Goal: Task Accomplishment & Management: Complete application form

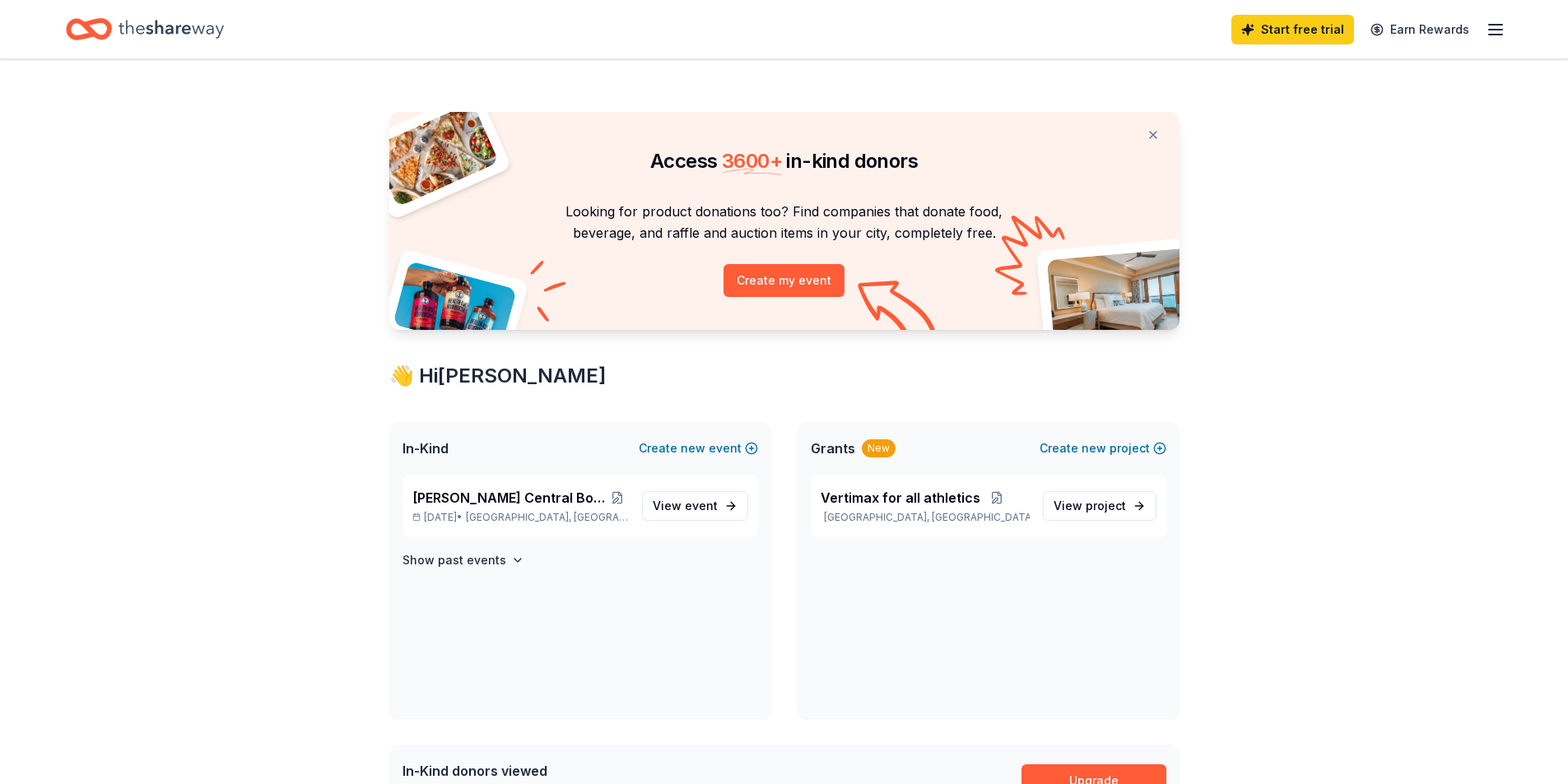
scroll to position [334, 0]
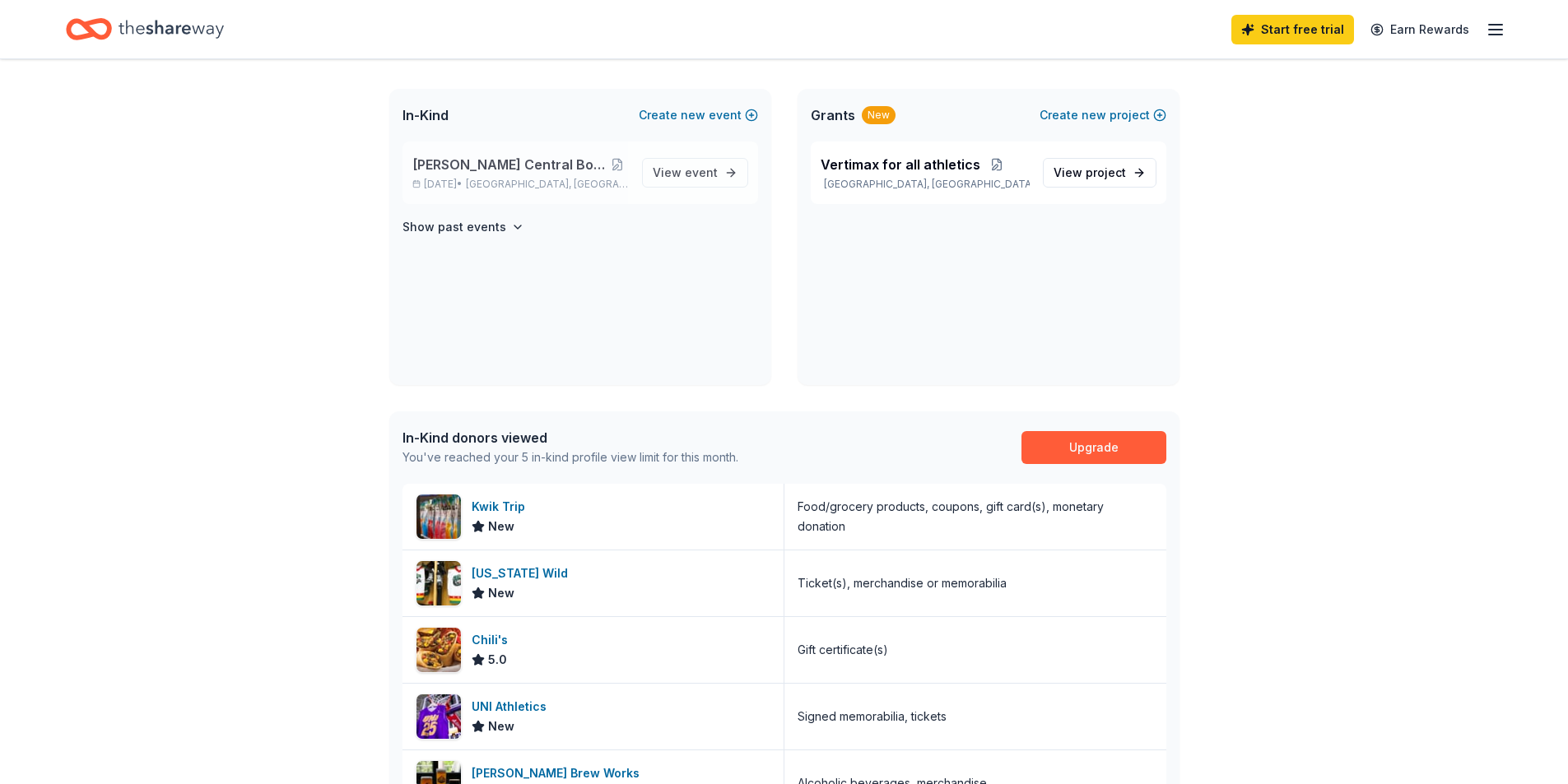
click at [503, 176] on div "[PERSON_NAME] Central Booster Bash [DATE], 2025 • [GEOGRAPHIC_DATA], [GEOGRAPHI…" at bounding box center [520, 172] width 217 height 36
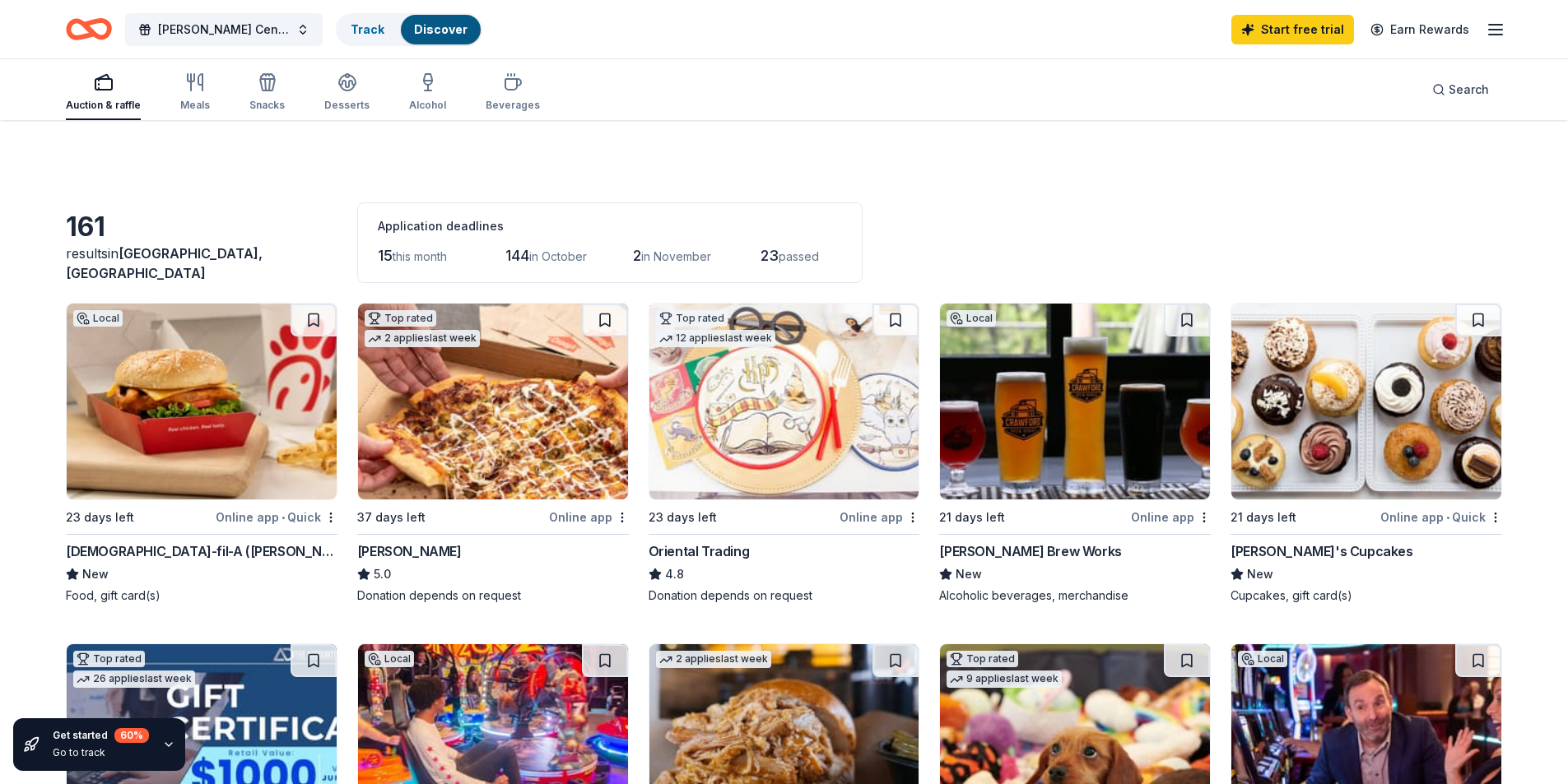
scroll to position [82, 0]
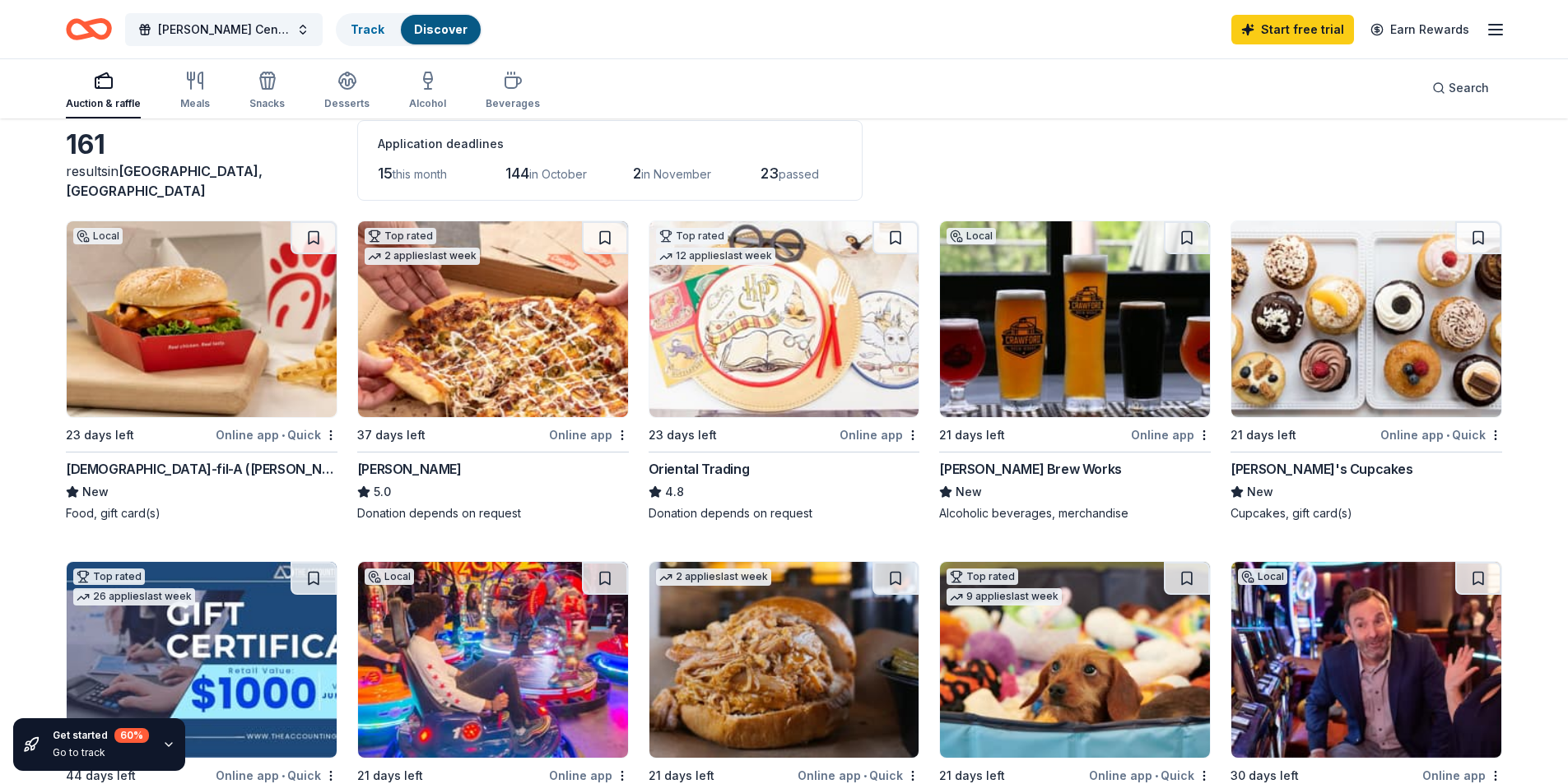
click at [250, 325] on img at bounding box center [201, 319] width 270 height 196
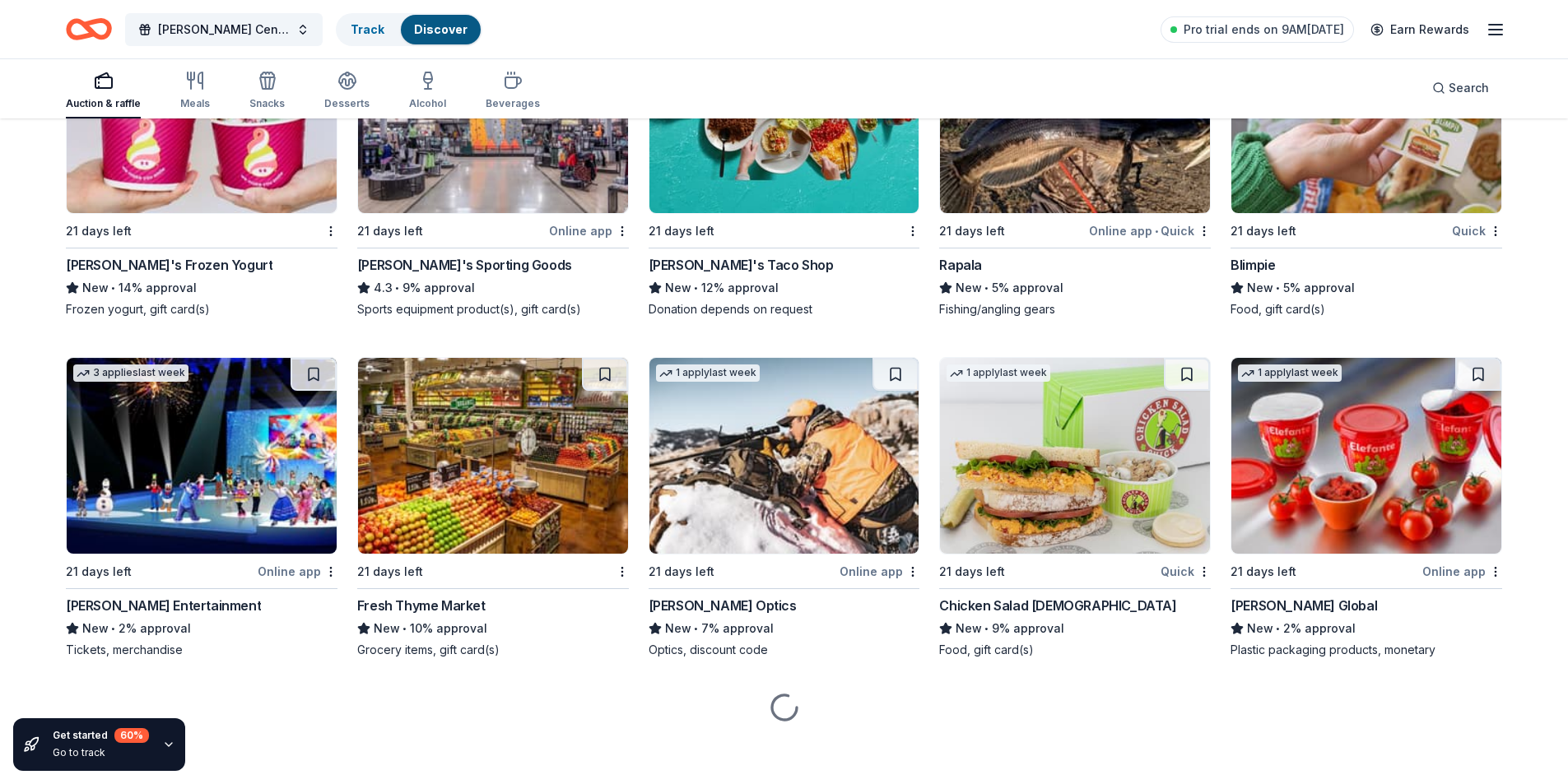
scroll to position [5905, 0]
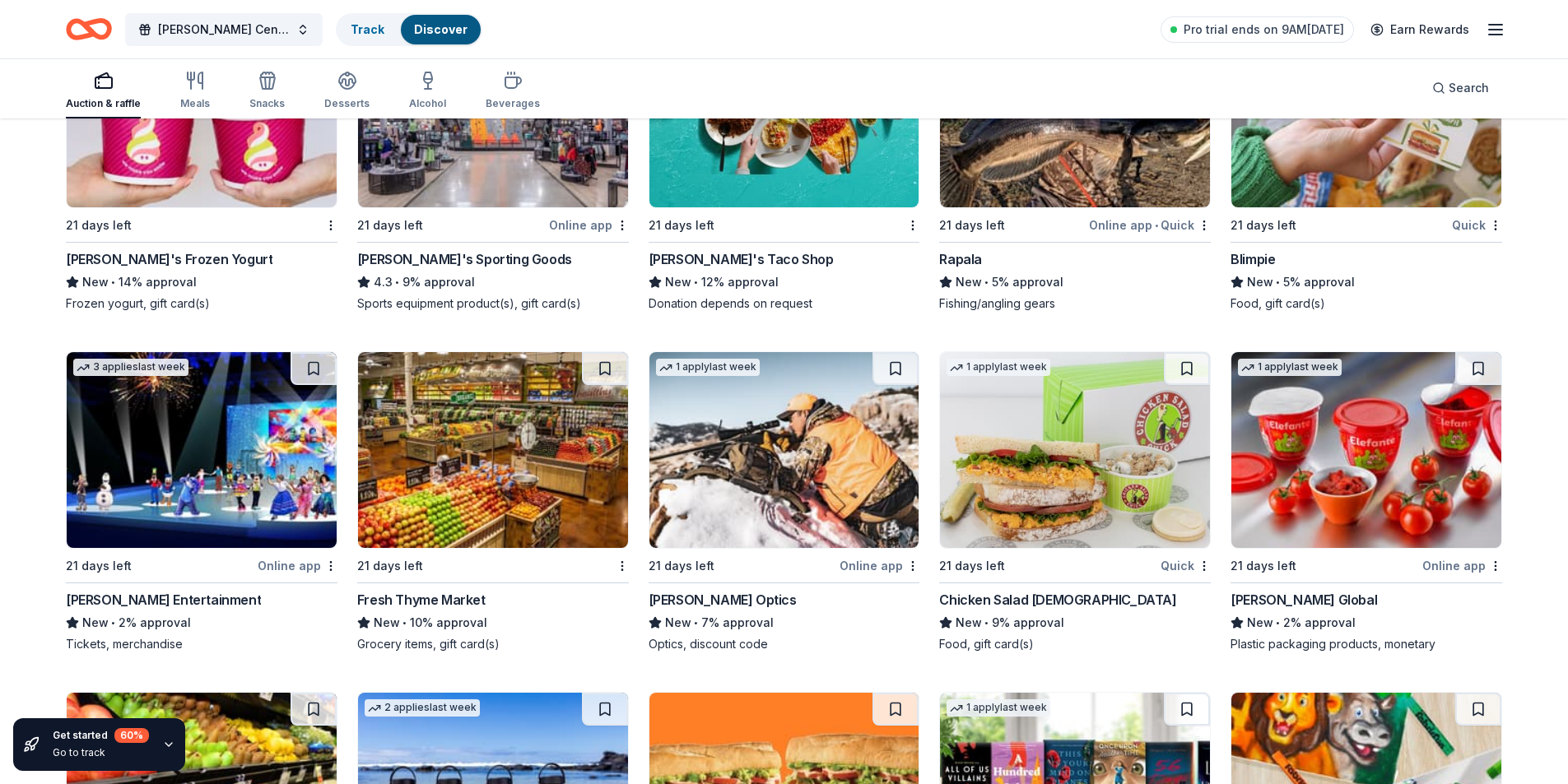
click at [498, 492] on img at bounding box center [492, 450] width 270 height 196
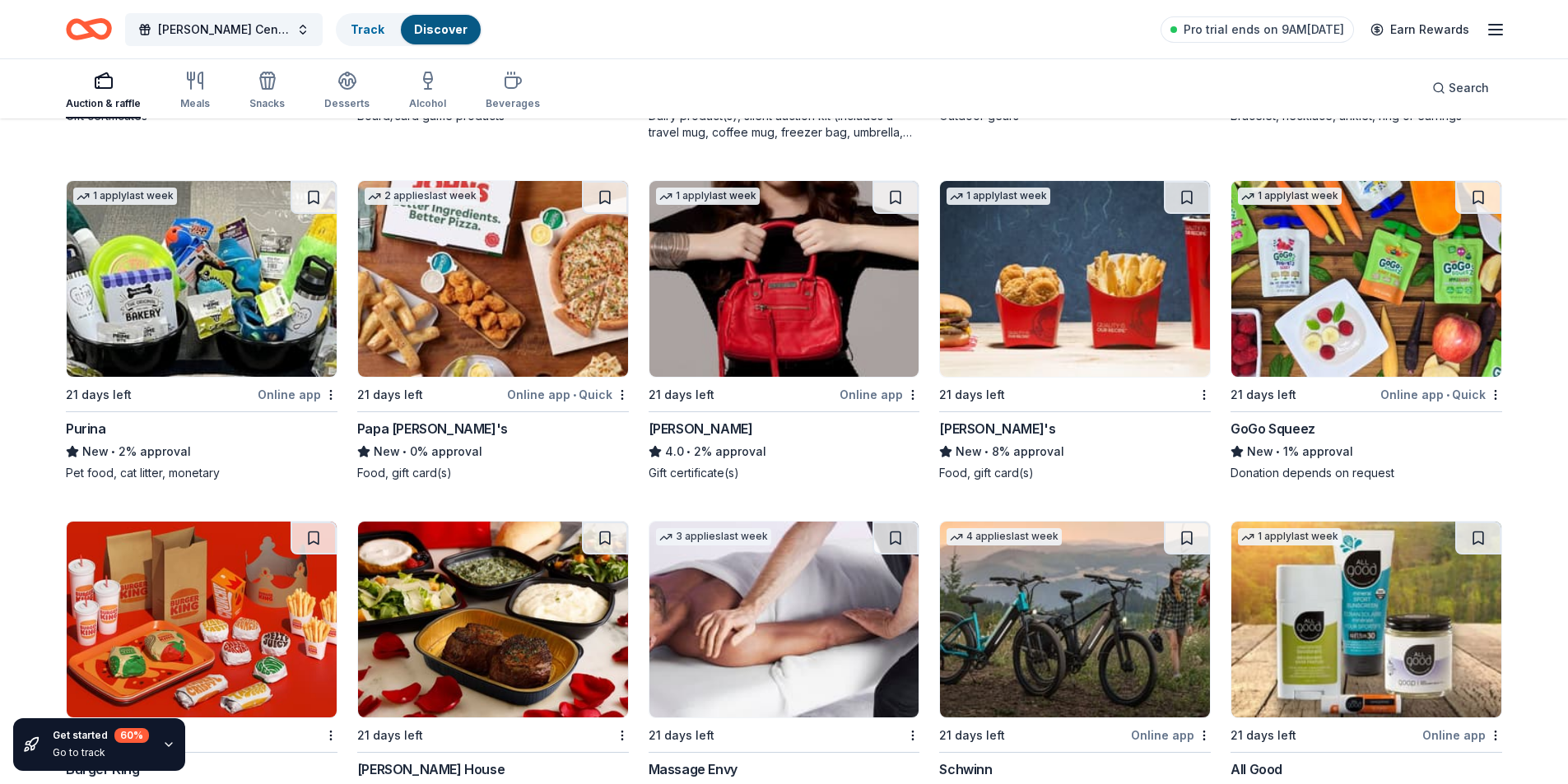
scroll to position [7892, 0]
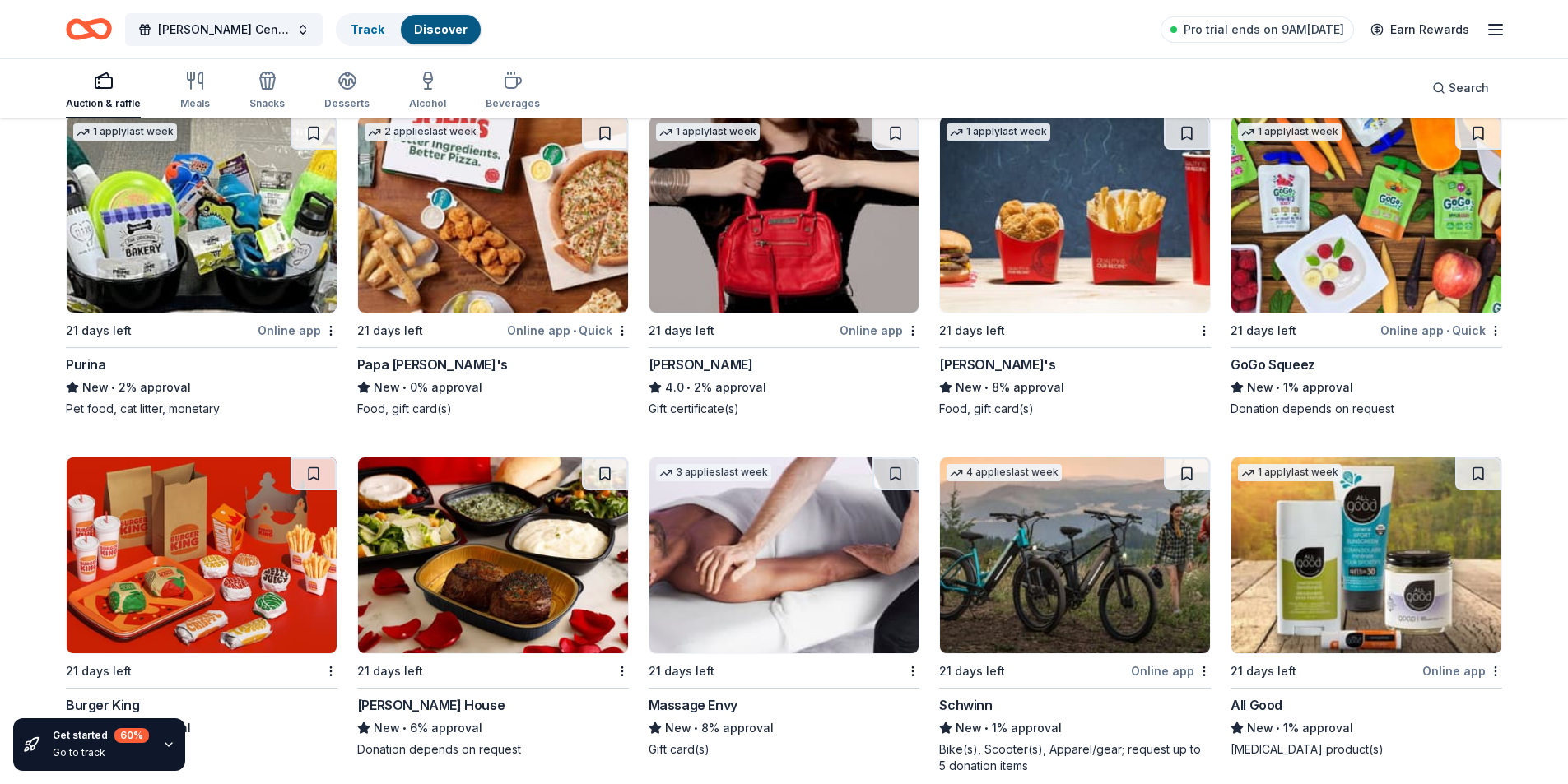
click at [459, 192] on img at bounding box center [492, 215] width 270 height 196
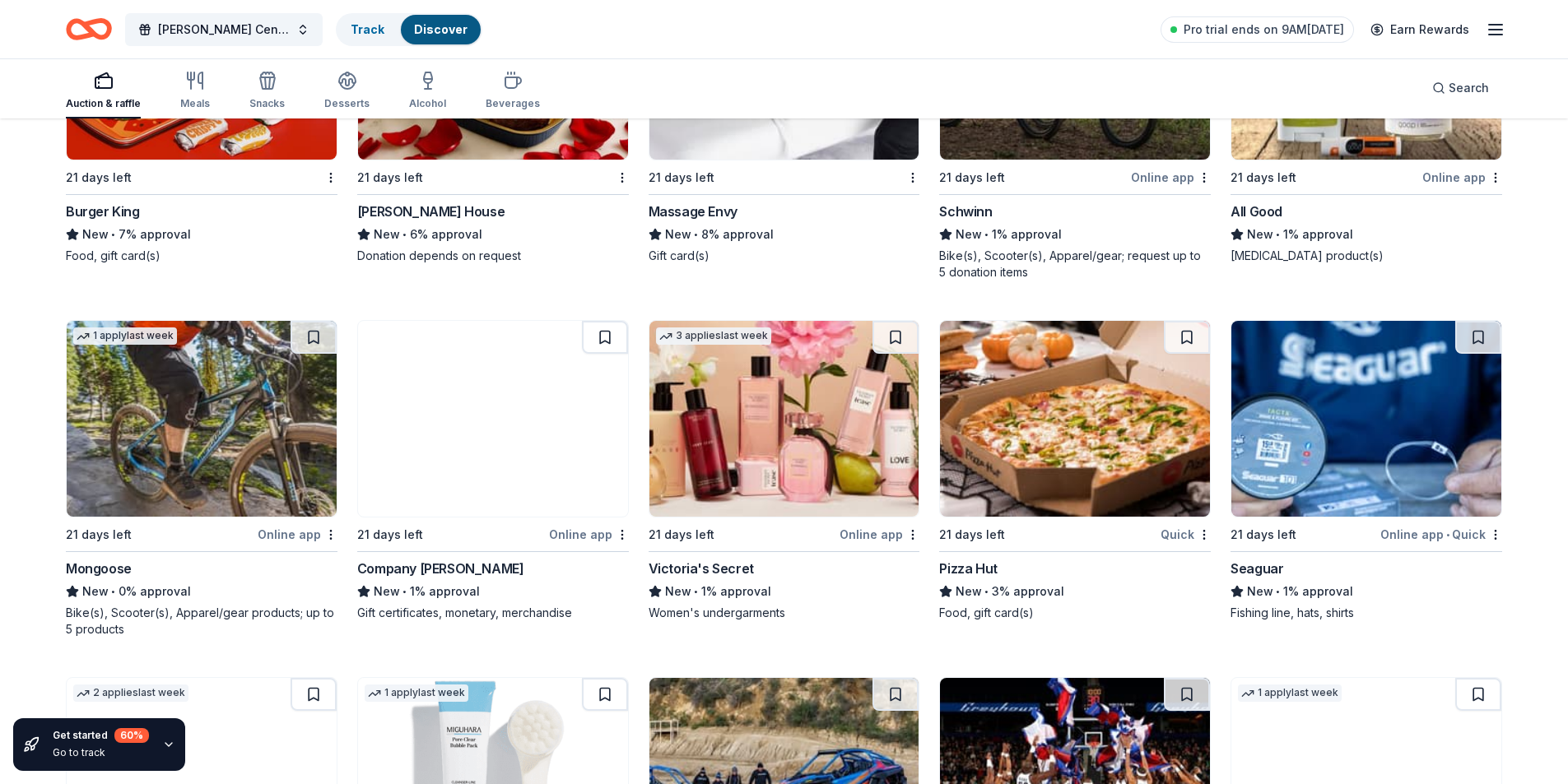
scroll to position [8468, 0]
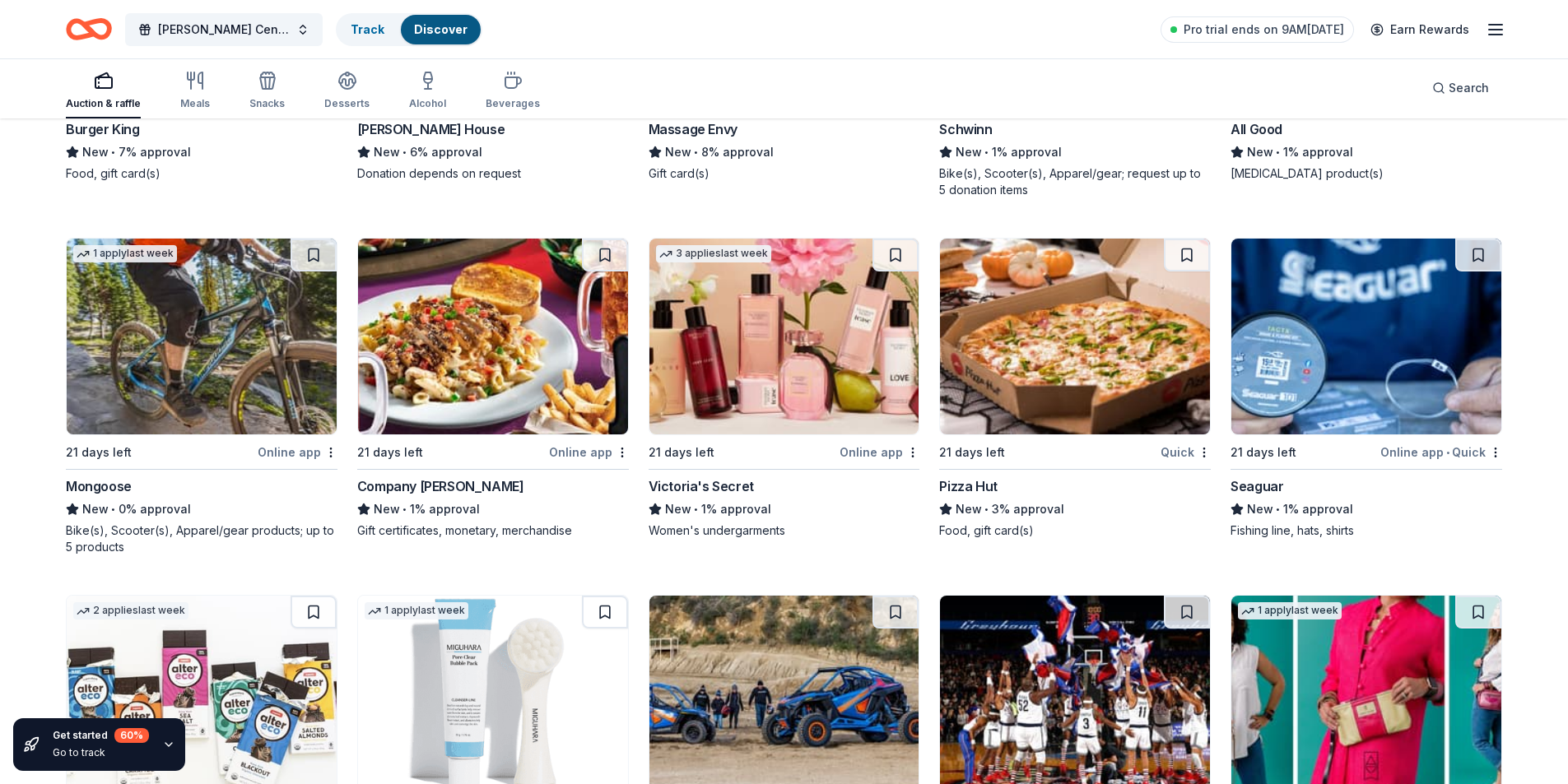
click at [753, 389] on img at bounding box center [784, 336] width 270 height 196
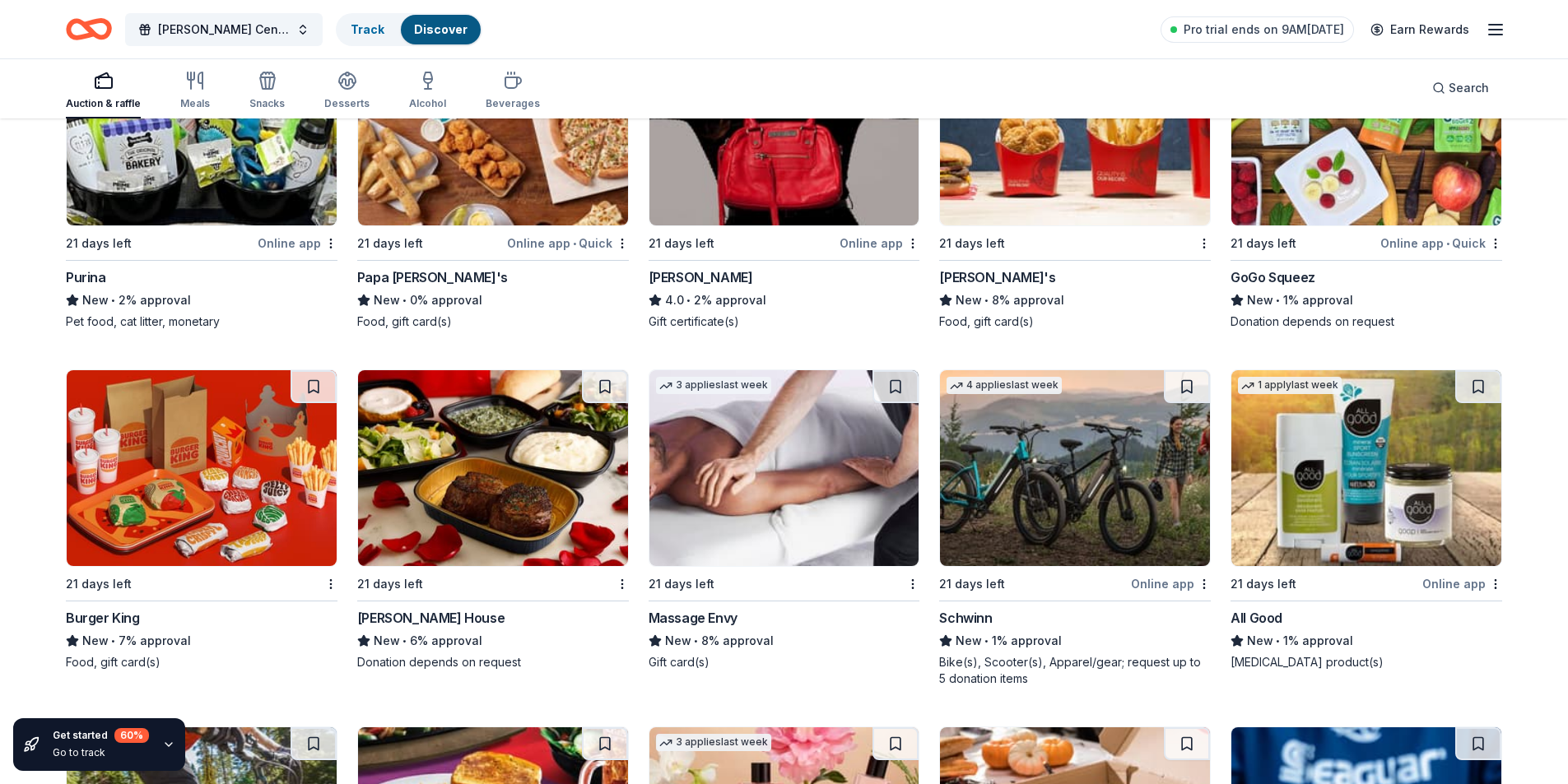
scroll to position [7974, 0]
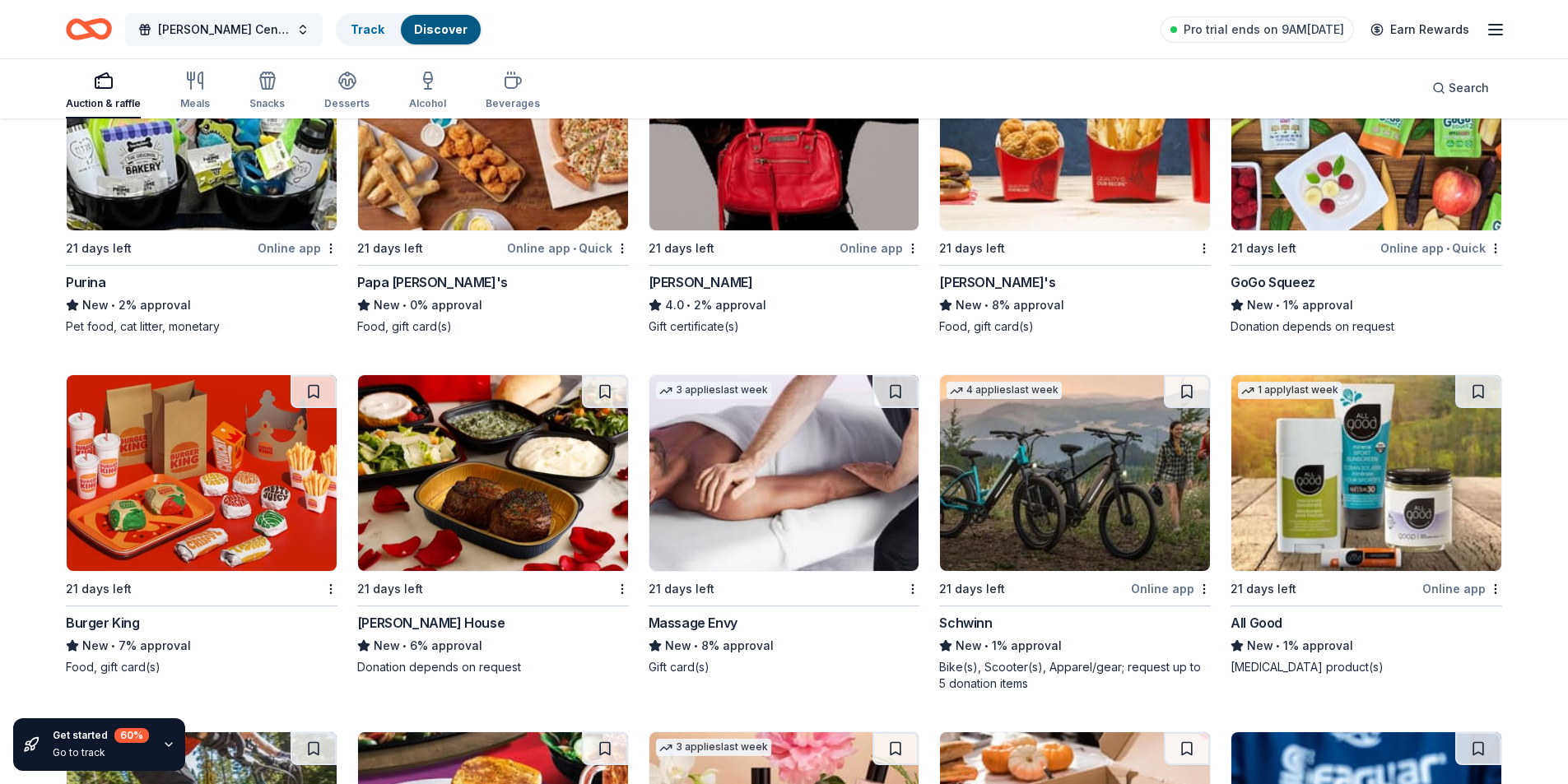
click at [237, 24] on span "[PERSON_NAME] Central Booster Bash 2025" at bounding box center [223, 29] width 132 height 19
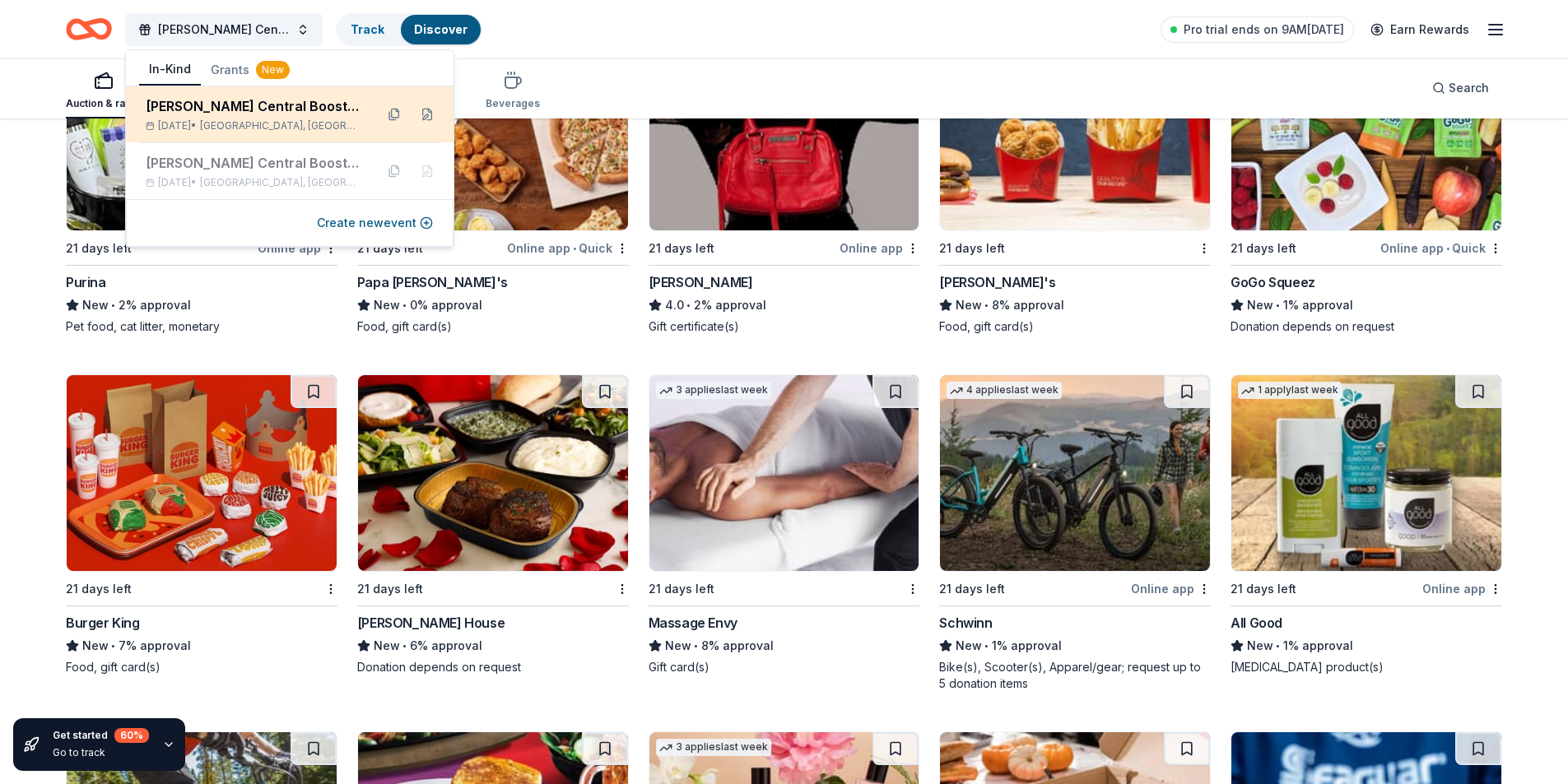
drag, startPoint x: 292, startPoint y: 113, endPoint x: 312, endPoint y: 125, distance: 23.3
click at [292, 114] on div "[PERSON_NAME] Central Booster Bash 2025" at bounding box center [253, 106] width 216 height 19
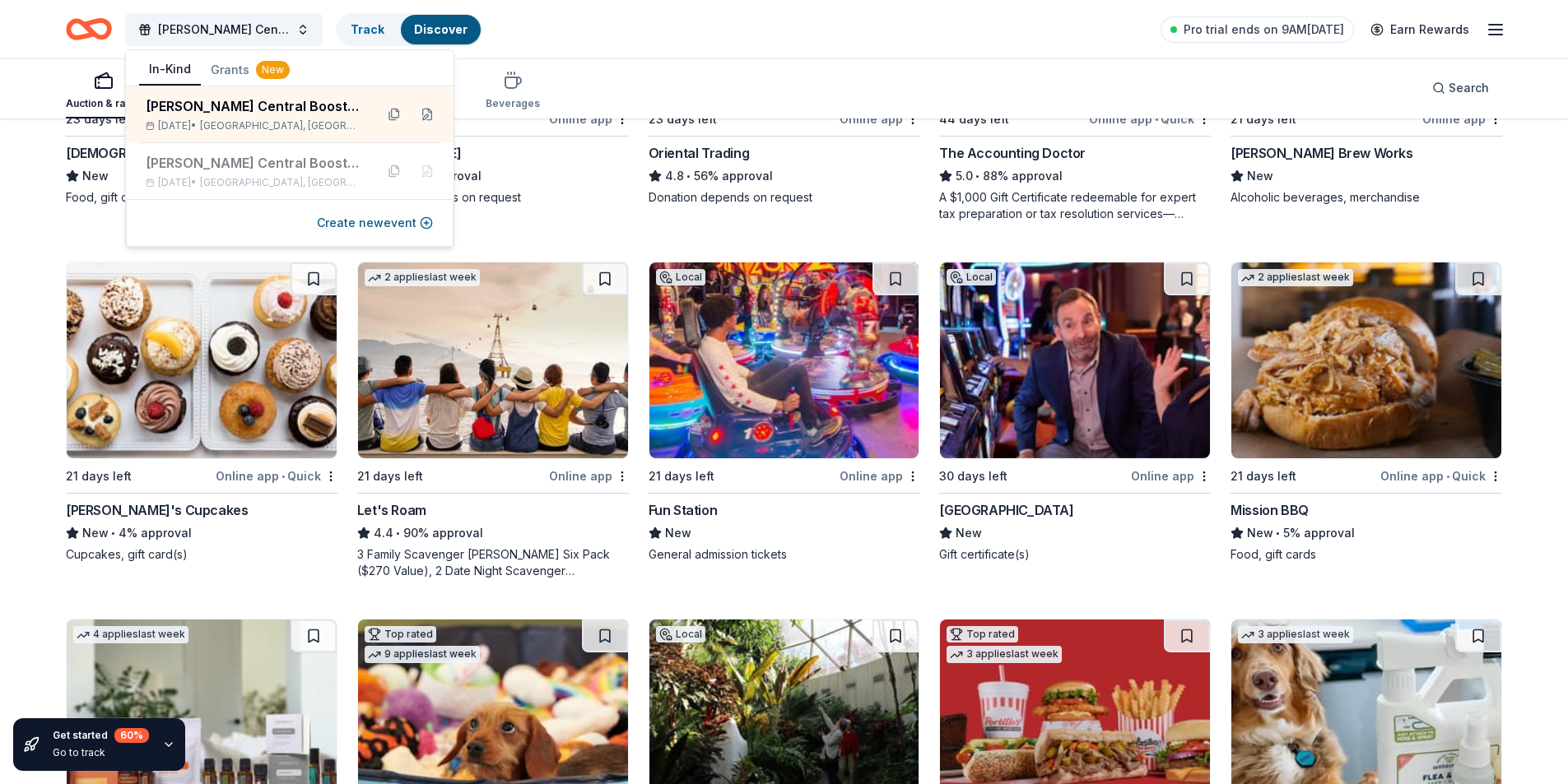
scroll to position [494, 0]
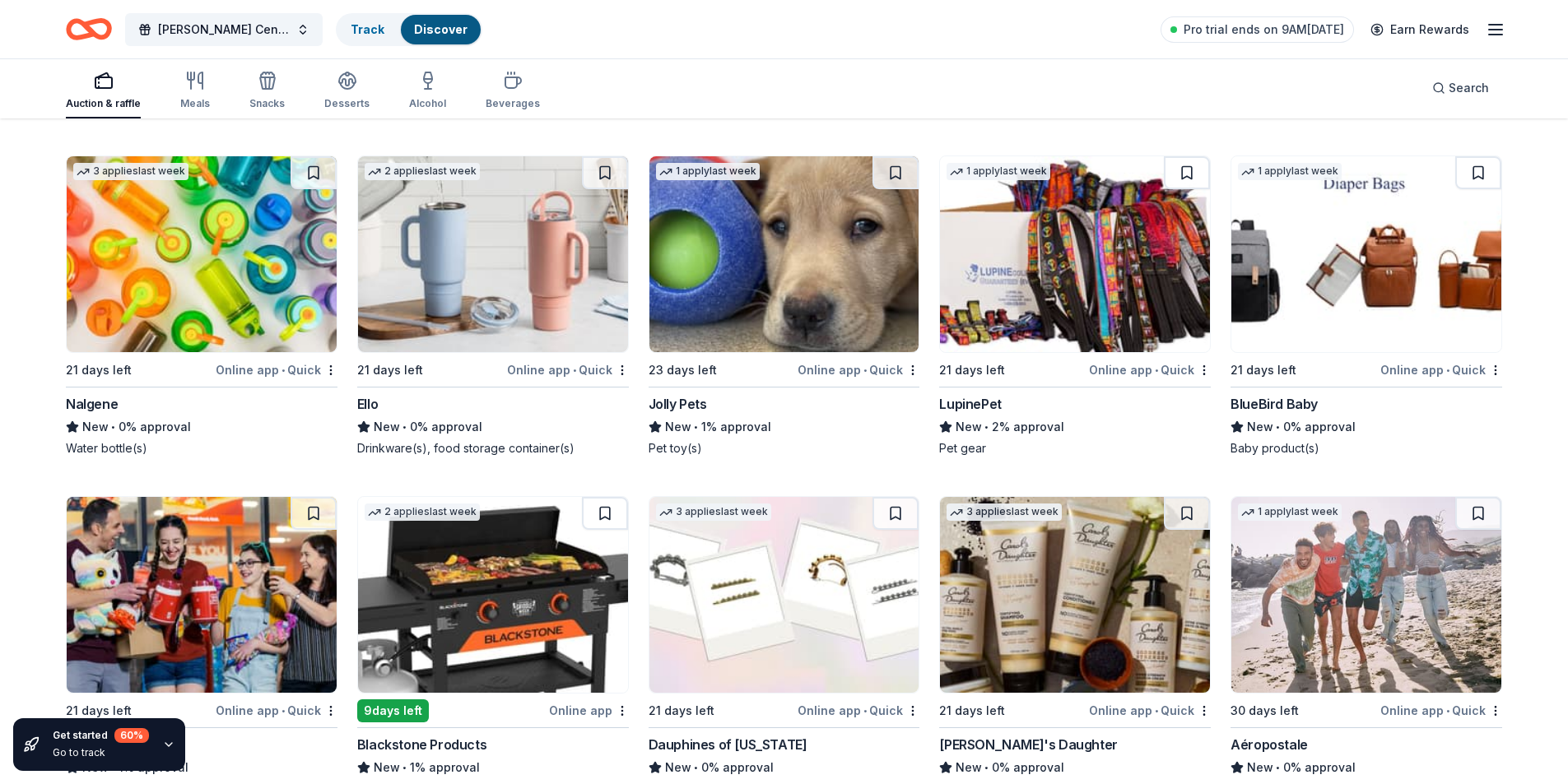
scroll to position [10106, 0]
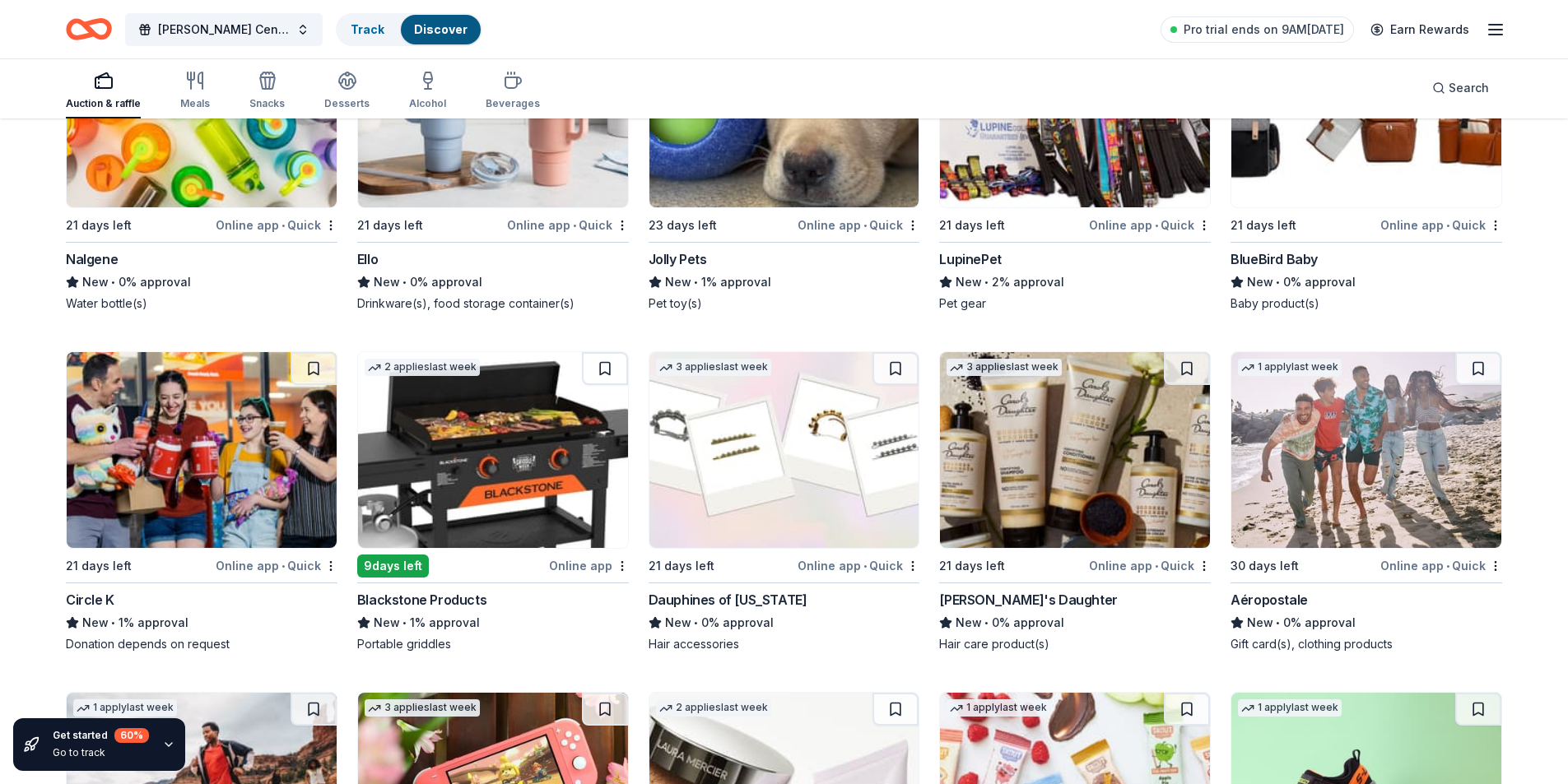
click at [535, 479] on img at bounding box center [492, 450] width 270 height 196
click at [167, 510] on img at bounding box center [201, 450] width 270 height 196
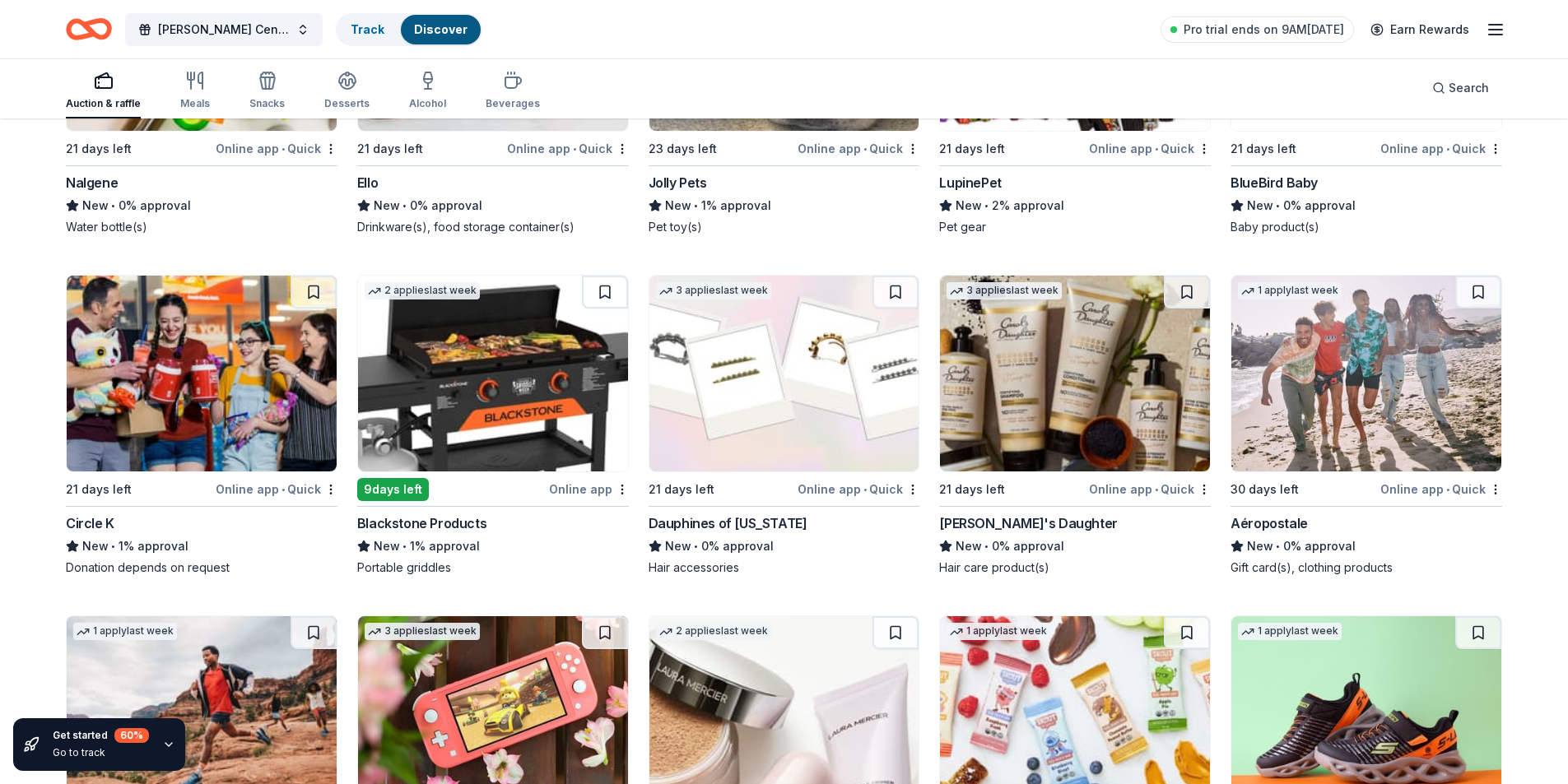
scroll to position [10189, 0]
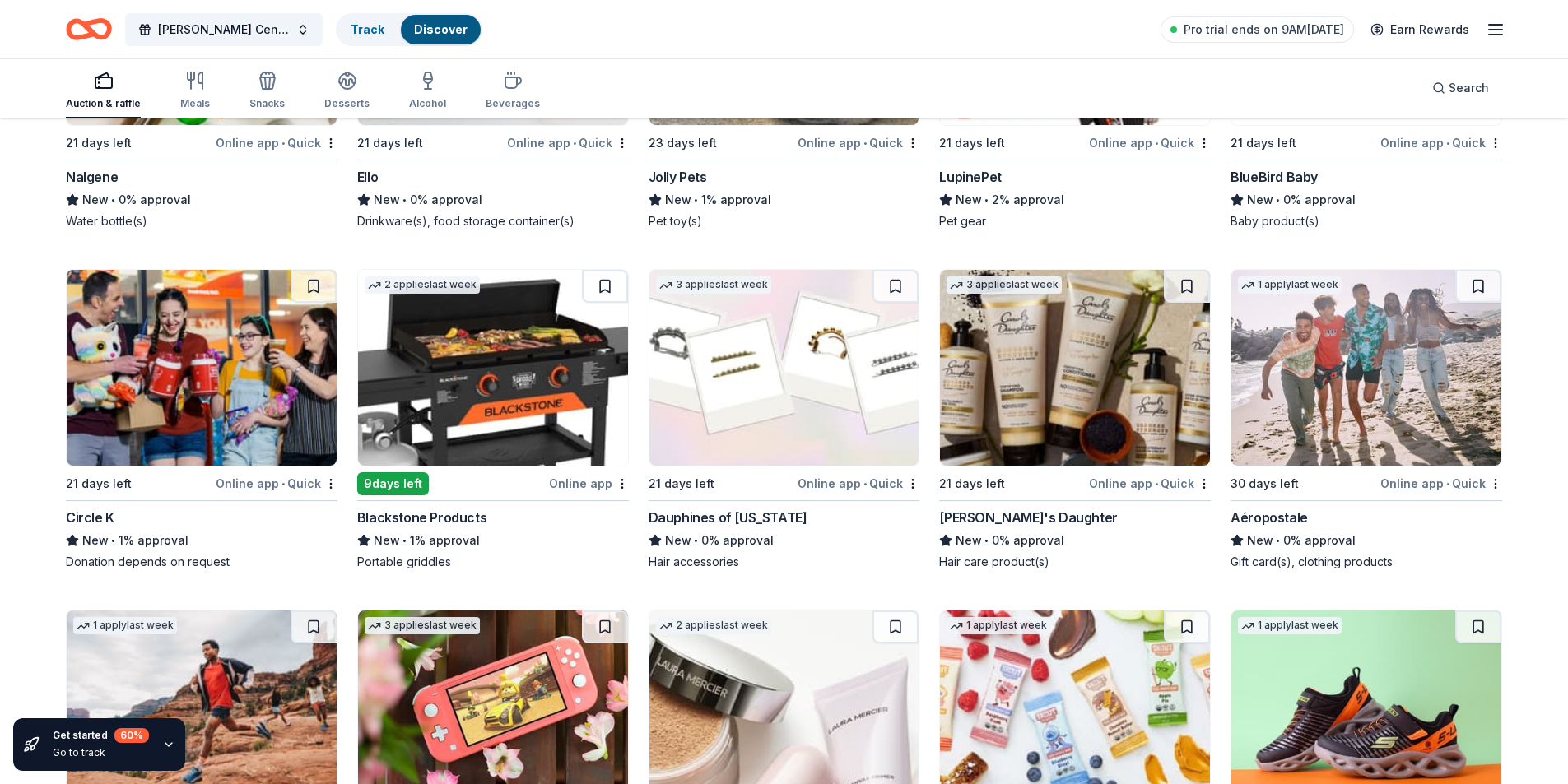
click at [240, 382] on img at bounding box center [201, 367] width 270 height 196
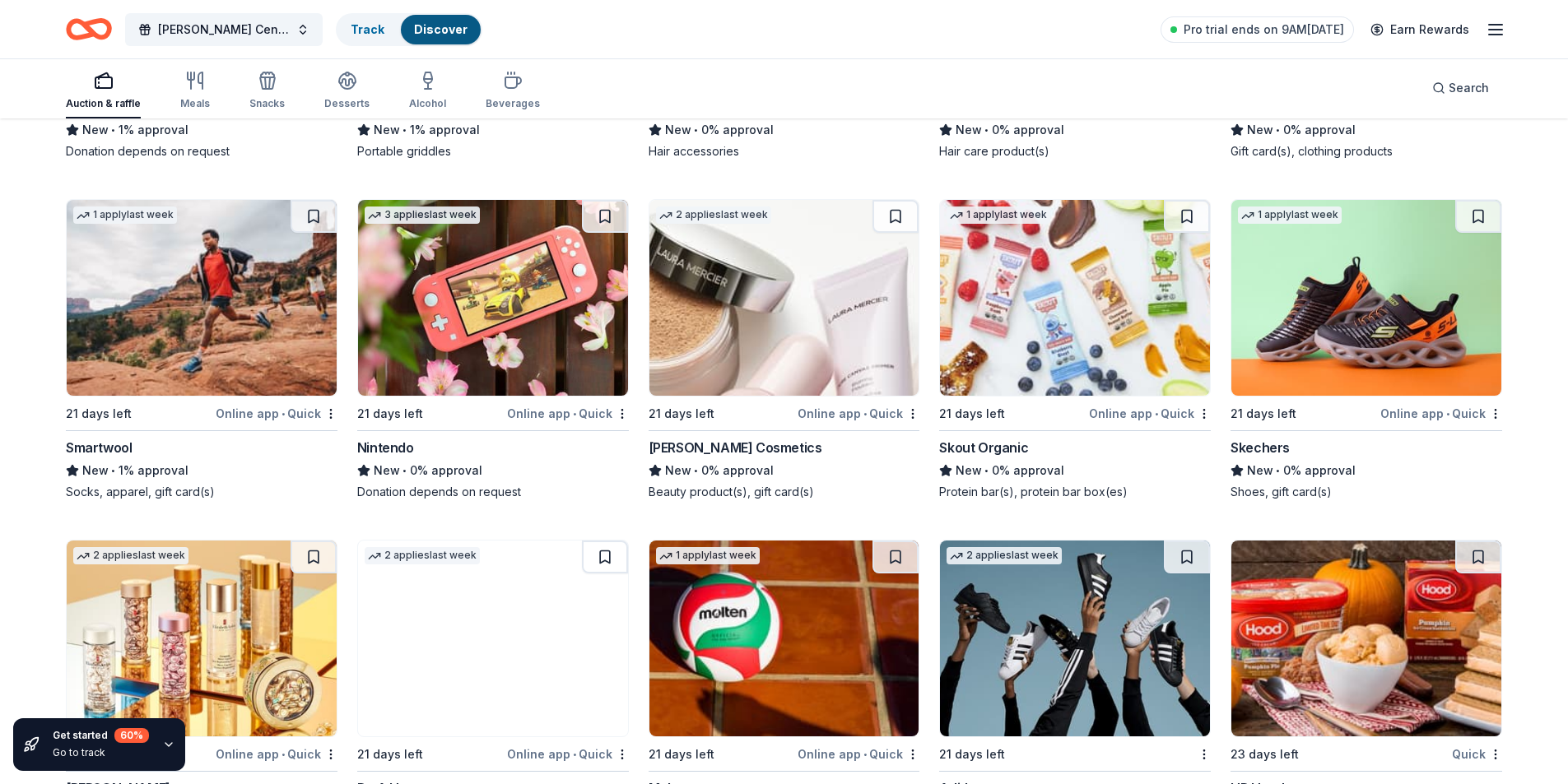
scroll to position [10682, 0]
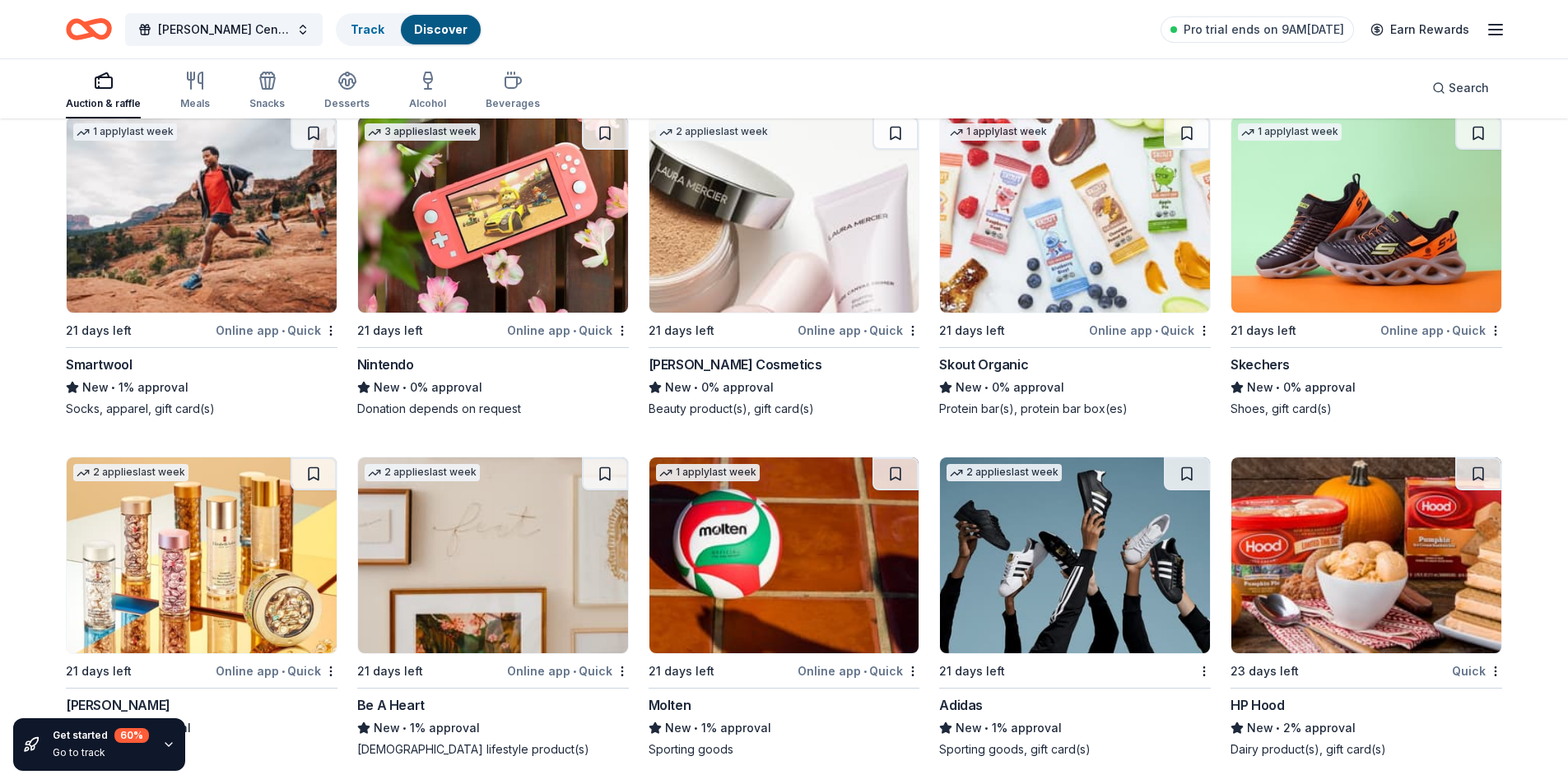
click at [1326, 247] on img at bounding box center [1366, 215] width 270 height 196
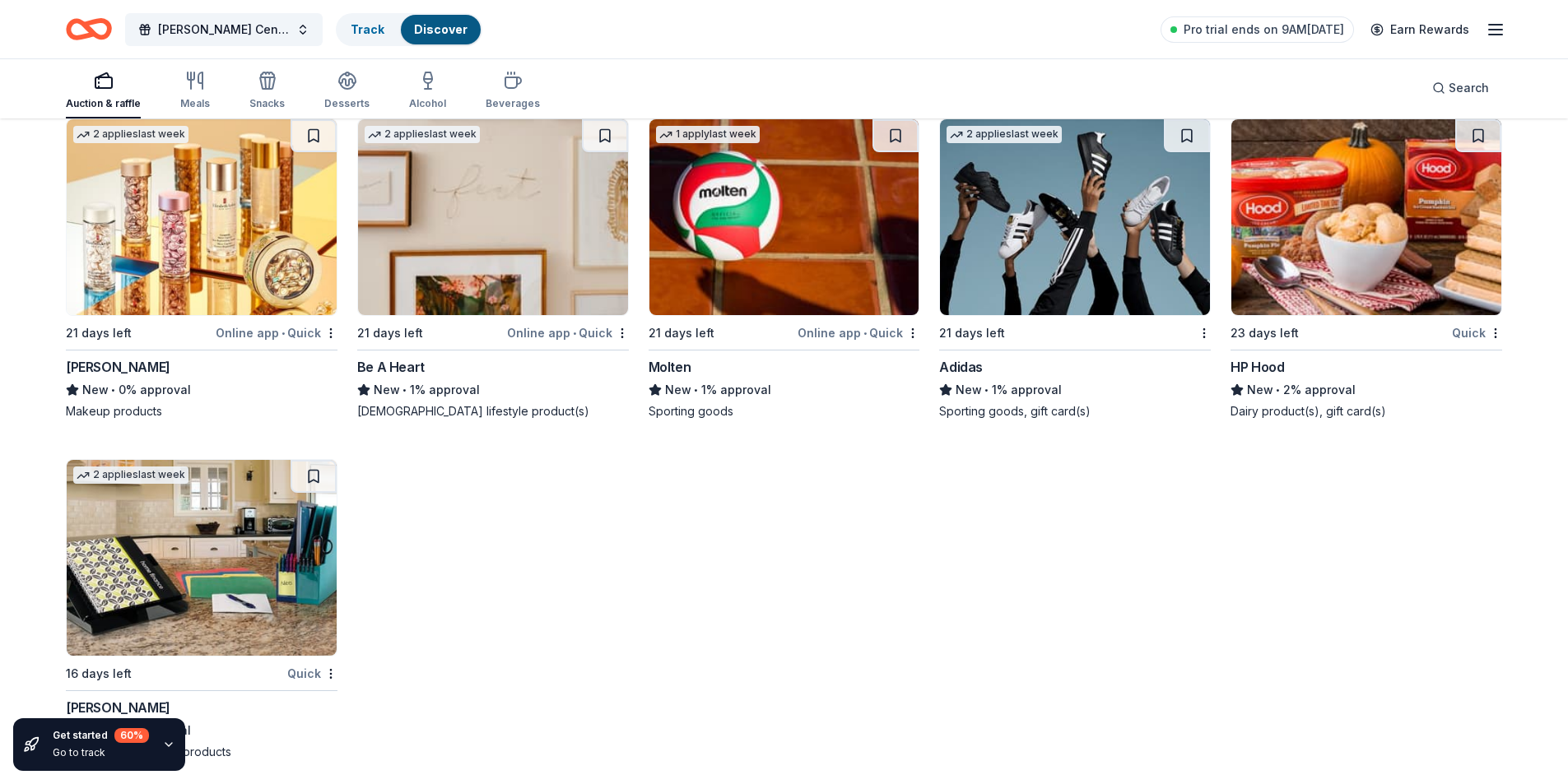
scroll to position [11029, 0]
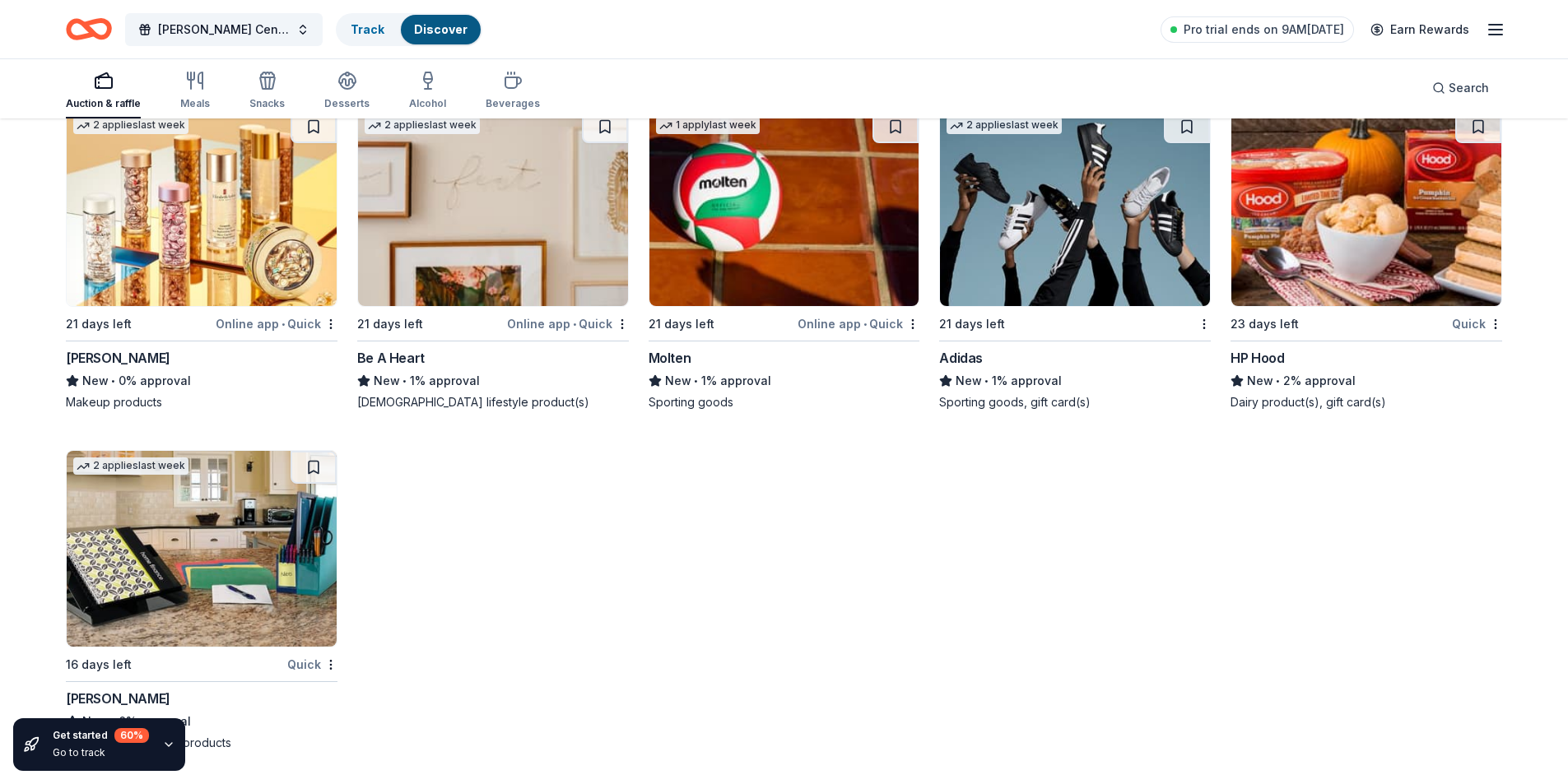
click at [1028, 213] on img at bounding box center [1075, 208] width 270 height 196
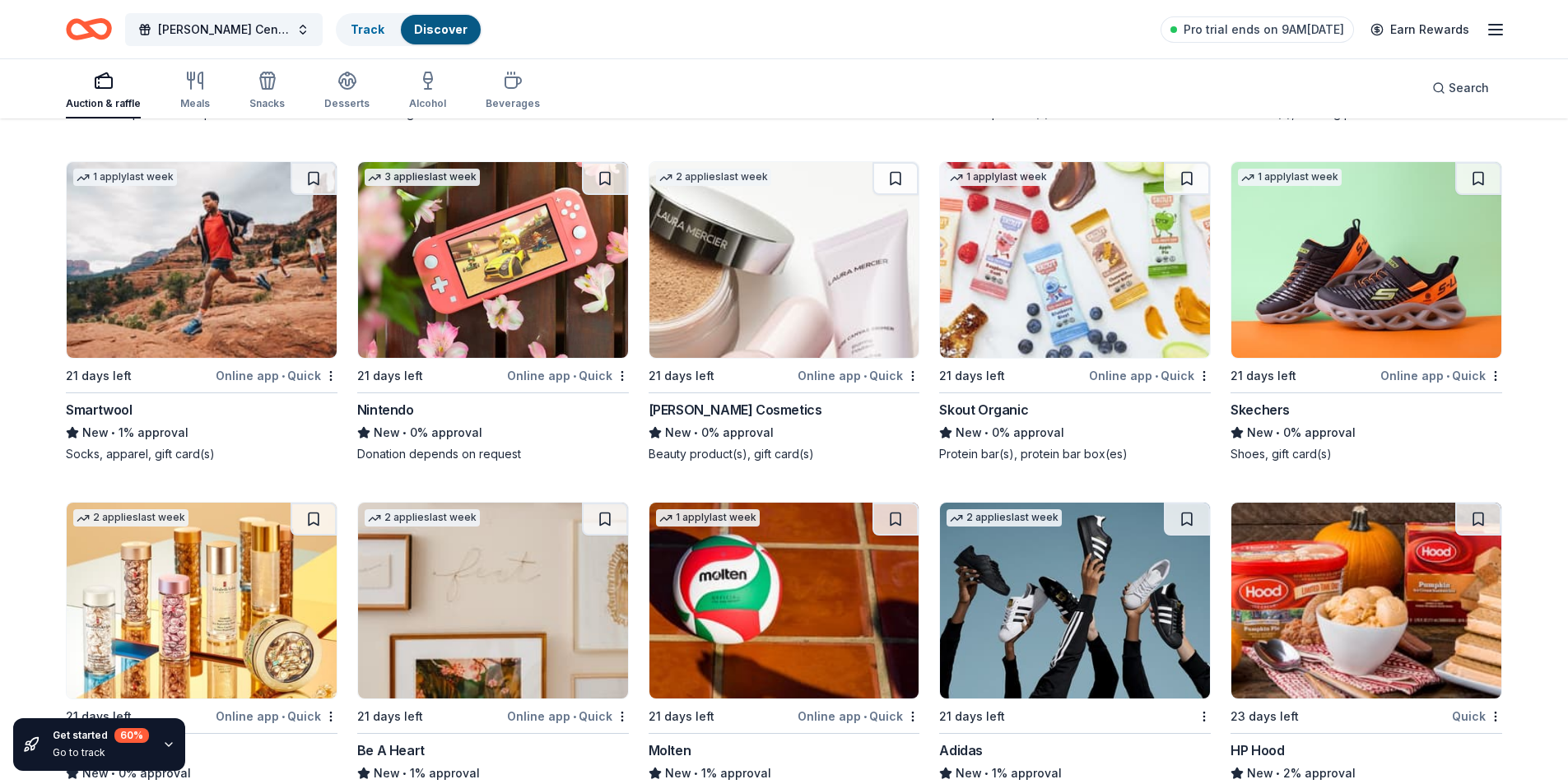
scroll to position [10618, 0]
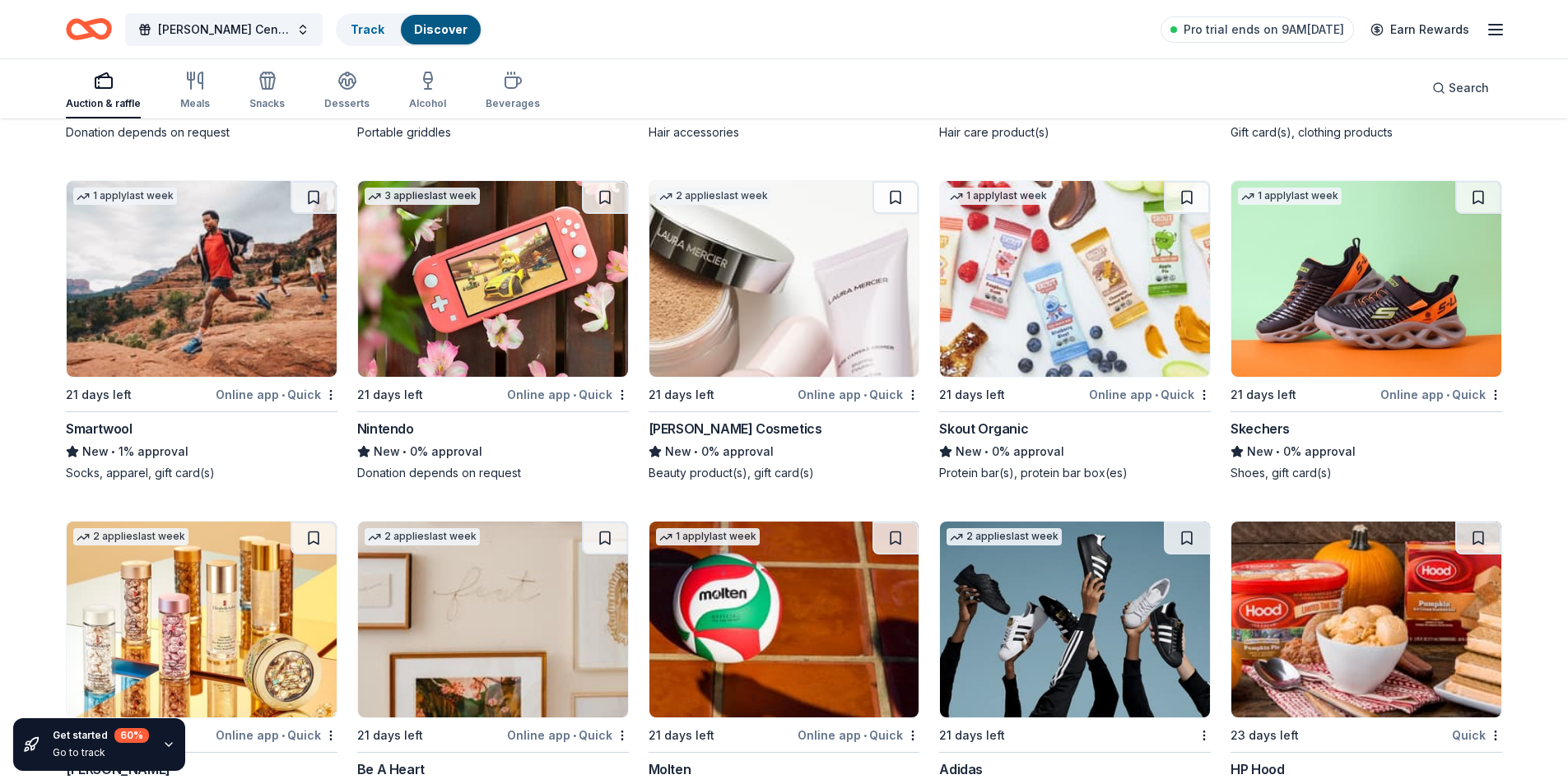
click at [528, 297] on img at bounding box center [492, 278] width 270 height 196
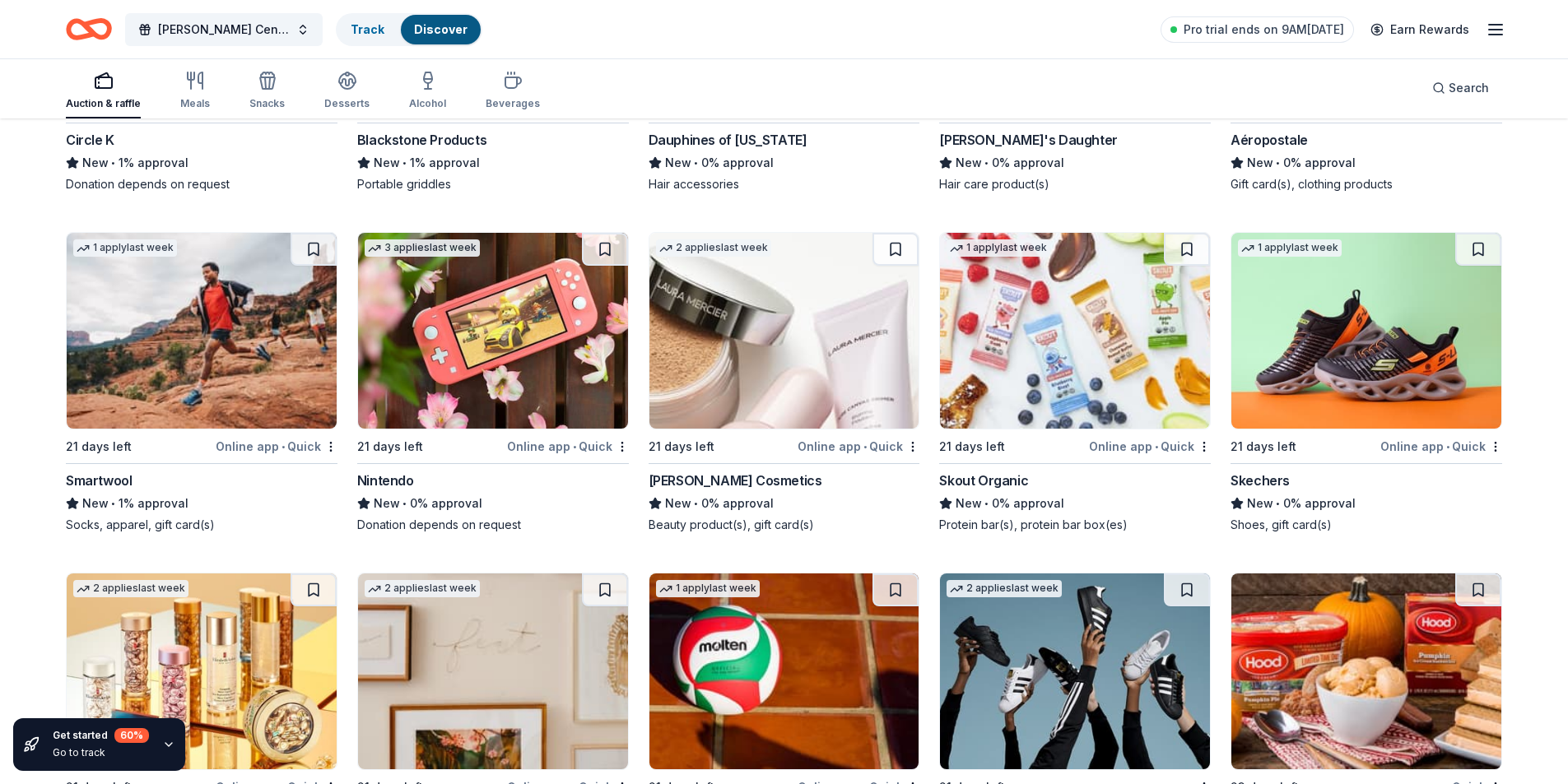
scroll to position [10454, 0]
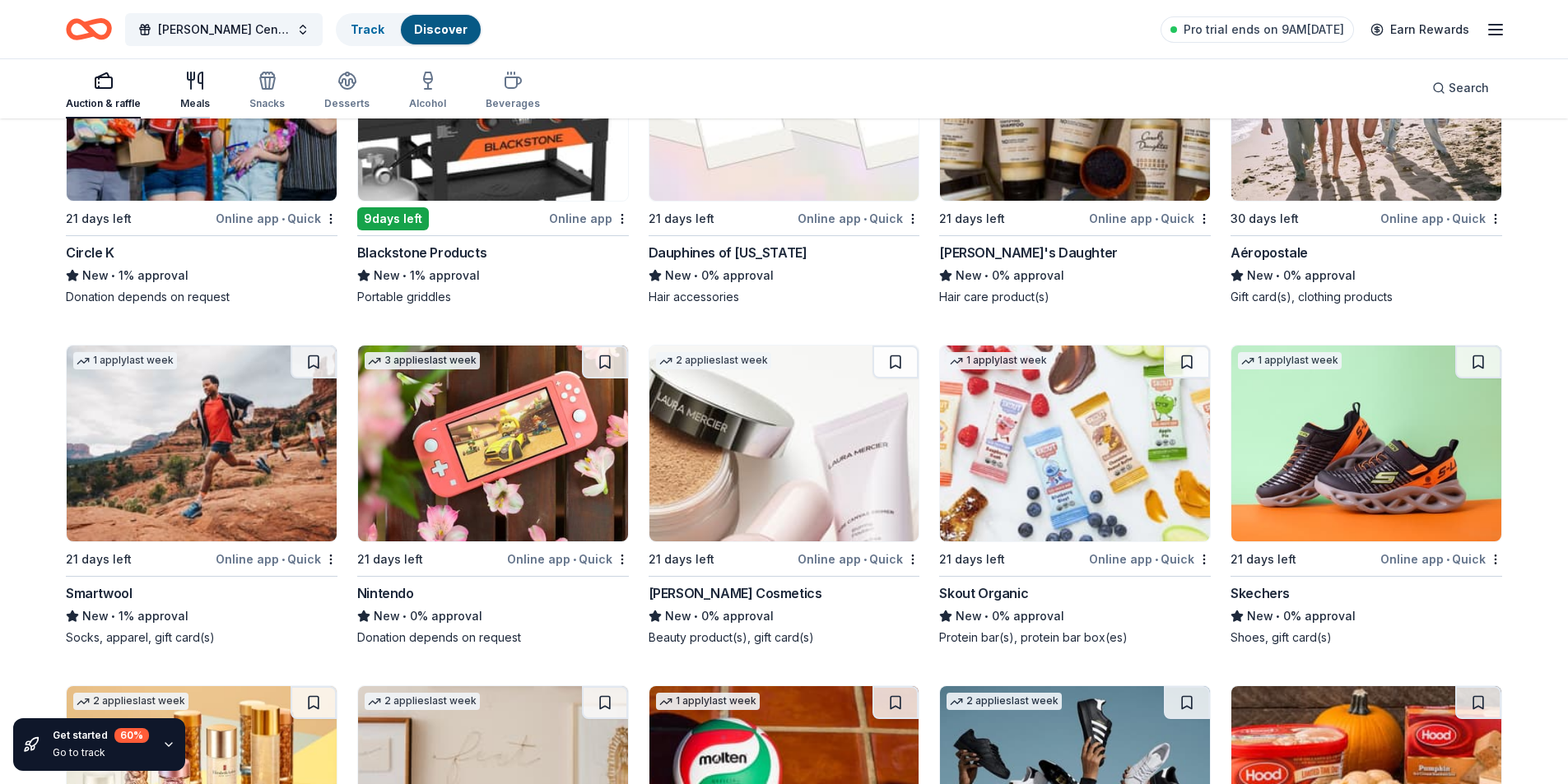
click at [200, 92] on div "Meals" at bounding box center [194, 90] width 30 height 40
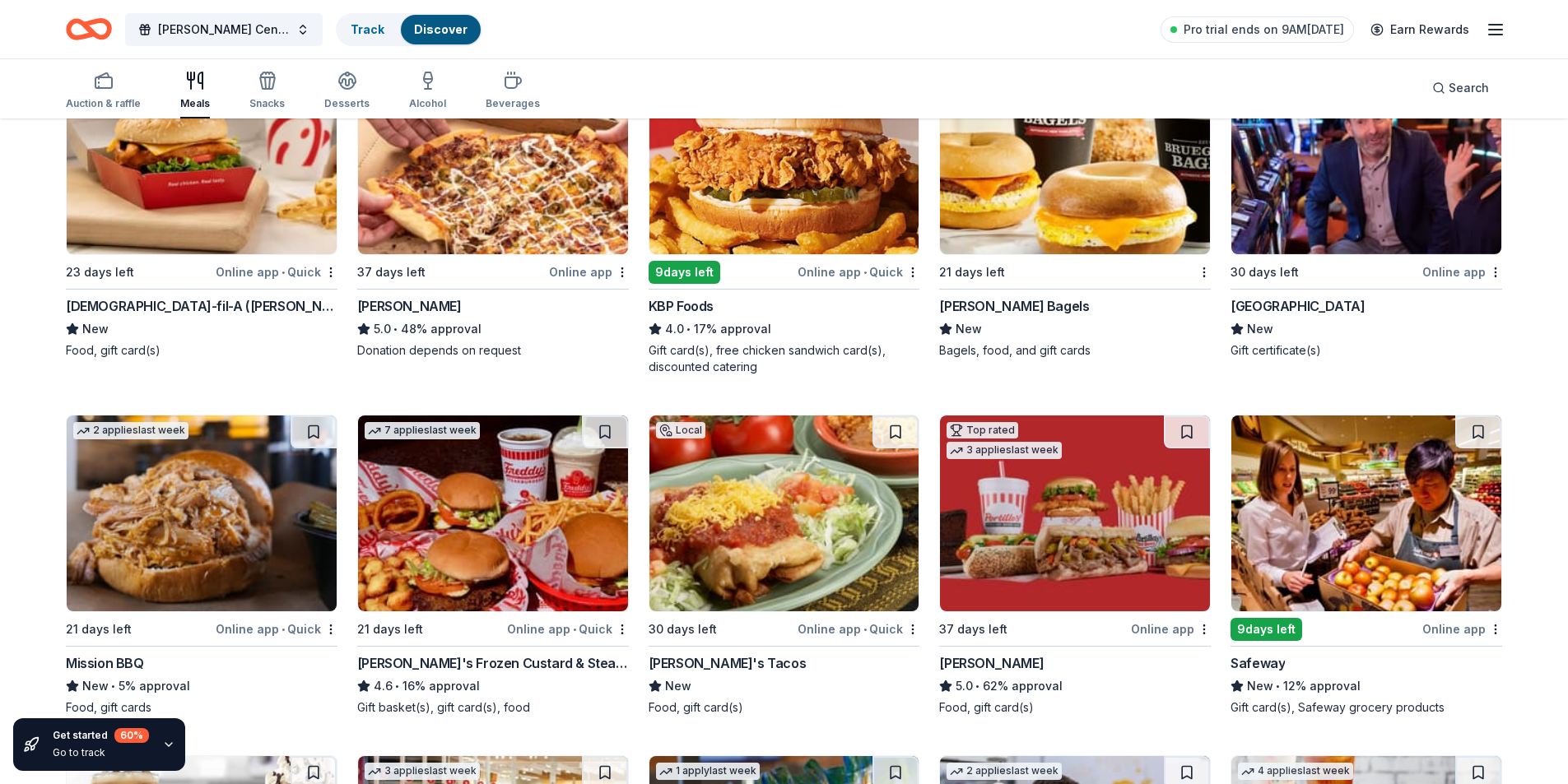
scroll to position [247, 0]
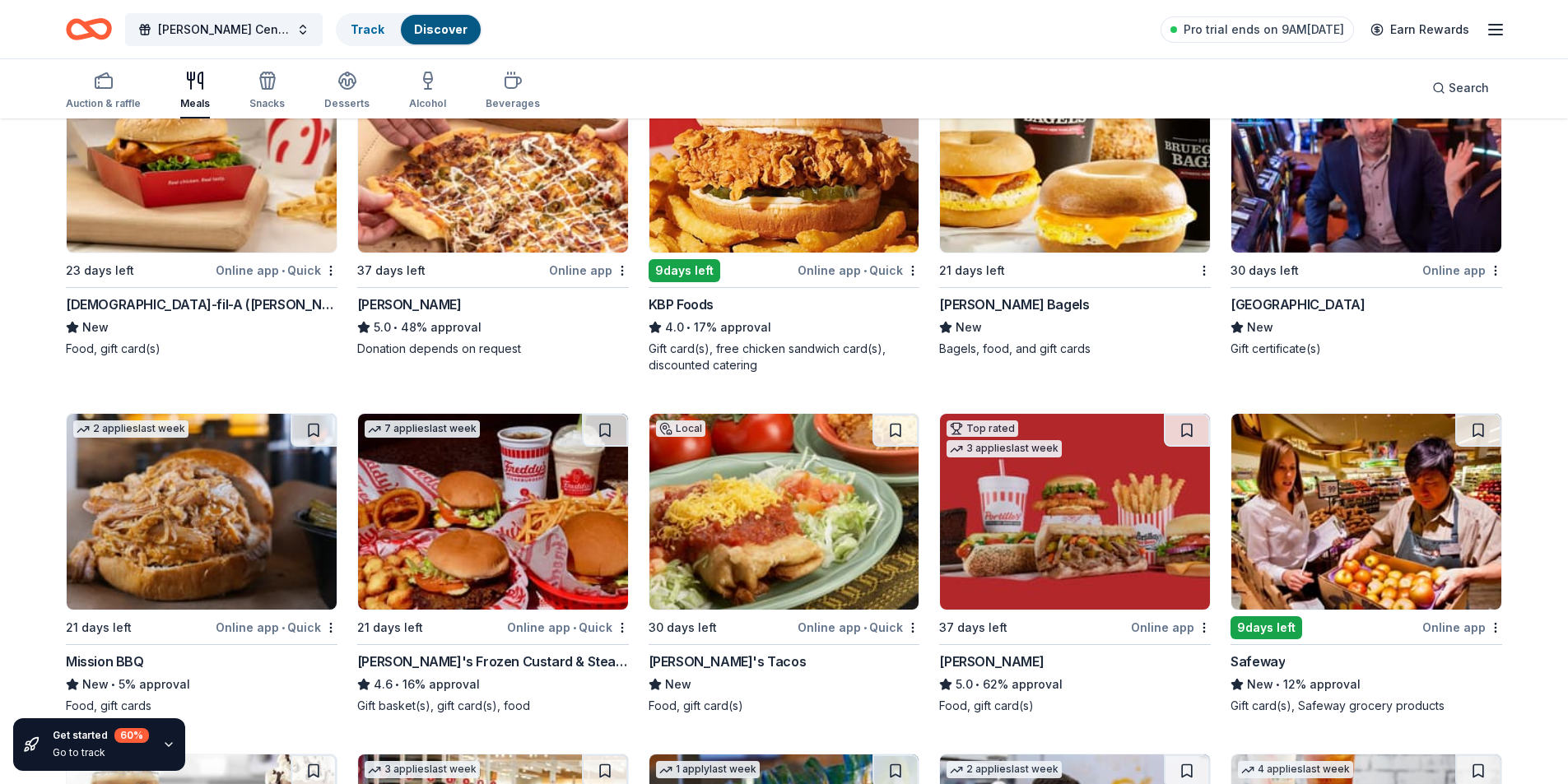
click at [1355, 158] on img at bounding box center [1366, 155] width 270 height 196
click at [1354, 180] on img at bounding box center [1366, 155] width 270 height 196
click at [171, 503] on img at bounding box center [201, 511] width 270 height 196
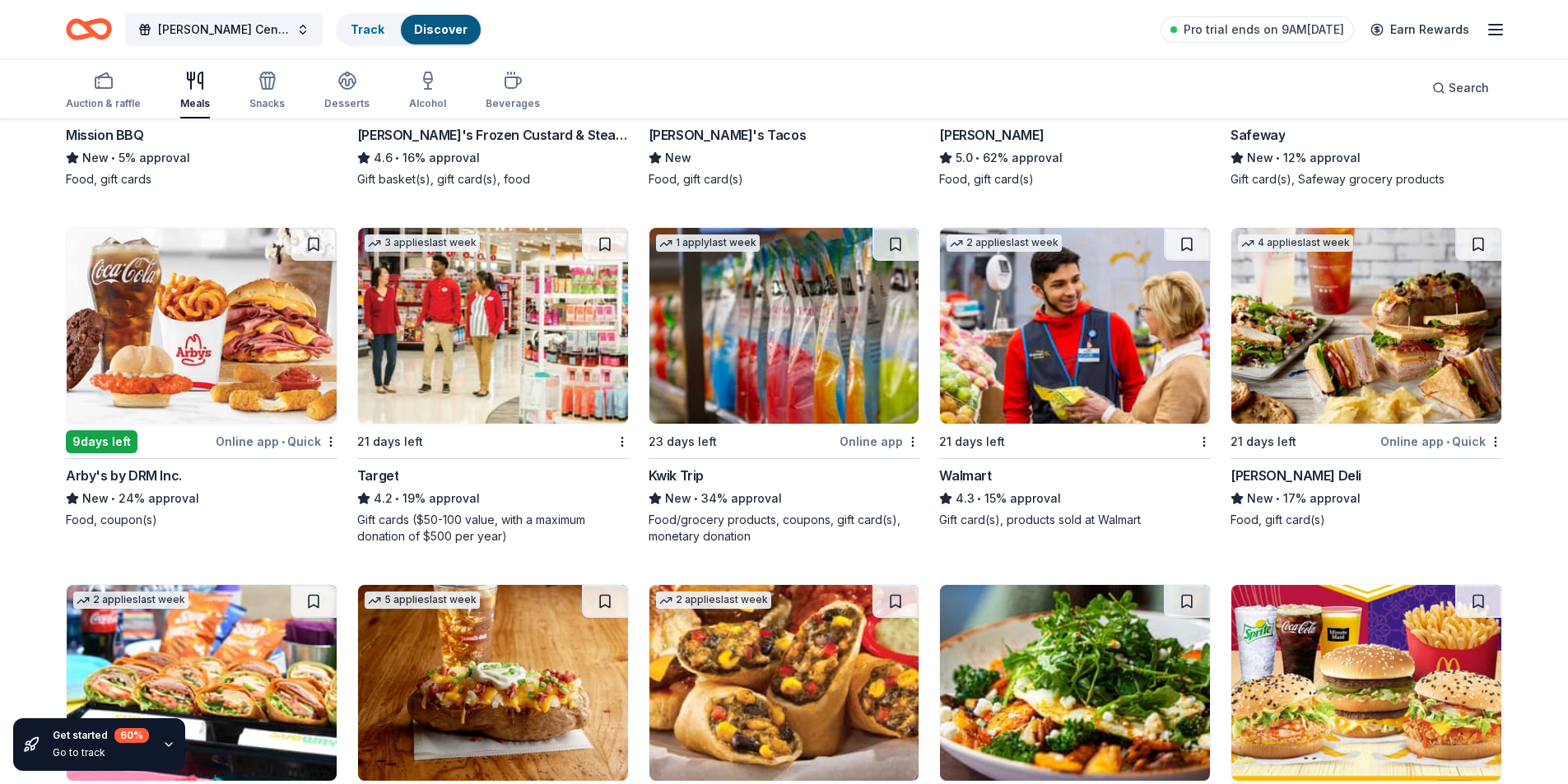
scroll to position [740, 0]
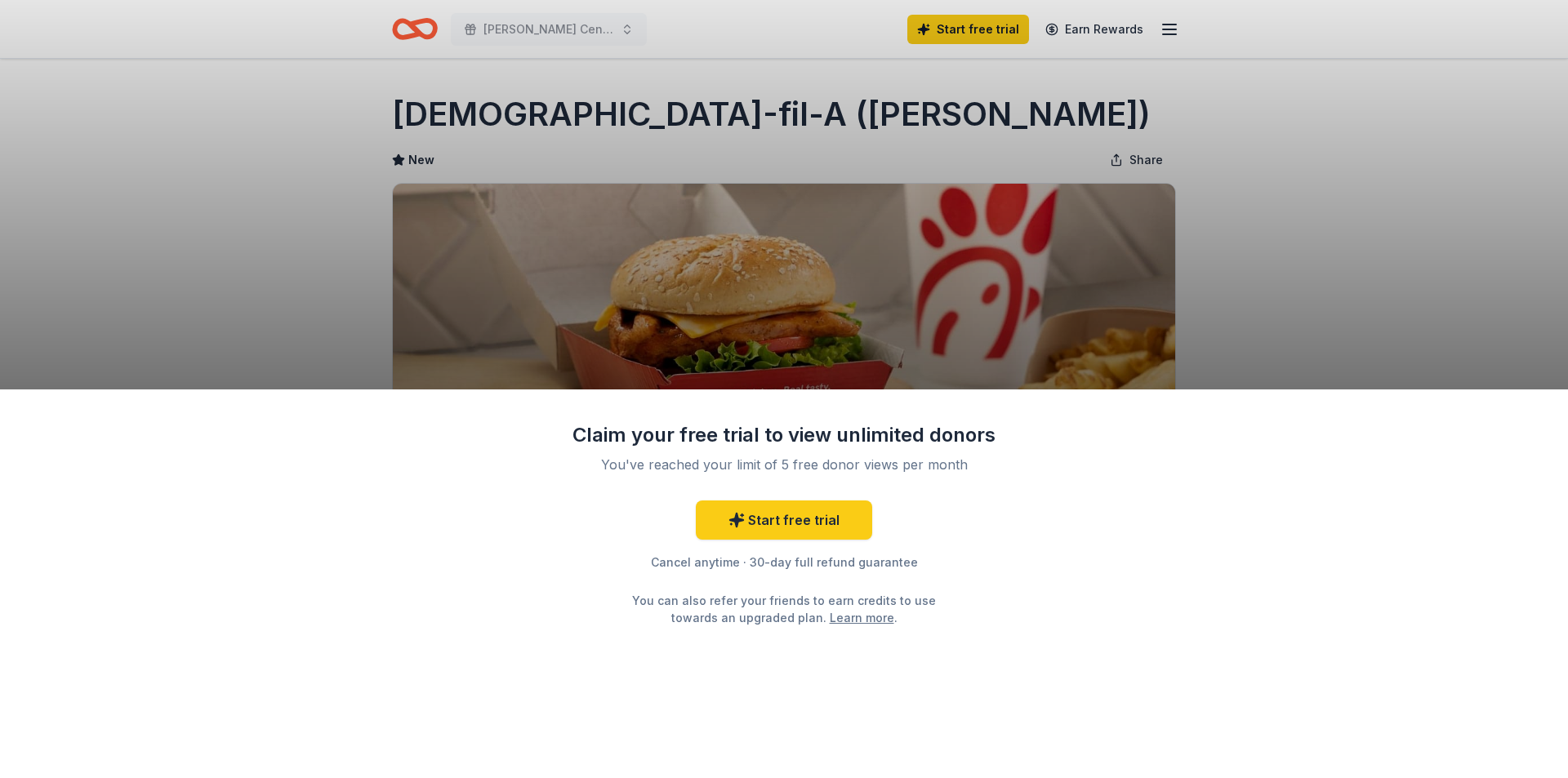
click at [1119, 605] on div "Claim your free trial to view unlimited donors You've reached your limit of 5 f…" at bounding box center [784, 584] width 1568 height 389
click at [832, 521] on link "Start free trial" at bounding box center [784, 520] width 177 height 39
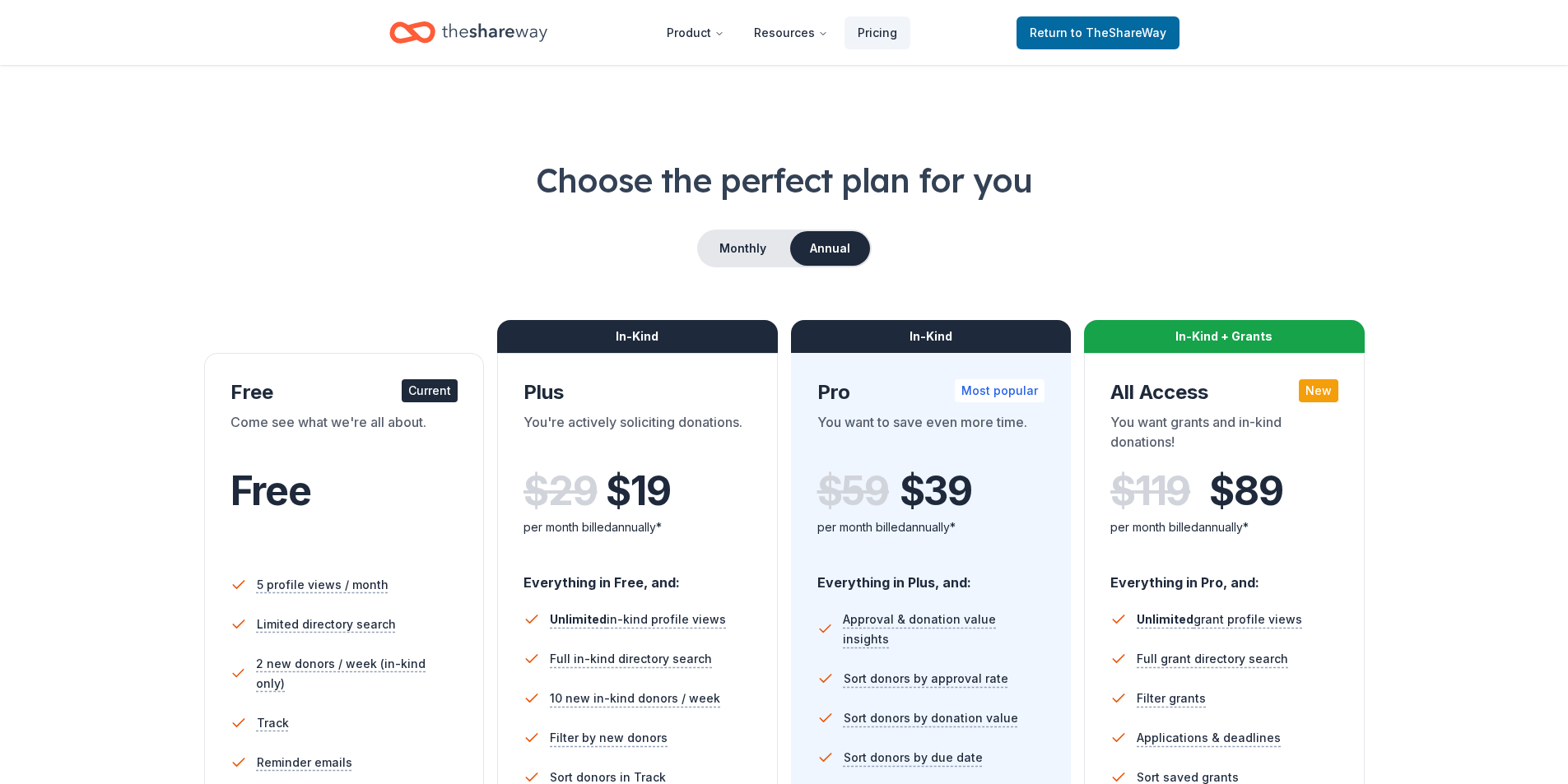
scroll to position [164, 0]
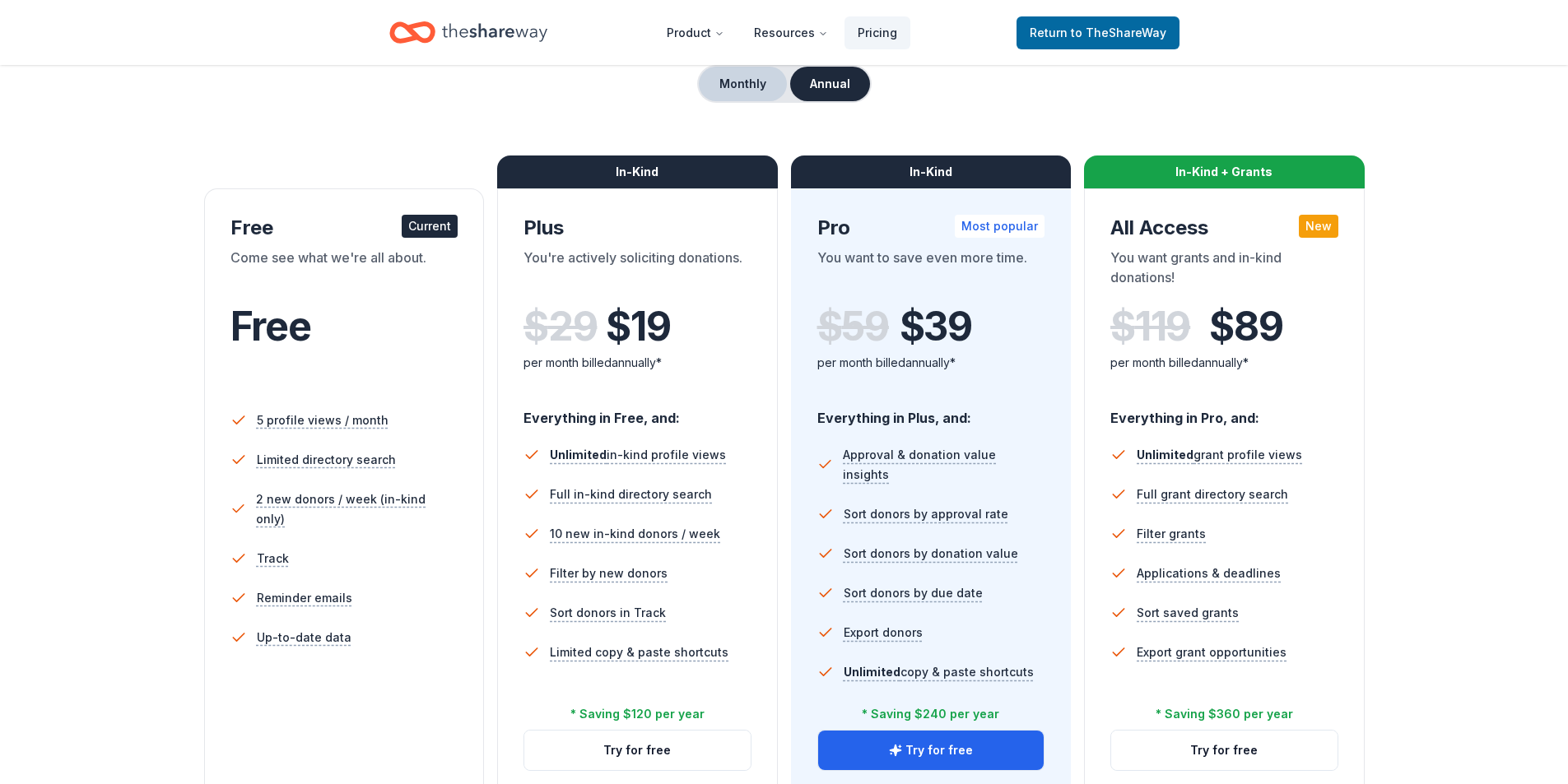
click at [745, 83] on button "Monthly" at bounding box center [742, 84] width 88 height 35
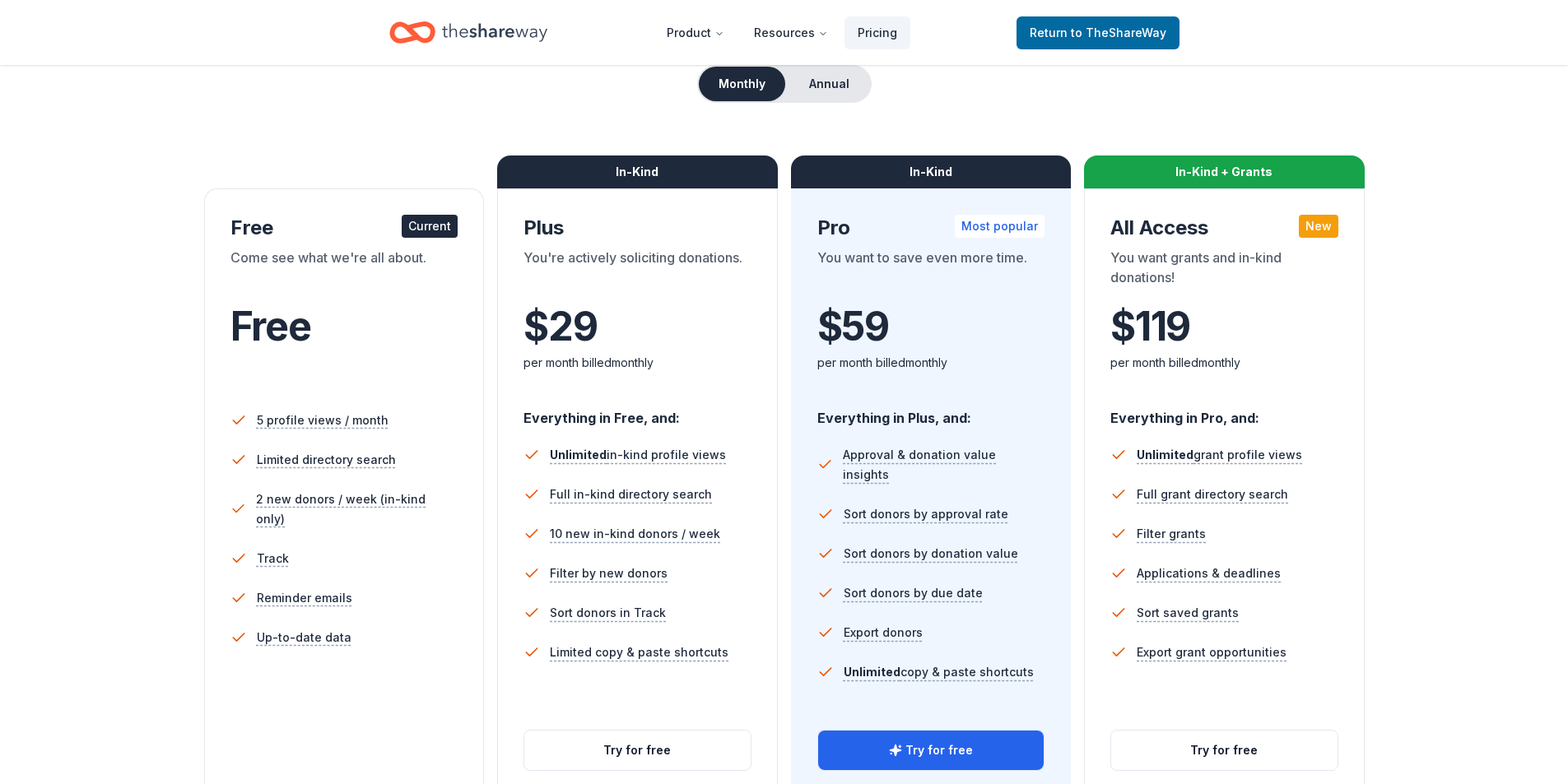
click at [687, 313] on div "$ 29 $" at bounding box center [637, 327] width 228 height 46
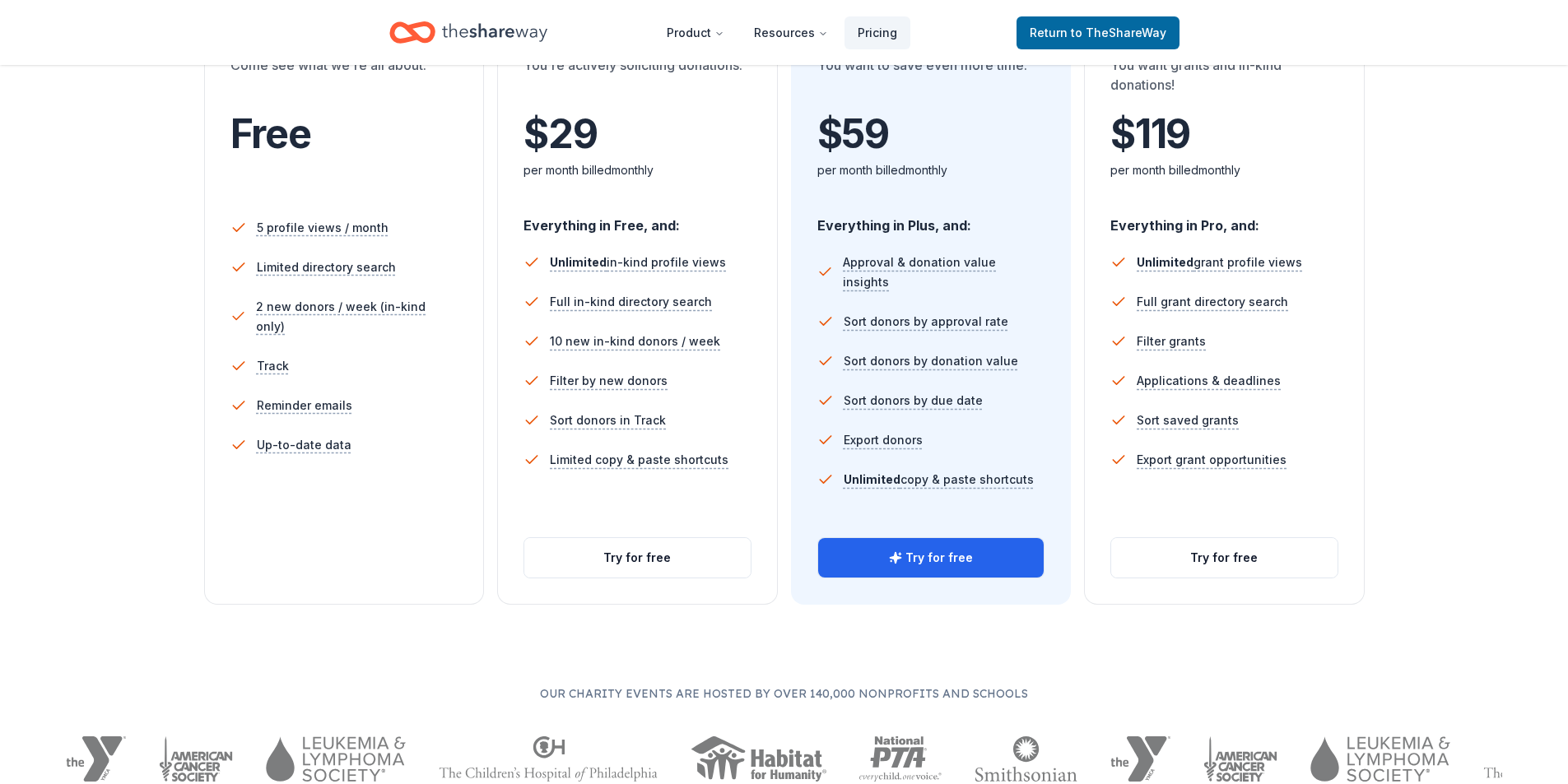
scroll to position [247, 0]
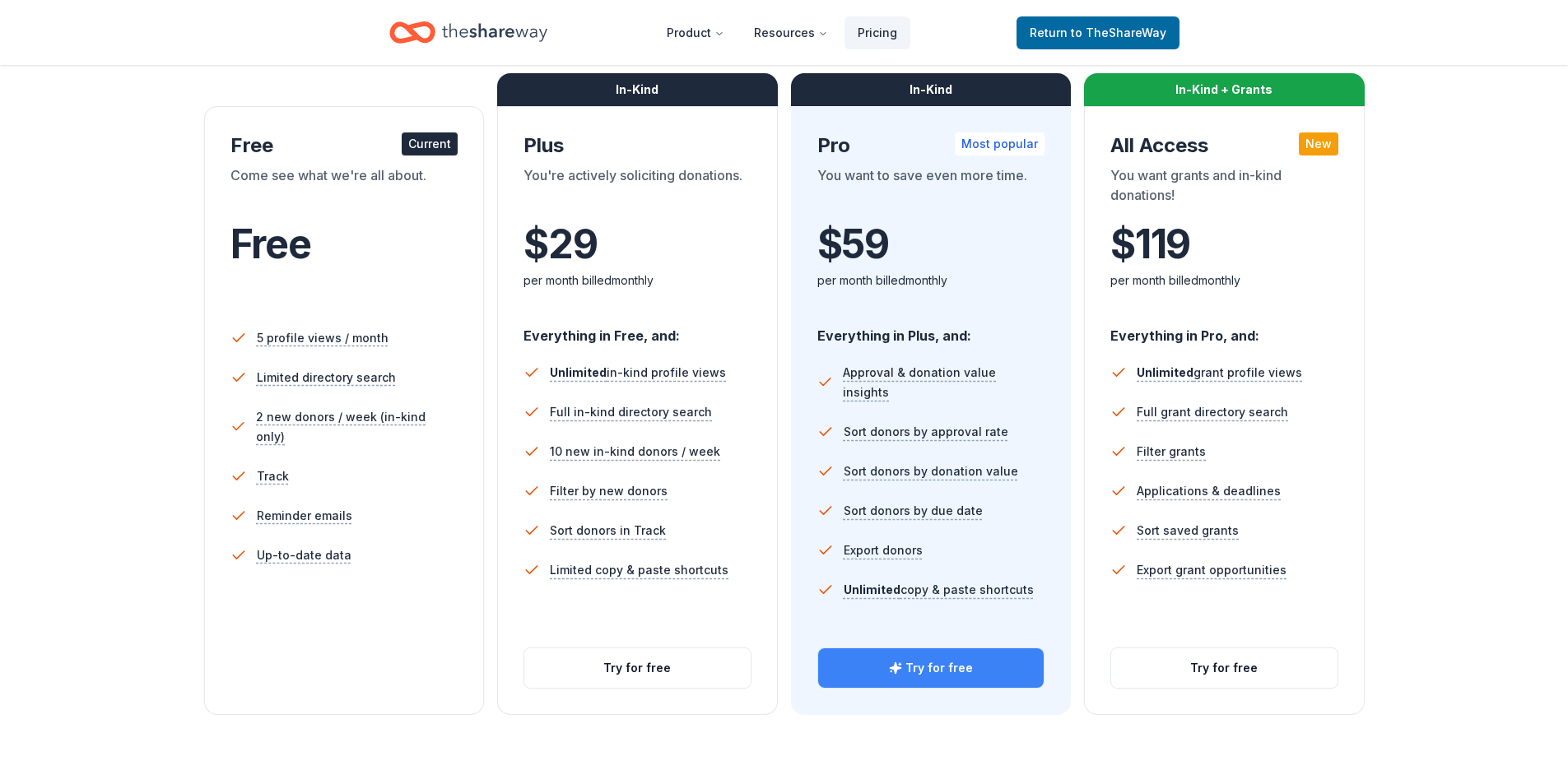
click at [902, 664] on icon "button" at bounding box center [900, 664] width 3 height 0
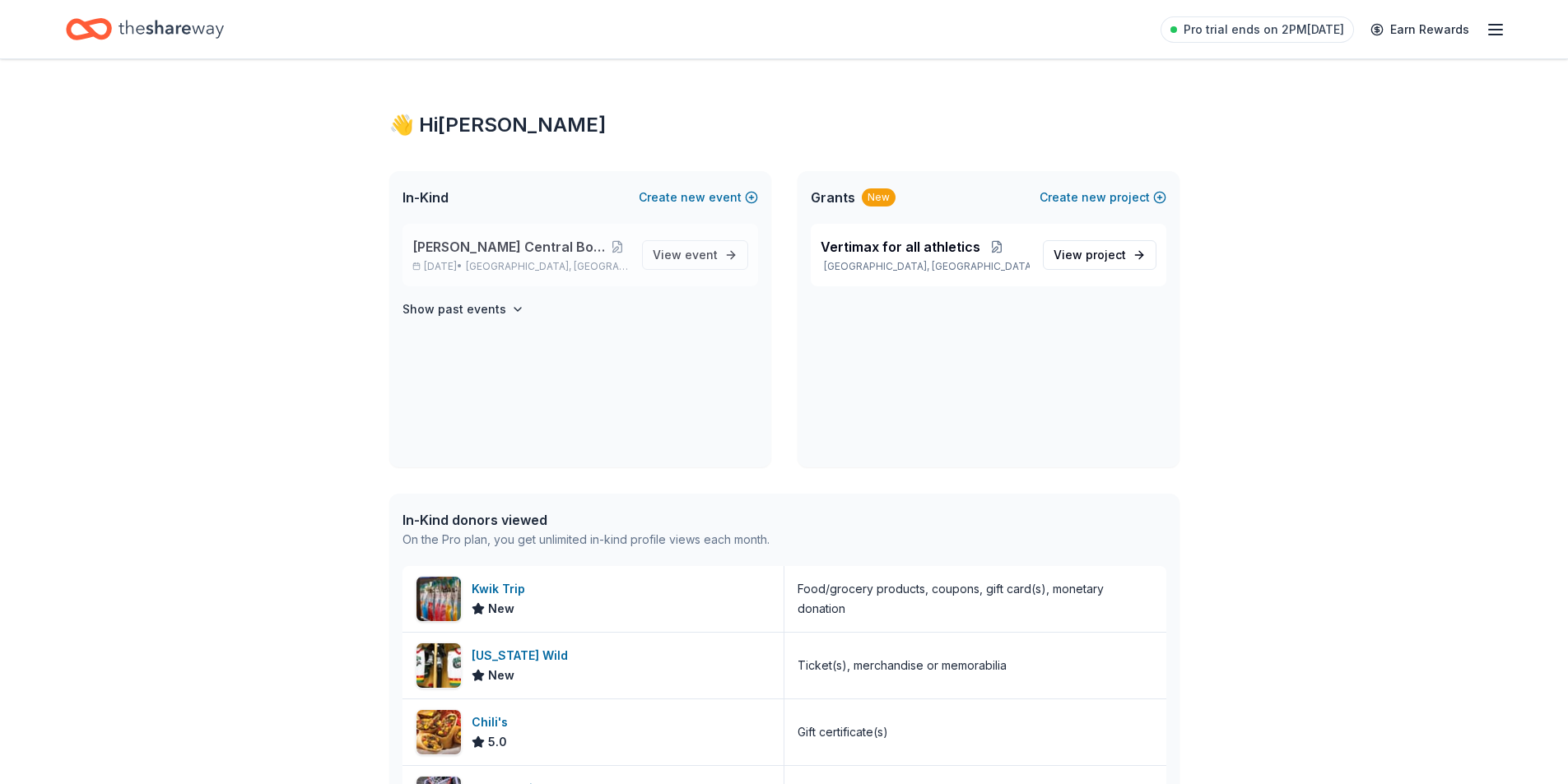
click at [462, 247] on span "[PERSON_NAME] Central Booster Bash 2025" at bounding box center [509, 247] width 194 height 19
click at [527, 256] on div "Davenport Central Booster Bash 2025 Nov 07, 2025 • Davenport, IA" at bounding box center [520, 254] width 217 height 36
click at [668, 248] on span "View event" at bounding box center [685, 255] width 65 height 19
click at [609, 424] on div "Davenport Central Booster Bash 2025 Nov 07, 2025 • Davenport, IA View event Sho…" at bounding box center [579, 345] width 382 height 244
click at [90, 549] on div "👋 Hi Joanna In-Kind Create new event Davenport Central Booster Bash 2025 Nov 07…" at bounding box center [784, 617] width 1568 height 1116
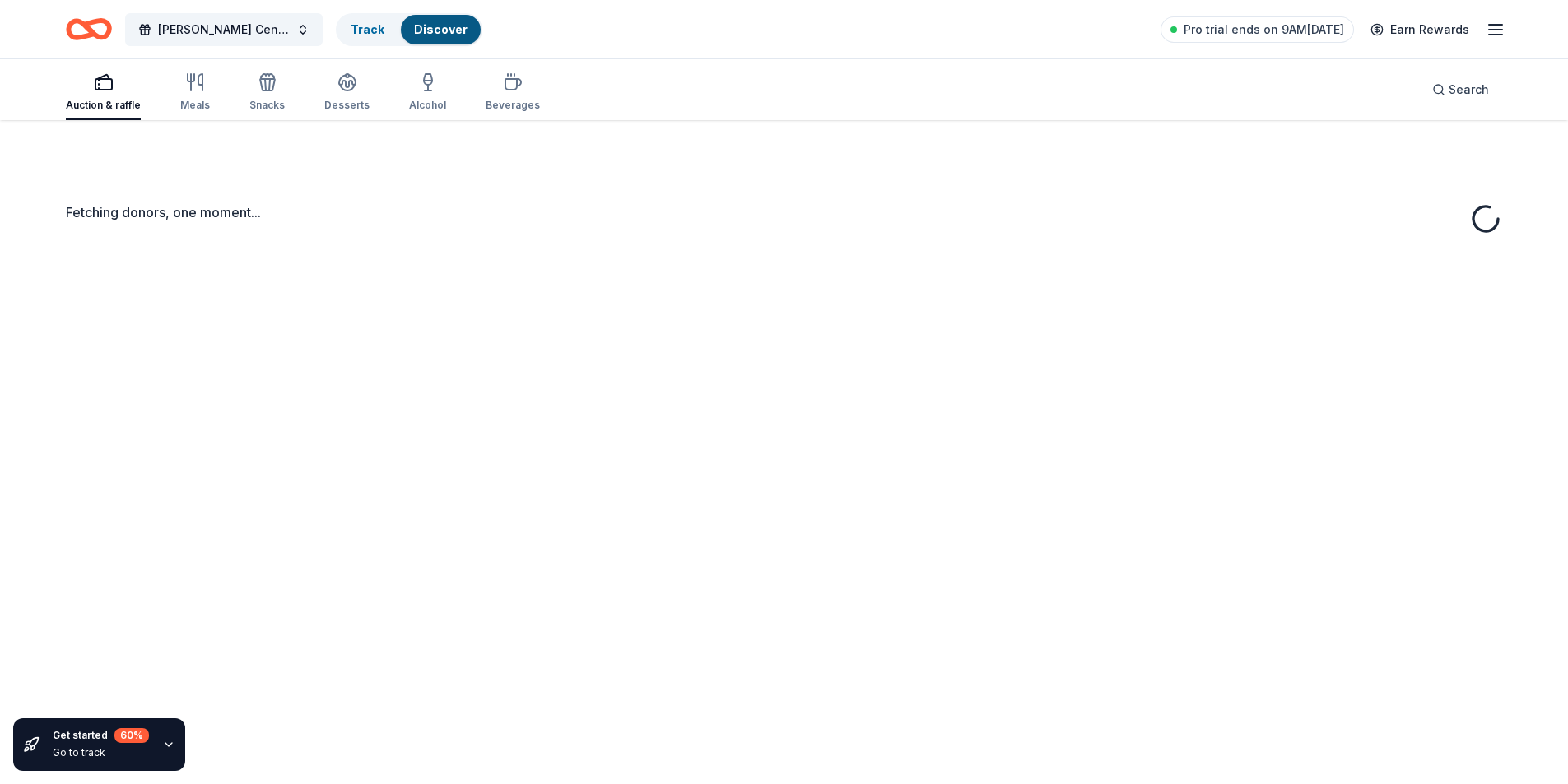
click at [450, 254] on div "Fetching donors, one moment..." at bounding box center [784, 511] width 1568 height 784
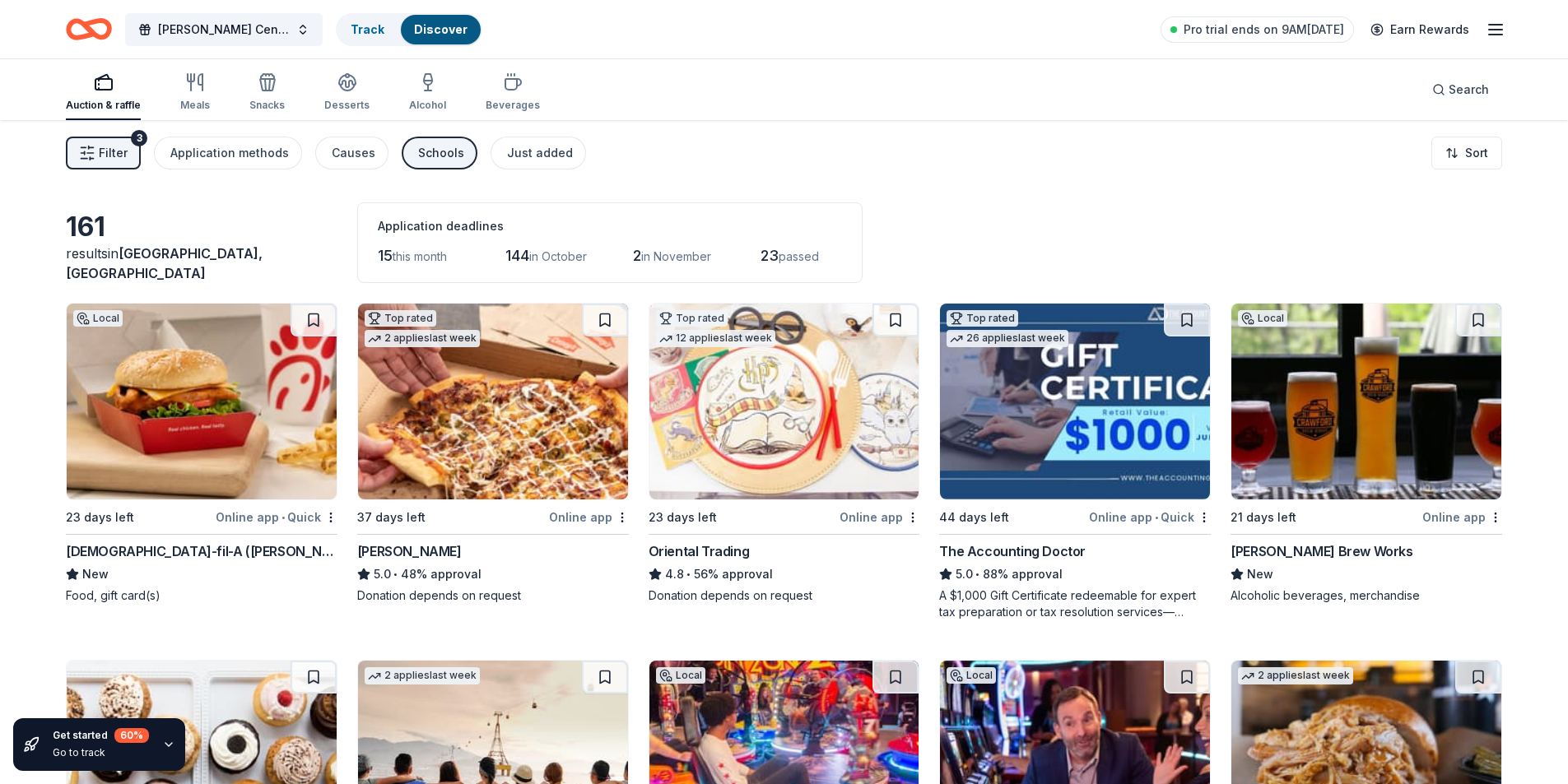
click at [119, 425] on img at bounding box center [201, 401] width 270 height 196
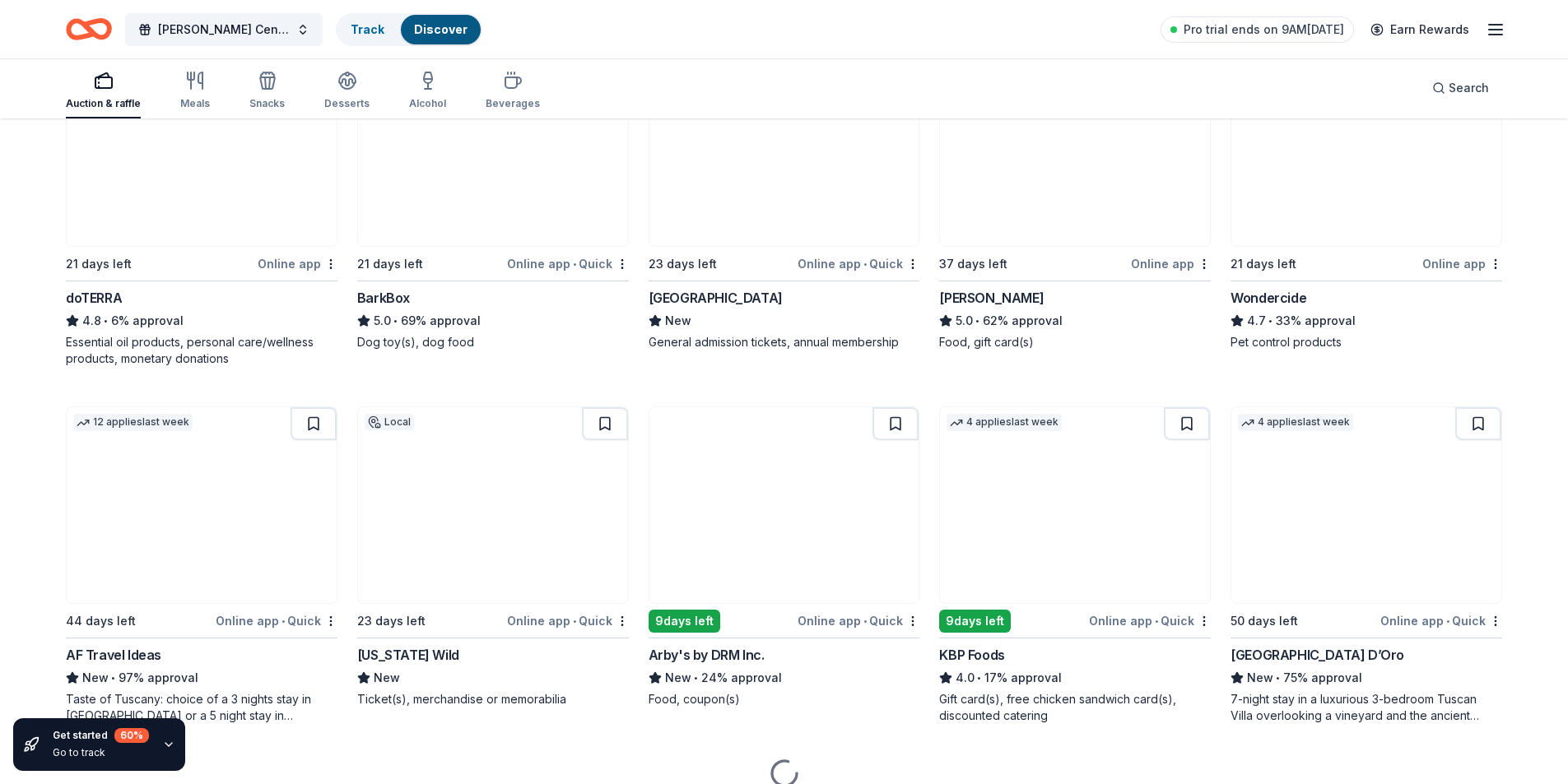
scroll to position [1039, 0]
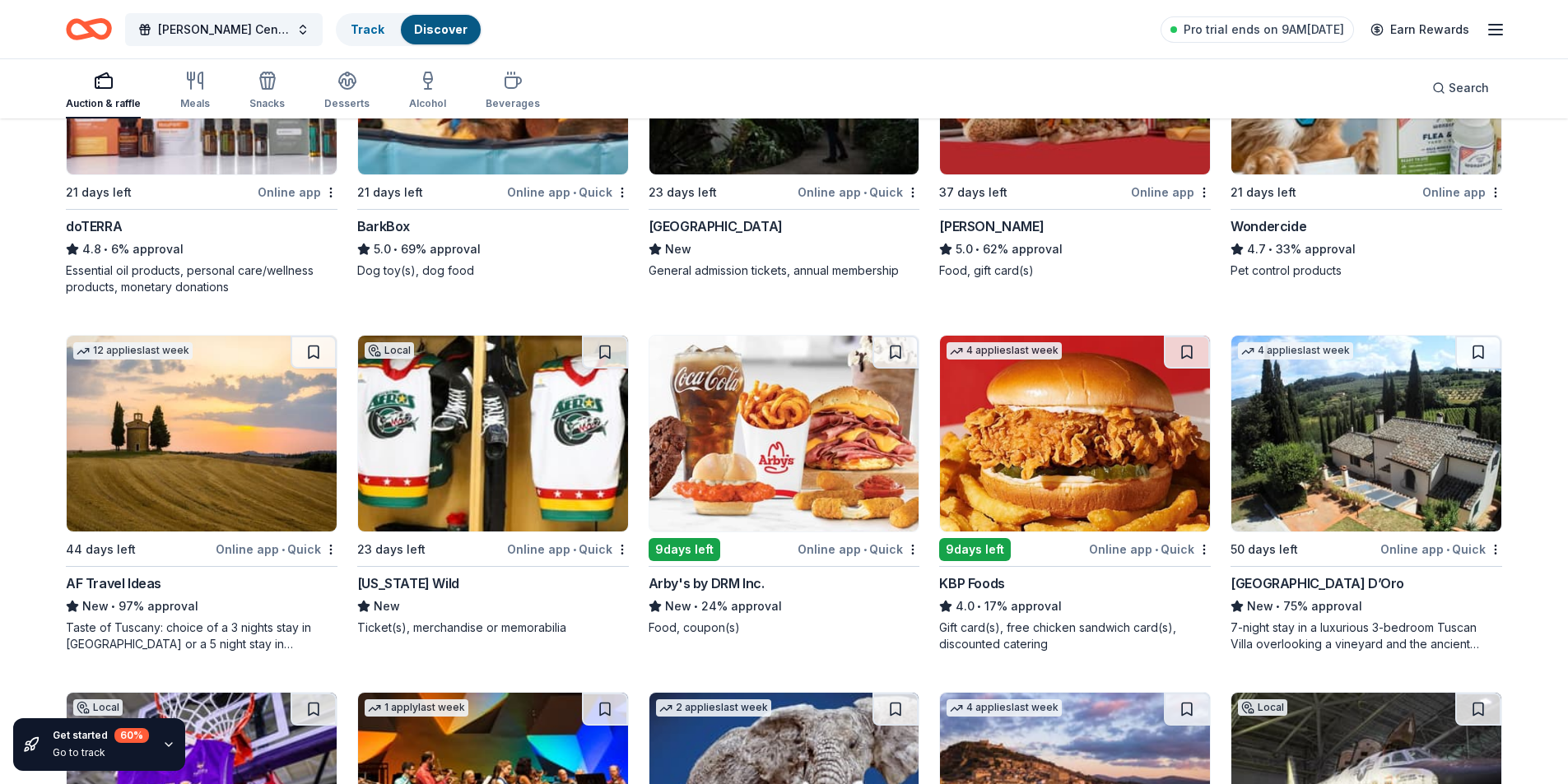
click at [820, 468] on img at bounding box center [784, 433] width 270 height 196
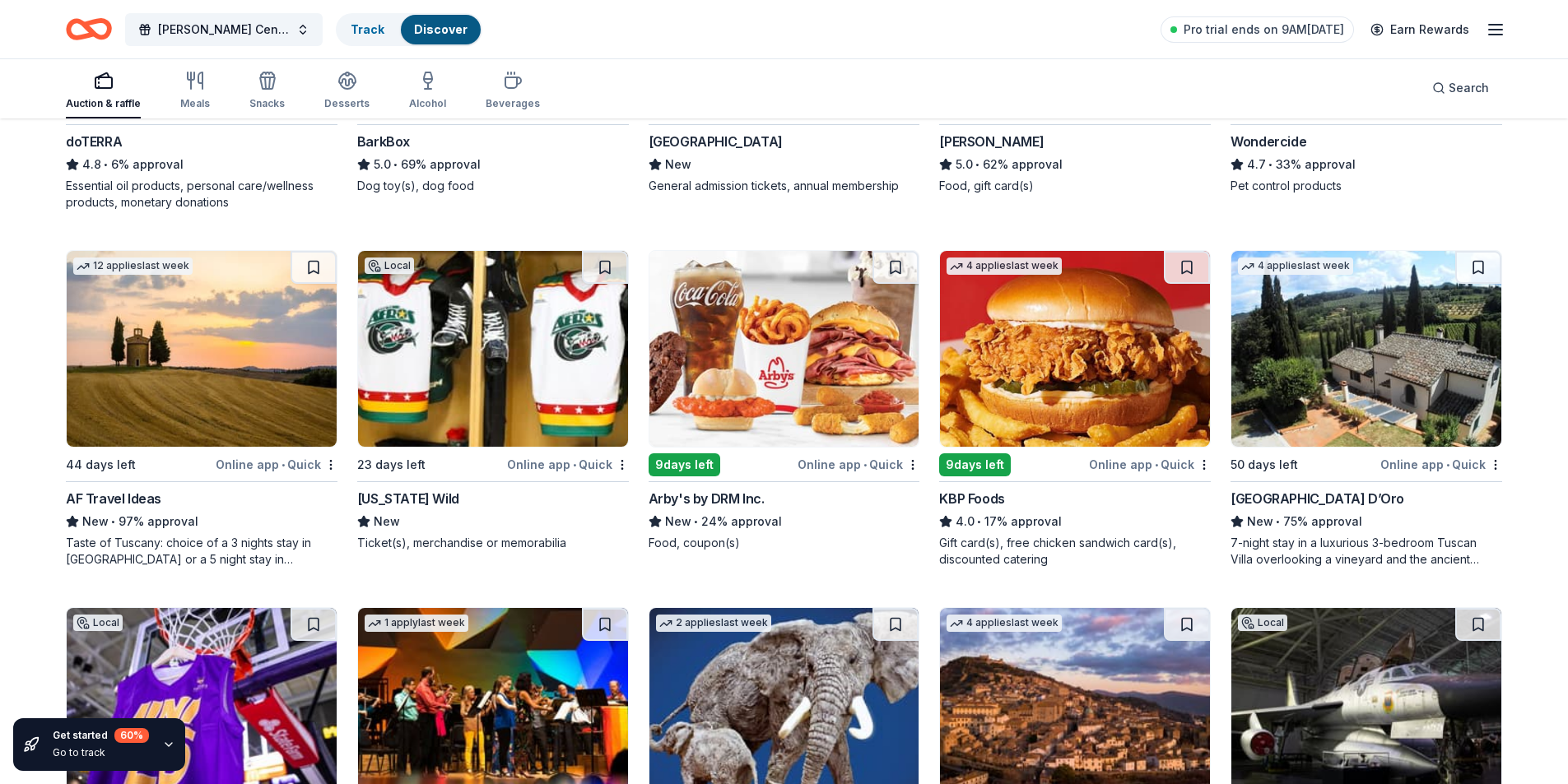
scroll to position [1204, 0]
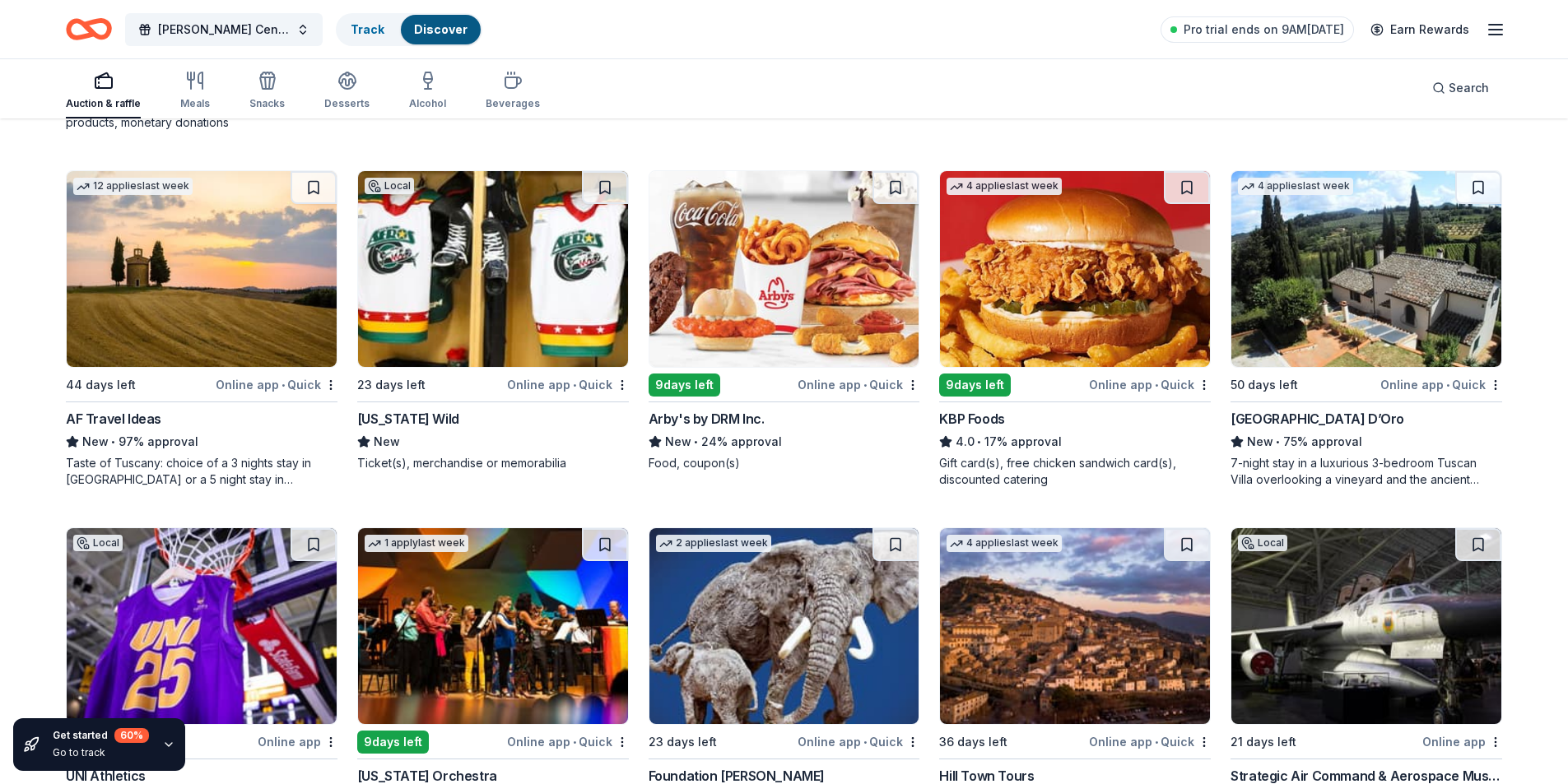
click at [1327, 281] on img at bounding box center [1366, 269] width 270 height 196
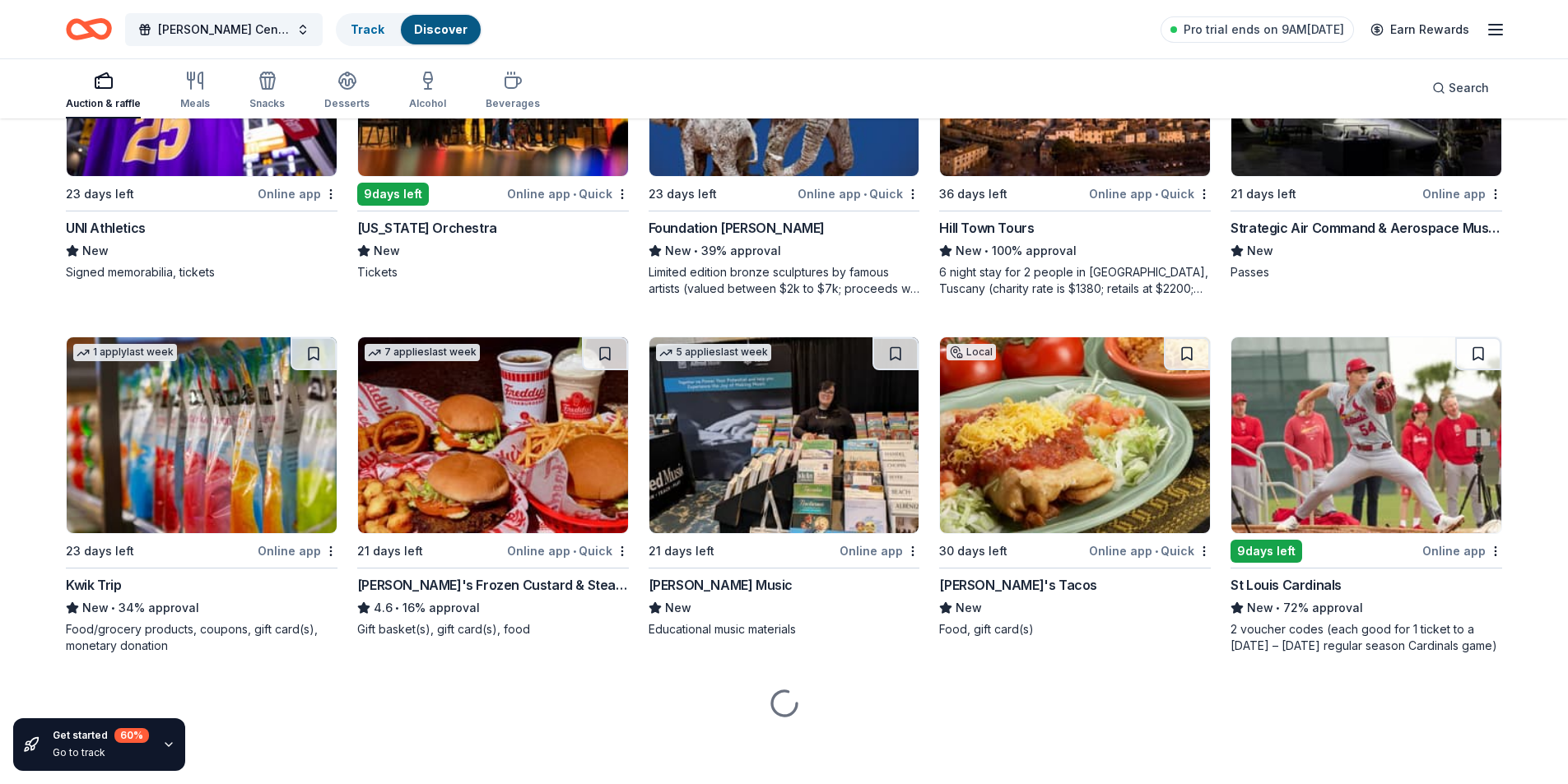
scroll to position [1753, 0]
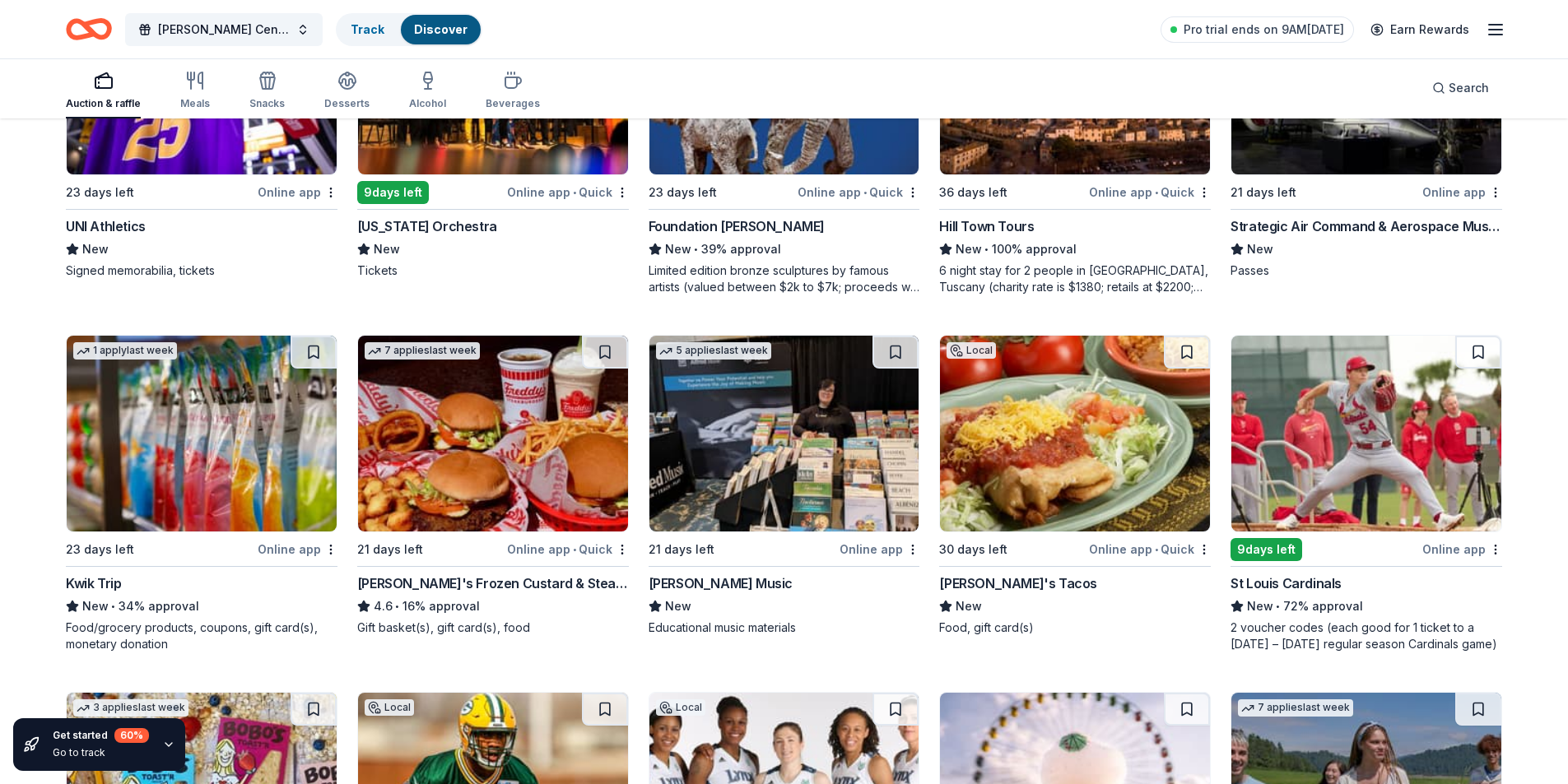
click at [471, 472] on img at bounding box center [492, 433] width 270 height 196
click at [1137, 427] on img at bounding box center [1075, 433] width 270 height 196
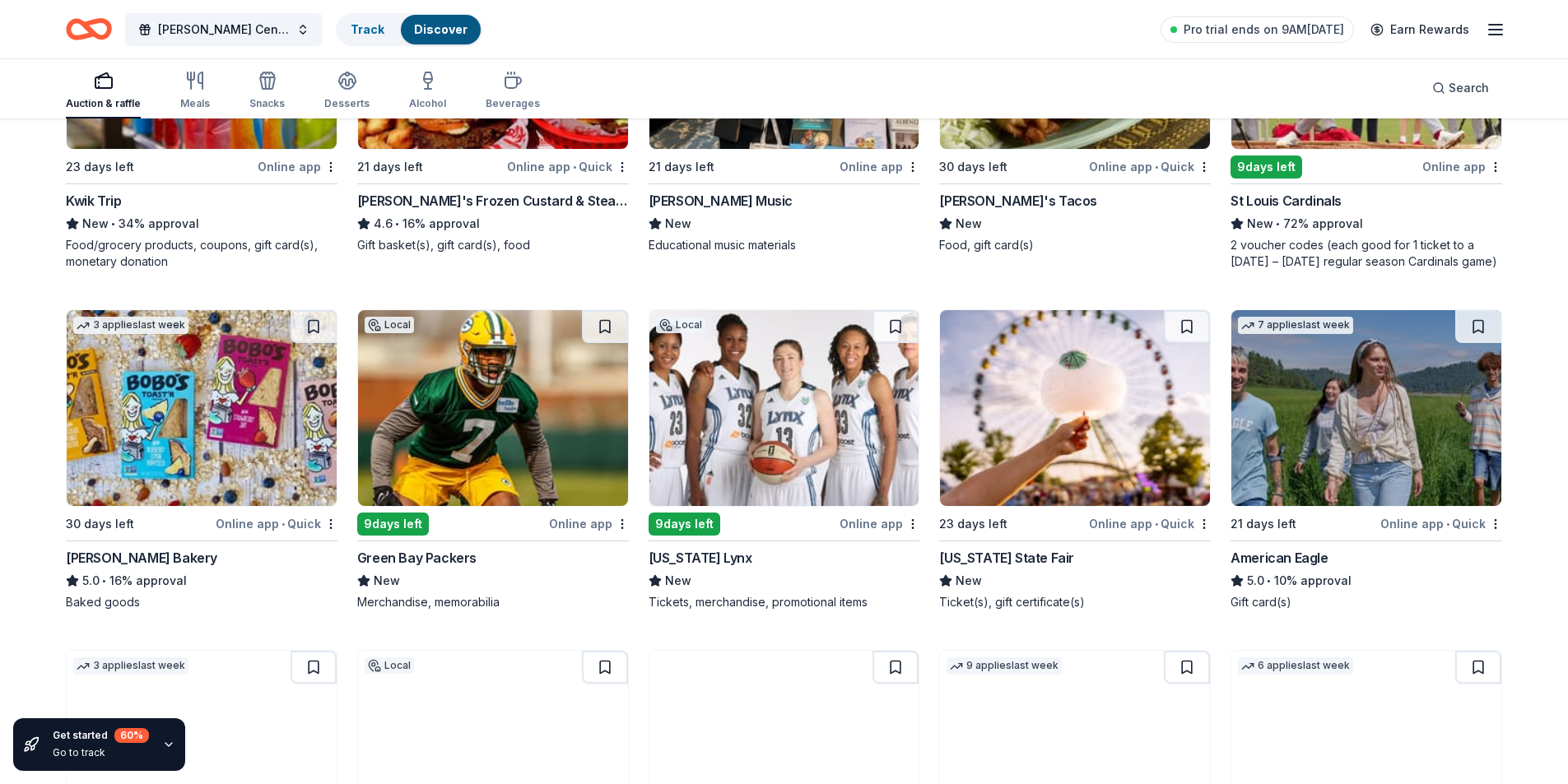
scroll to position [2164, 0]
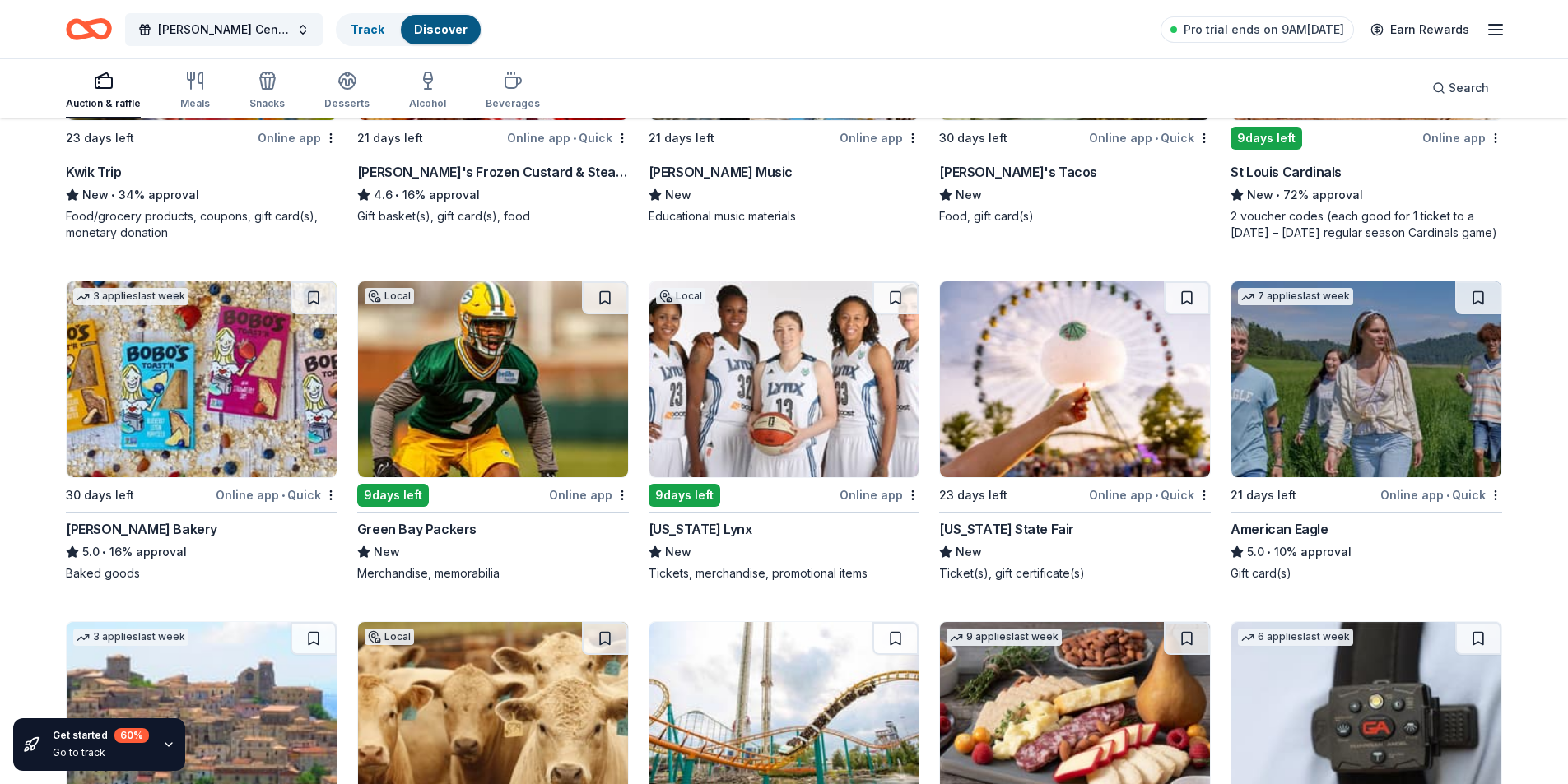
click at [544, 388] on img at bounding box center [492, 379] width 270 height 196
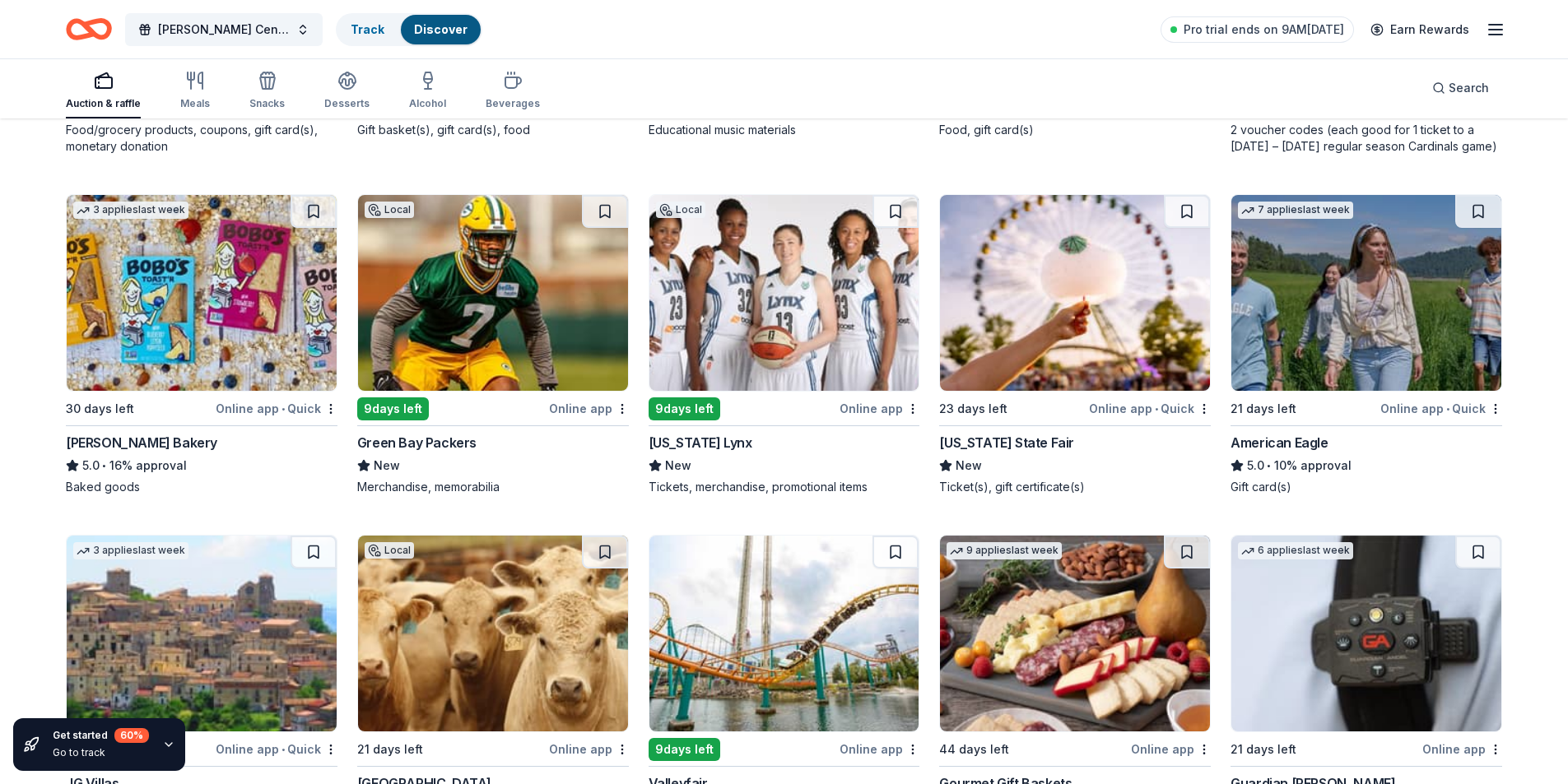
scroll to position [2247, 0]
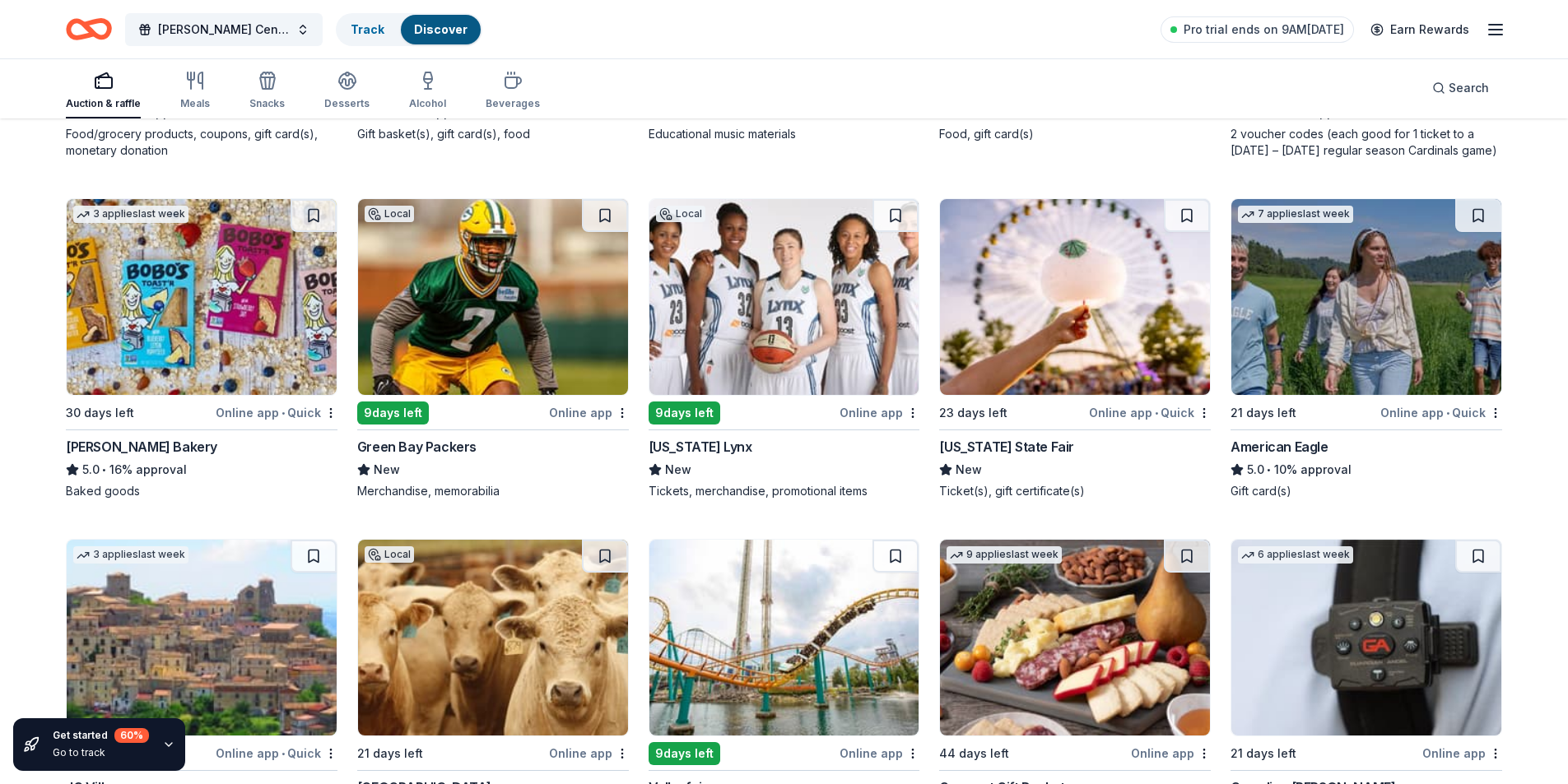
click at [820, 349] on img at bounding box center [784, 297] width 270 height 196
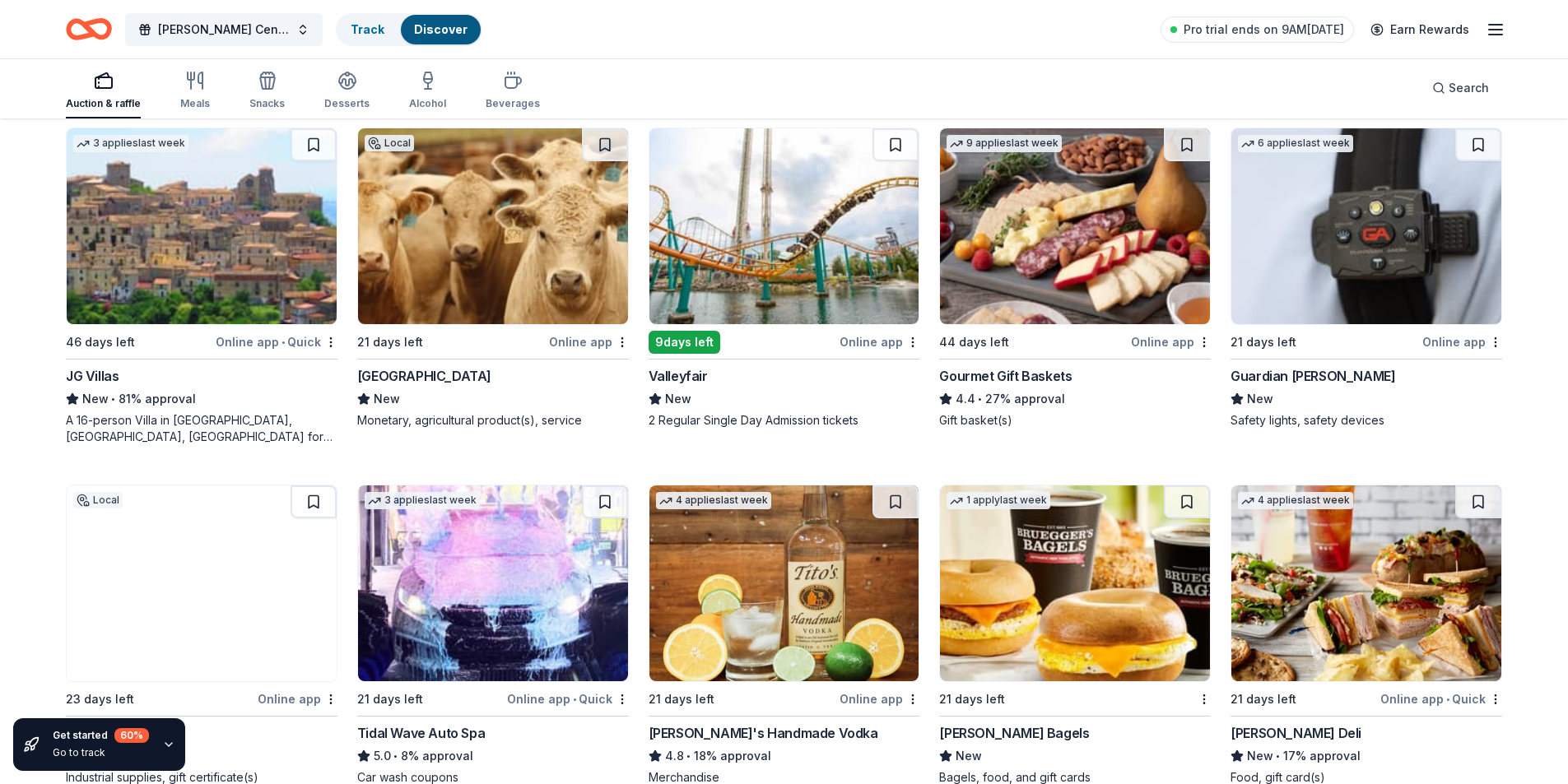
scroll to position [2822, 0]
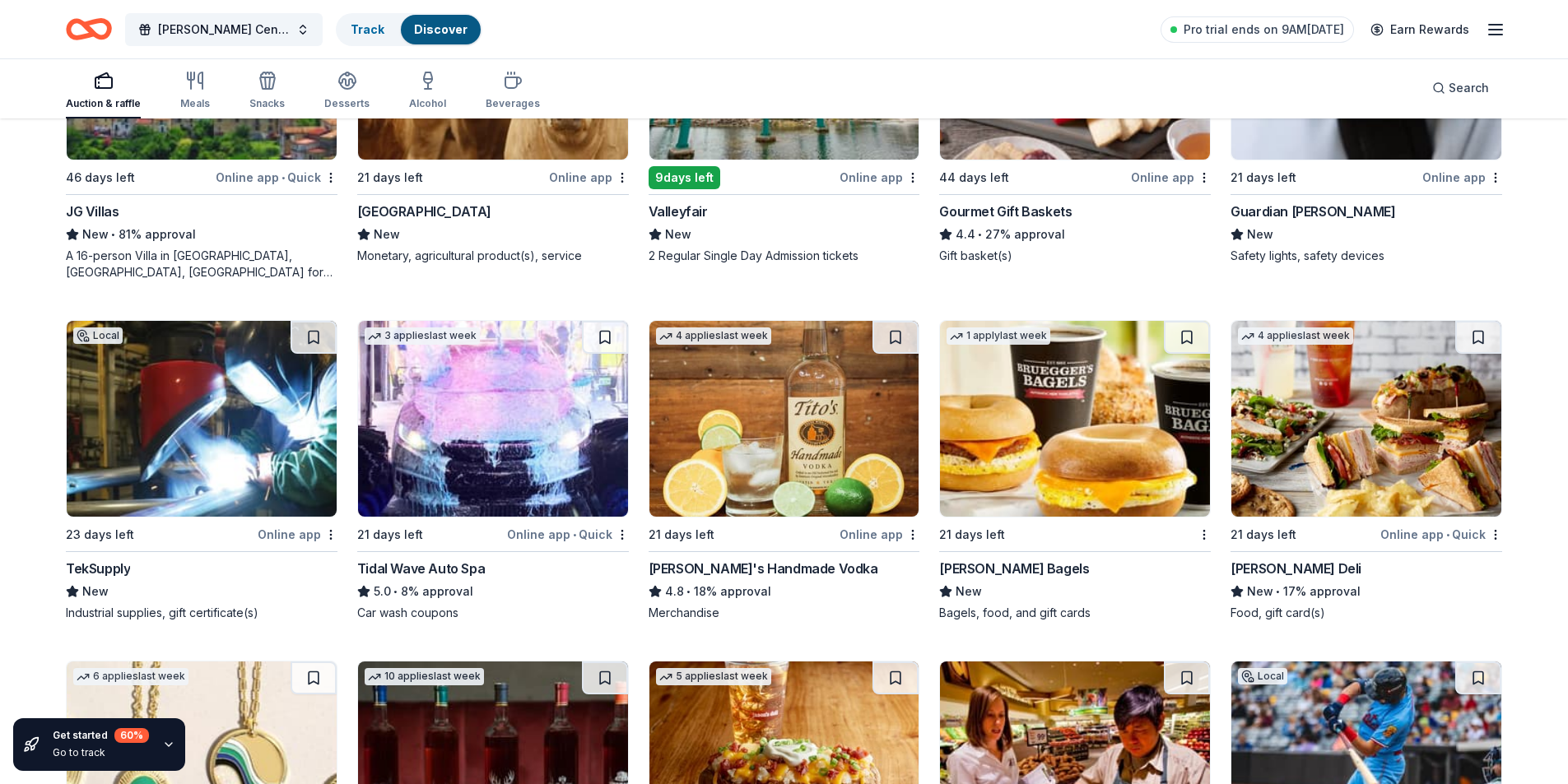
click at [1087, 450] on img at bounding box center [1075, 419] width 270 height 196
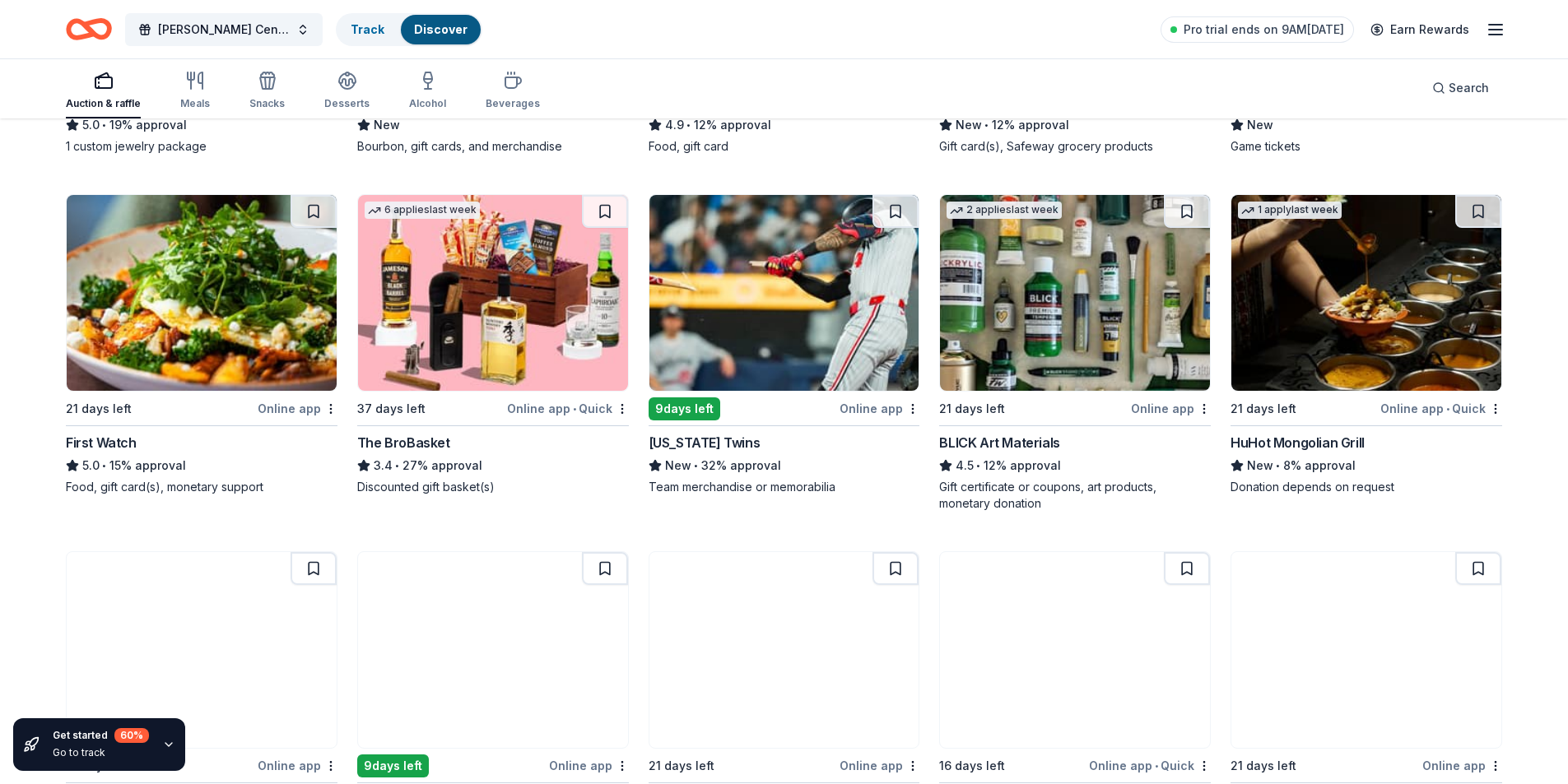
scroll to position [3789, 0]
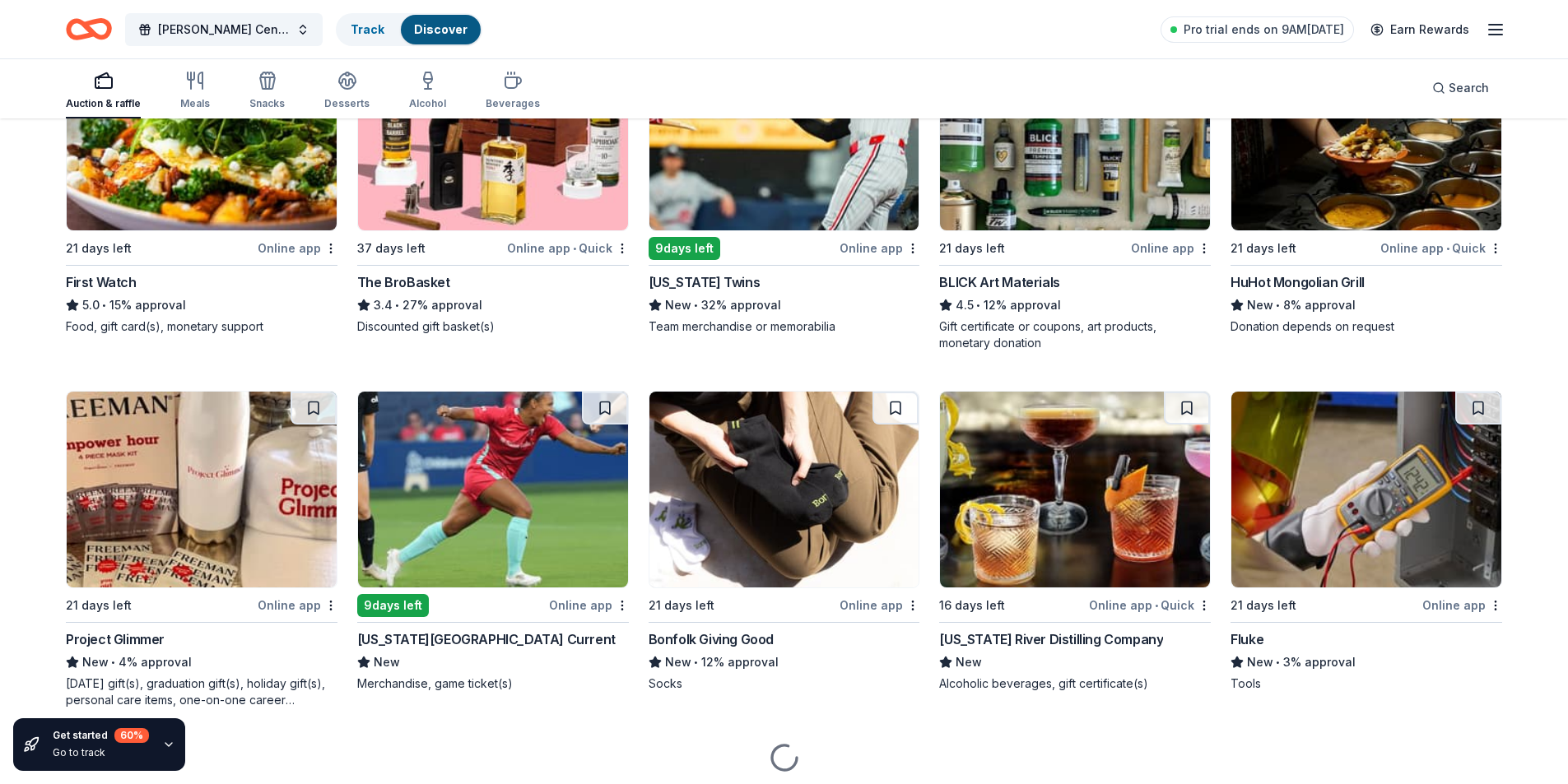
click at [825, 169] on img at bounding box center [784, 132] width 270 height 196
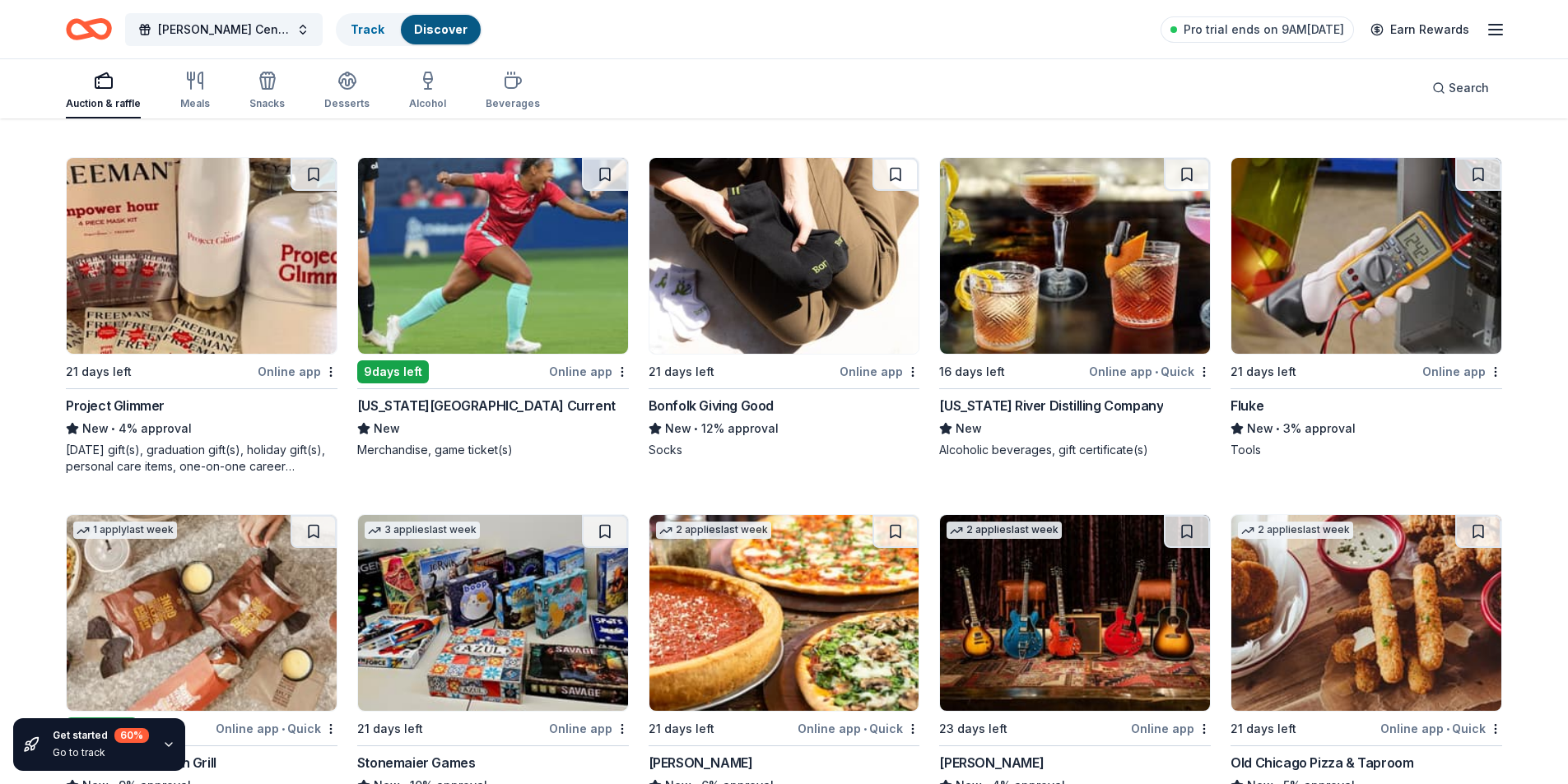
scroll to position [4036, 0]
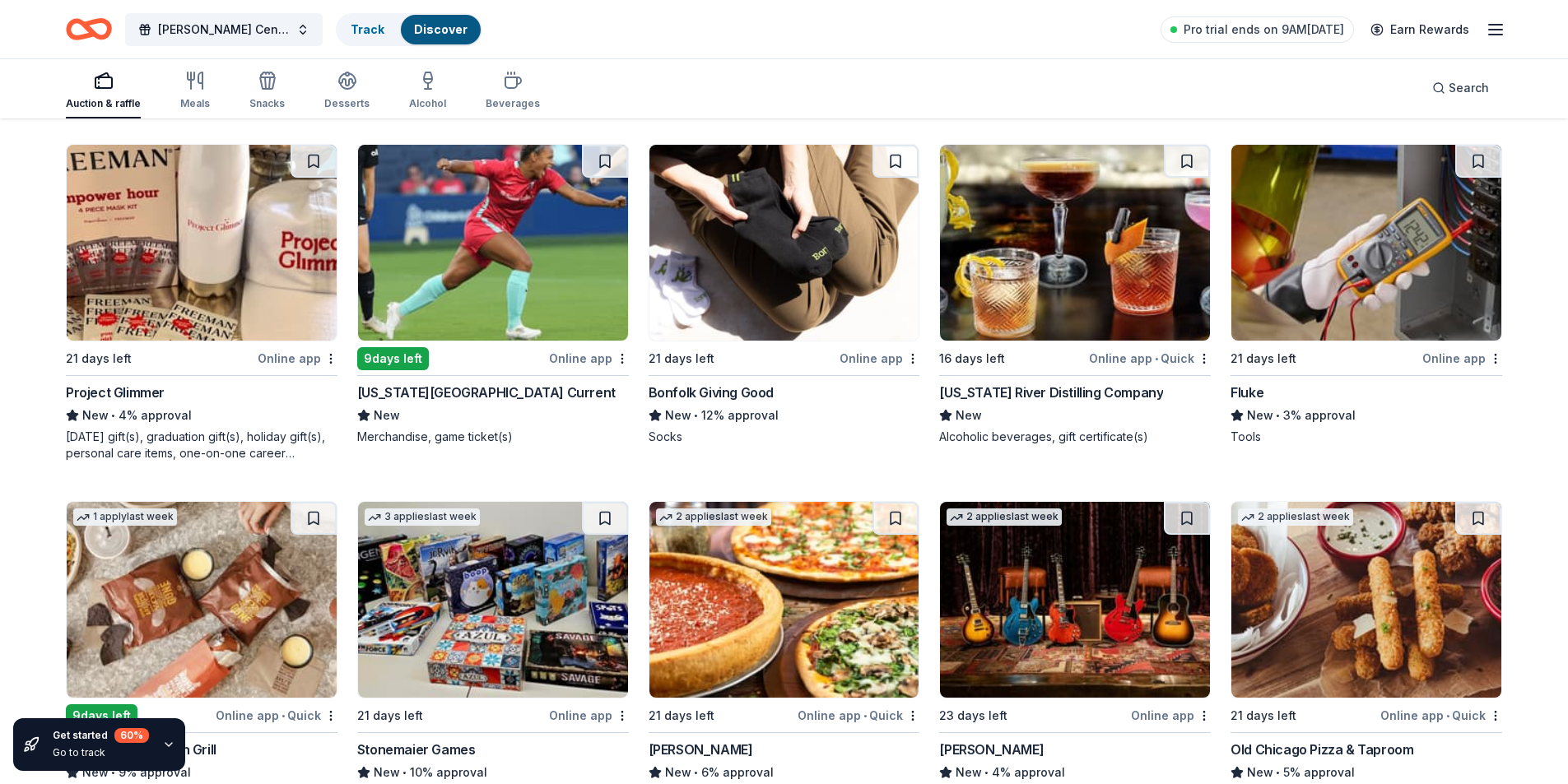
click at [1025, 262] on img at bounding box center [1075, 243] width 270 height 196
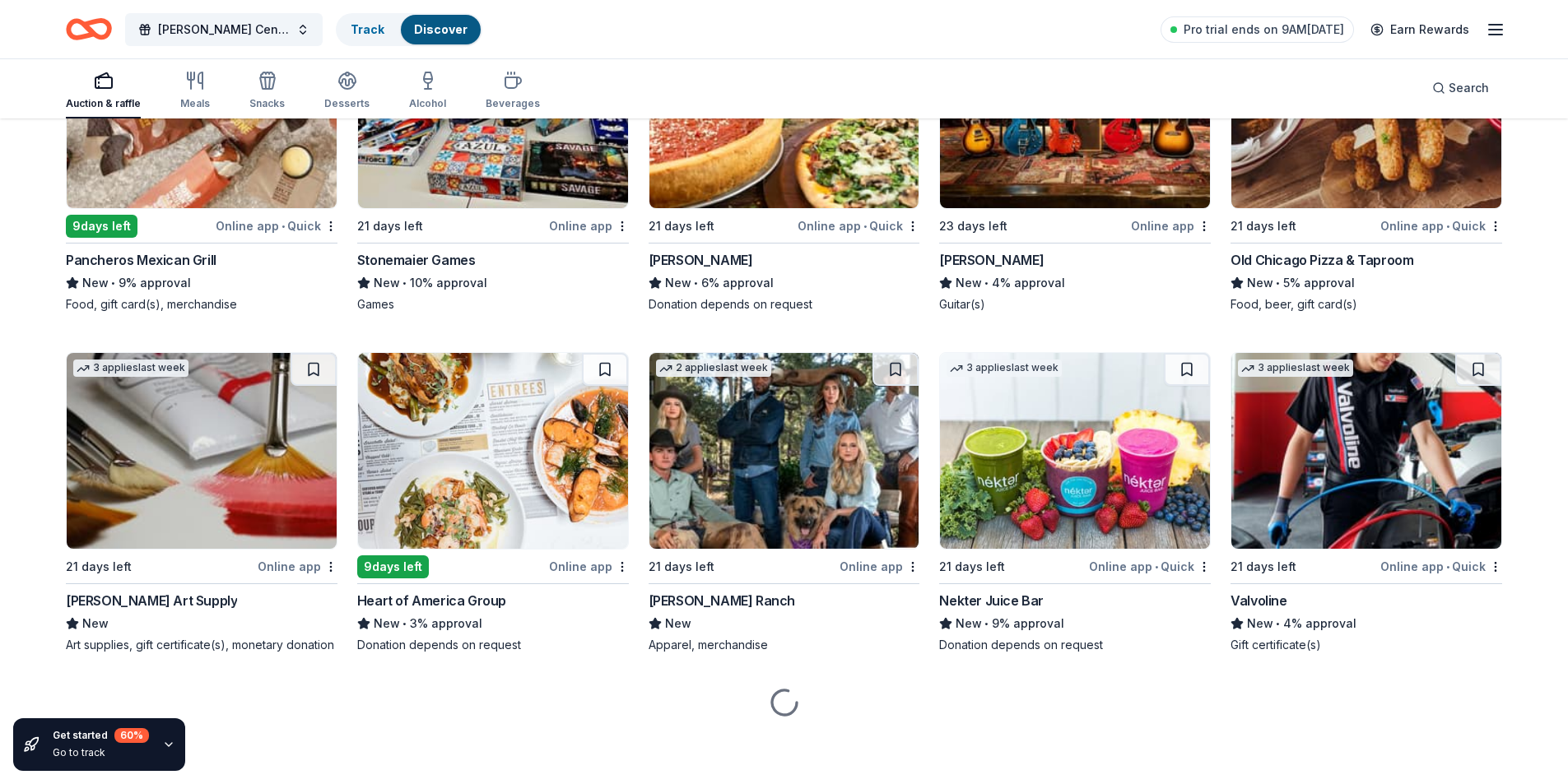
scroll to position [4526, 0]
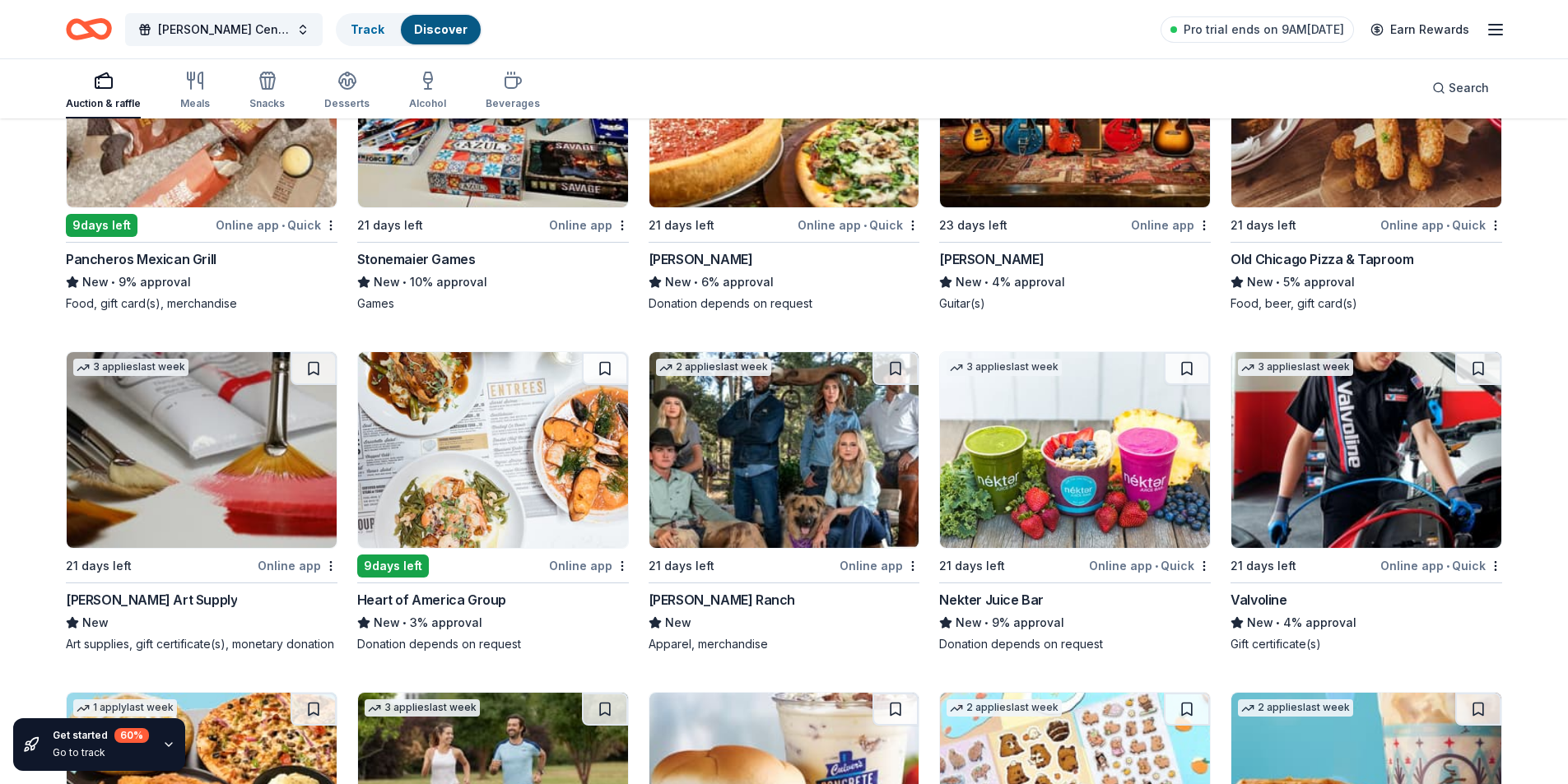
click at [486, 458] on img at bounding box center [492, 450] width 270 height 196
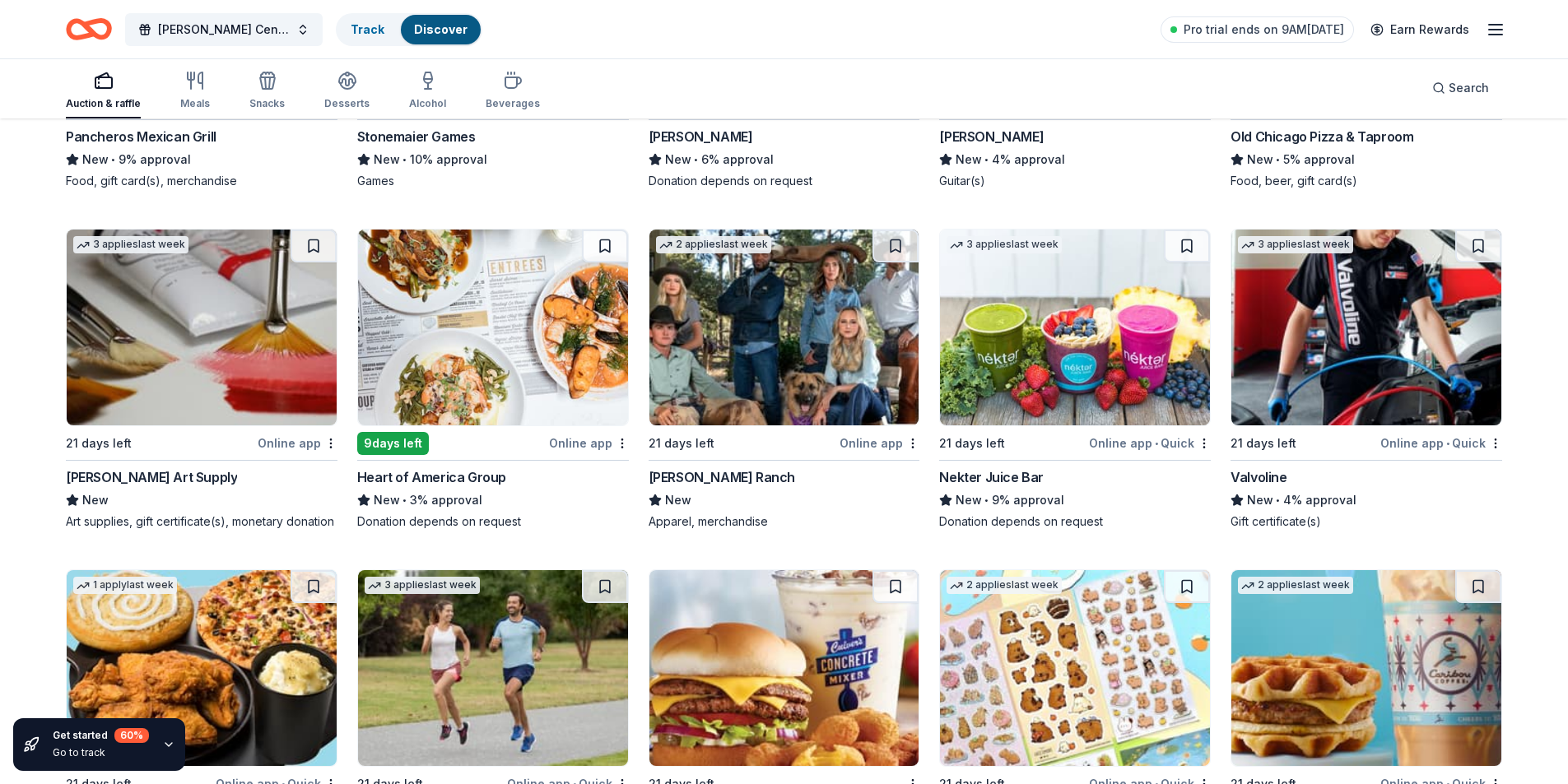
scroll to position [4774, 0]
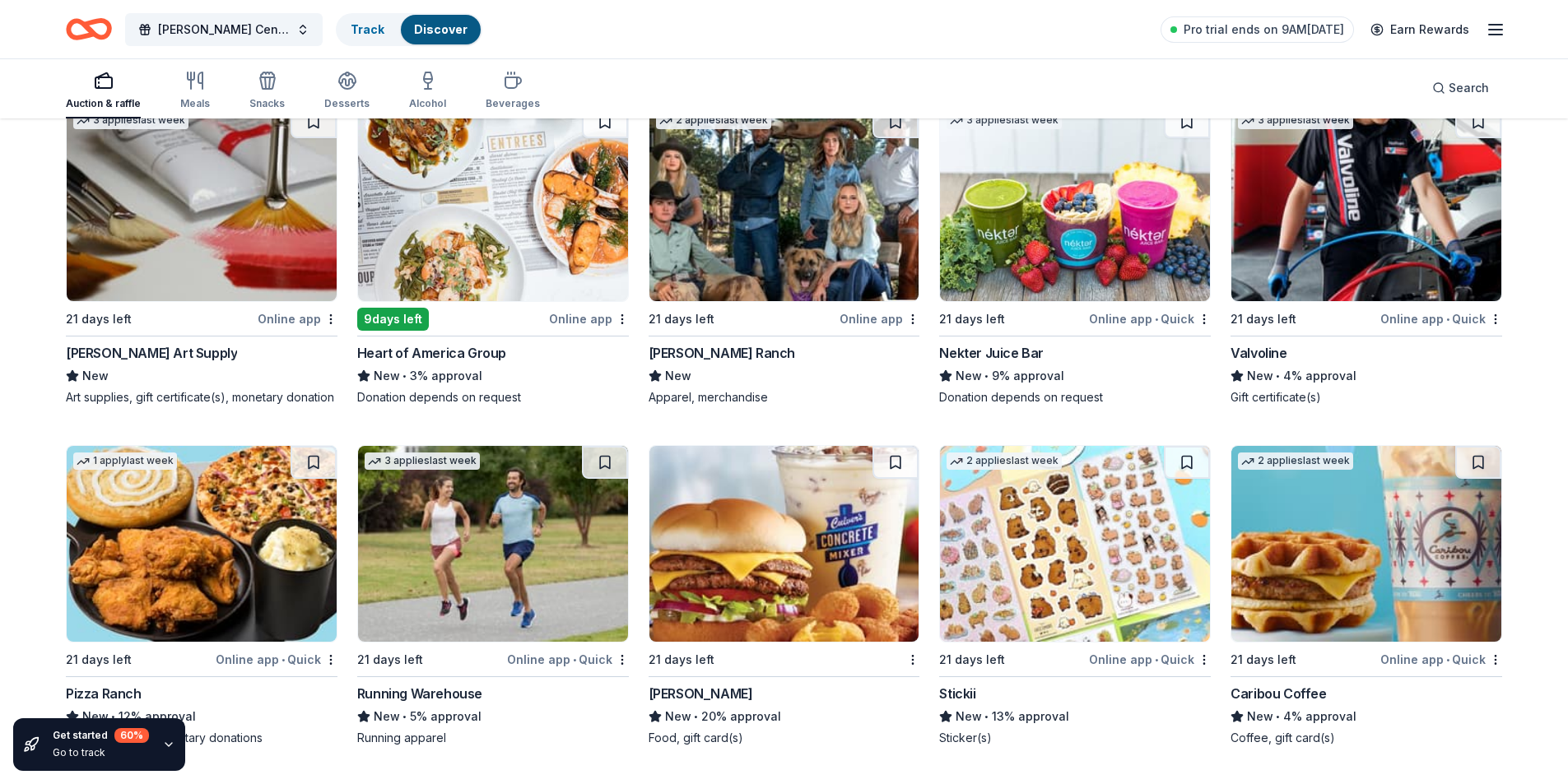
click at [1337, 218] on img at bounding box center [1366, 203] width 270 height 196
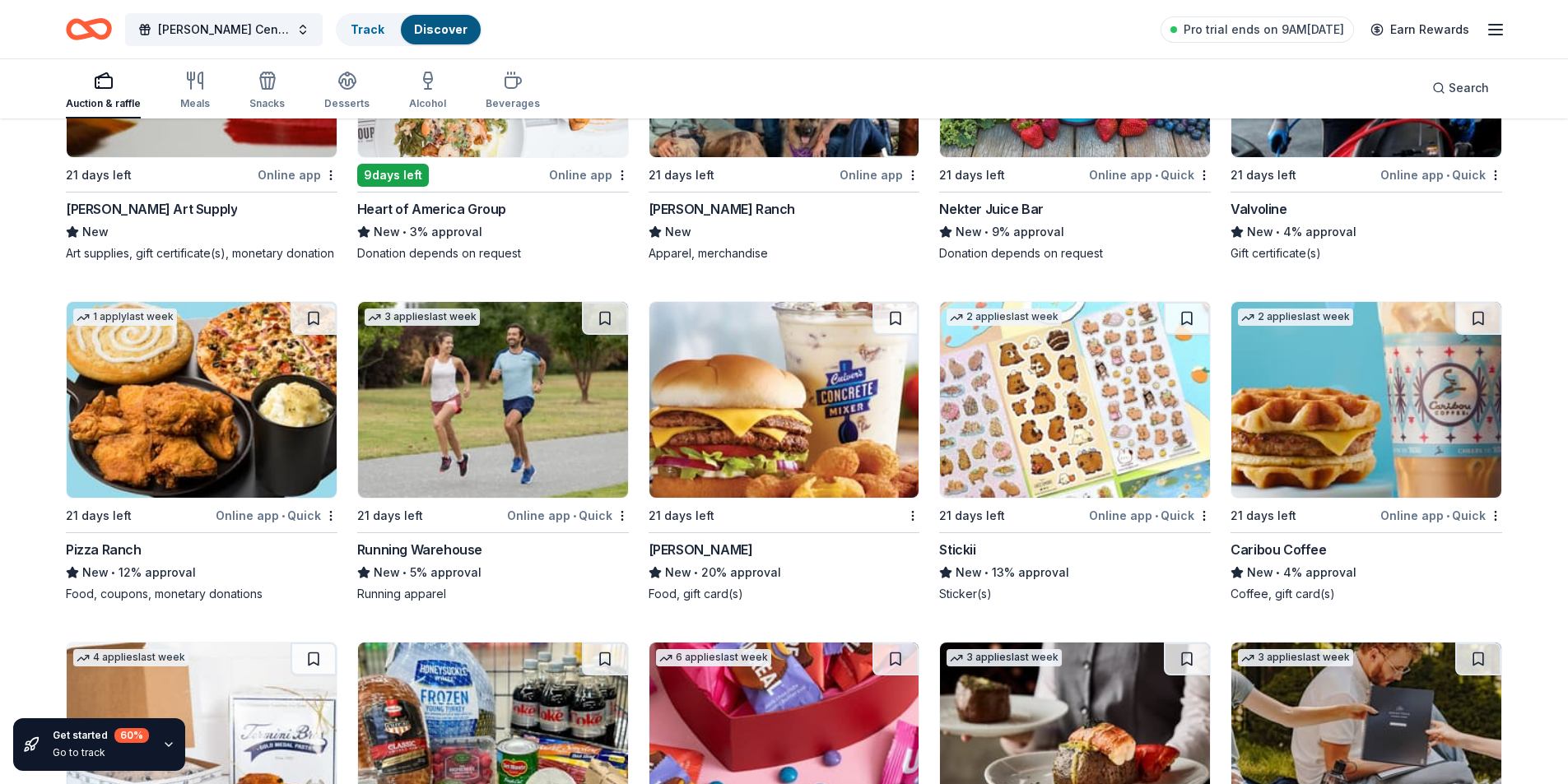
scroll to position [5020, 0]
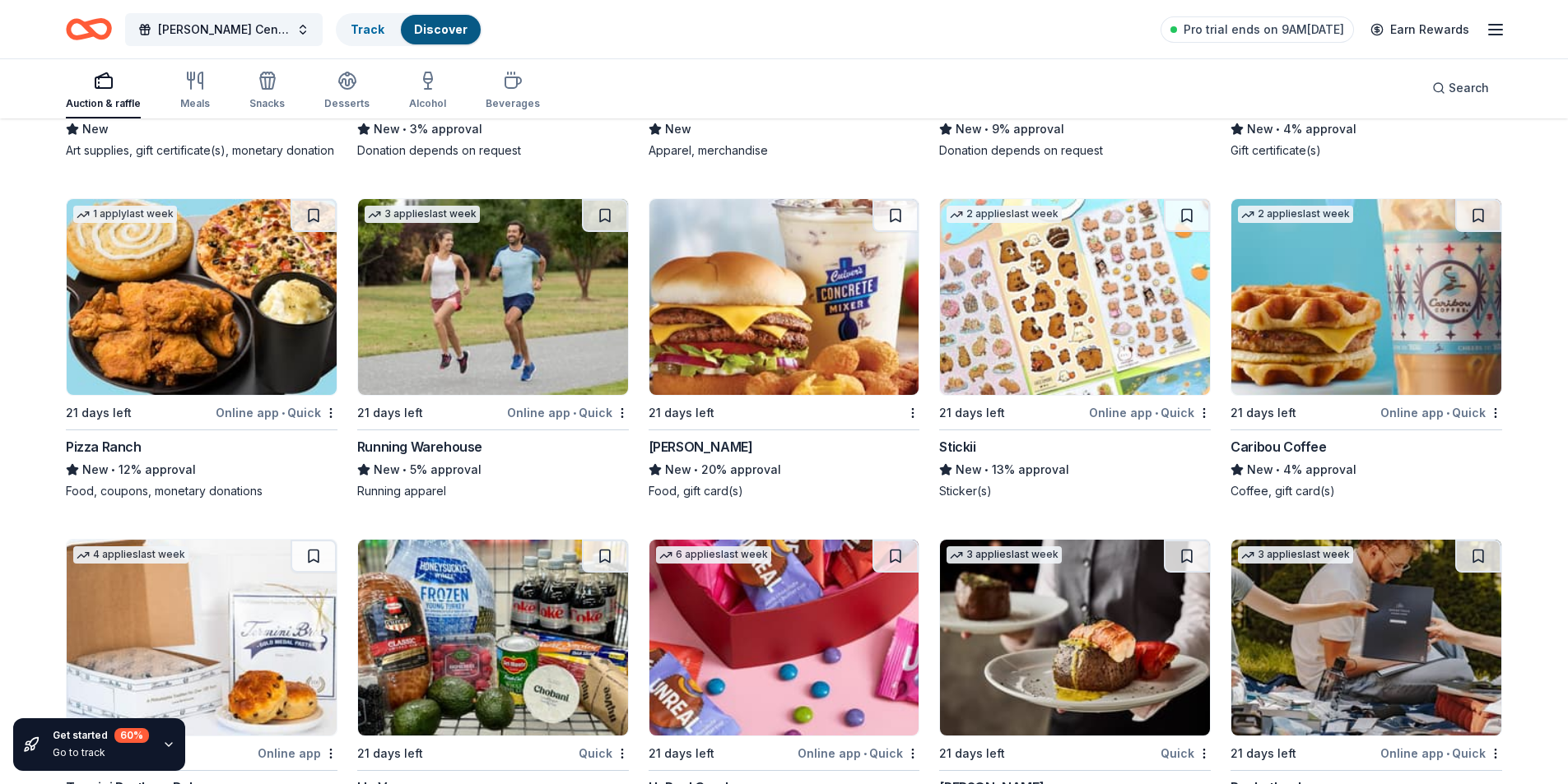
click at [130, 350] on img at bounding box center [201, 297] width 270 height 196
click at [775, 268] on img at bounding box center [784, 297] width 270 height 196
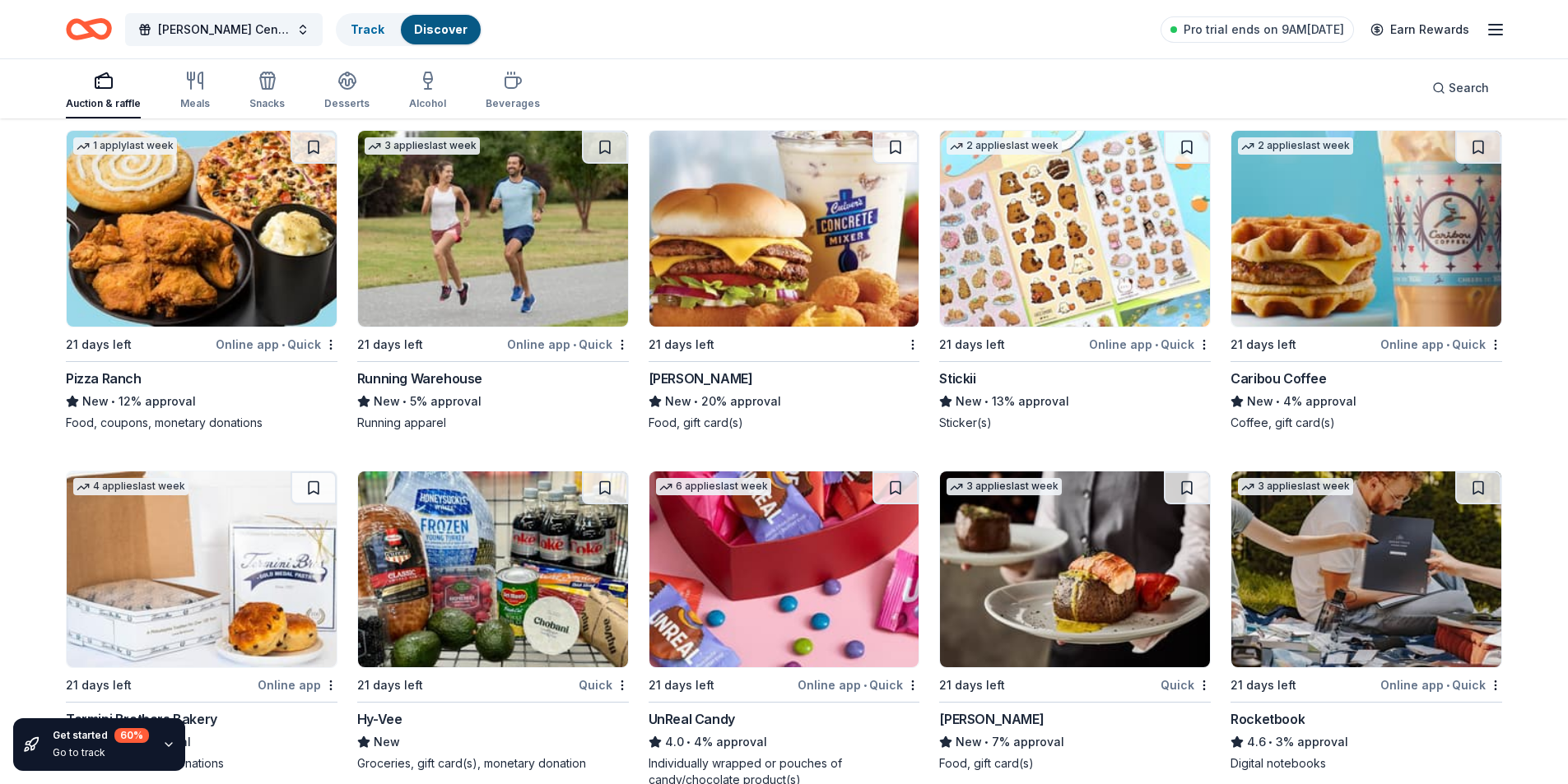
scroll to position [5224, 0]
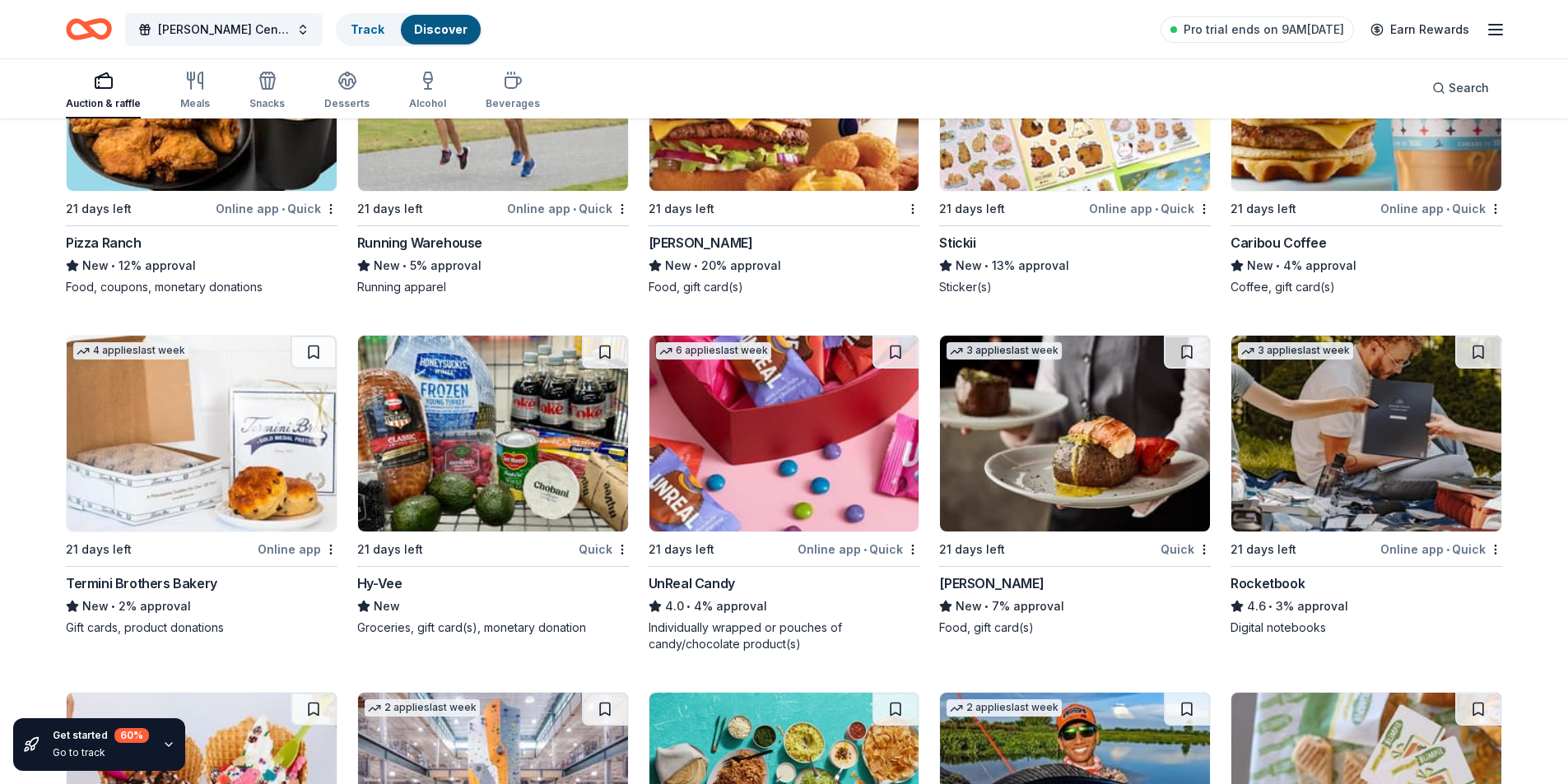
click at [495, 457] on img at bounding box center [492, 433] width 270 height 196
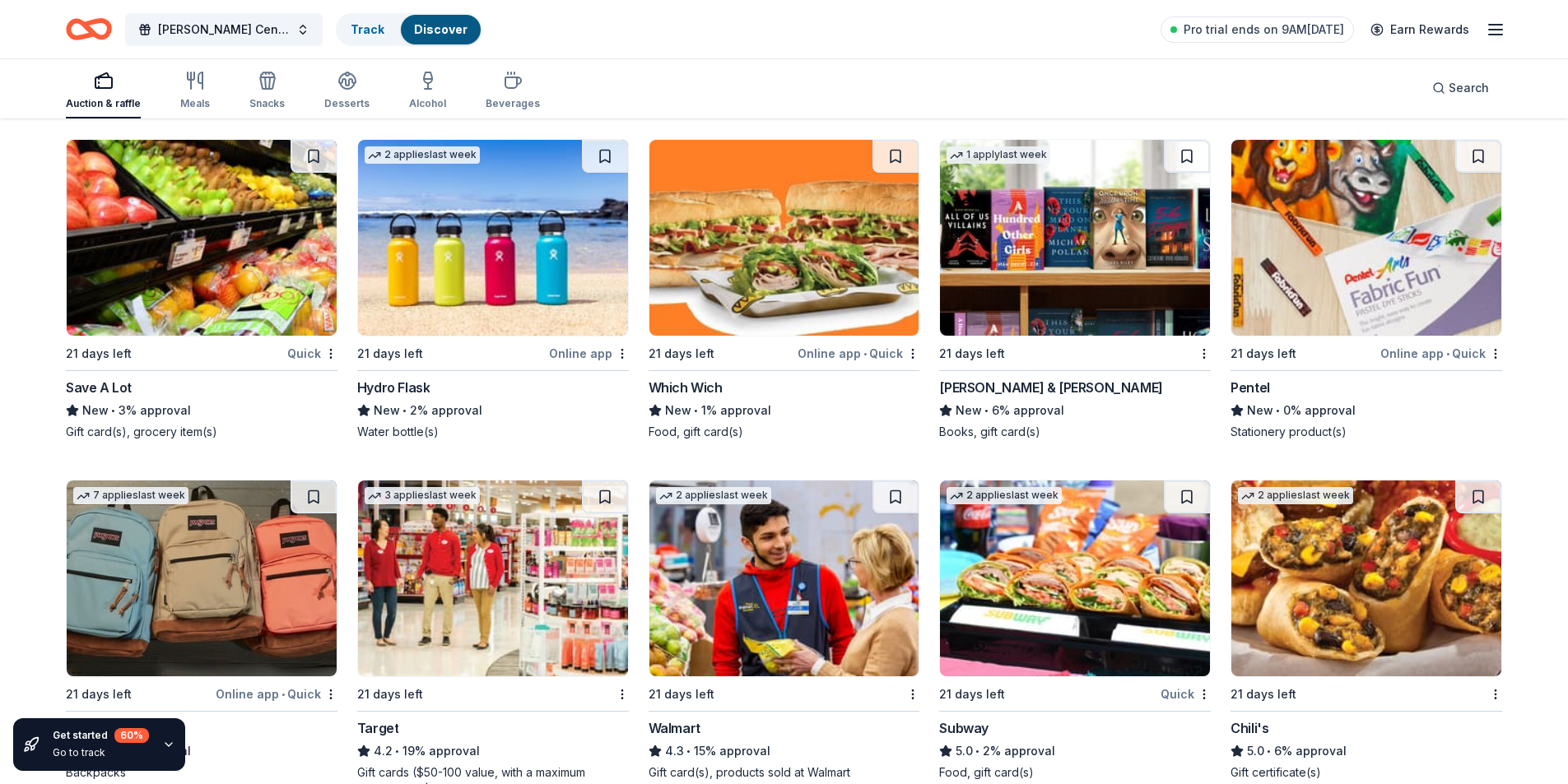
scroll to position [6603, 0]
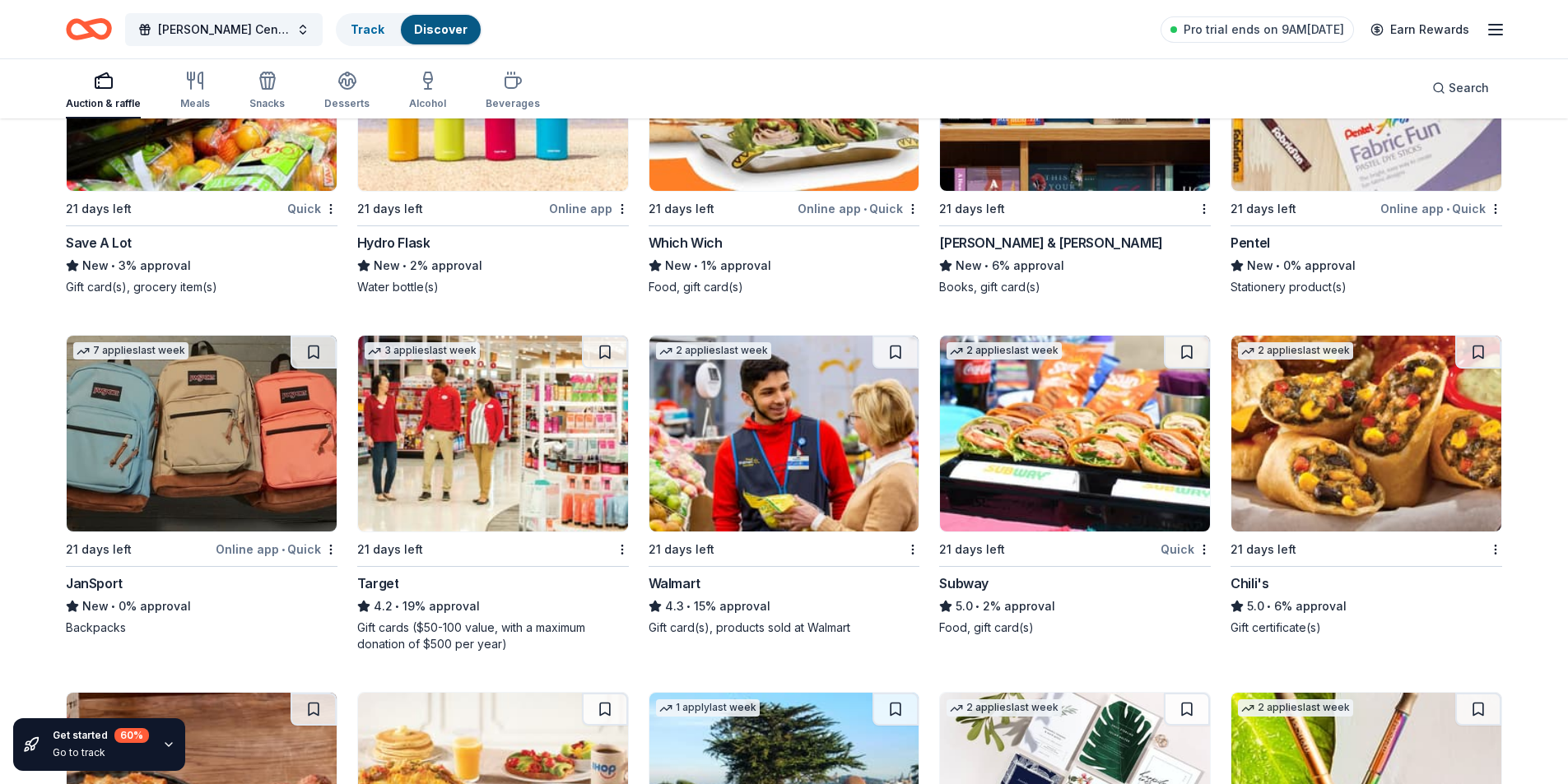
click at [511, 478] on img at bounding box center [492, 433] width 270 height 196
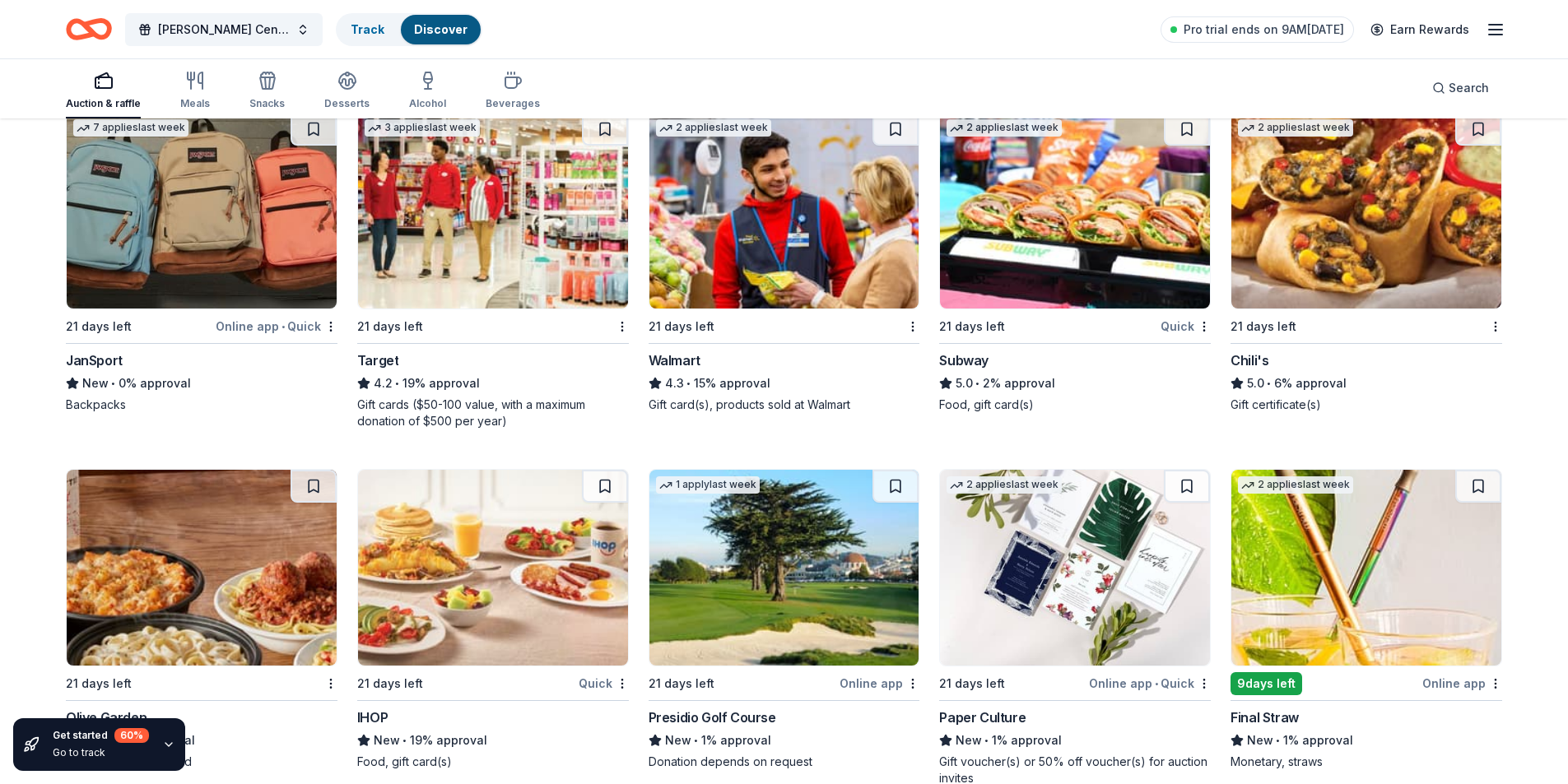
scroll to position [6849, 0]
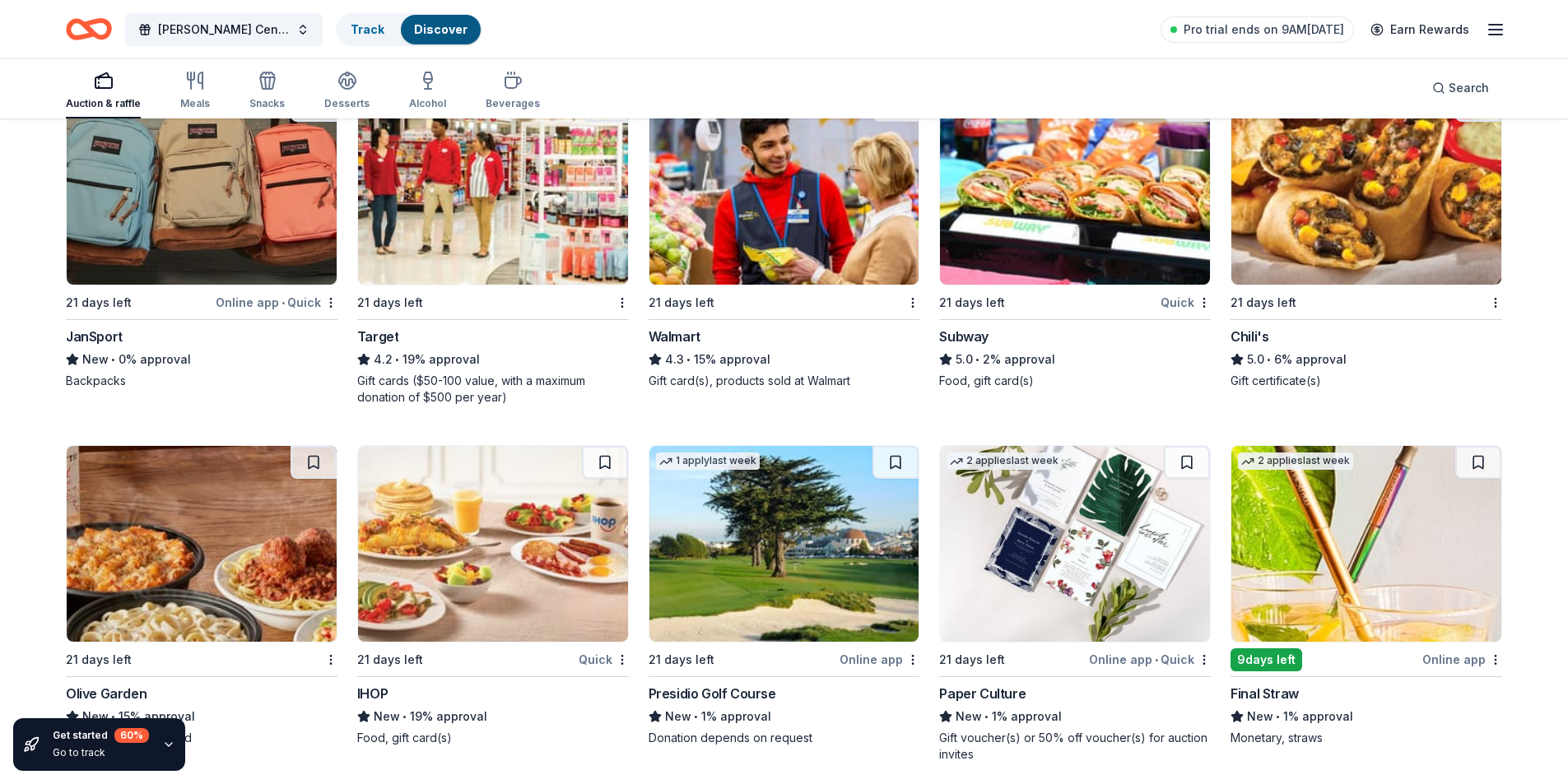
click at [1150, 240] on img at bounding box center [1075, 187] width 270 height 196
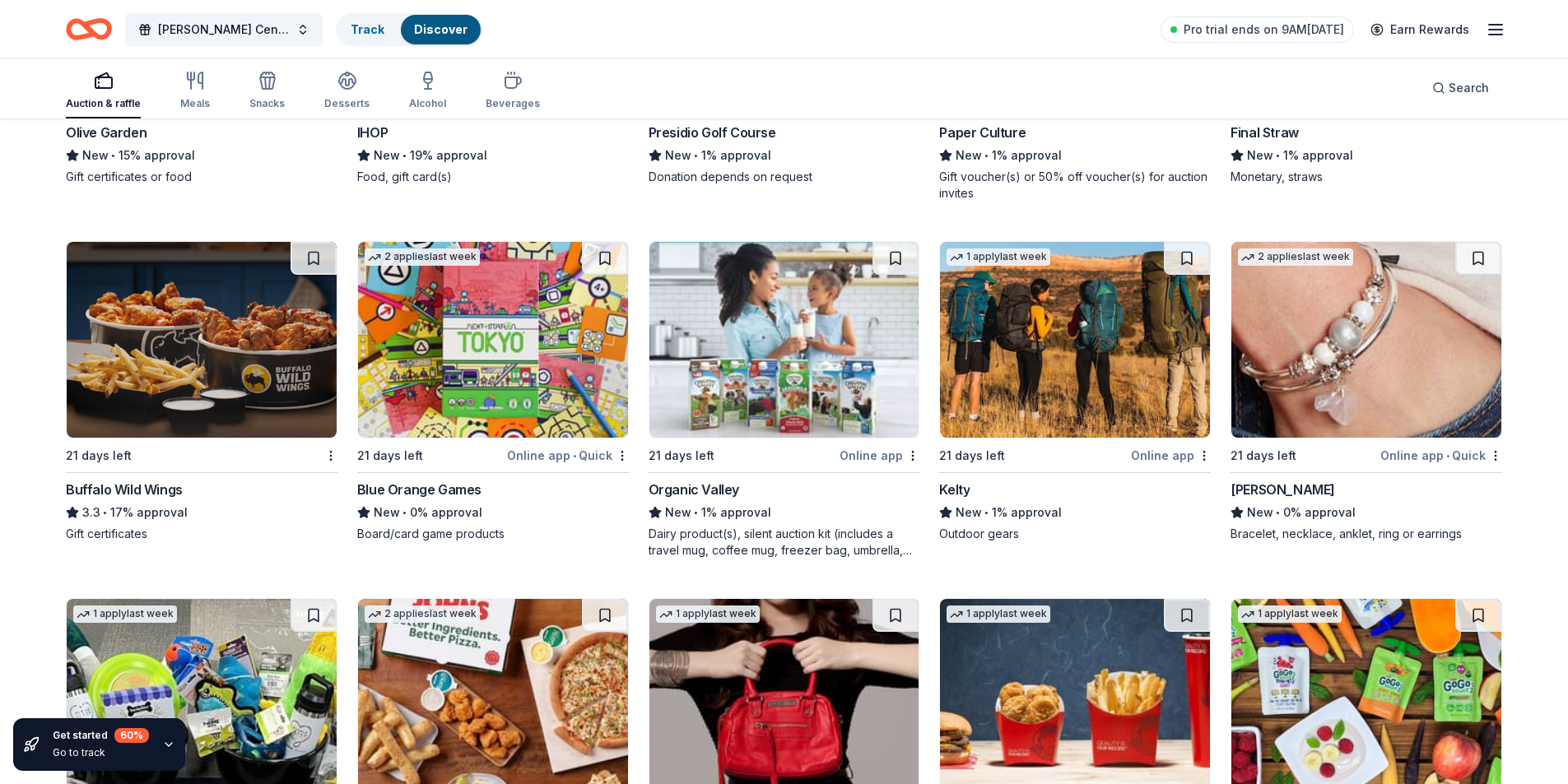
scroll to position [7646, 0]
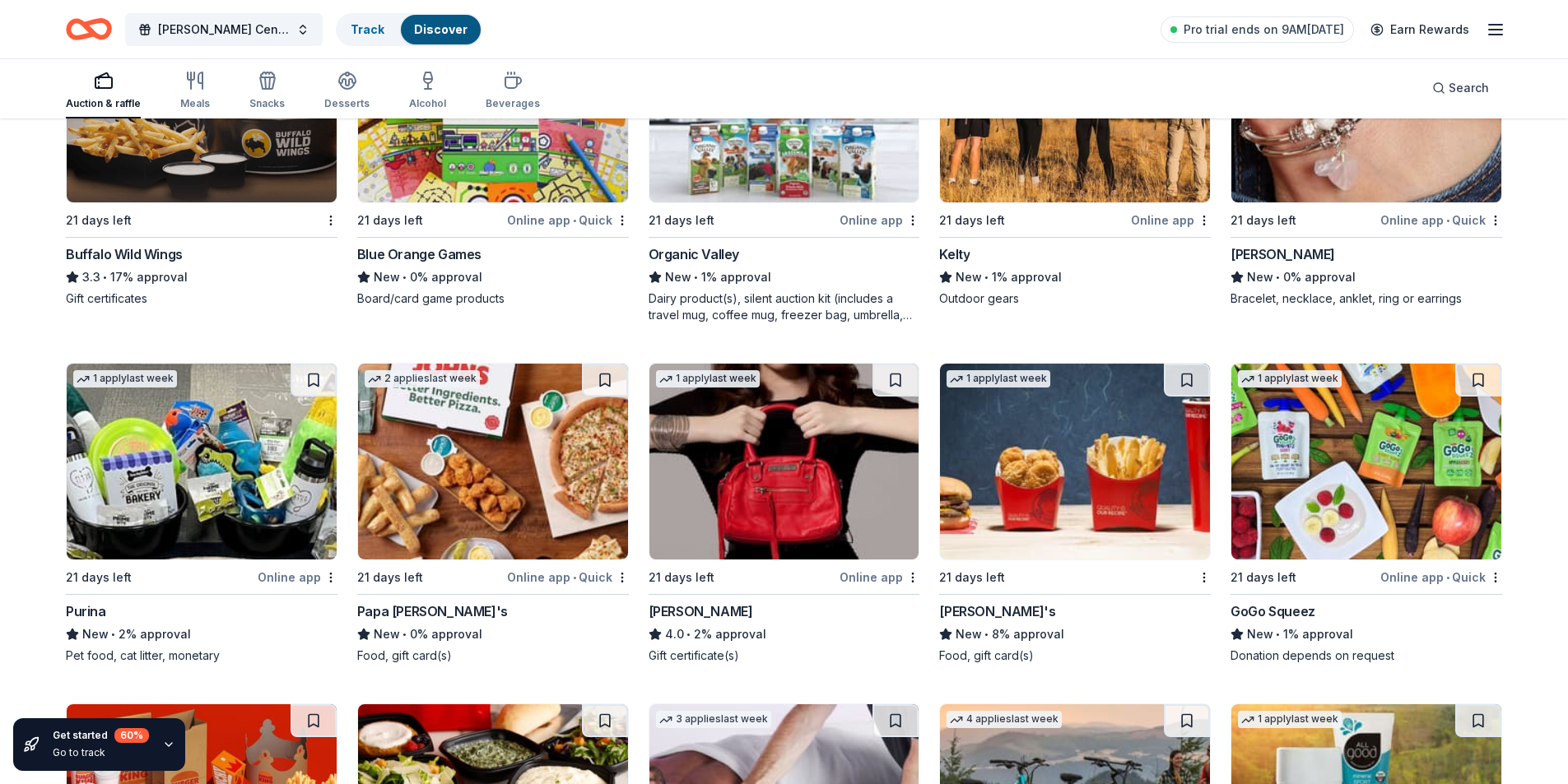
click at [243, 159] on img at bounding box center [201, 104] width 270 height 196
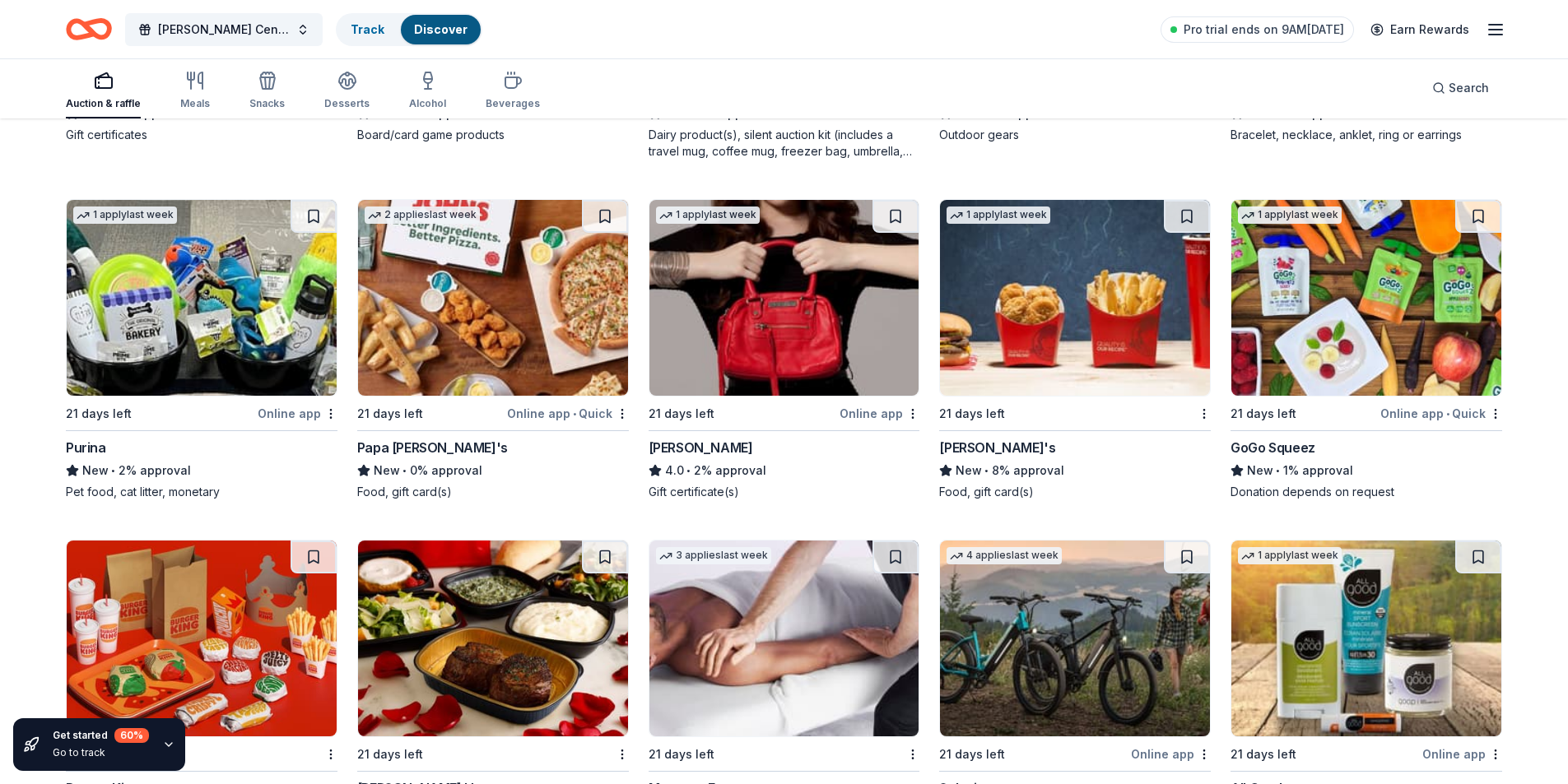
scroll to position [7810, 0]
click at [1026, 449] on div "Wendy's" at bounding box center [1075, 447] width 272 height 19
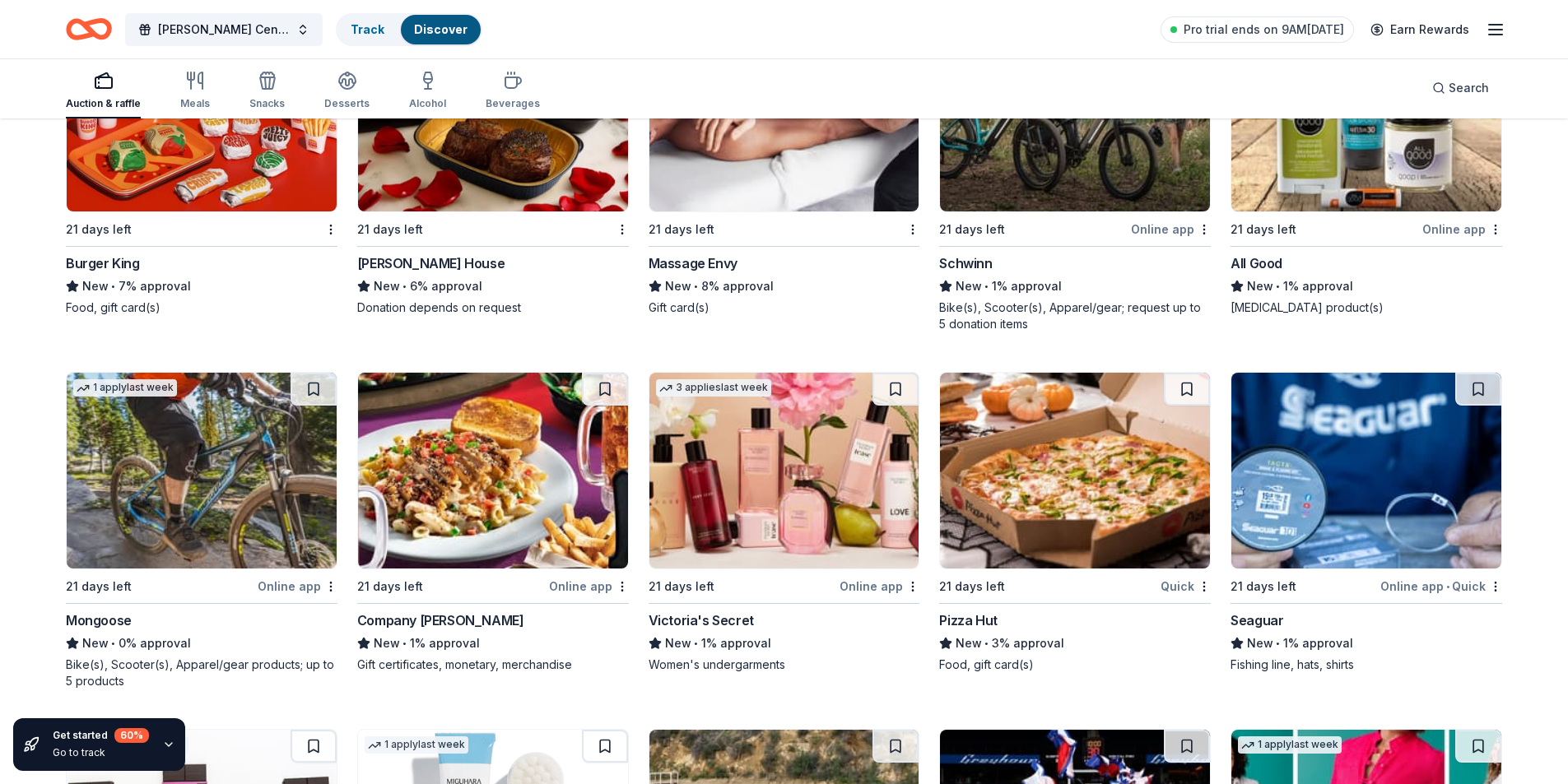
scroll to position [8425, 0]
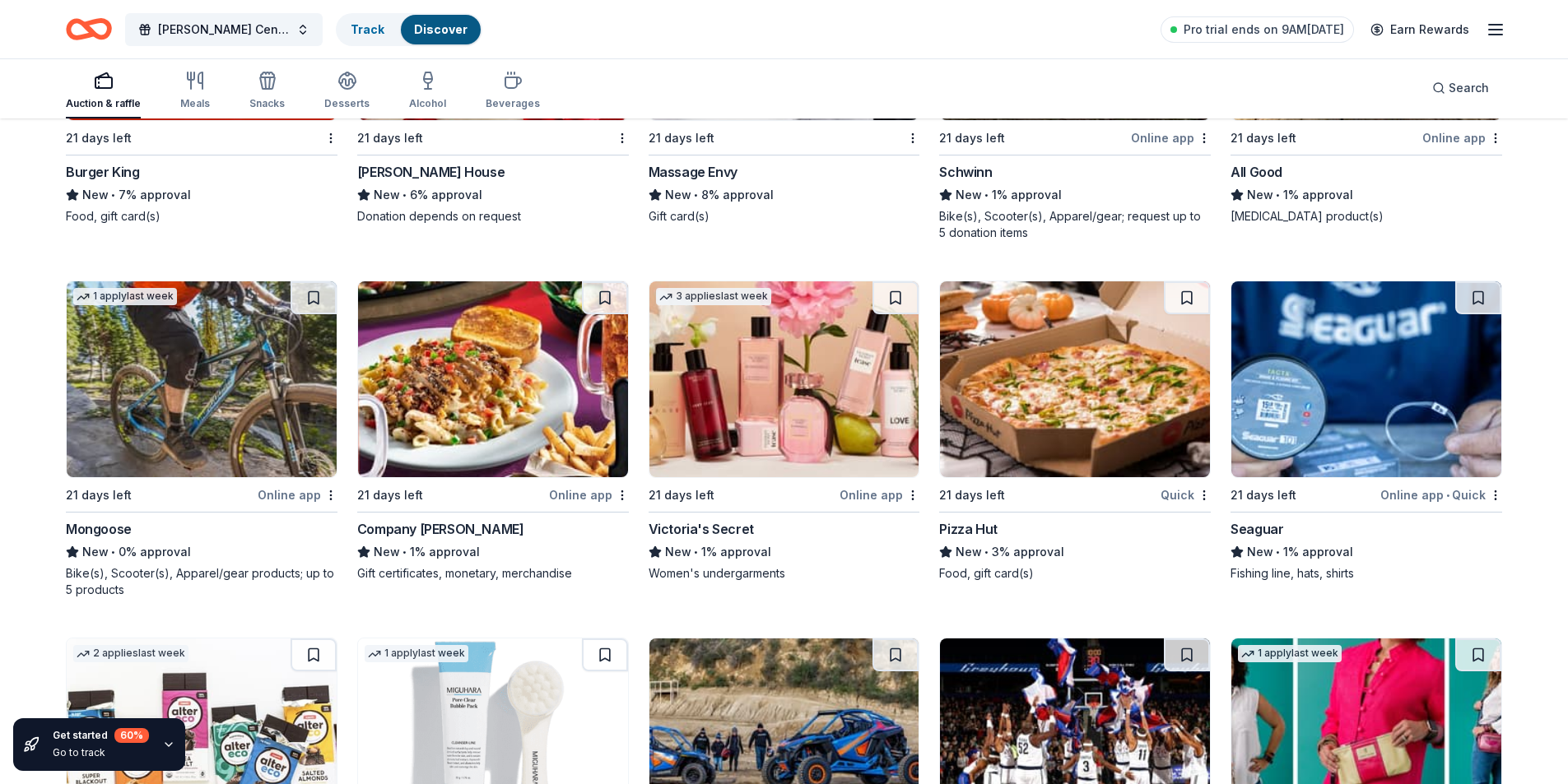
click at [1079, 421] on img at bounding box center [1075, 379] width 270 height 196
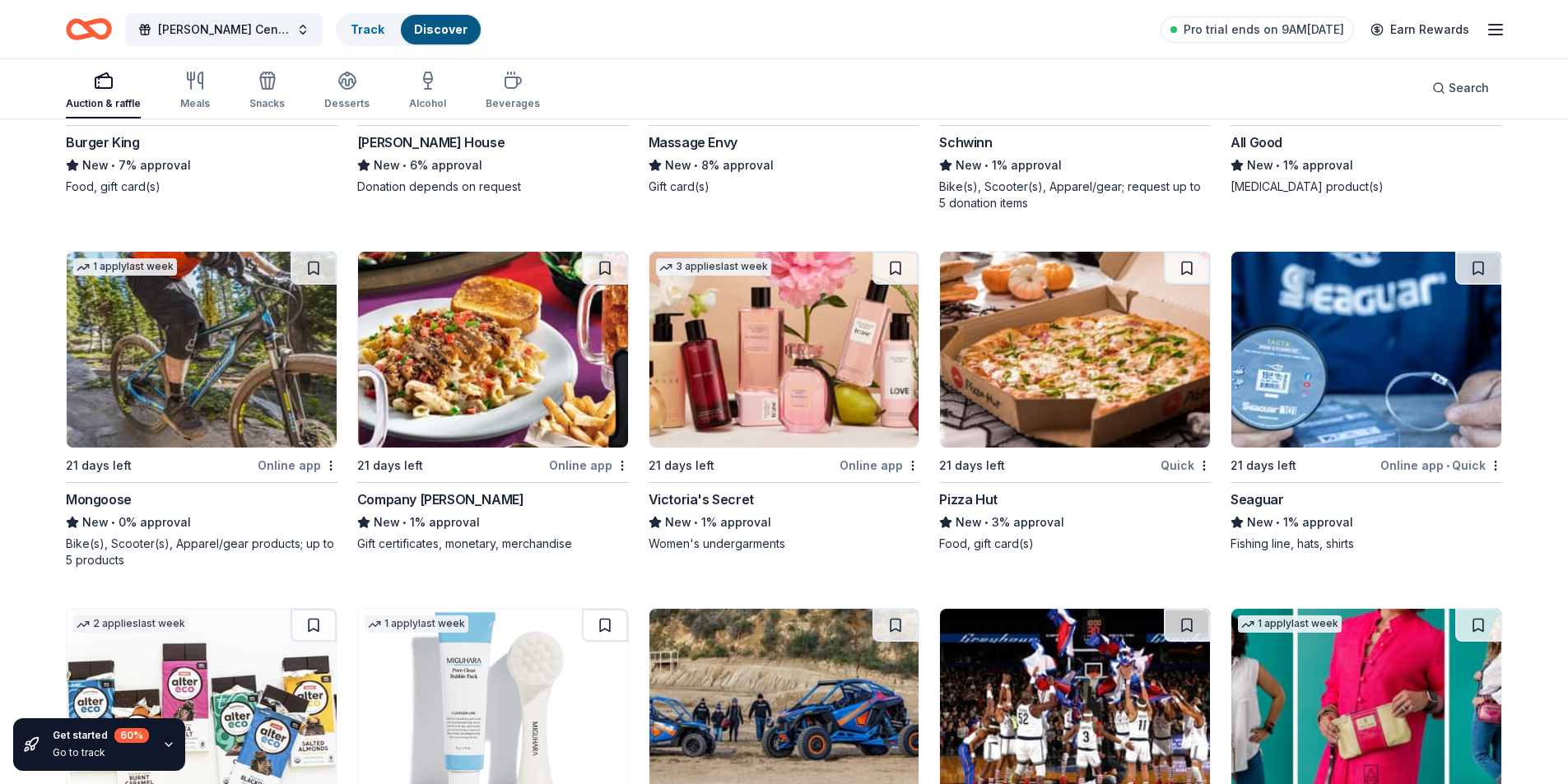
scroll to position [8507, 0]
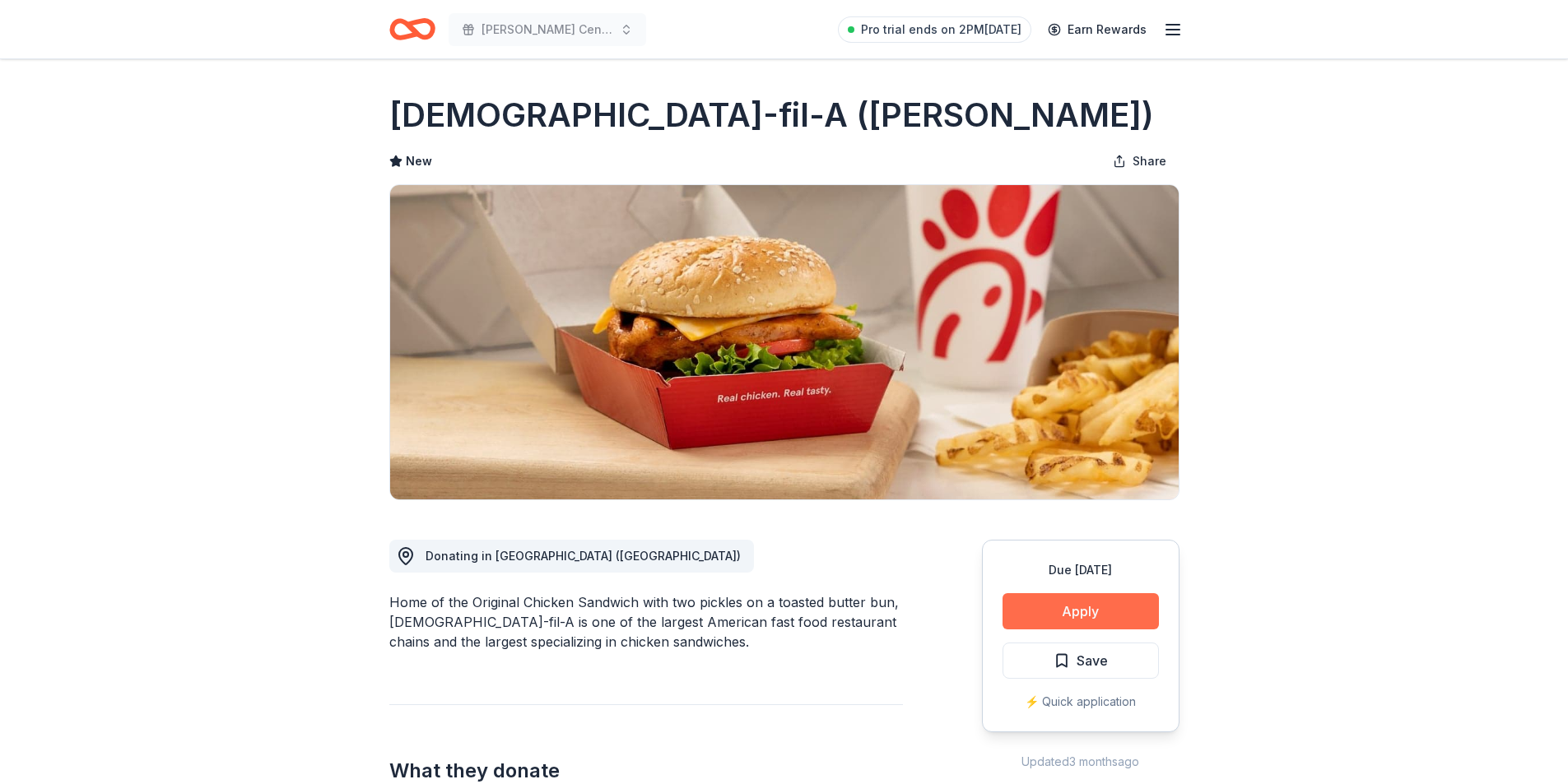
click at [1051, 597] on button "Apply" at bounding box center [1080, 610] width 157 height 36
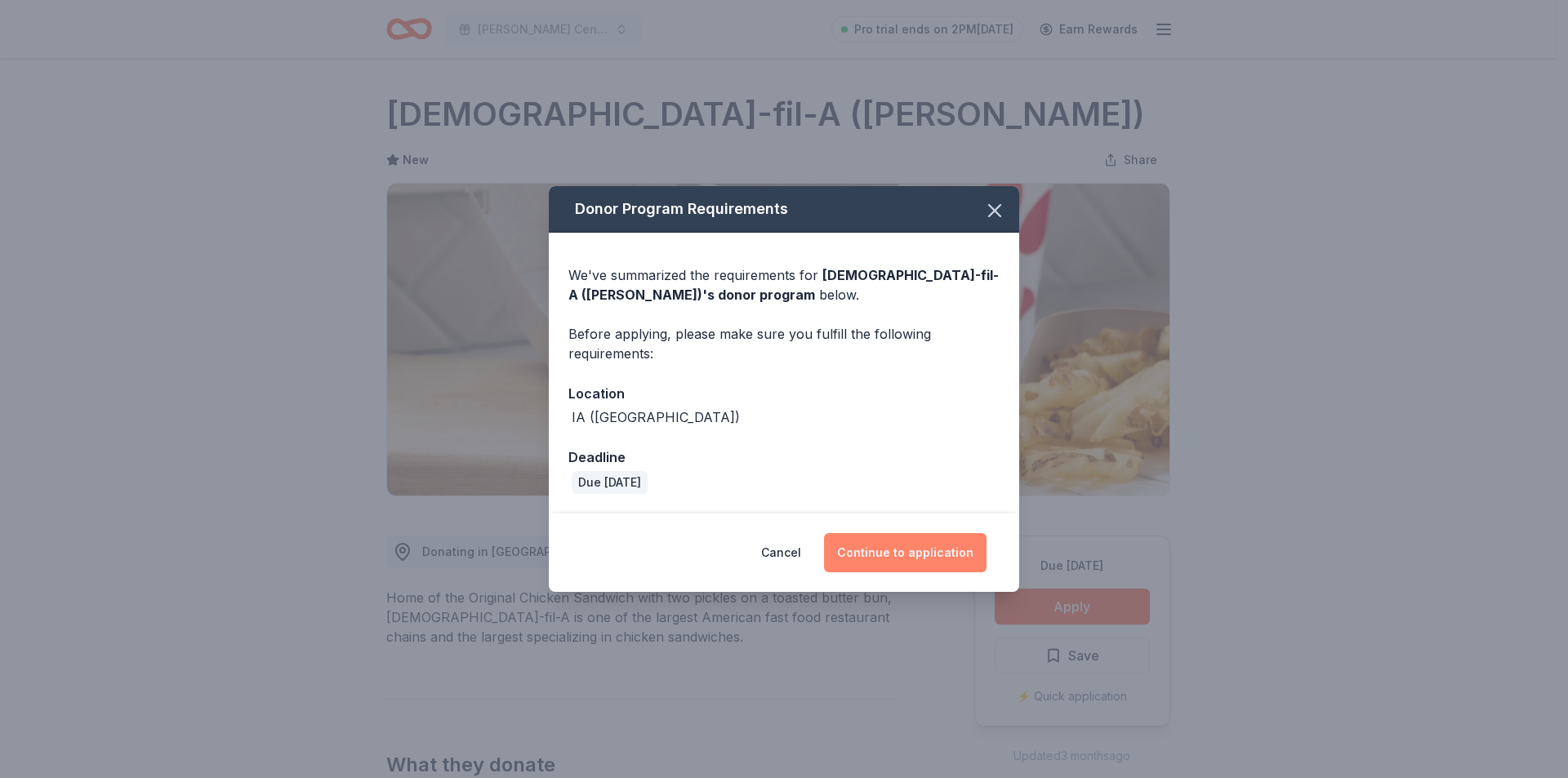
click at [910, 554] on button "Continue to application" at bounding box center [905, 553] width 162 height 39
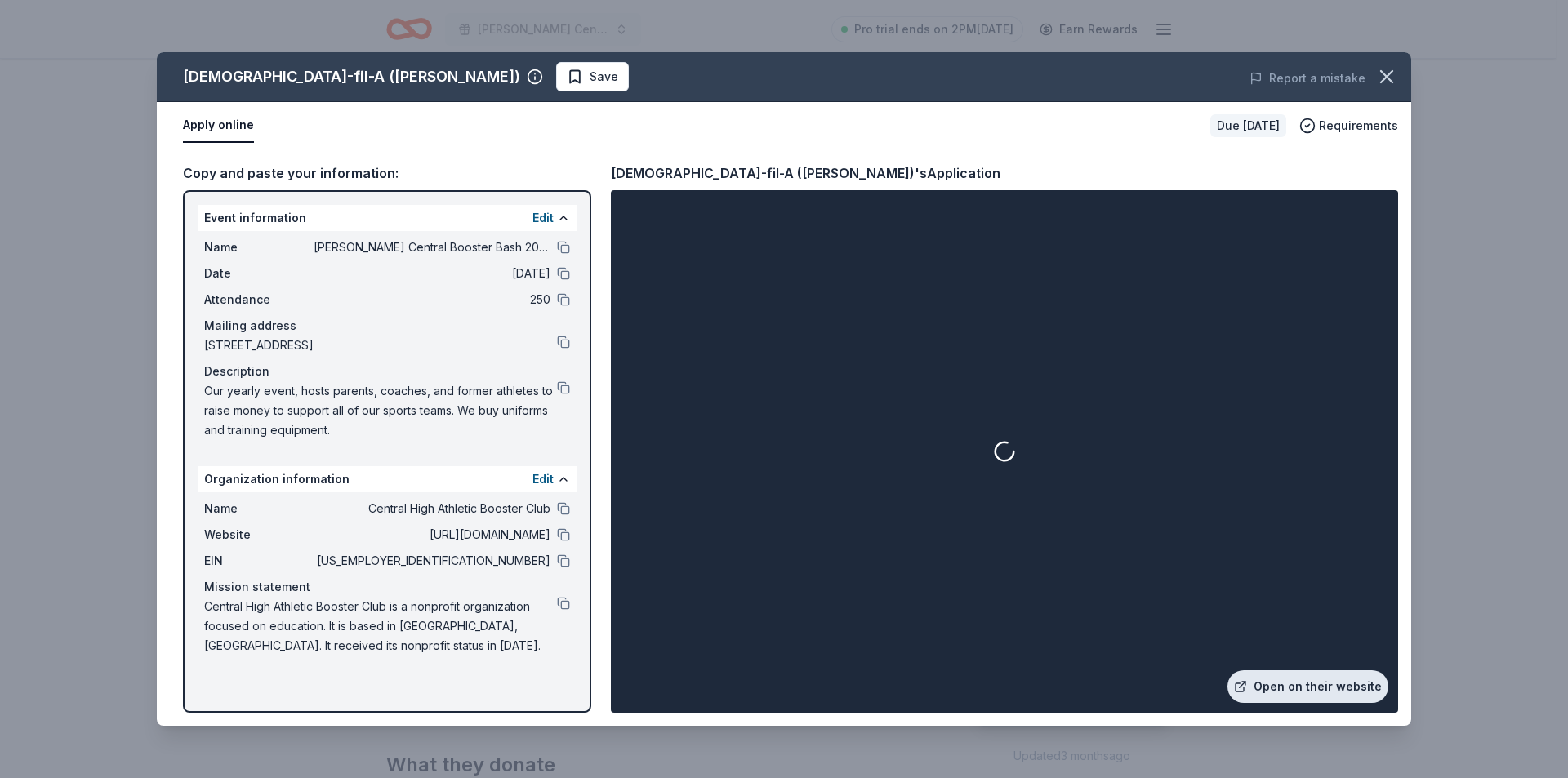
click at [1289, 680] on link "Open on their website" at bounding box center [1308, 687] width 161 height 33
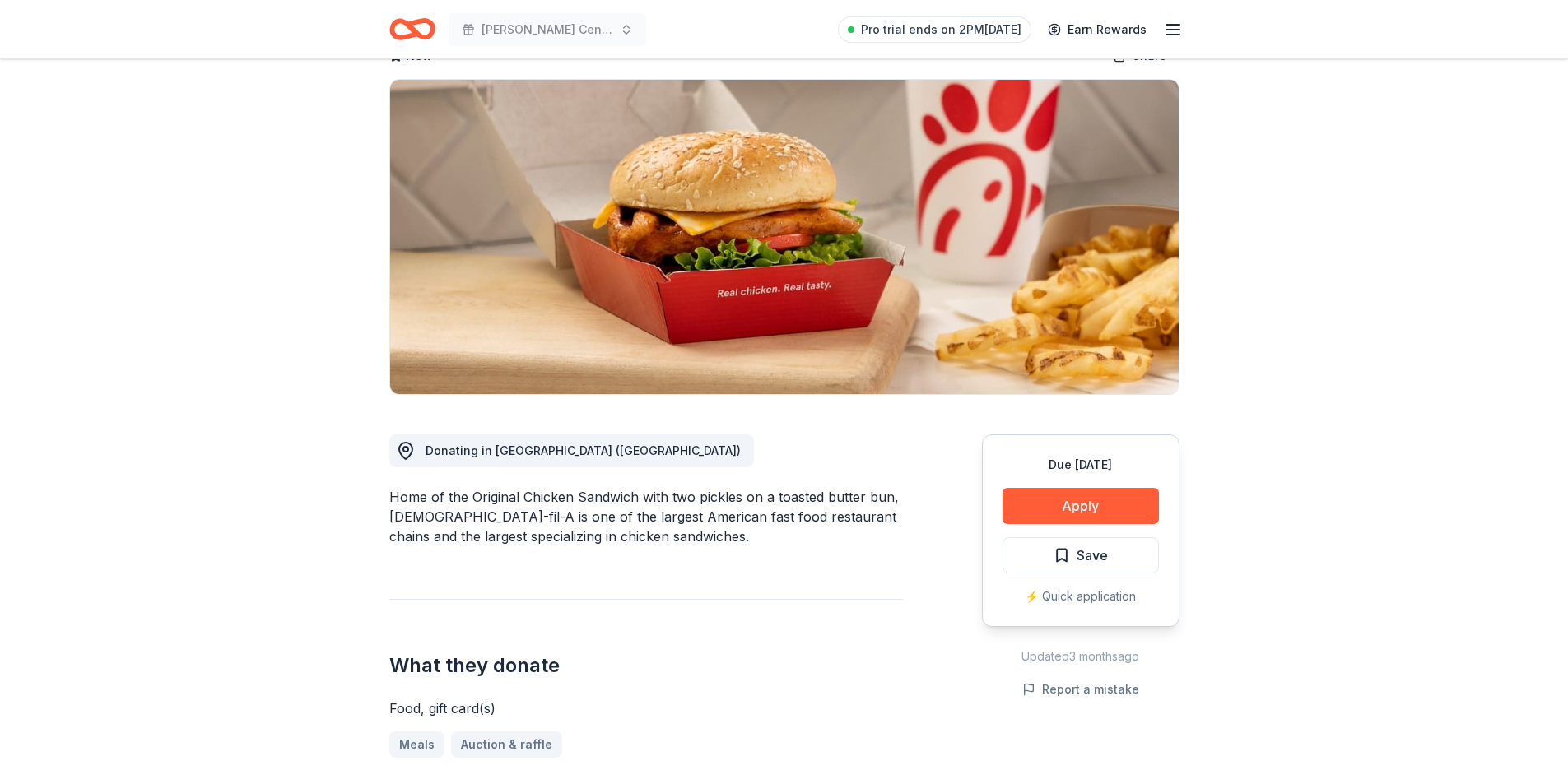
scroll to position [329, 0]
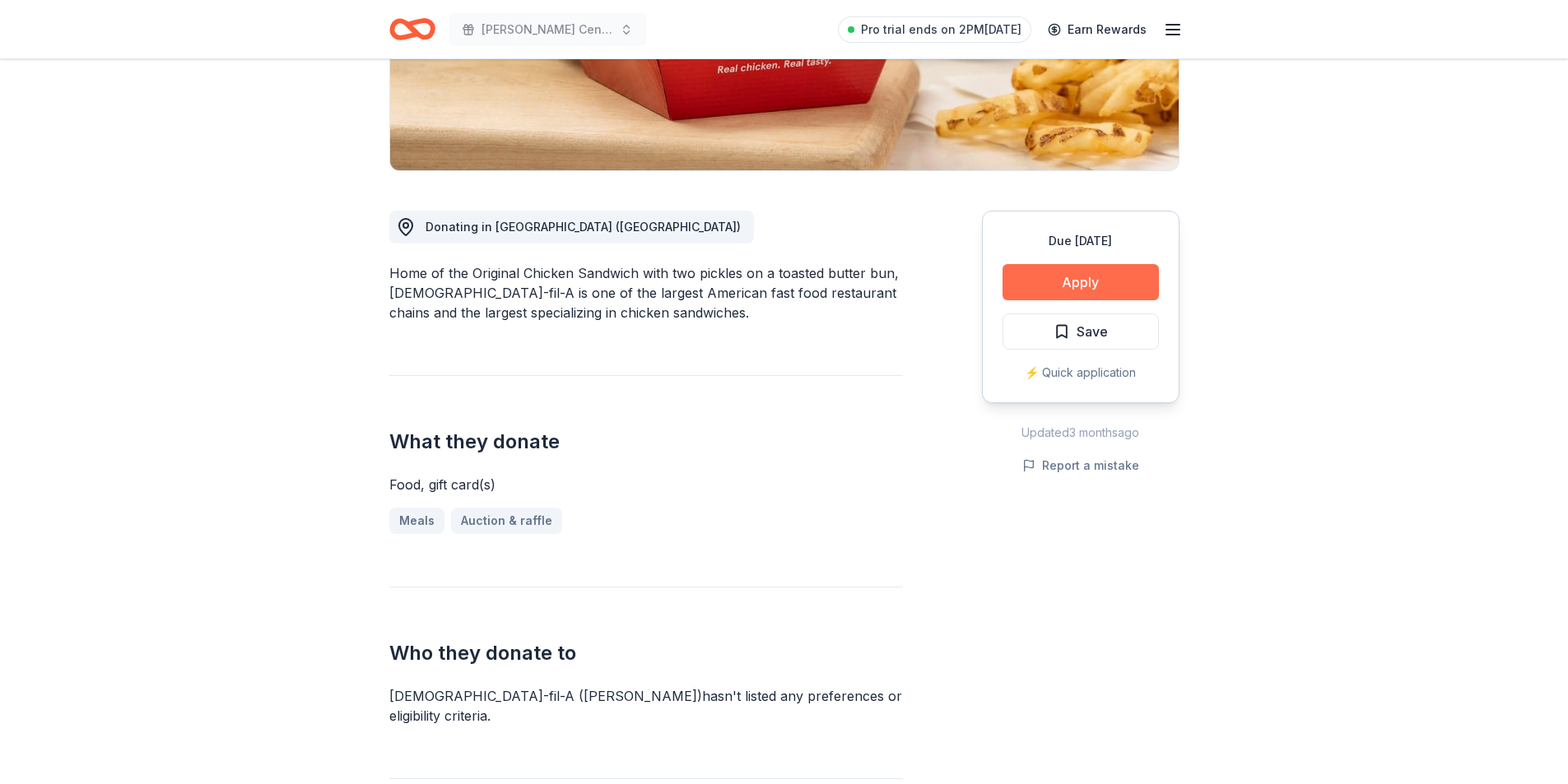
click at [1074, 283] on button "Apply" at bounding box center [1080, 281] width 157 height 36
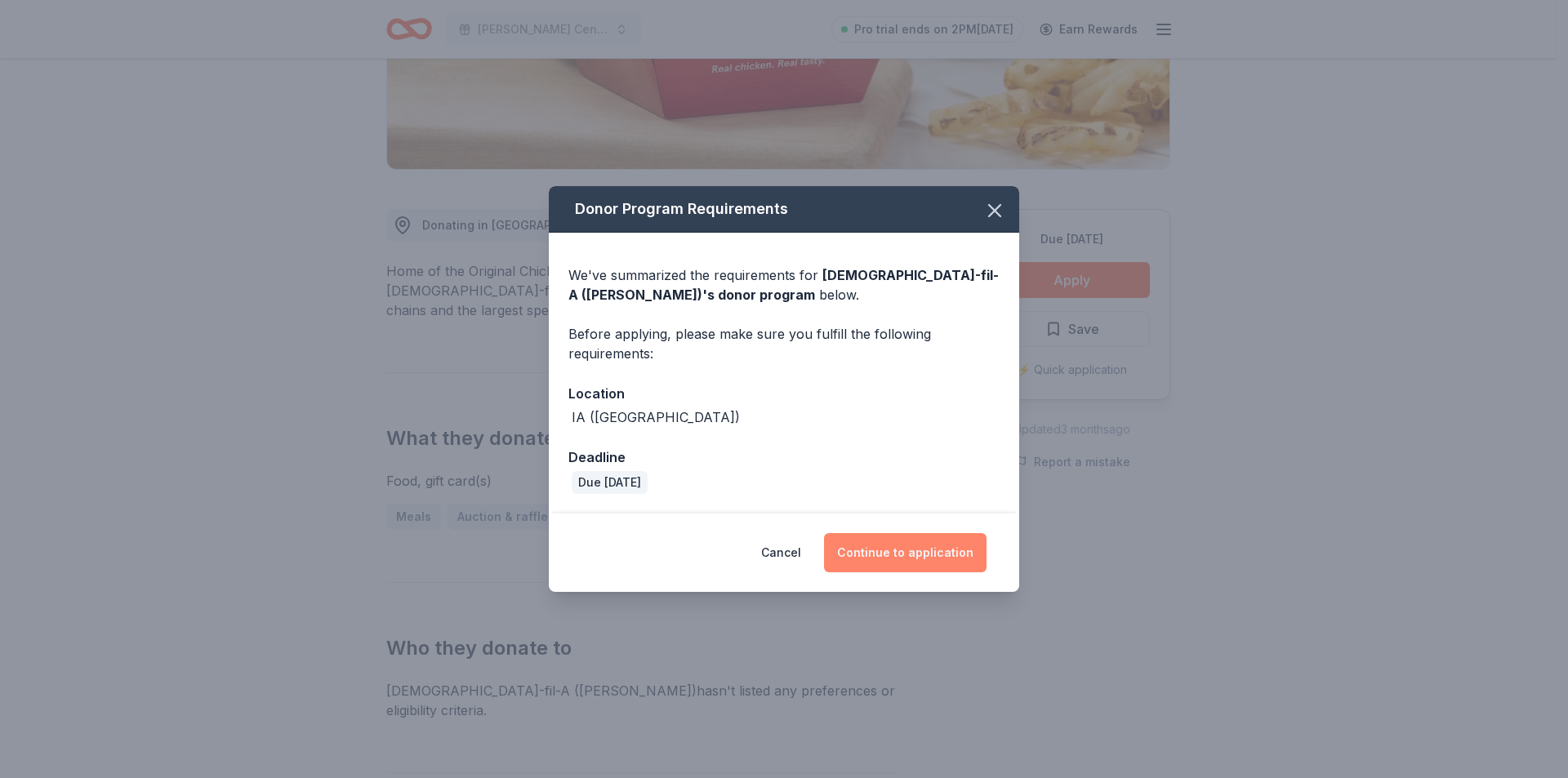
click at [912, 549] on button "Continue to application" at bounding box center [905, 553] width 162 height 39
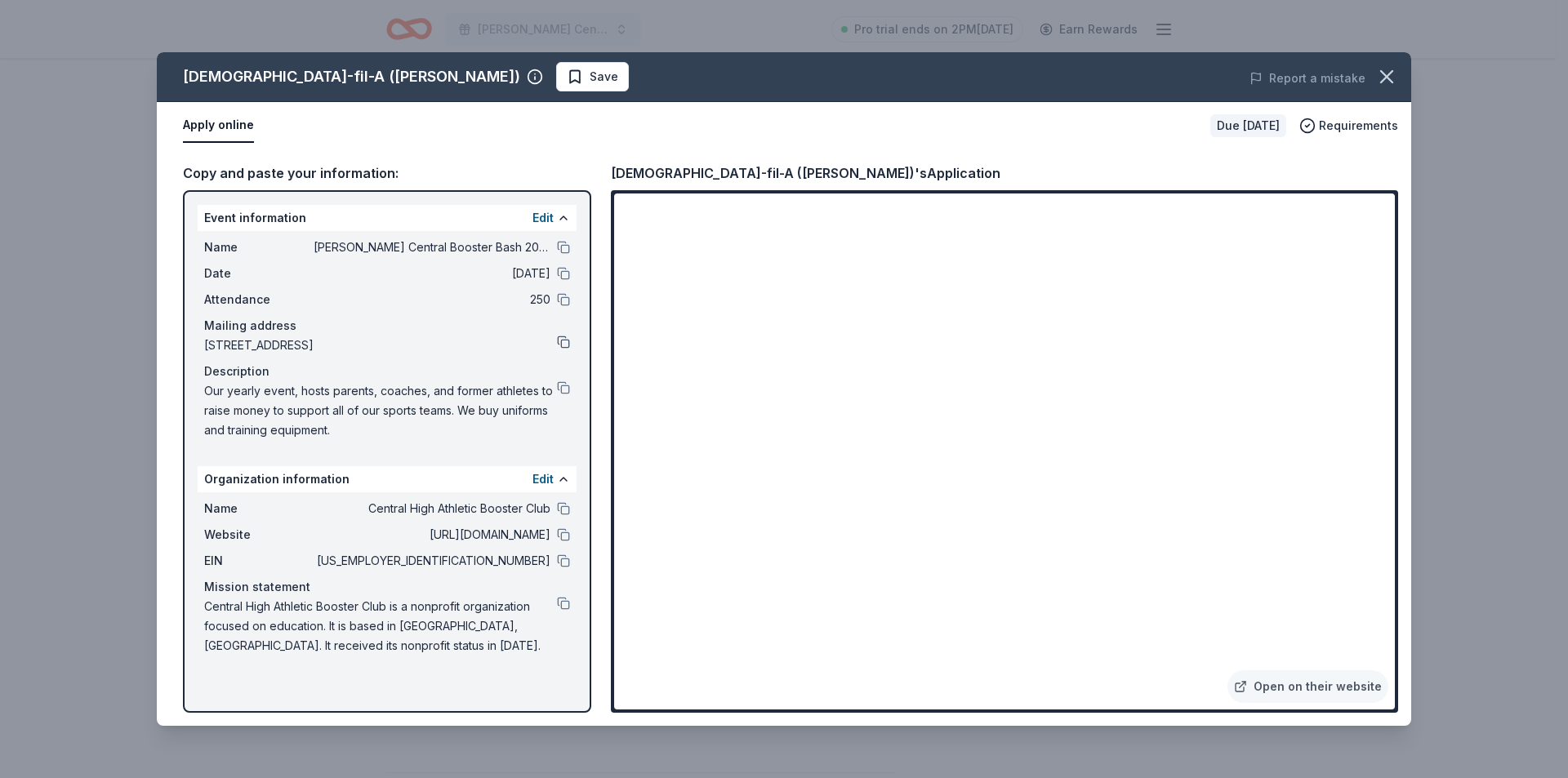
click at [561, 338] on button at bounding box center [563, 342] width 13 height 13
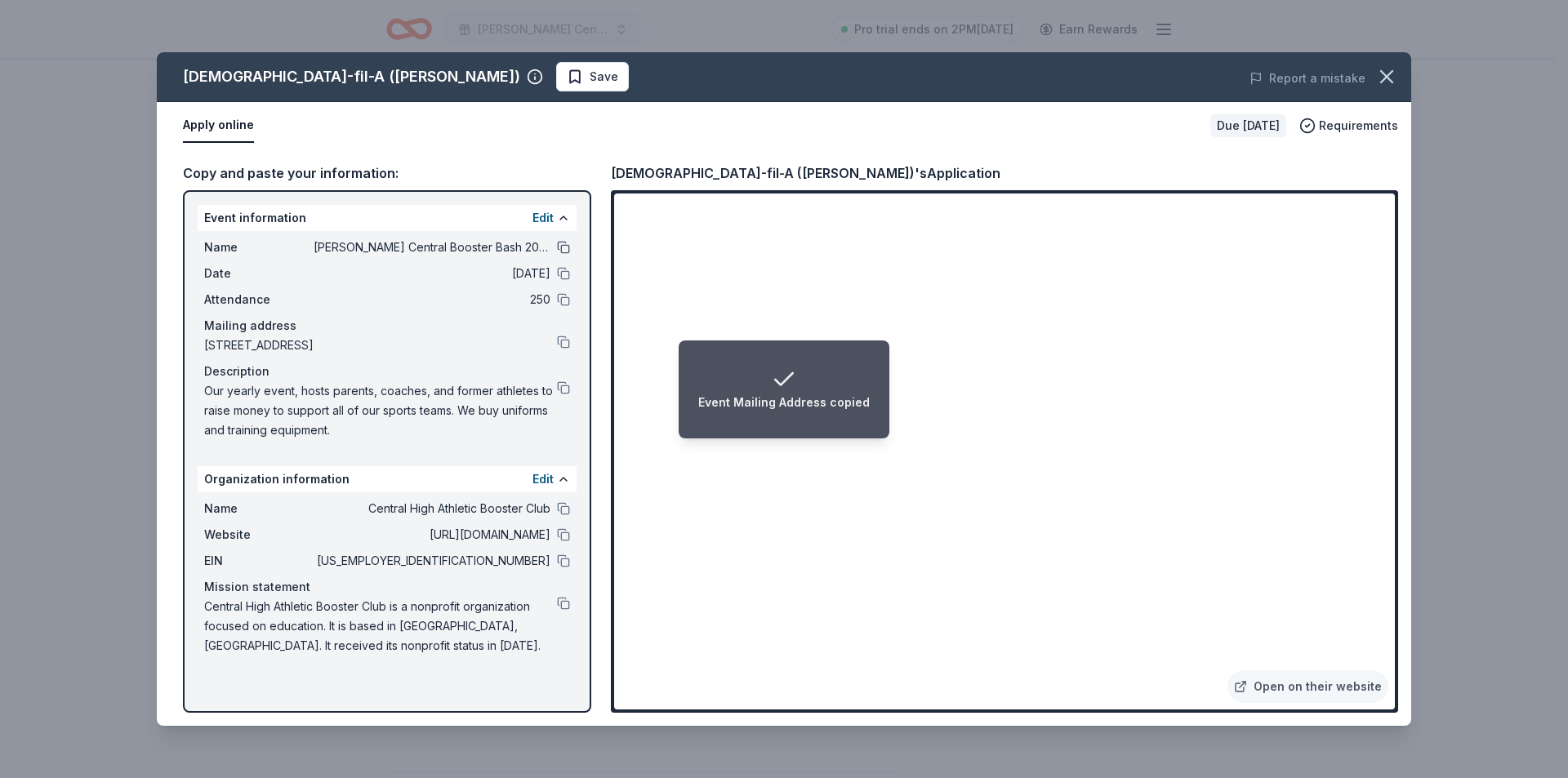
click at [562, 244] on button at bounding box center [563, 248] width 13 height 13
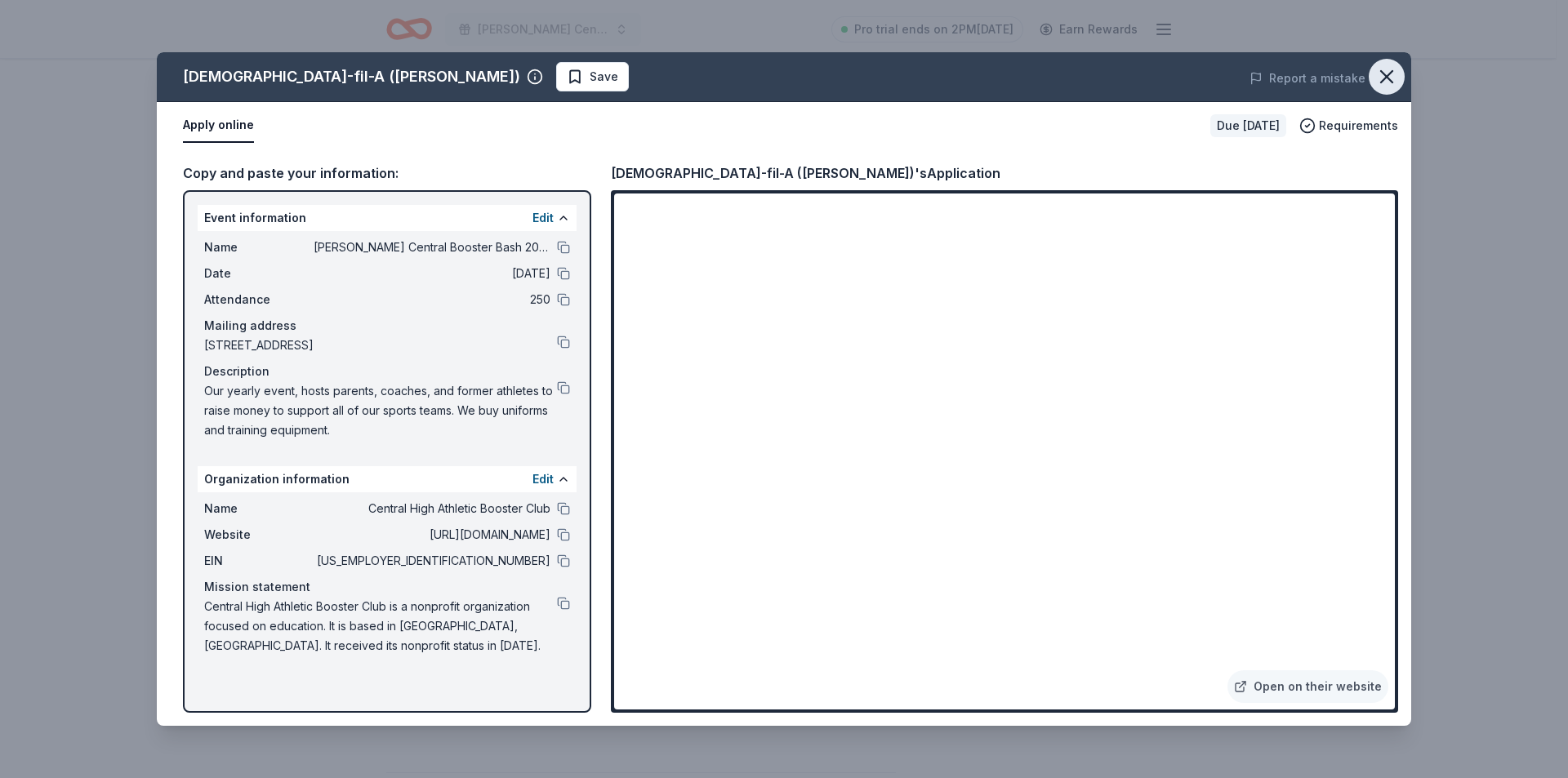
click at [1382, 68] on icon "button" at bounding box center [1387, 77] width 23 height 23
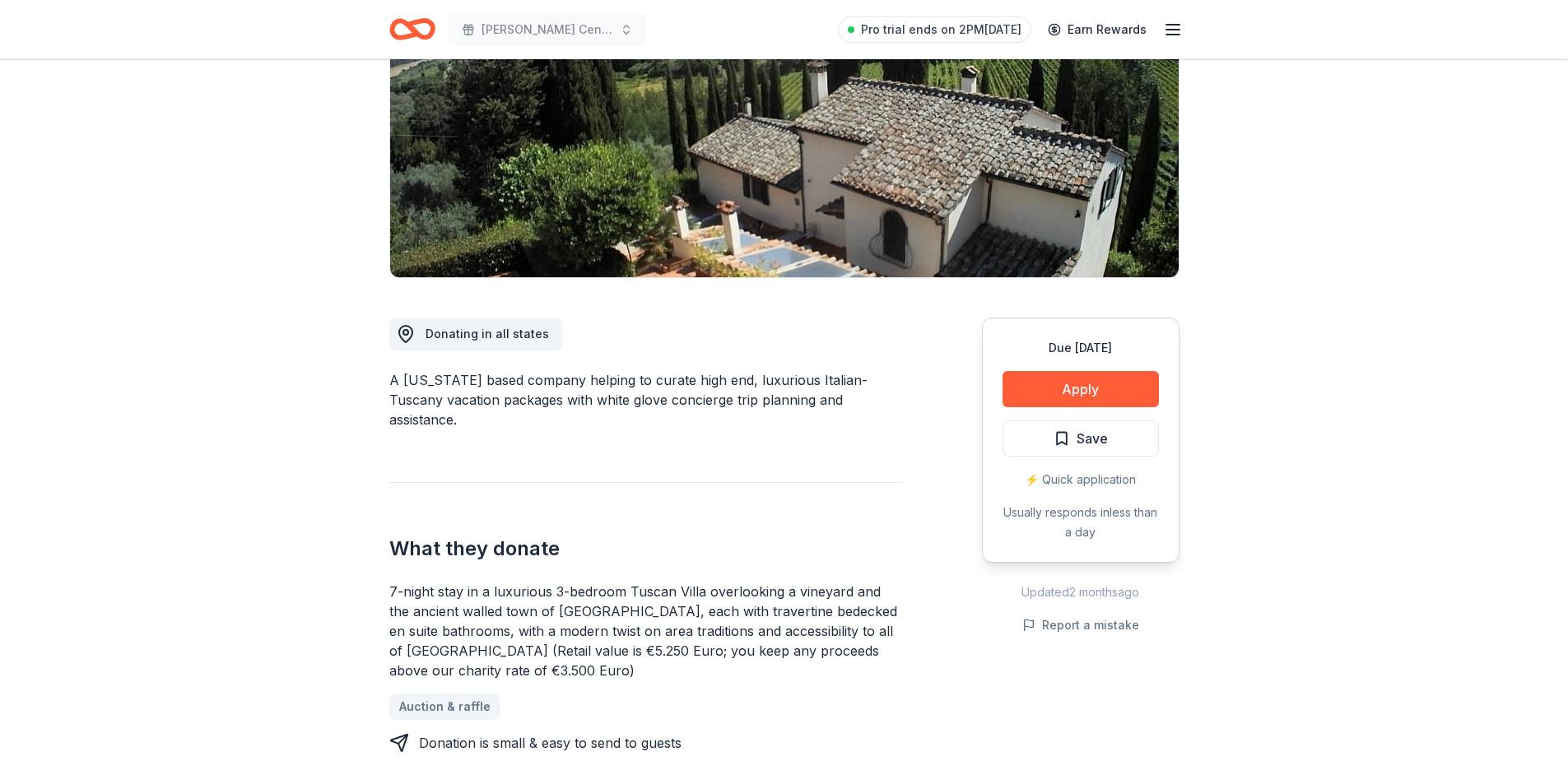
scroll to position [247, 0]
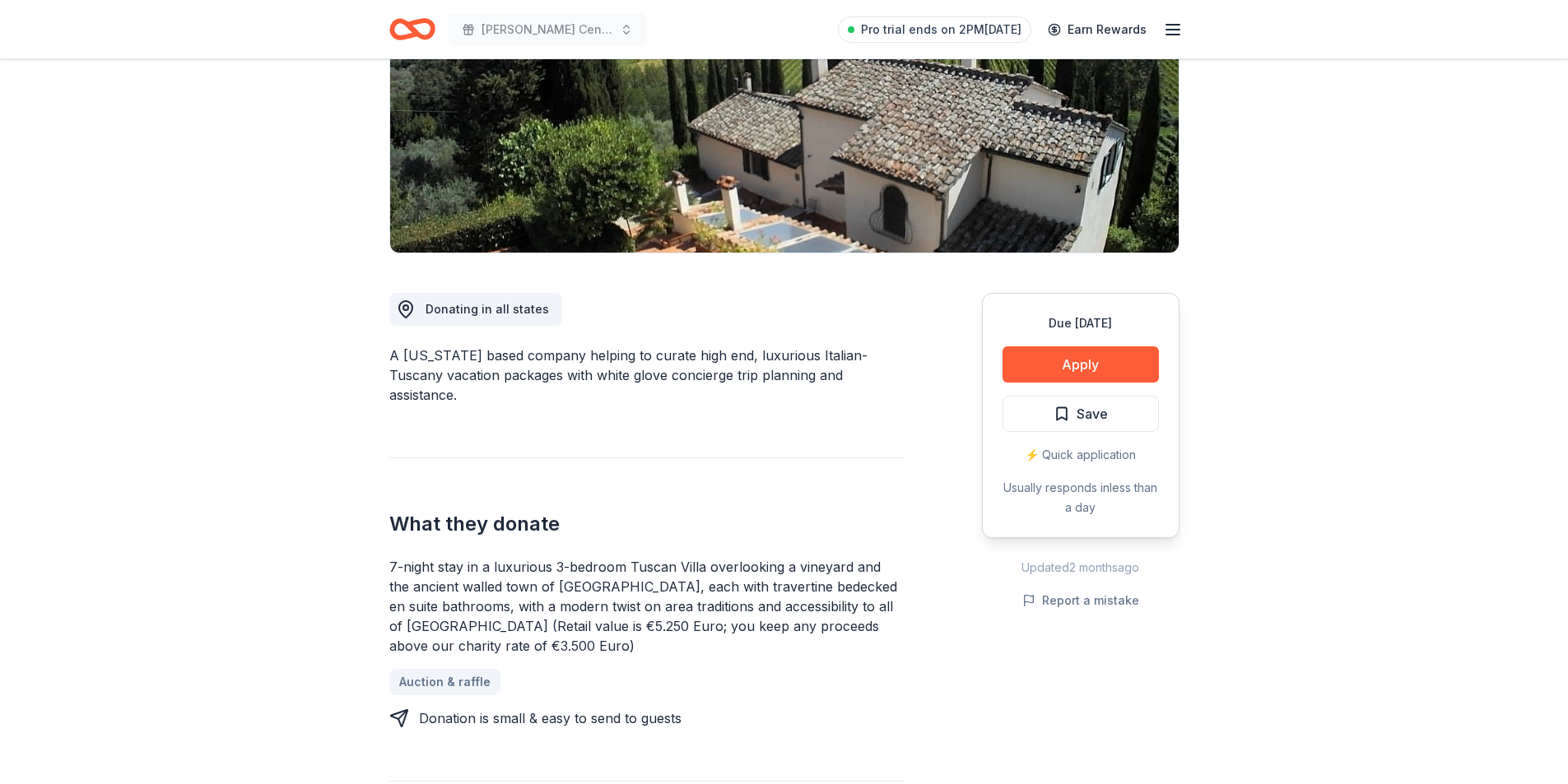
drag, startPoint x: 632, startPoint y: 566, endPoint x: 778, endPoint y: 566, distance: 146.0
click at [778, 566] on div "7-night stay in a luxurious 3-bedroom Tuscan Villa overlooking a vineyard and t…" at bounding box center [645, 606] width 514 height 99
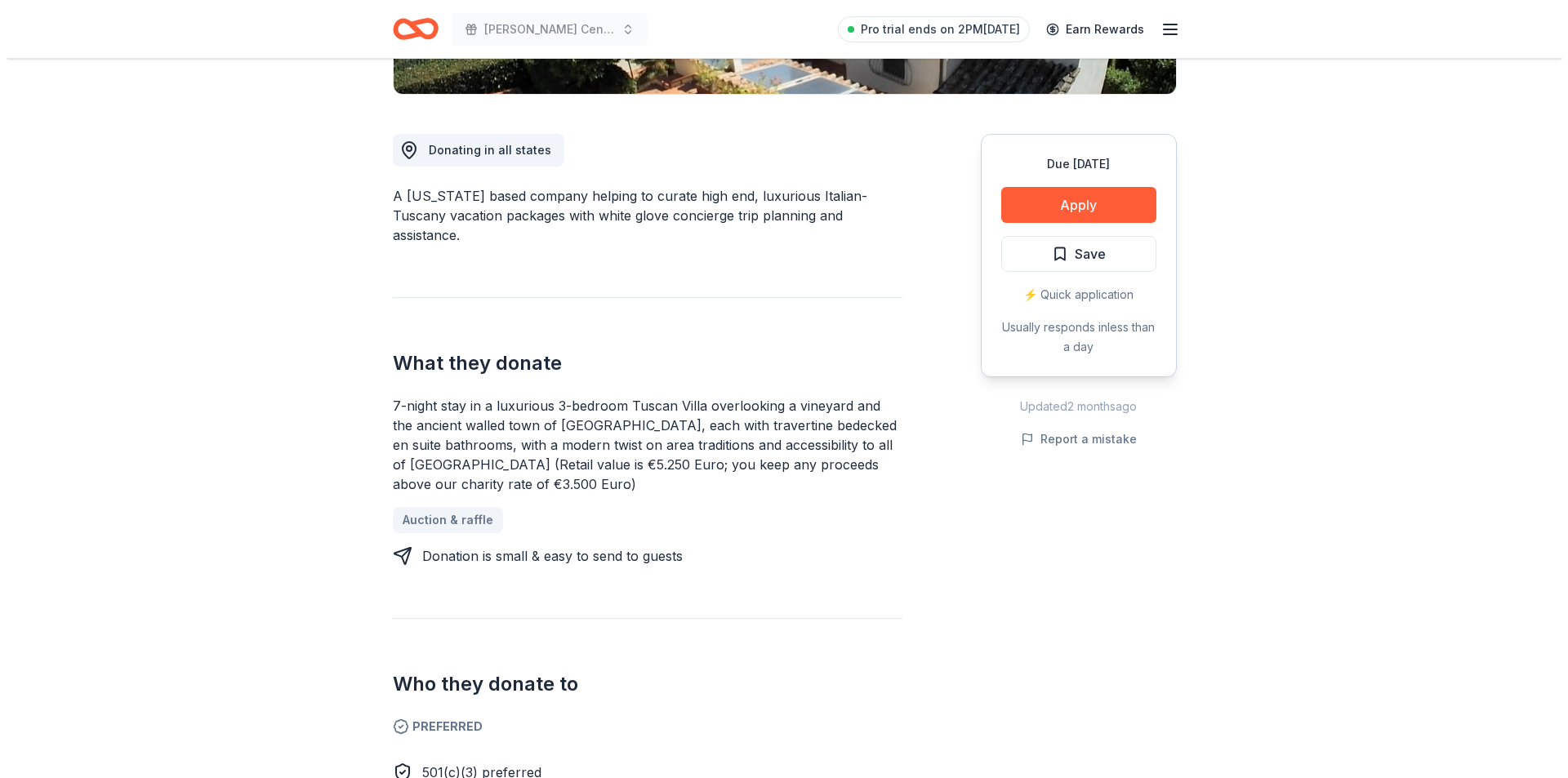
scroll to position [572, 0]
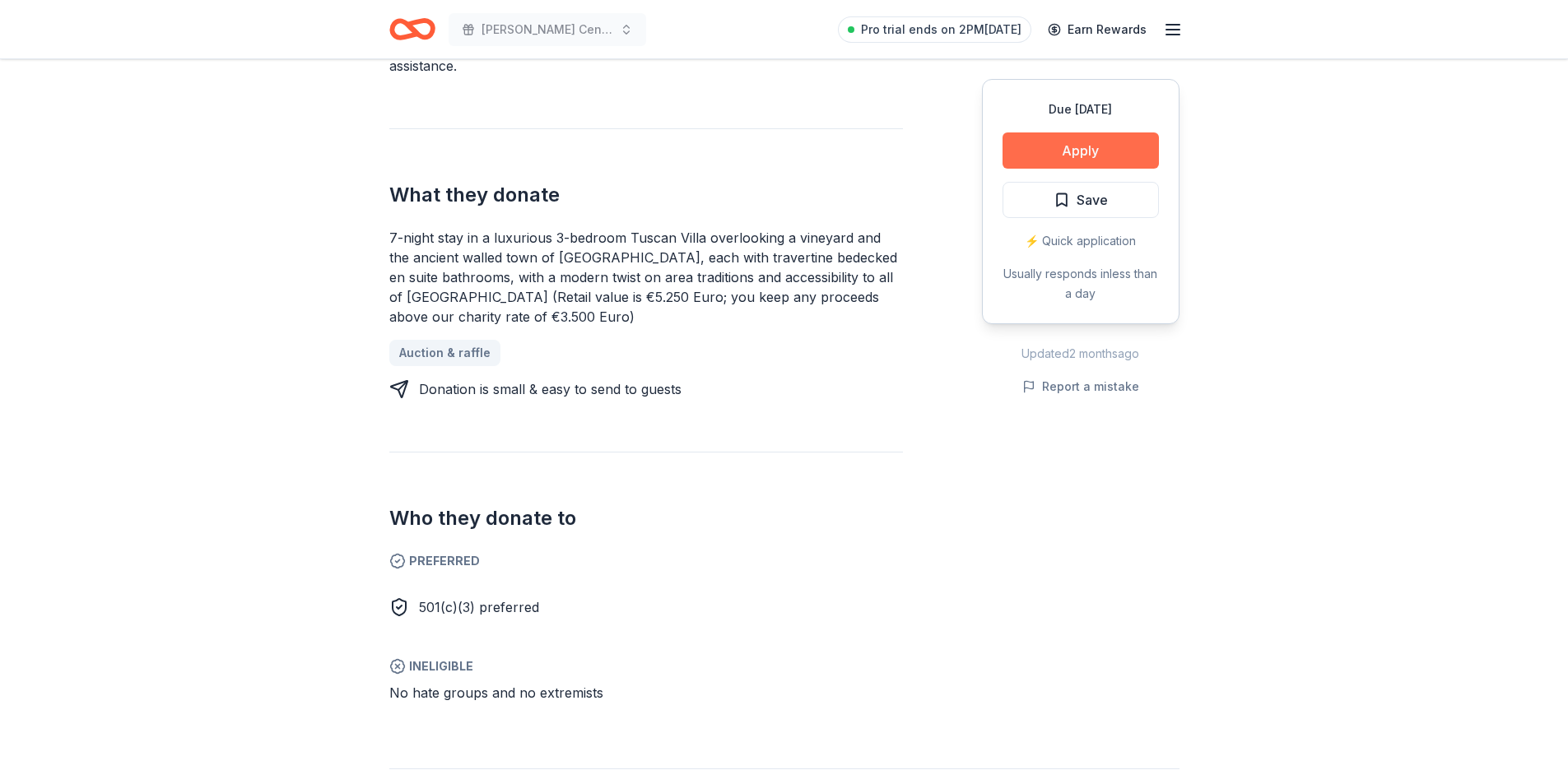
click at [1088, 148] on button "Apply" at bounding box center [1080, 150] width 157 height 36
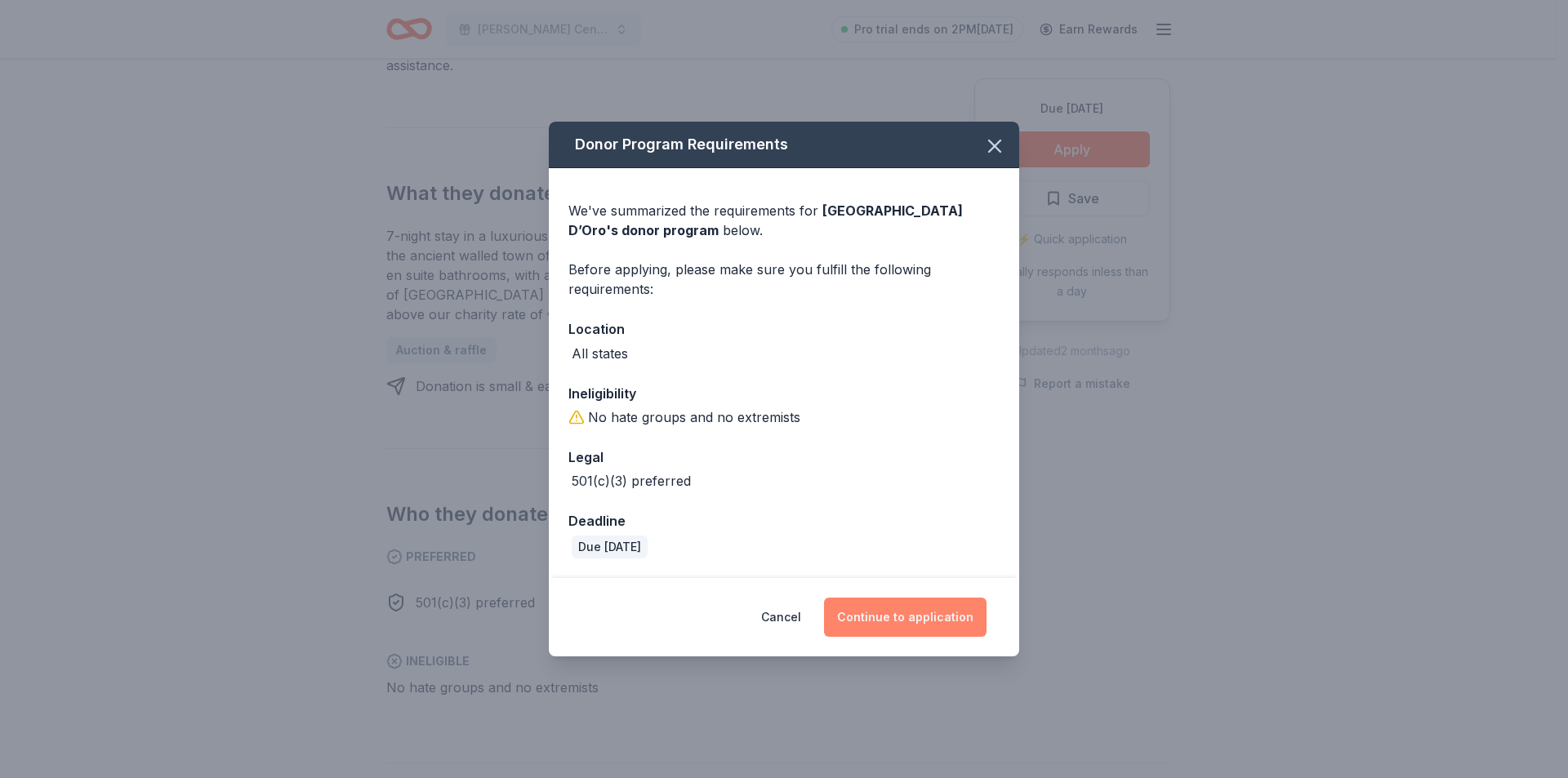
click at [873, 618] on button "Continue to application" at bounding box center [905, 617] width 162 height 39
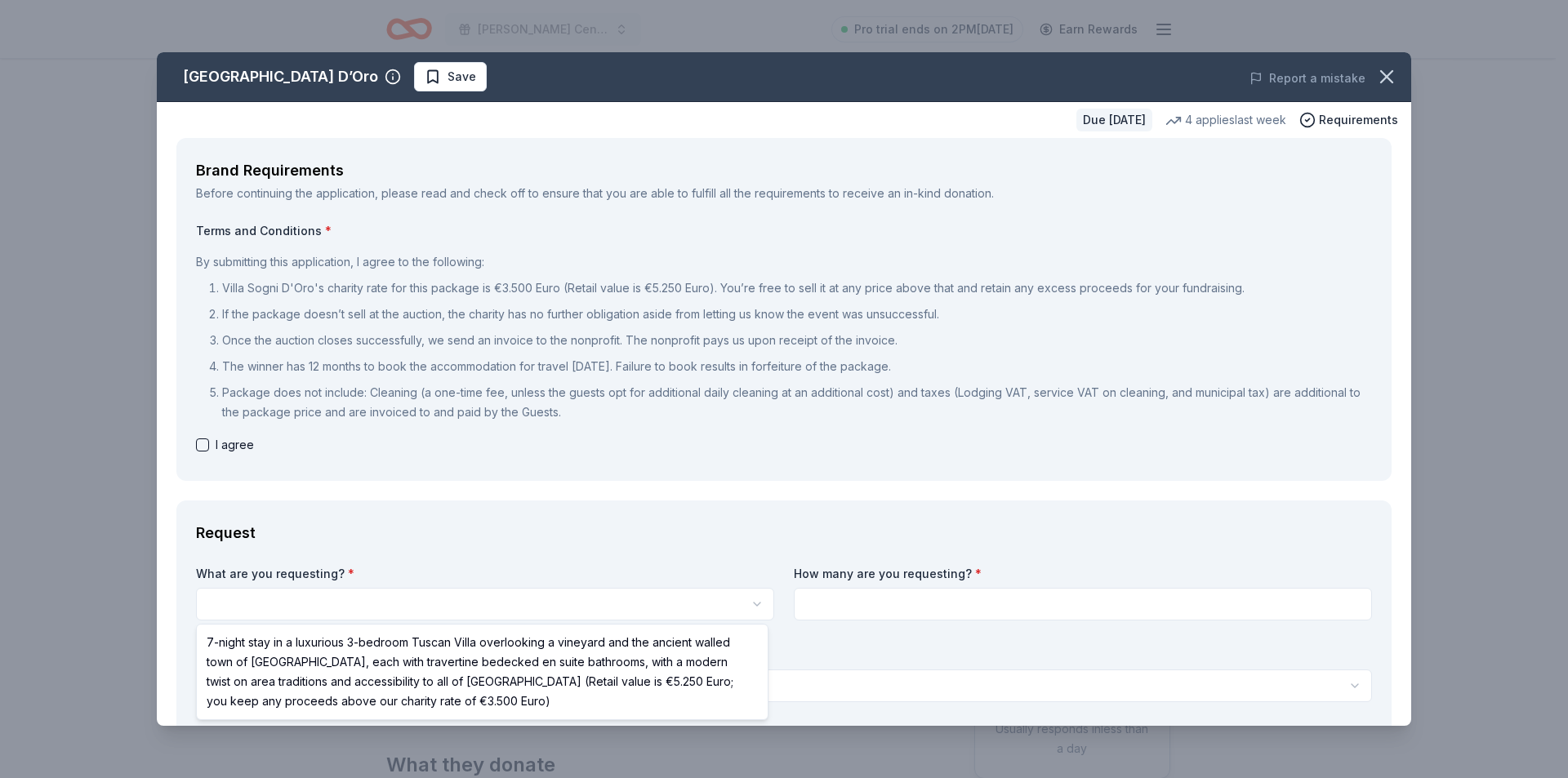
scroll to position [0, 0]
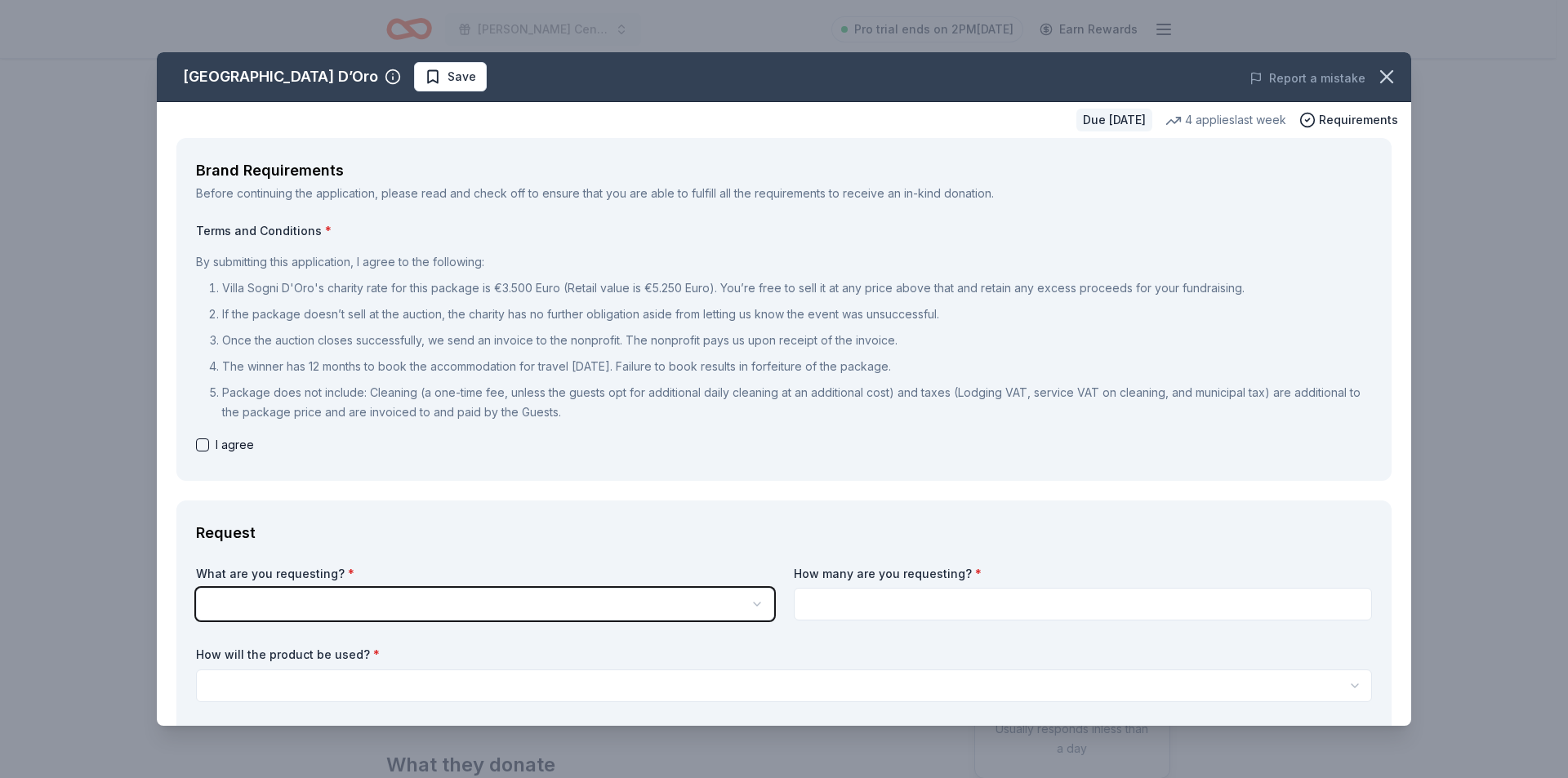
click at [357, 609] on html "[PERSON_NAME] Central Booster Bash 2025 Pro trial ends on 2PM[DATE] Earn Reward…" at bounding box center [784, 389] width 1568 height 778
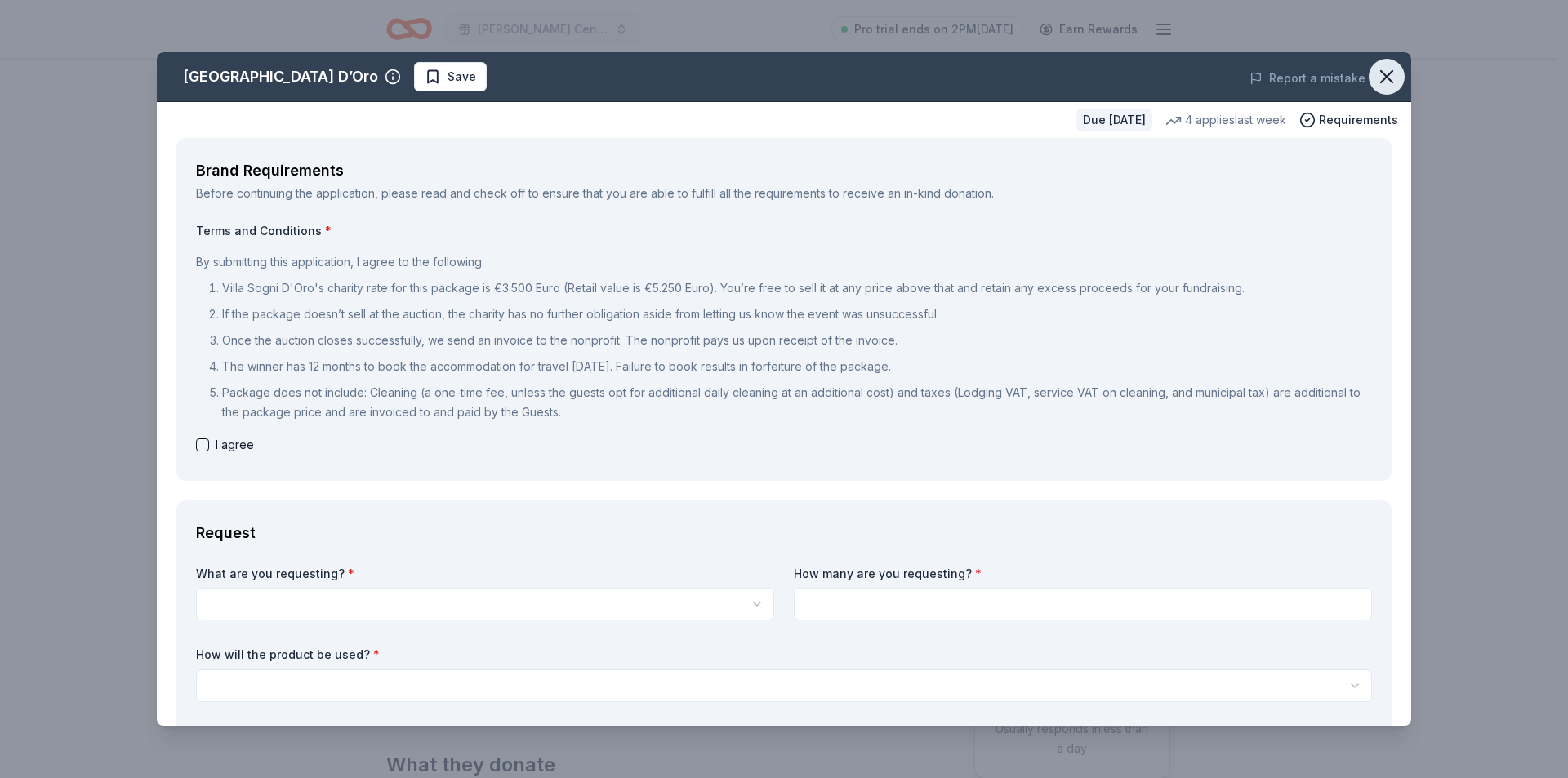
click at [1380, 76] on icon "button" at bounding box center [1387, 77] width 23 height 23
click at [202, 438] on button "button" at bounding box center [202, 445] width 13 height 13
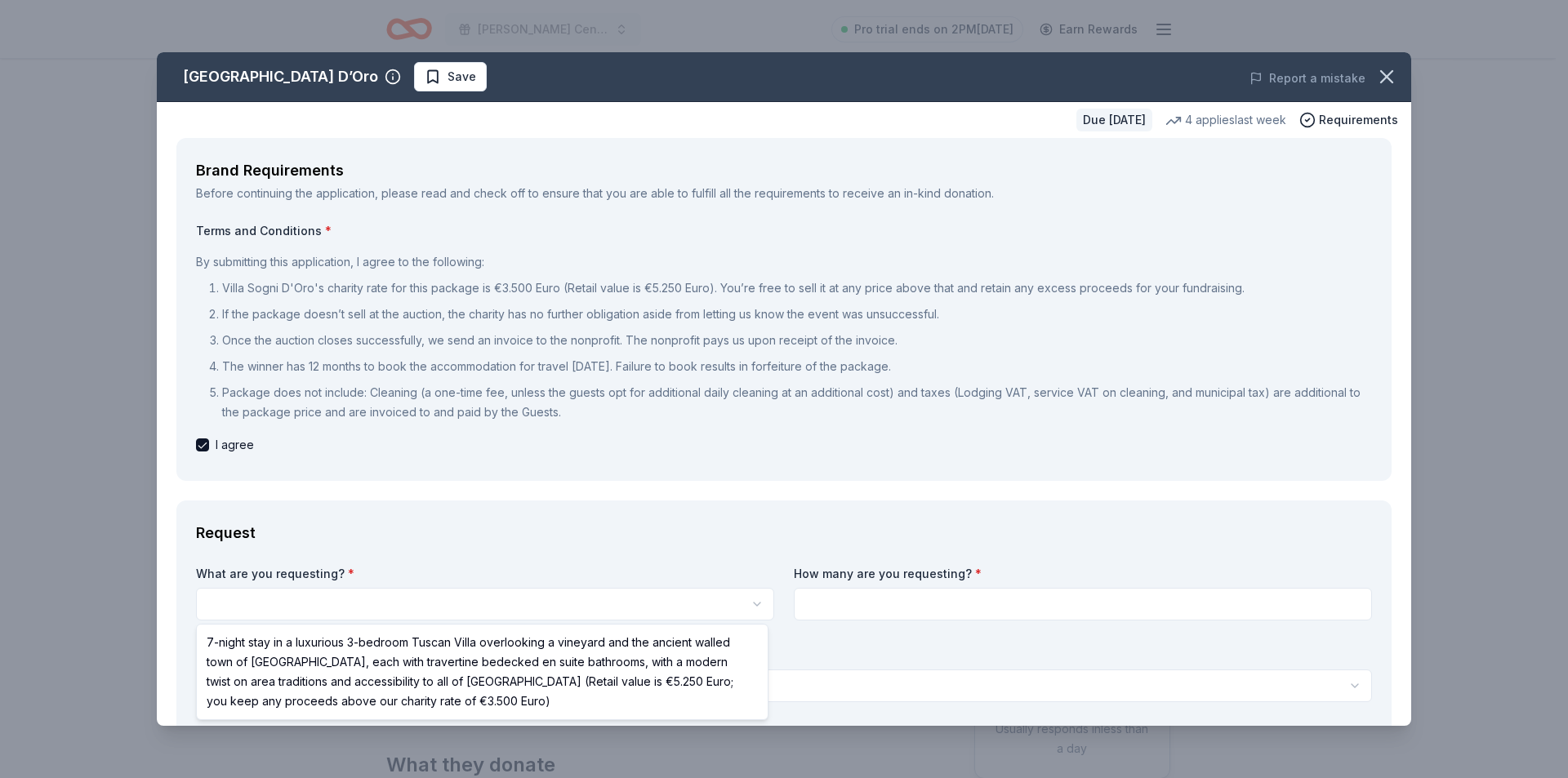
click at [333, 593] on html "Davenport Central Booster Bash 2025 Pro trial ends on 2PM, 9/24 Earn Rewards Du…" at bounding box center [784, 389] width 1568 height 778
select select "7-night stay in a luxurious 3-bedroom Tuscan Villa overlooking a vineyard and t…"
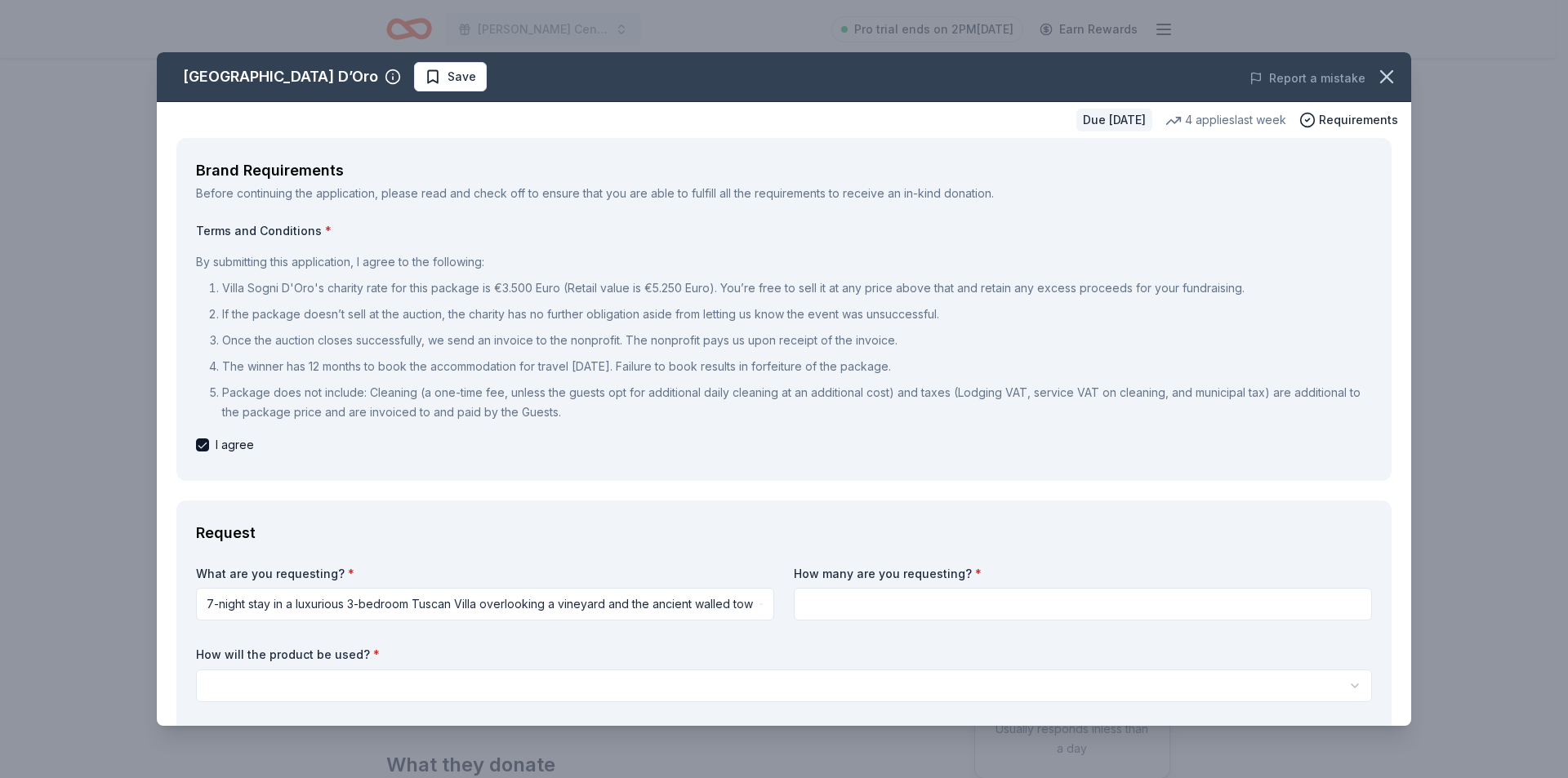
click at [845, 592] on input at bounding box center [1082, 604] width 578 height 33
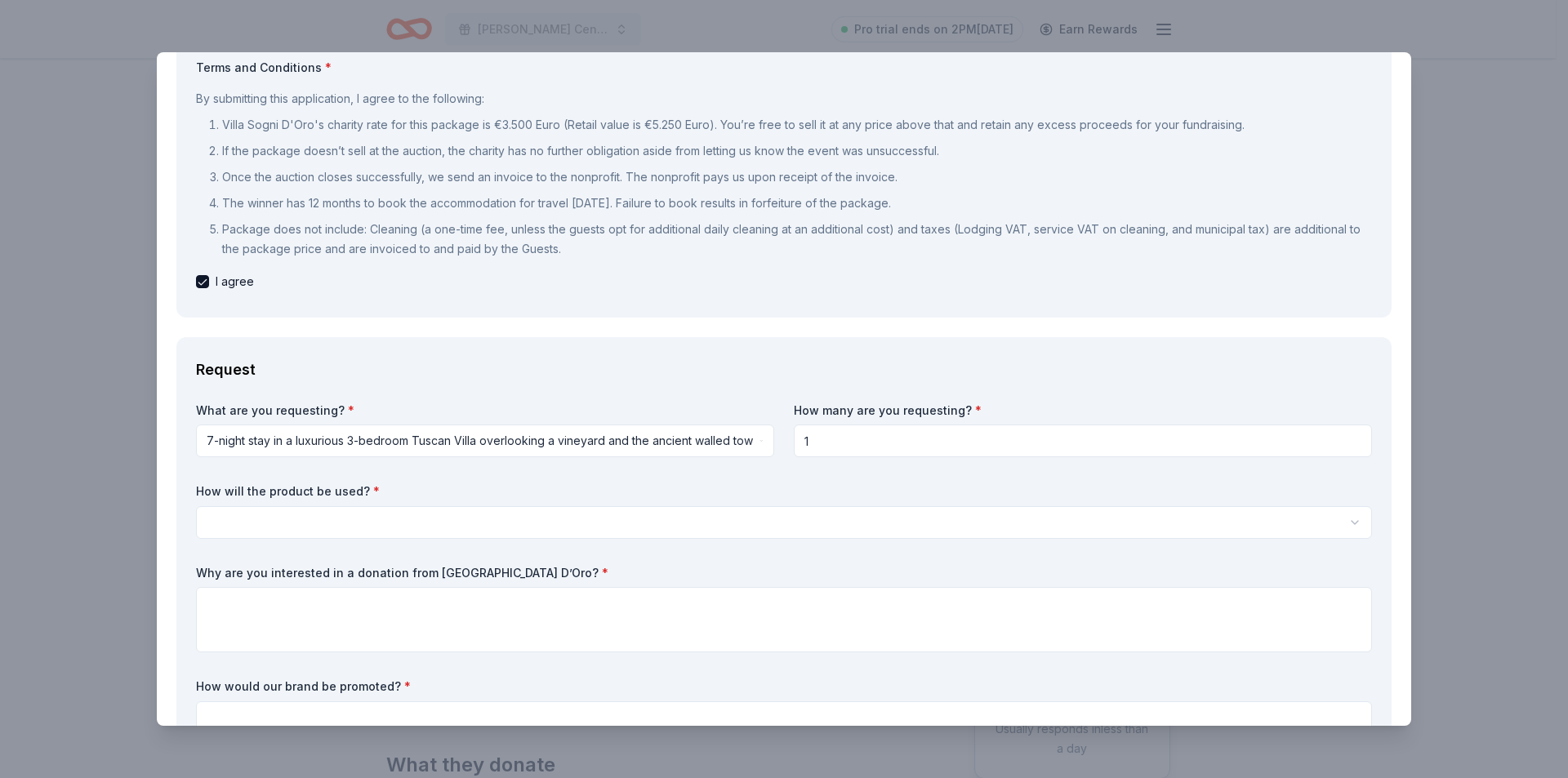
type input "1"
click at [228, 529] on html "Davenport Central Booster Bash 2025 Pro trial ends on 2PM, 9/24 Earn Rewards Du…" at bounding box center [784, 389] width 1568 height 778
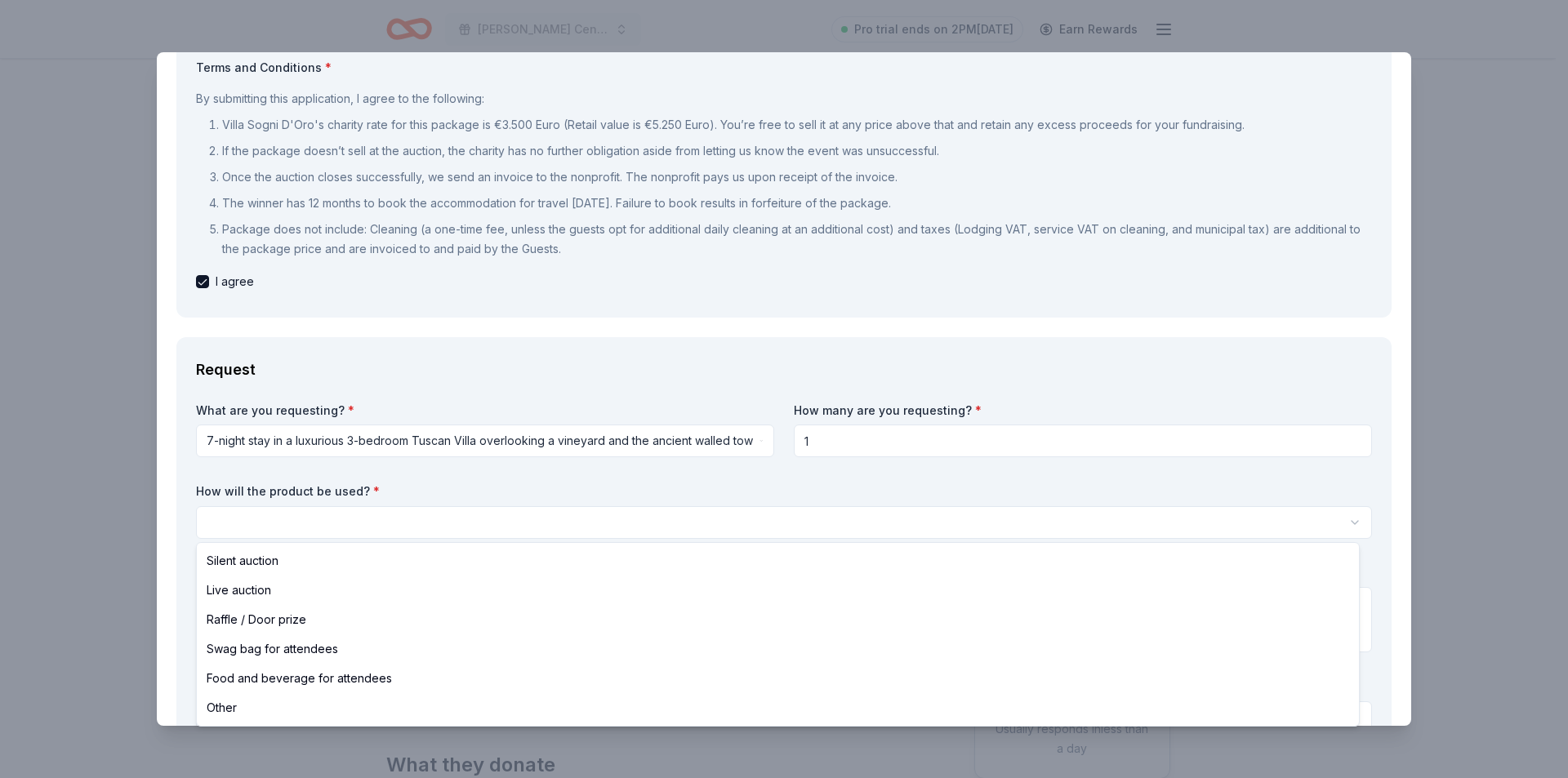
select select "liveAuction"
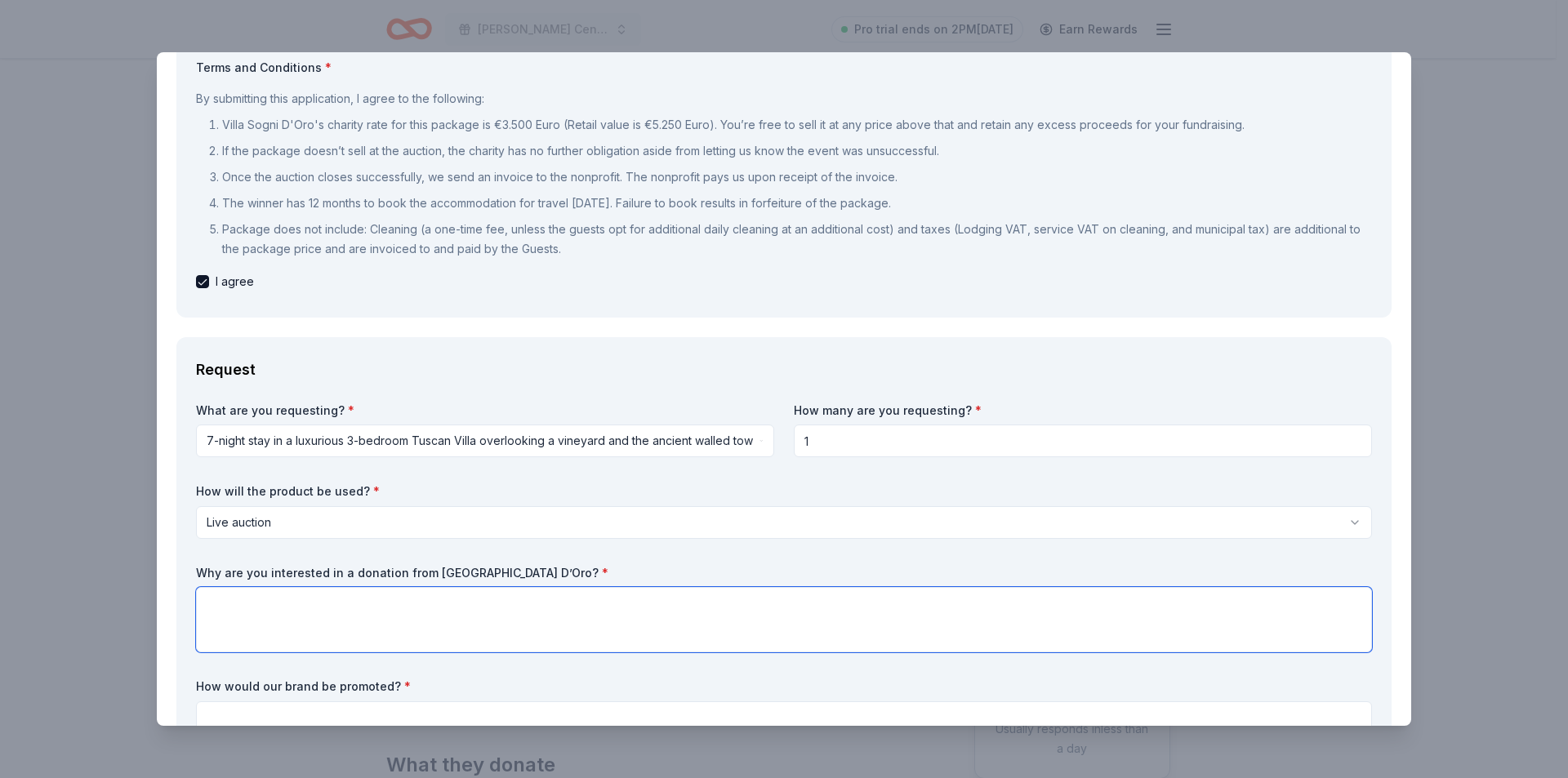
click at [268, 616] on textarea at bounding box center [783, 620] width 1176 height 65
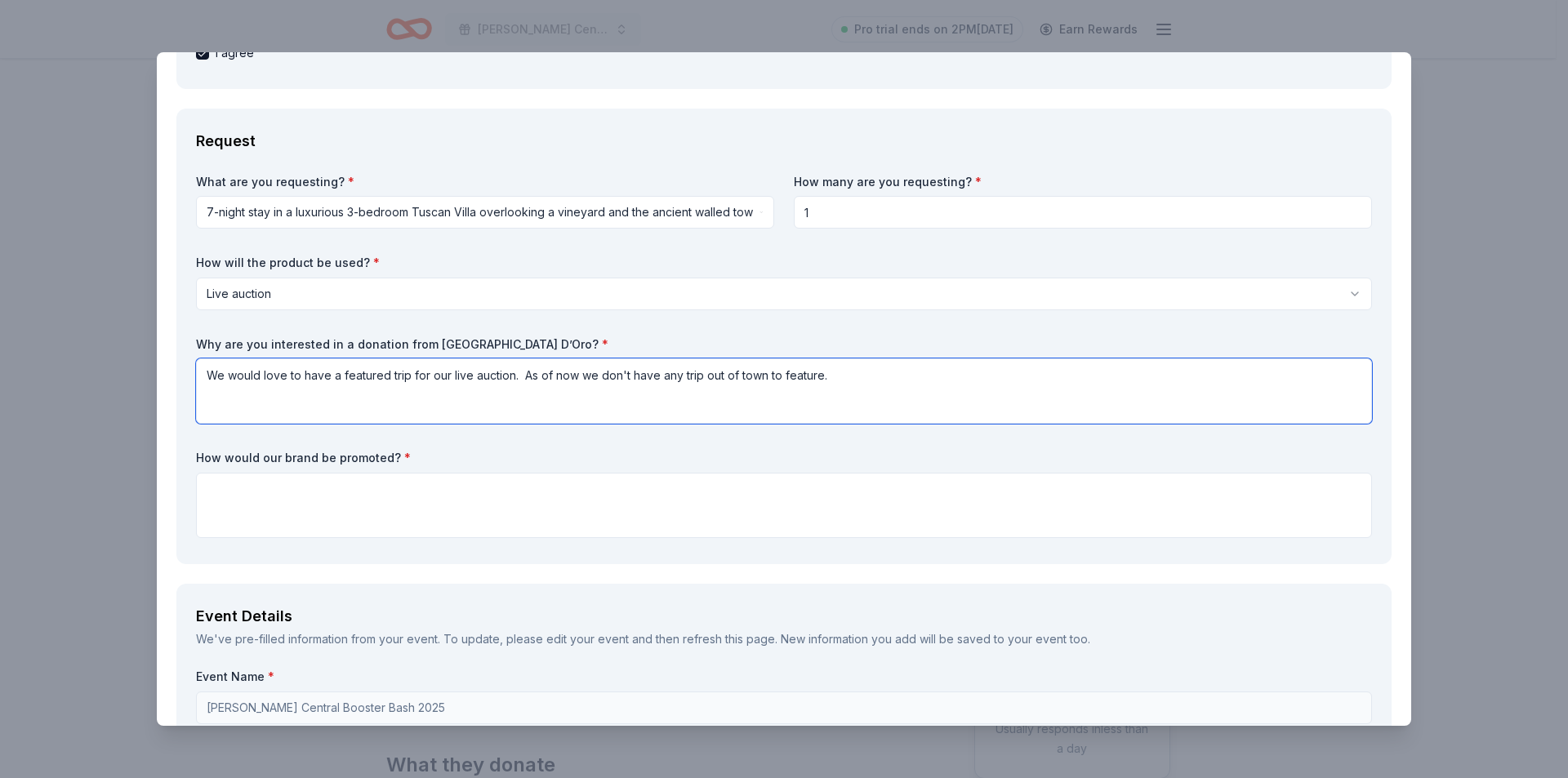
scroll to position [408, 0]
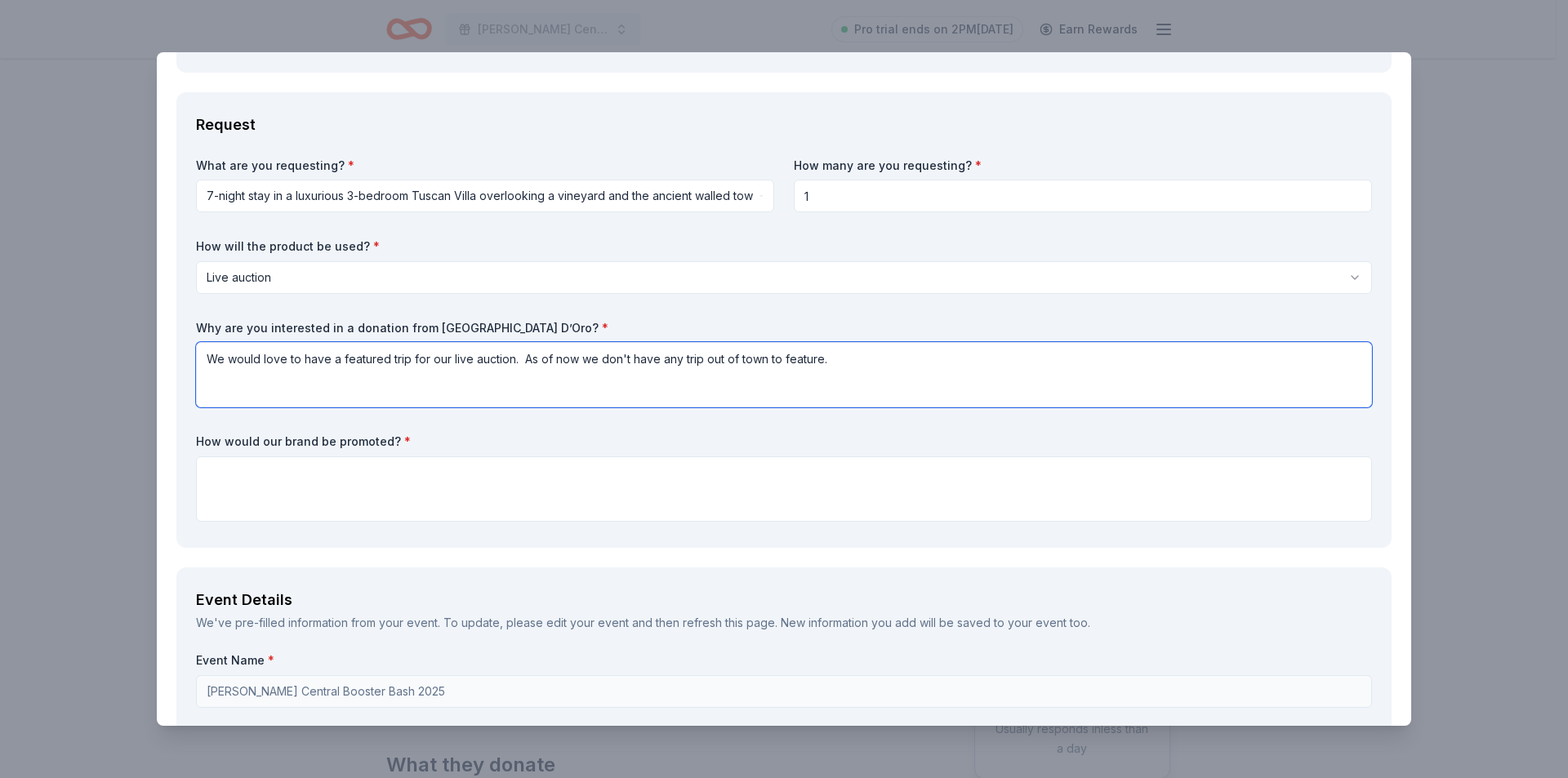
type textarea "We would love to have a featured trip for our live auction. As of now we don't …"
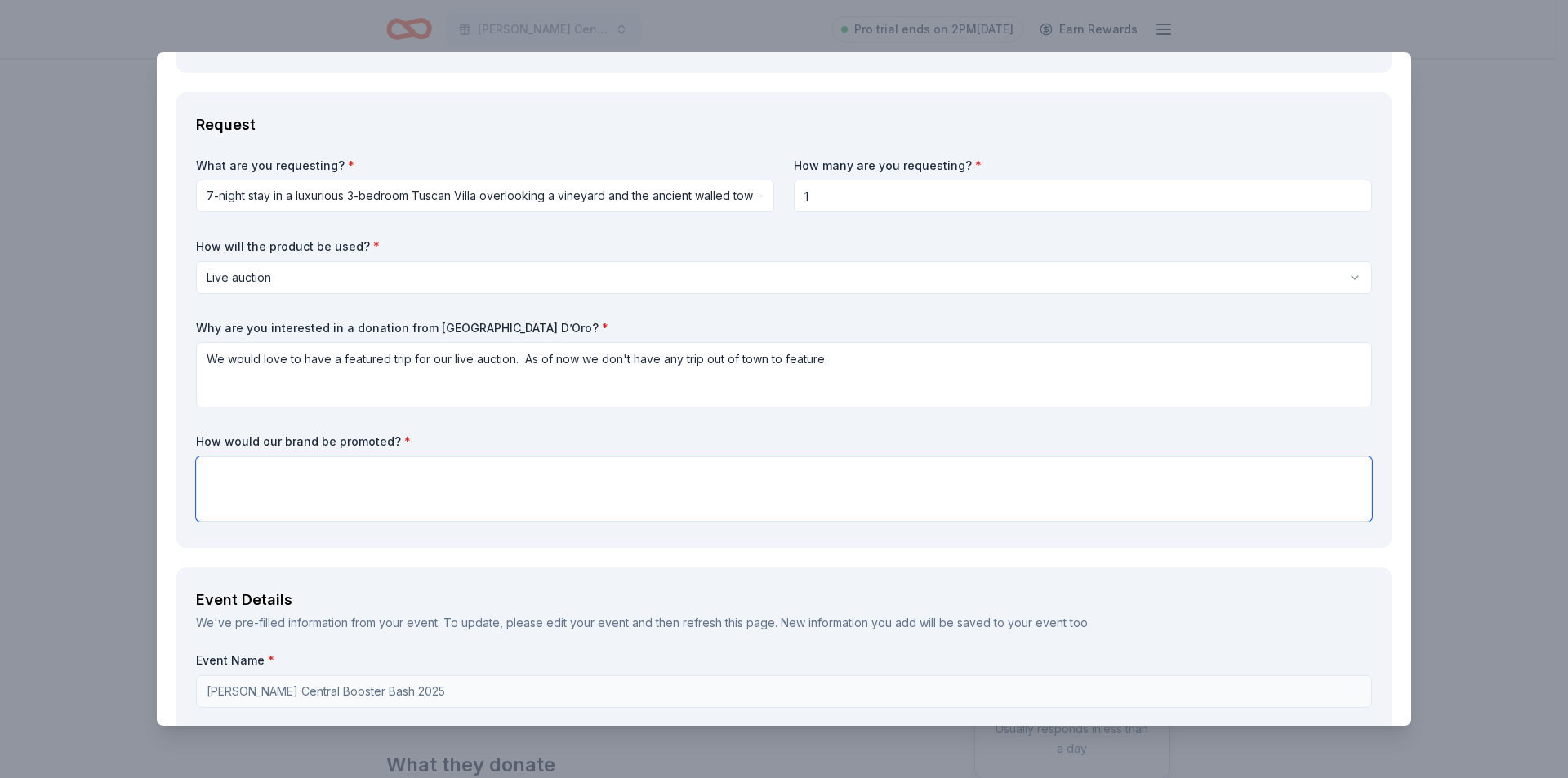
click at [270, 477] on textarea at bounding box center [783, 489] width 1176 height 65
type textarea "W"
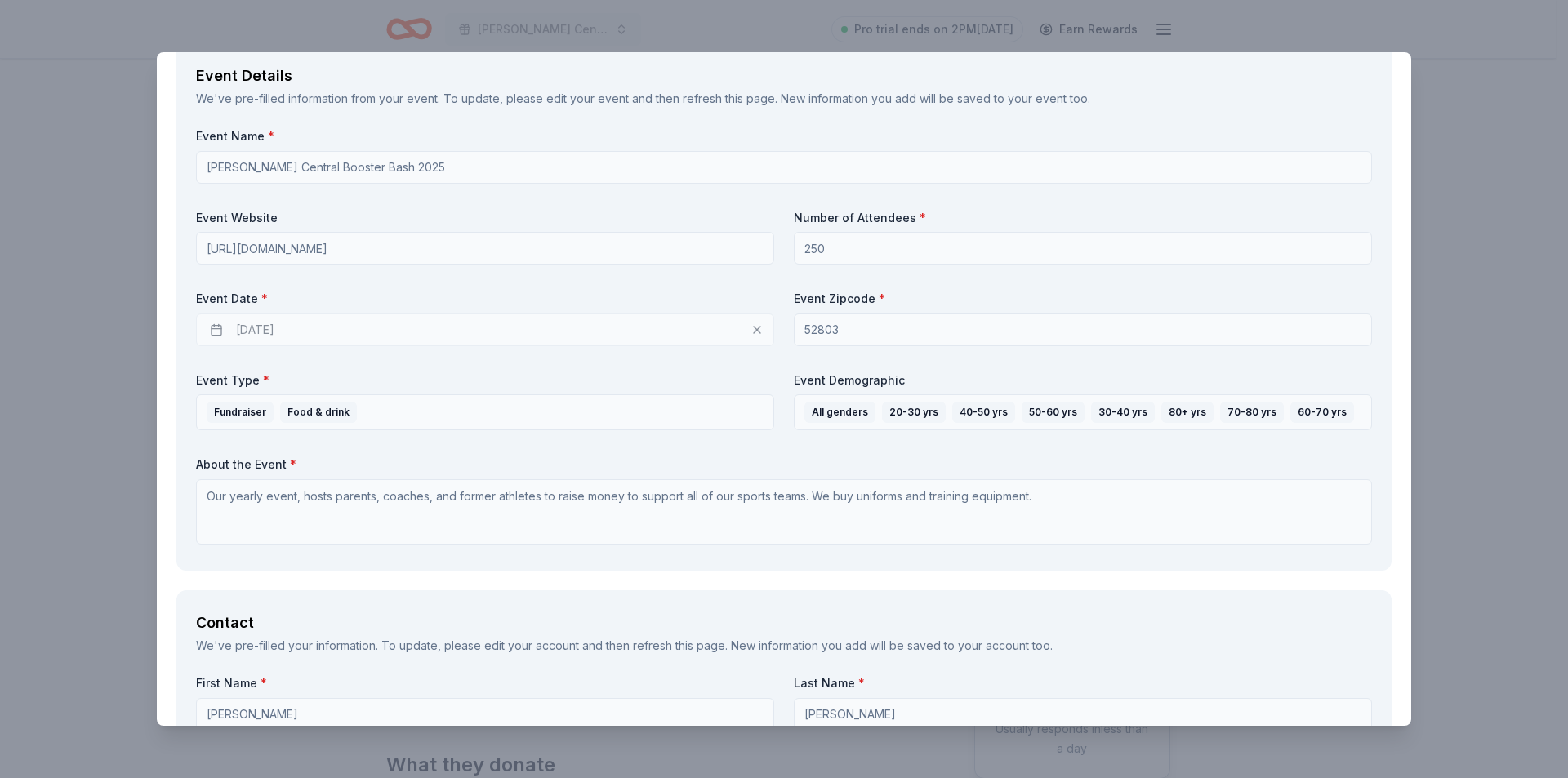
scroll to position [979, 0]
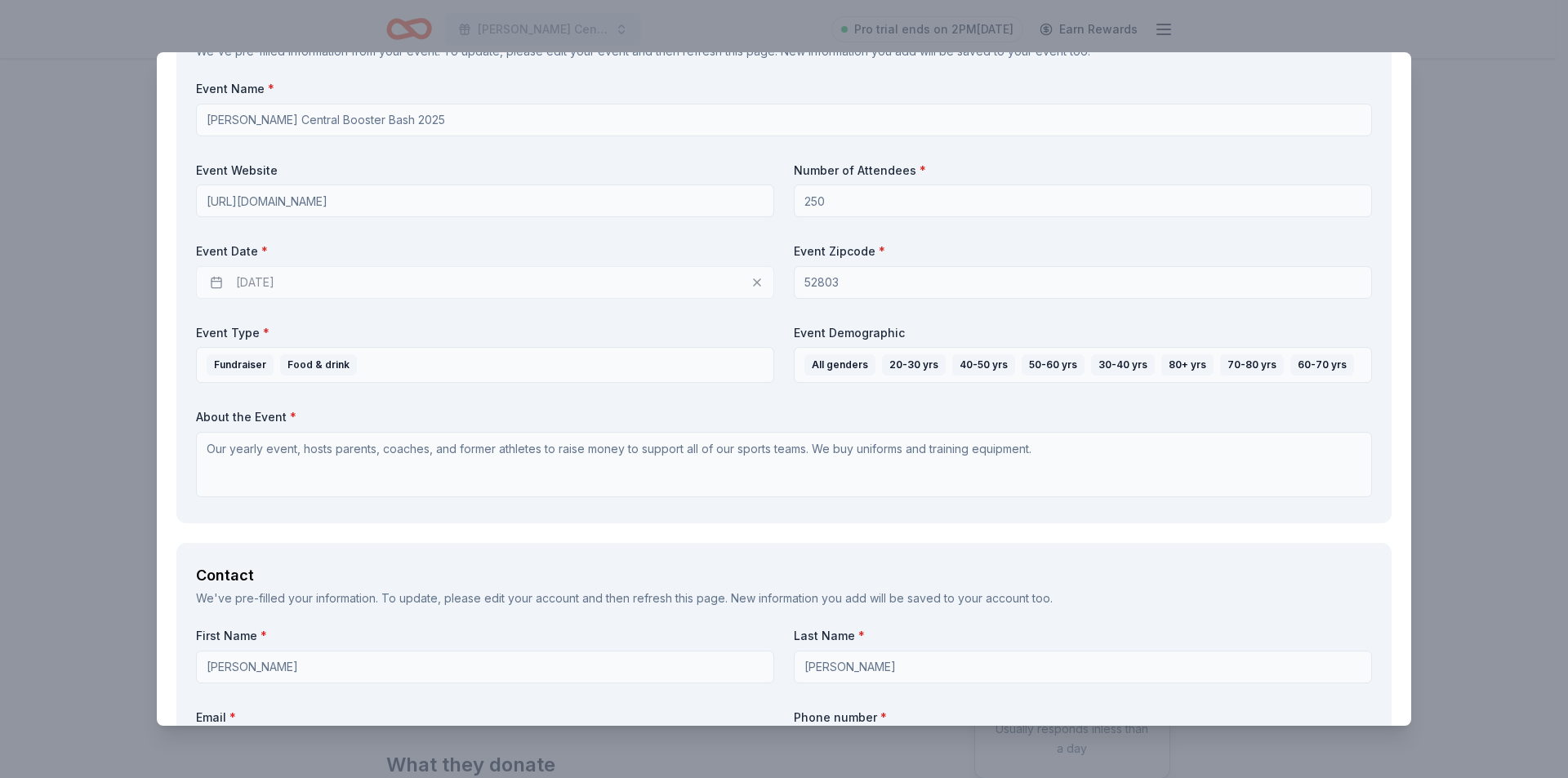
type textarea "Our auctioneer would feature your brand to promote this trip so we could sell t…"
click at [216, 282] on div "11/06/2025" at bounding box center [485, 282] width 578 height 33
click at [754, 283] on div "11/06/2025" at bounding box center [485, 282] width 578 height 33
click at [748, 280] on div "11/06/2025" at bounding box center [485, 282] width 578 height 33
click at [751, 281] on div "11/06/2025" at bounding box center [485, 282] width 578 height 33
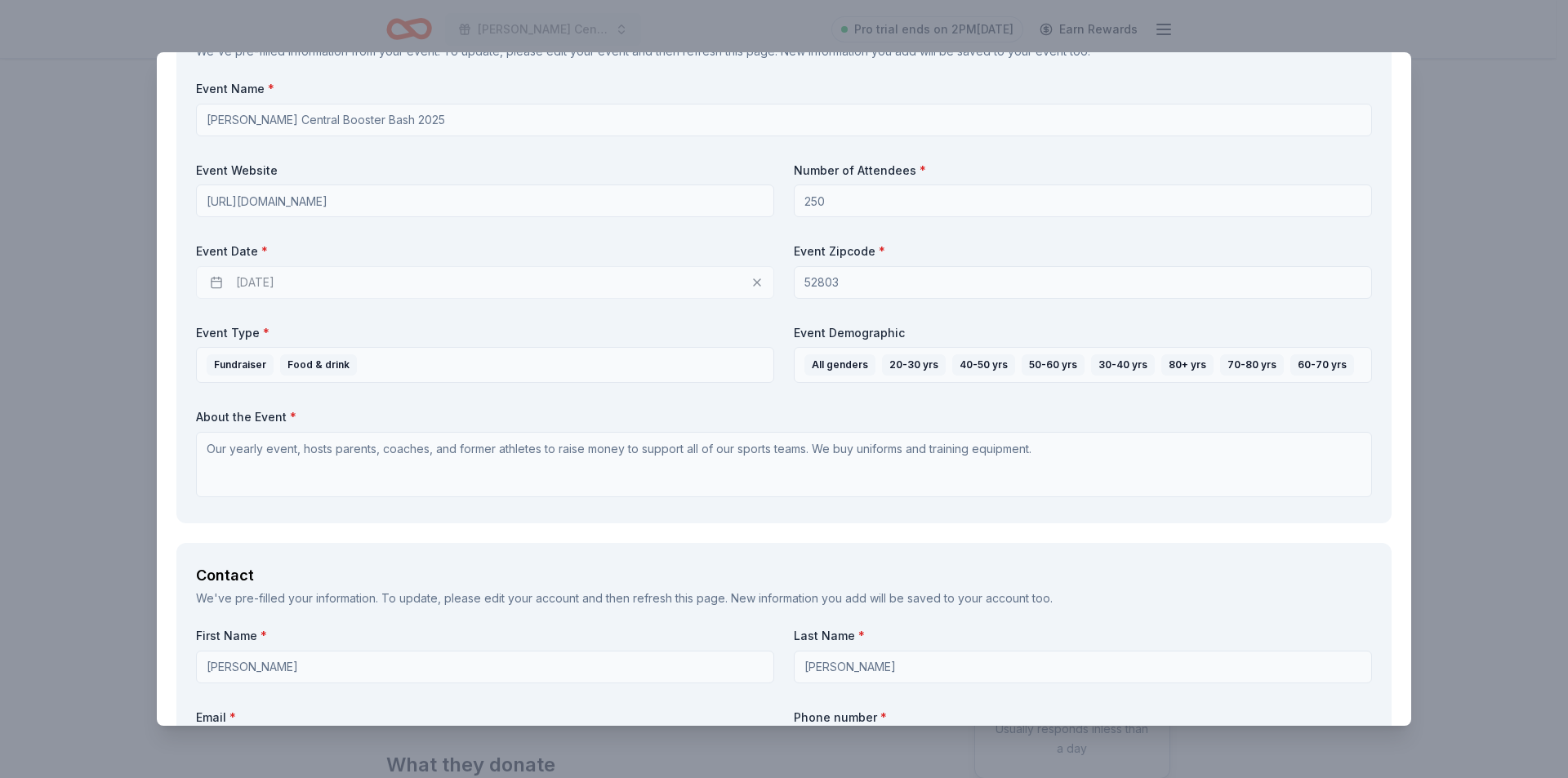
drag, startPoint x: 534, startPoint y: 286, endPoint x: 483, endPoint y: 287, distance: 51.0
click at [533, 286] on div "11/06/2025" at bounding box center [485, 282] width 578 height 33
drag, startPoint x: 483, startPoint y: 287, endPoint x: 321, endPoint y: 292, distance: 162.1
click at [372, 294] on div "11/06/2025" at bounding box center [485, 282] width 578 height 33
drag, startPoint x: 269, startPoint y: 287, endPoint x: 239, endPoint y: 281, distance: 30.6
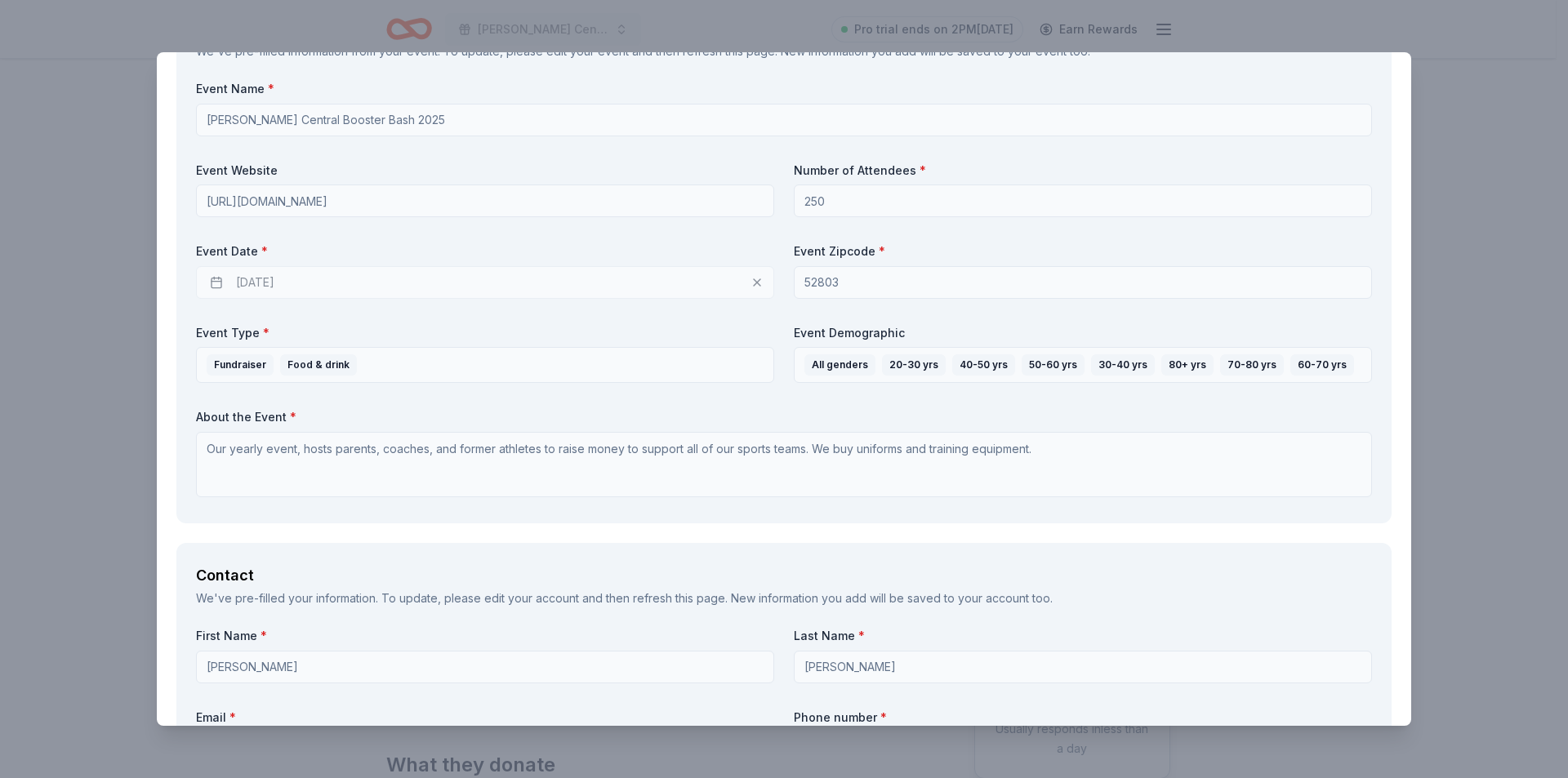
click at [264, 287] on div "11/06/2025" at bounding box center [485, 282] width 578 height 33
drag, startPoint x: 239, startPoint y: 281, endPoint x: 218, endPoint y: 281, distance: 21.0
click at [223, 281] on div "11/06/2025" at bounding box center [485, 282] width 578 height 33
click at [211, 280] on div "11/06/2025" at bounding box center [485, 282] width 578 height 33
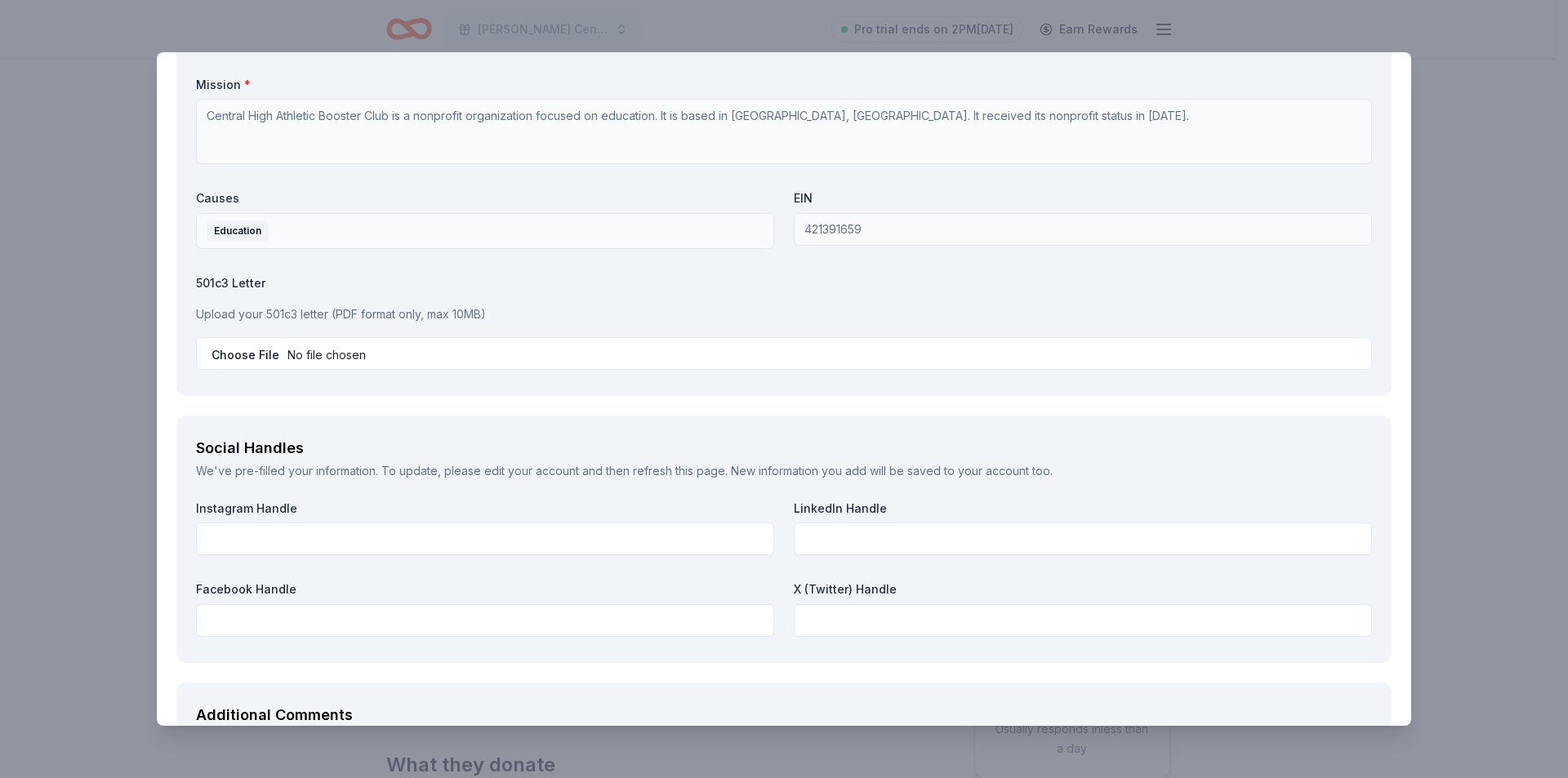
scroll to position [2099, 0]
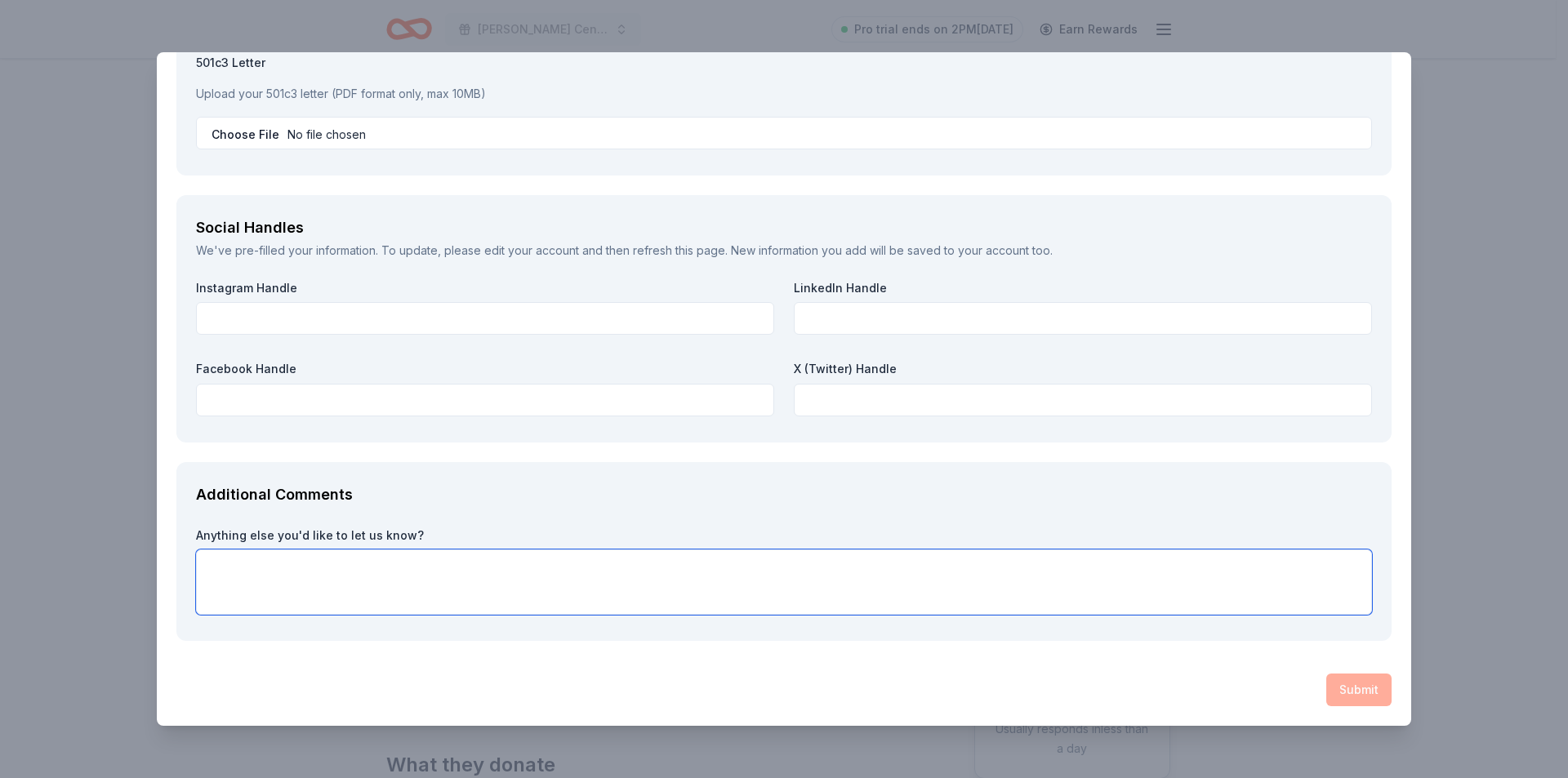
click at [332, 572] on textarea at bounding box center [783, 582] width 1176 height 65
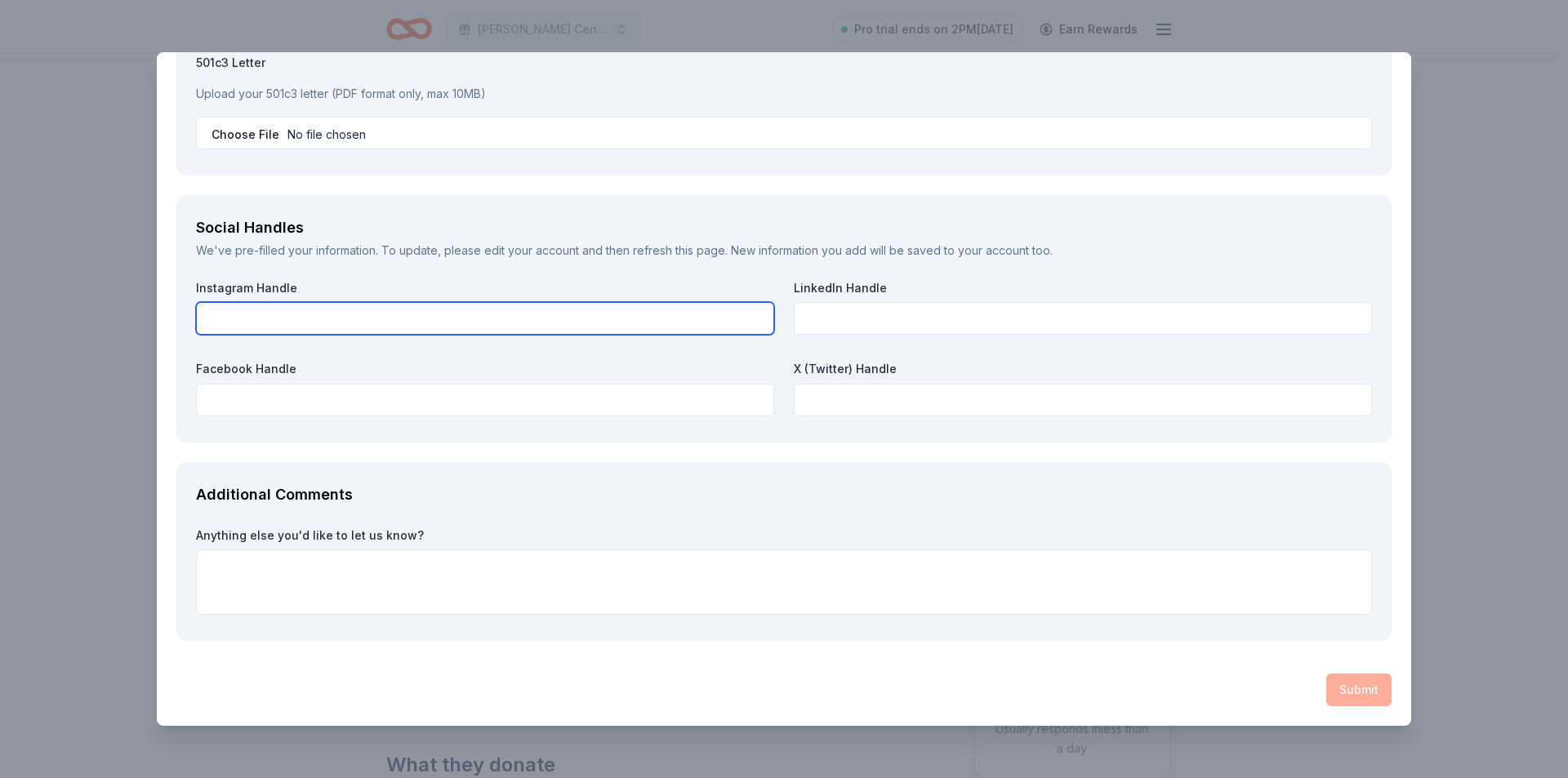
click at [232, 316] on input "text" at bounding box center [485, 318] width 578 height 33
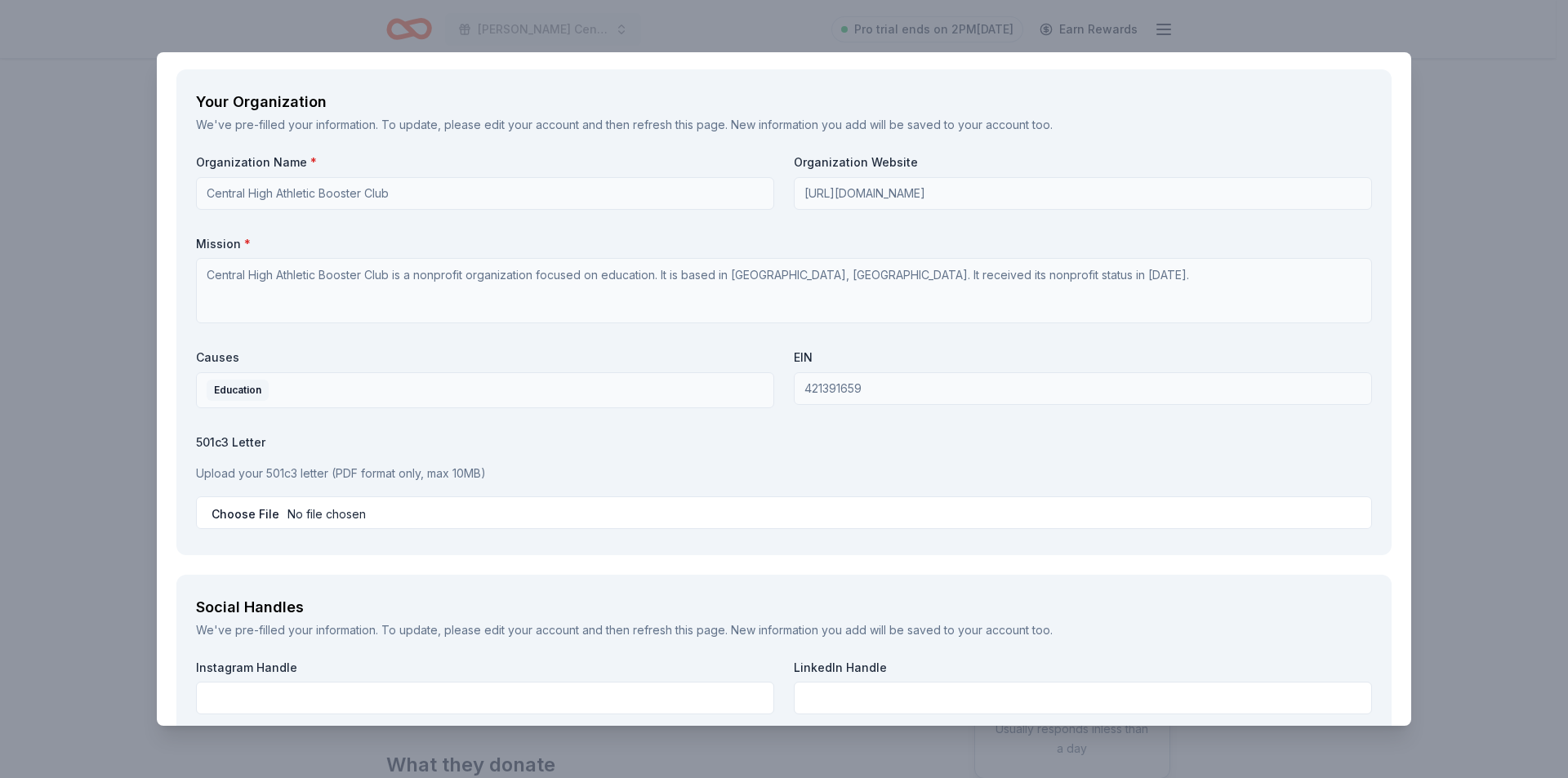
scroll to position [1691, 0]
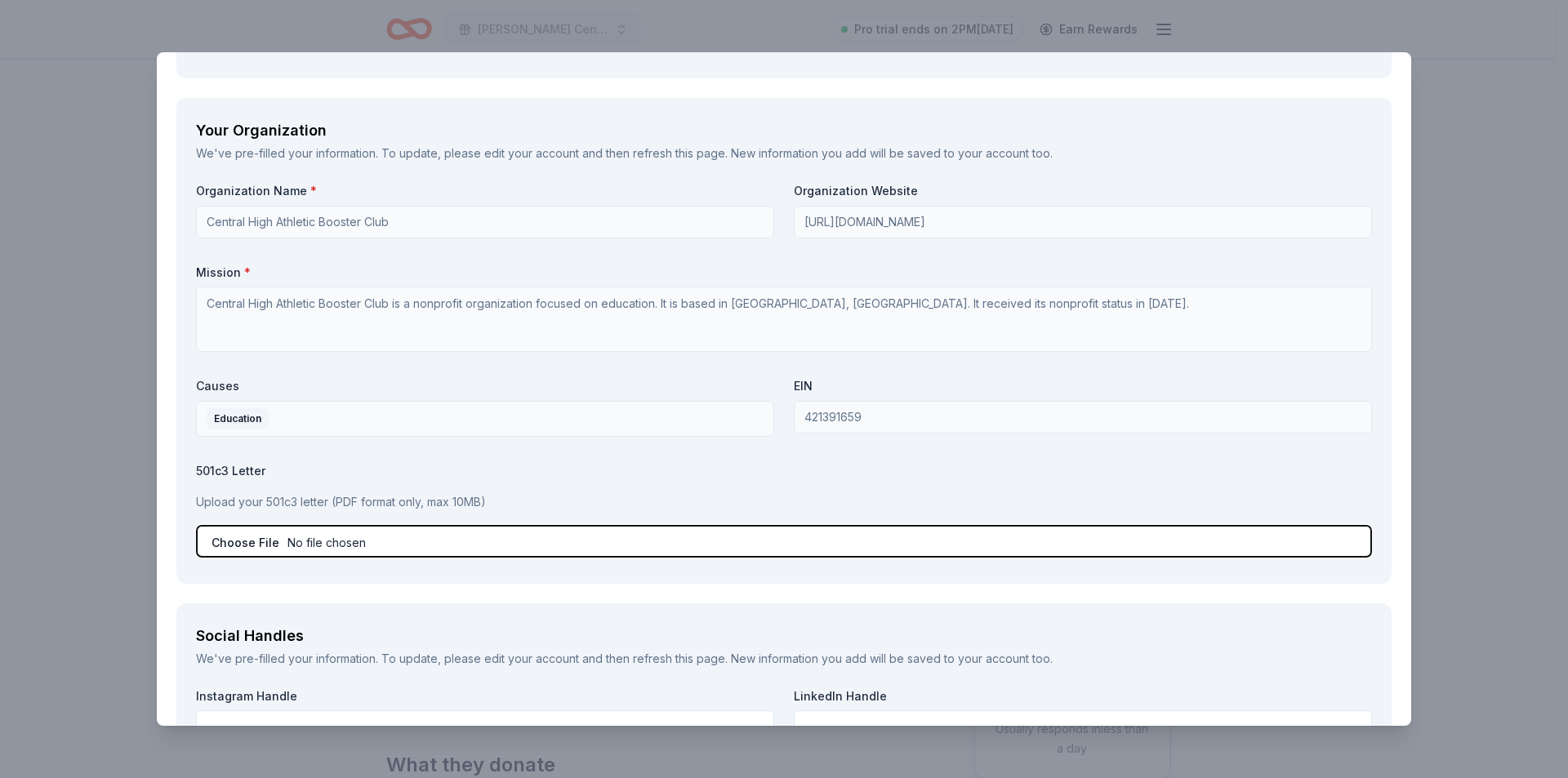
click at [254, 543] on input "file" at bounding box center [783, 541] width 1176 height 33
type input "C:\fakepath\2025 Bash Donation letter (1).pdf"
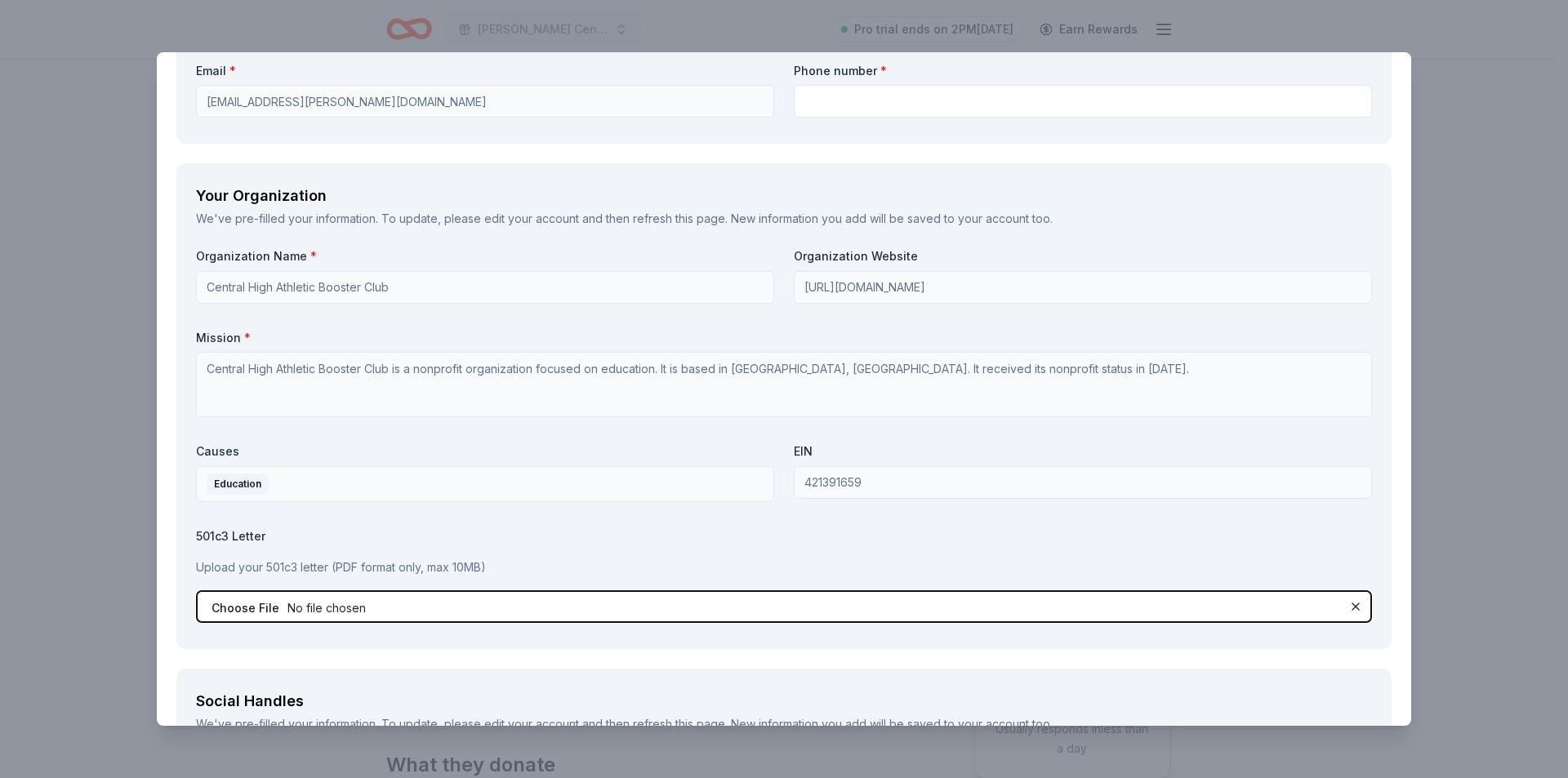
scroll to position [1528, 0]
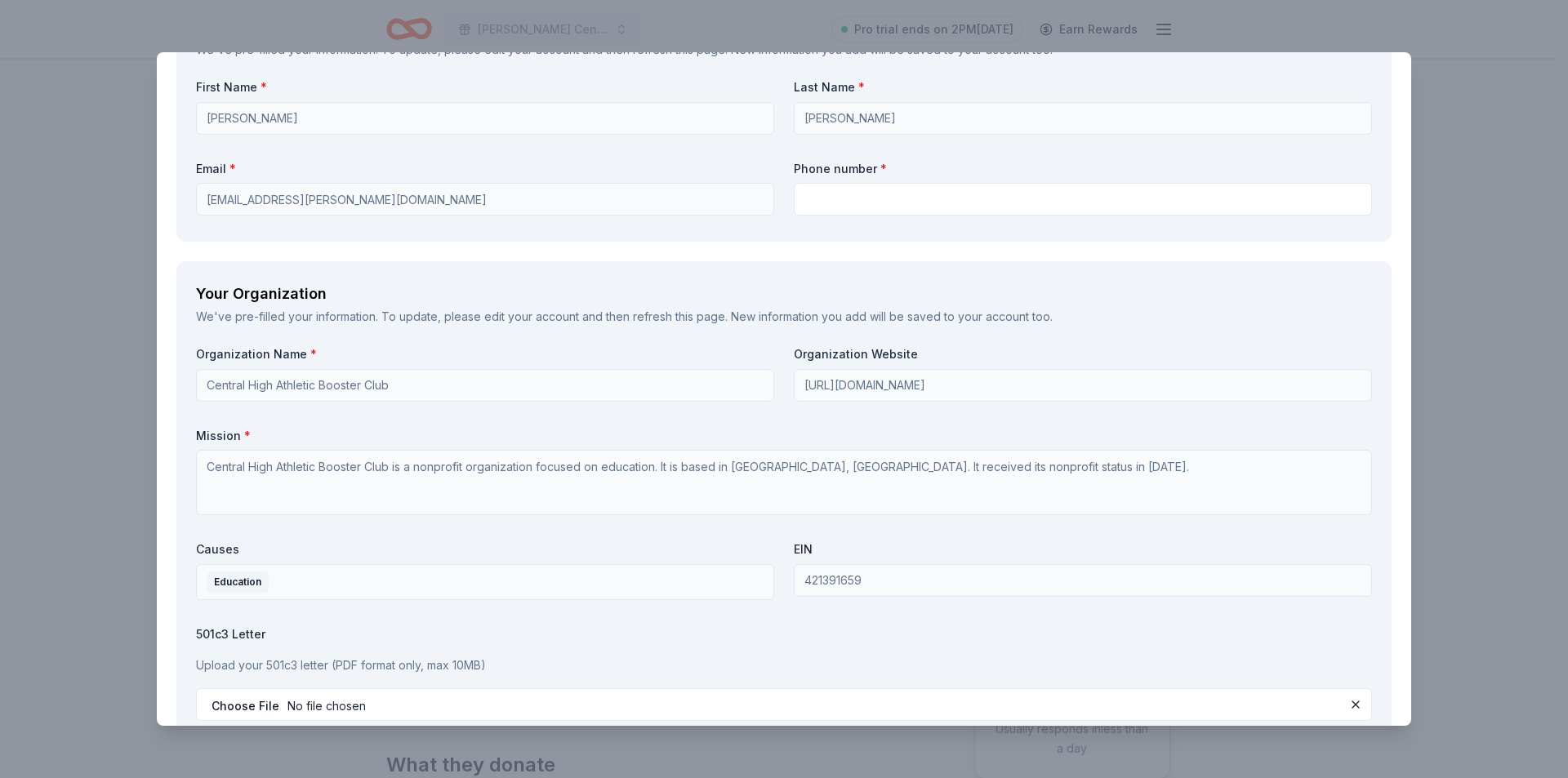
click at [819, 560] on div "EIN 421391659" at bounding box center [1082, 570] width 578 height 59
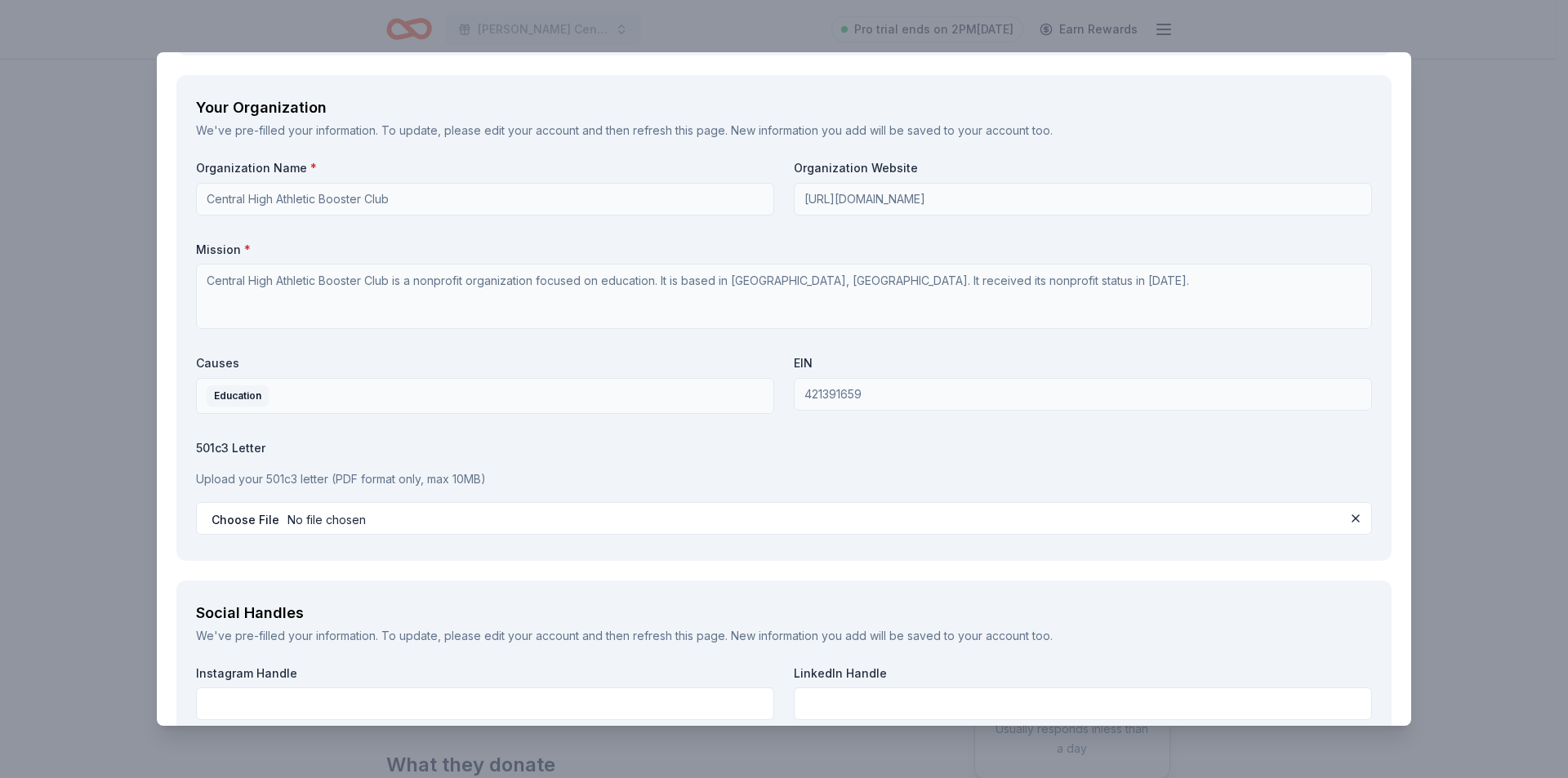
scroll to position [2099, 0]
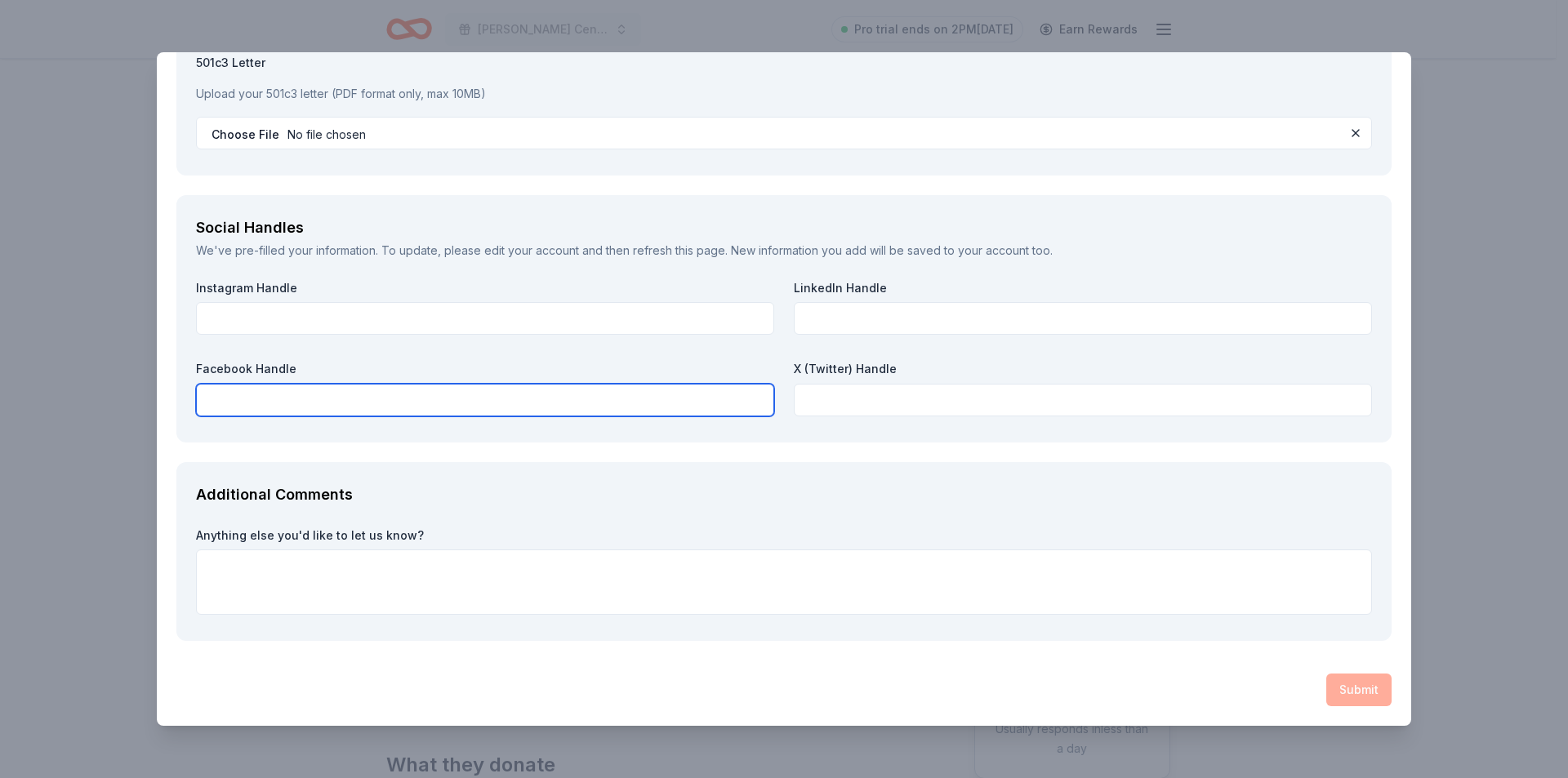
click at [254, 408] on input "text" at bounding box center [485, 400] width 578 height 33
paste input "https://www.facebook.com/DCAthleticBoosters"
type input "https://www.facebook.com/DCAthleticBoosters"
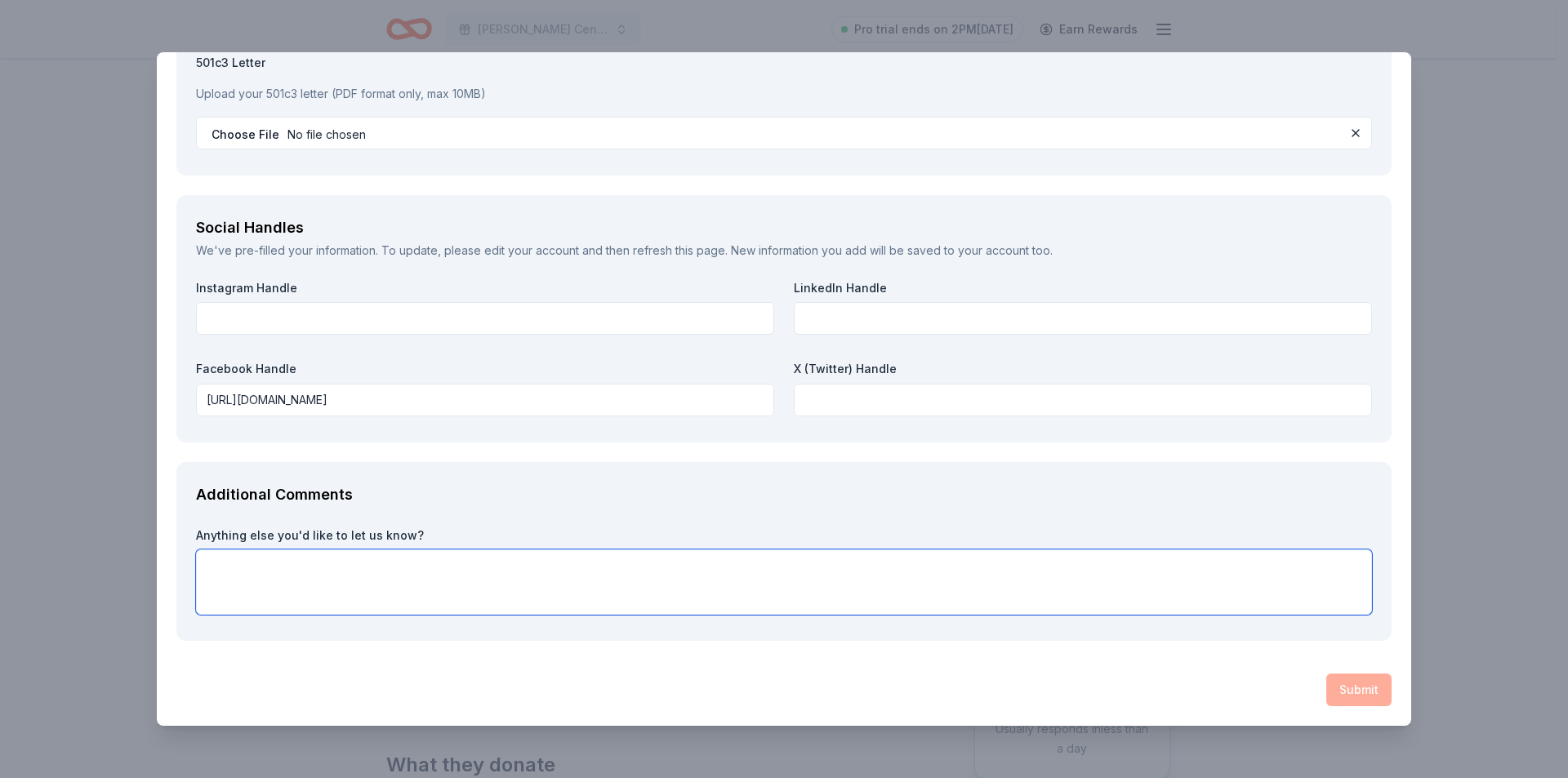
click at [382, 591] on textarea at bounding box center [783, 582] width 1176 height 65
drag, startPoint x: 446, startPoint y: 561, endPoint x: 181, endPoint y: 570, distance: 265.2
click at [181, 570] on div "Additional Comments Anything else you'd like to let us know? Thank you for your…" at bounding box center [784, 552] width 1215 height 179
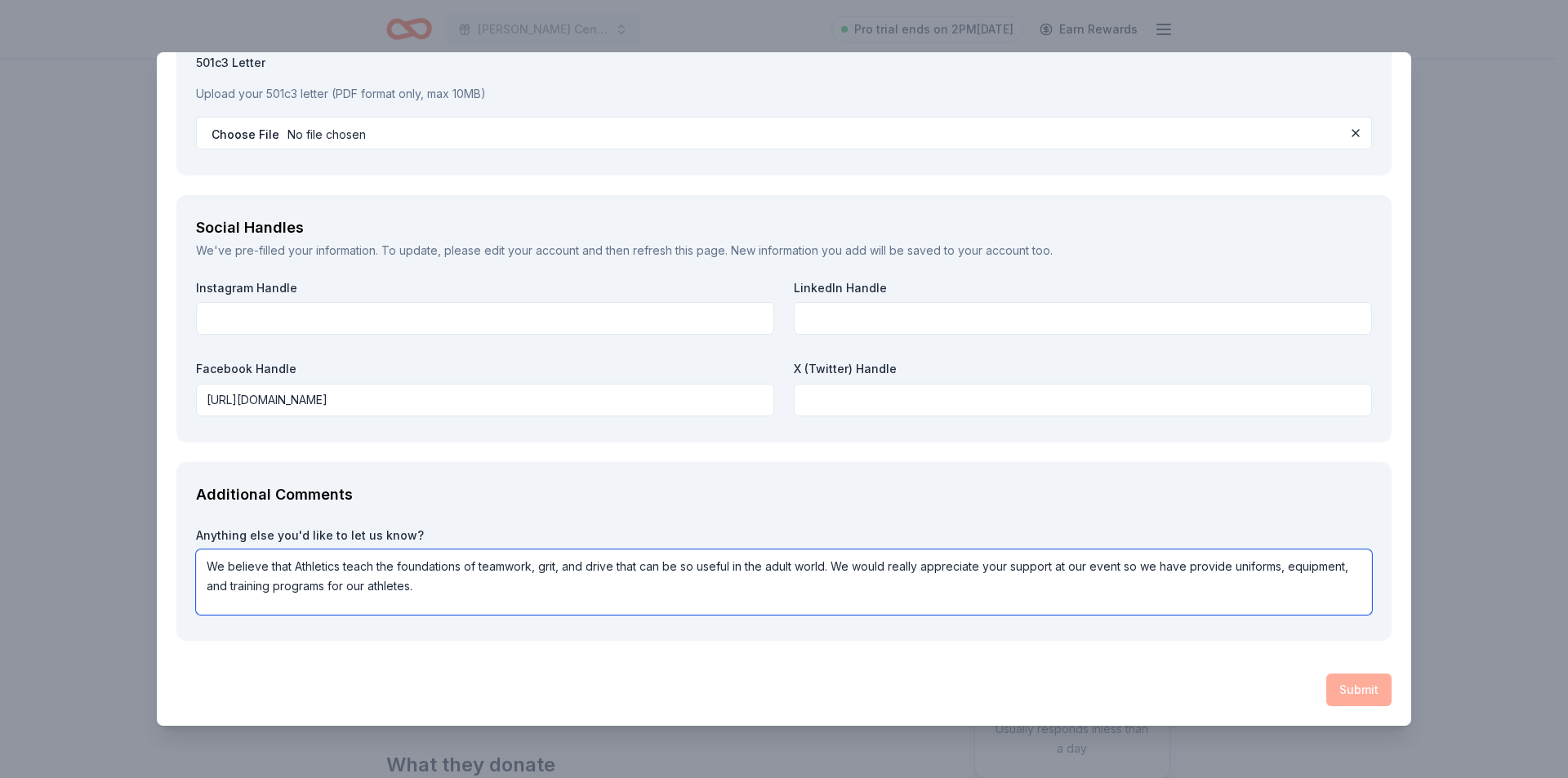
click at [513, 600] on textarea "We believe that Athletics teach the foundations of teamwork, grit, and drive th…" at bounding box center [783, 582] width 1176 height 65
type textarea "We believe that Athletics teach the foundations of teamwork, grit, and drive th…"
click at [1334, 688] on div "Submit" at bounding box center [784, 690] width 1215 height 33
click at [1341, 680] on div "Submit" at bounding box center [784, 690] width 1215 height 33
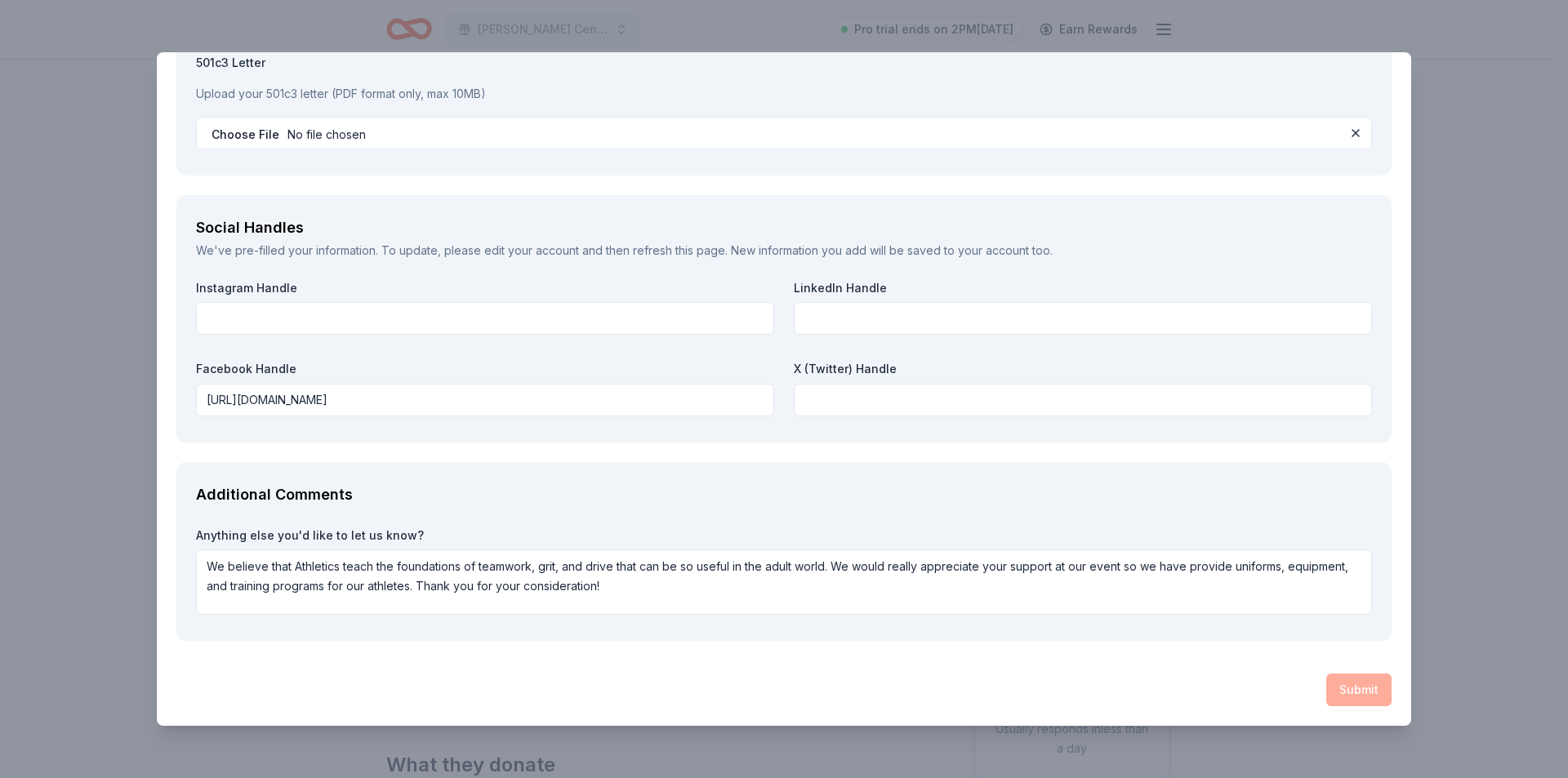
click at [1350, 688] on div "Submit" at bounding box center [784, 690] width 1215 height 33
drag, startPoint x: 1349, startPoint y: 687, endPoint x: 1377, endPoint y: 322, distance: 366.1
click at [1350, 681] on div "Submit" at bounding box center [784, 690] width 1215 height 33
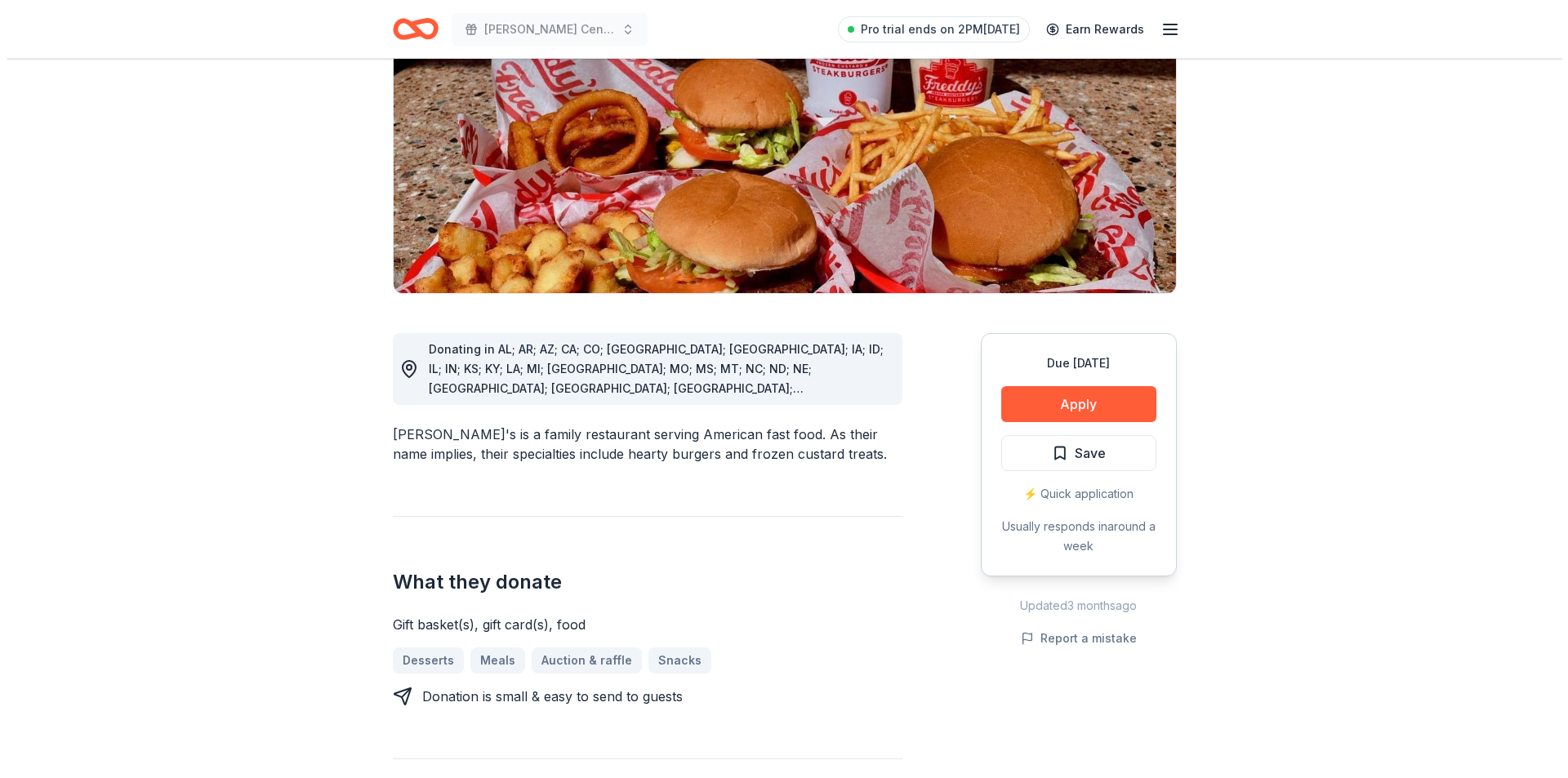
scroll to position [326, 0]
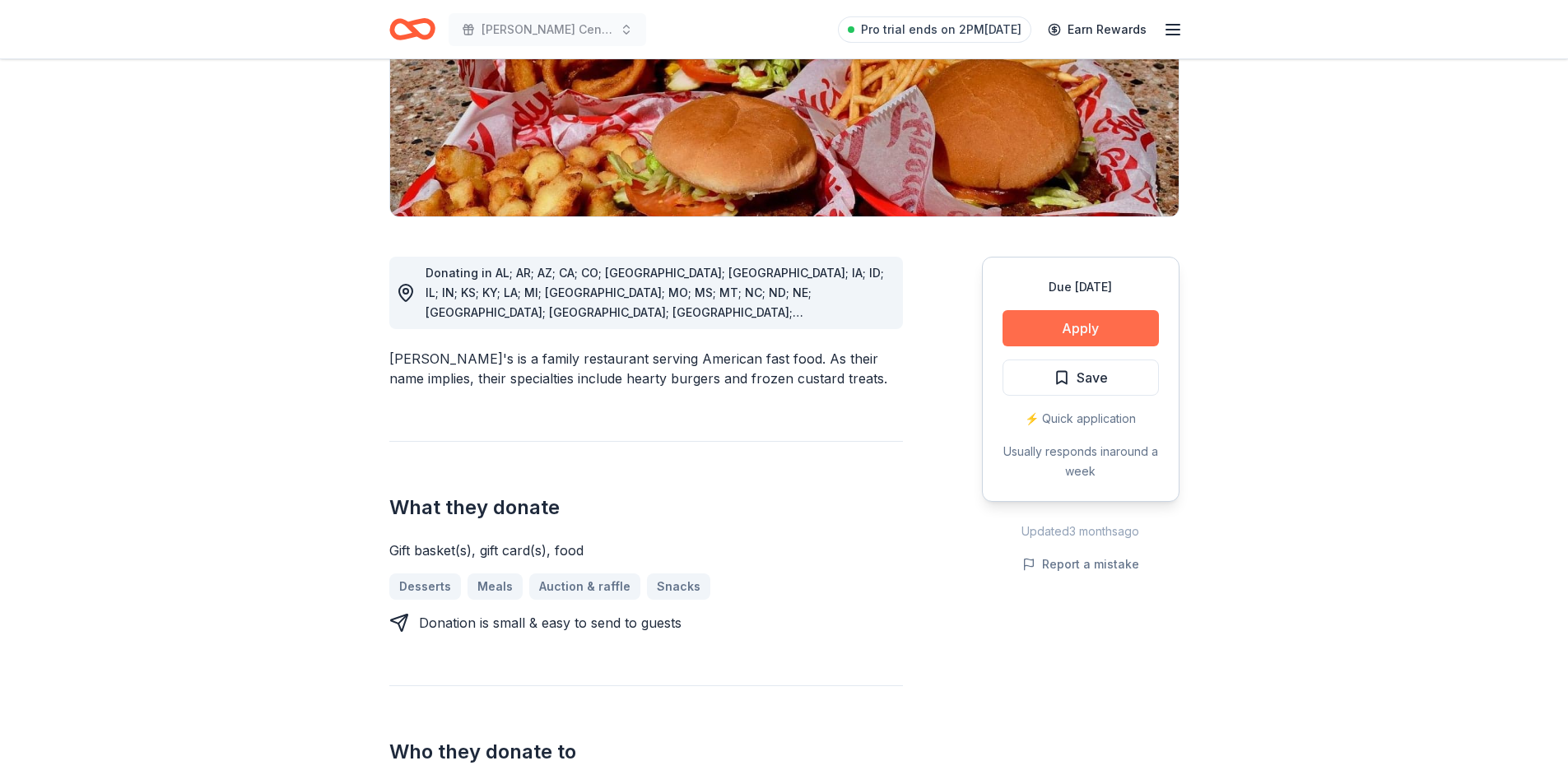
click at [1097, 310] on button "Apply" at bounding box center [1080, 328] width 157 height 36
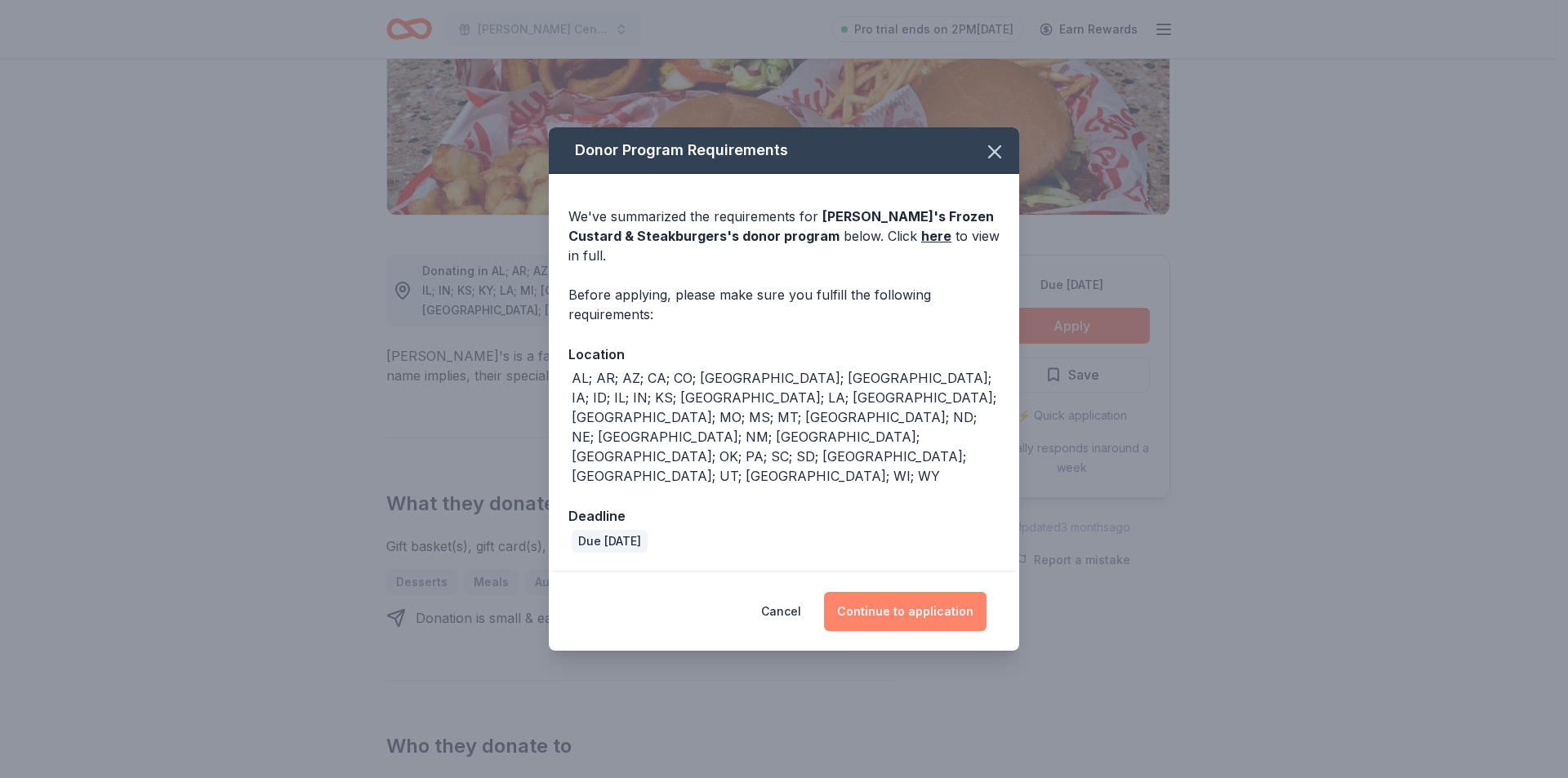
click at [884, 592] on button "Continue to application" at bounding box center [905, 611] width 162 height 39
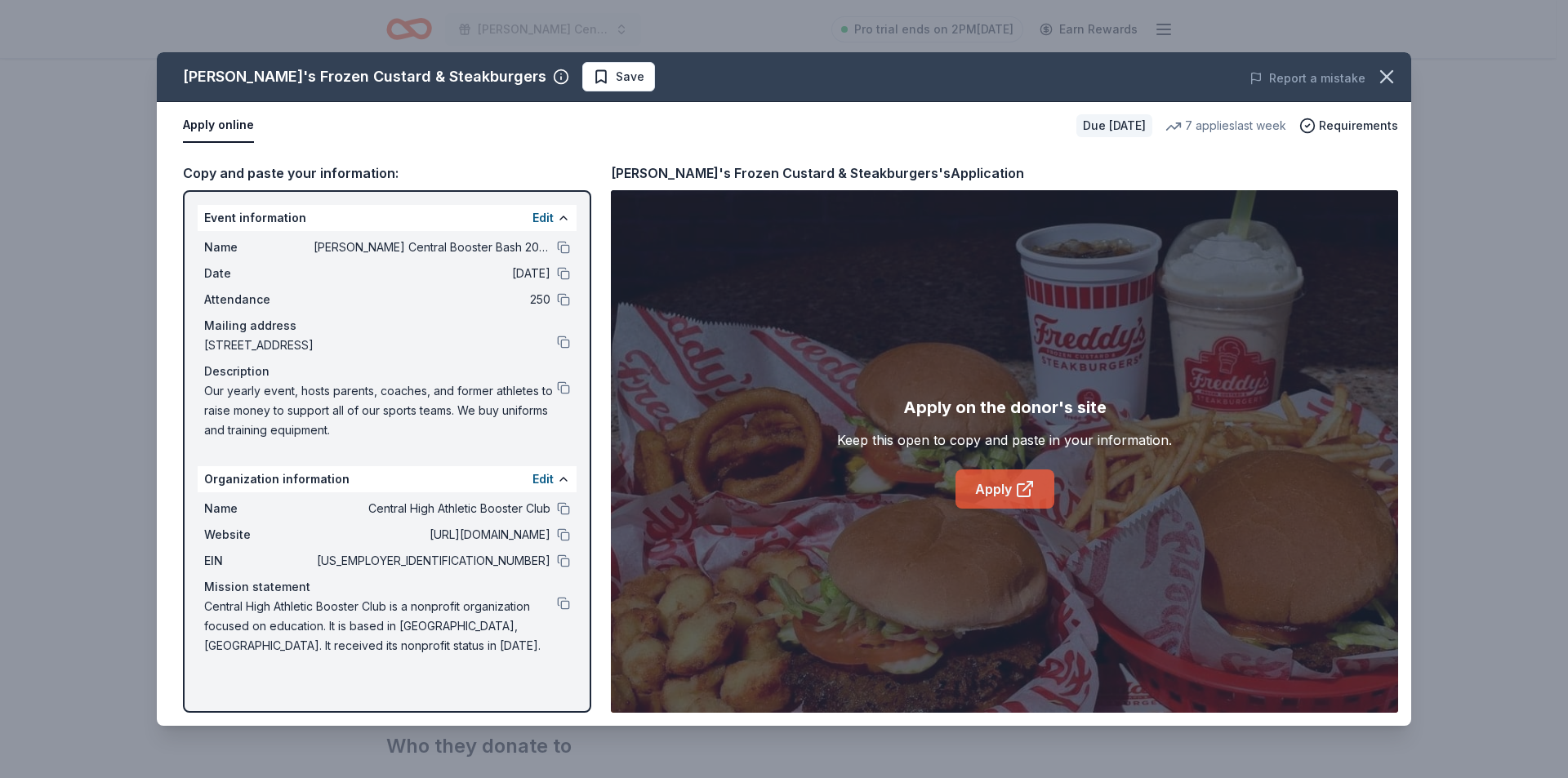
click at [1013, 484] on link "Apply" at bounding box center [1005, 488] width 99 height 39
click at [561, 533] on button at bounding box center [563, 535] width 13 height 13
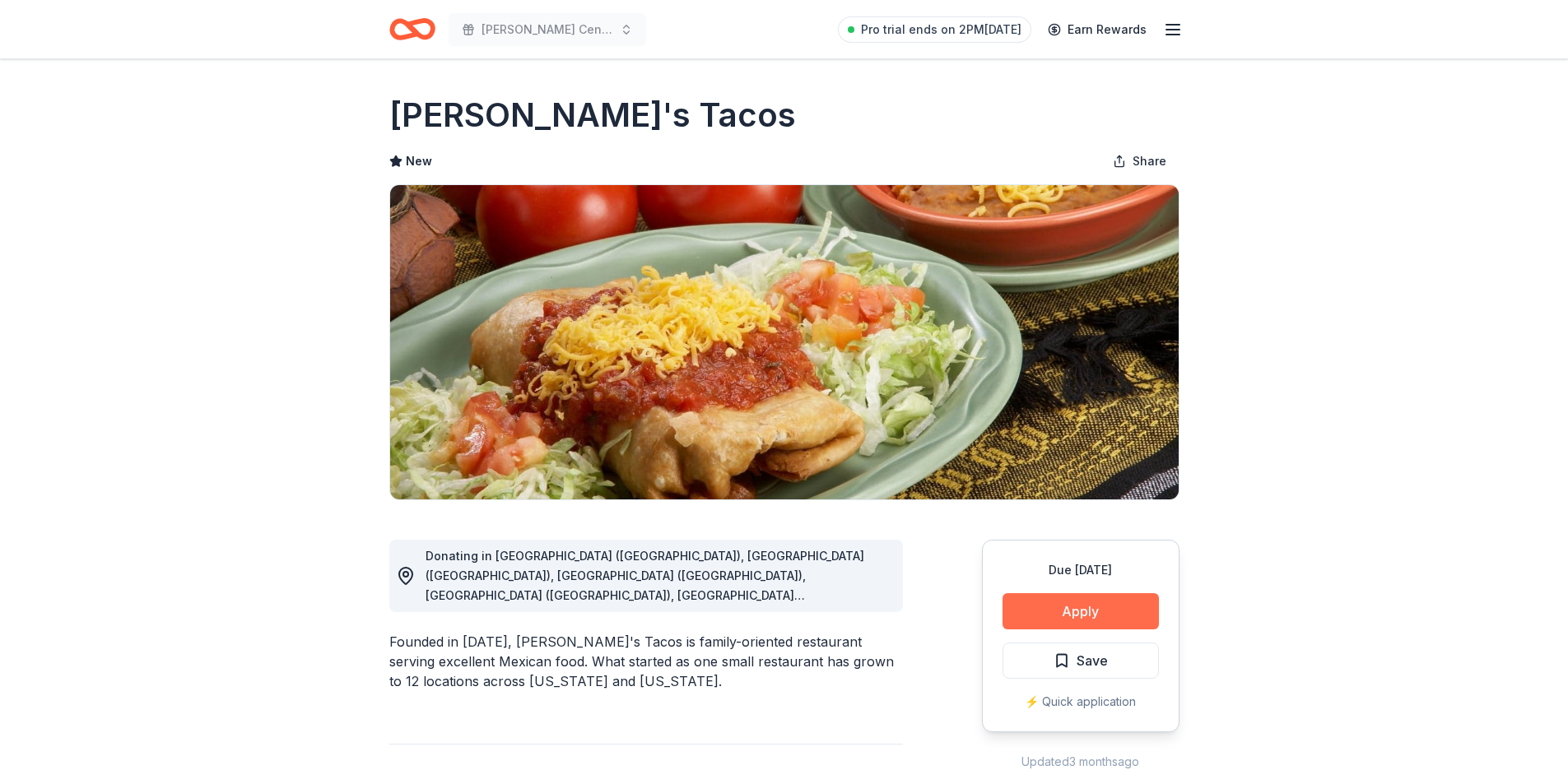
click at [1048, 607] on button "Apply" at bounding box center [1080, 610] width 157 height 36
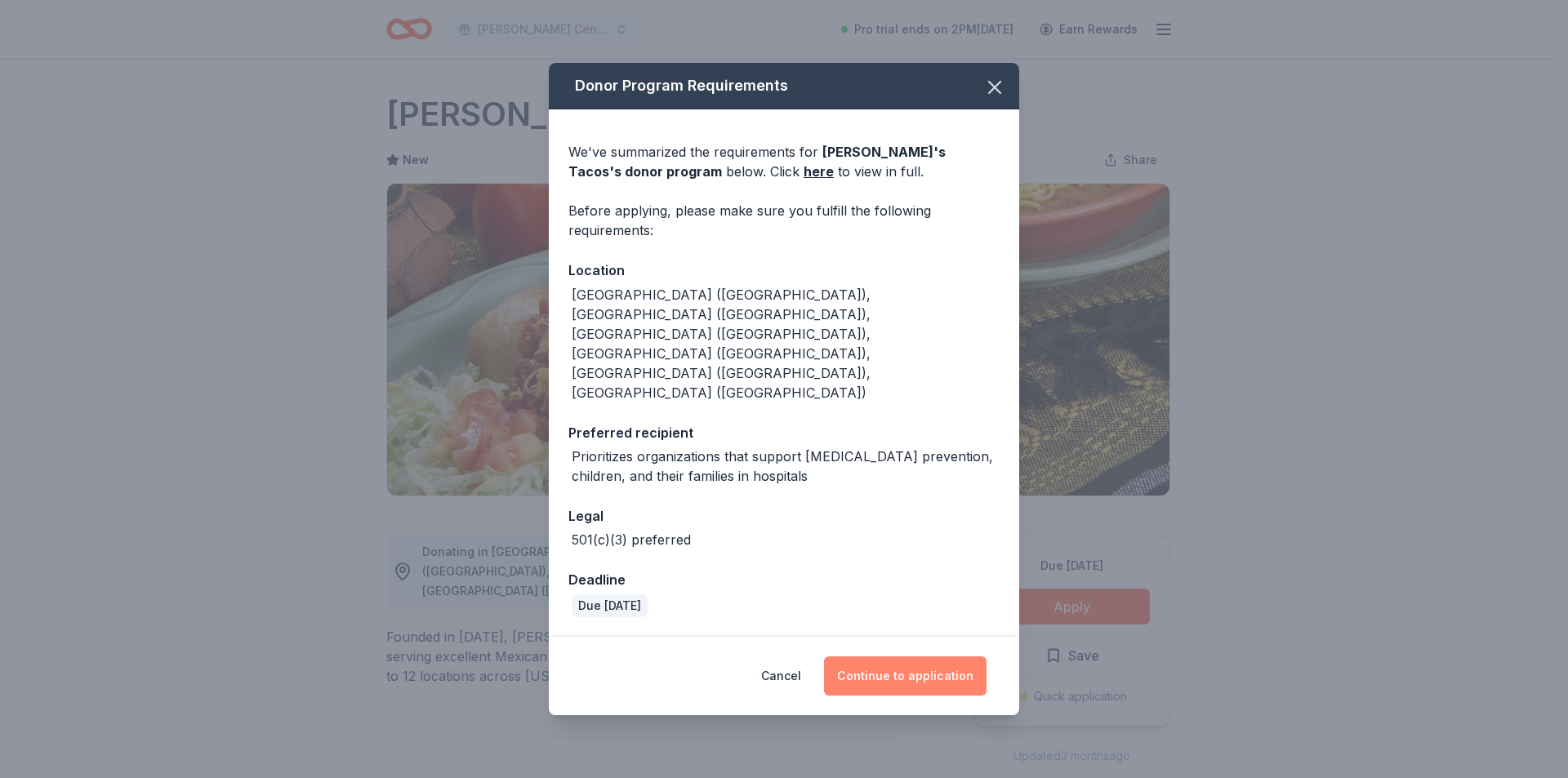
click at [882, 656] on button "Continue to application" at bounding box center [905, 675] width 162 height 39
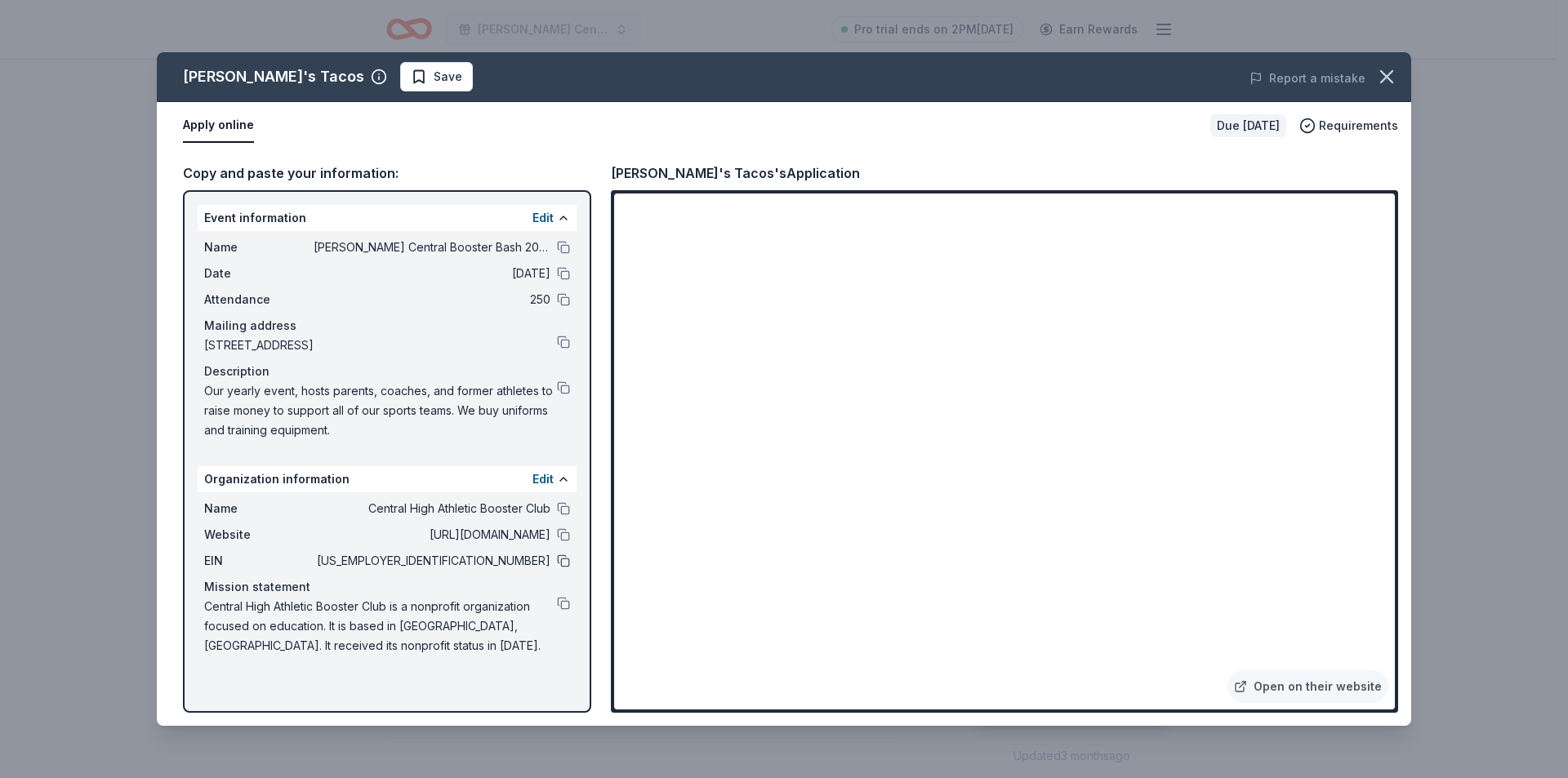
click at [563, 563] on button at bounding box center [563, 561] width 13 height 13
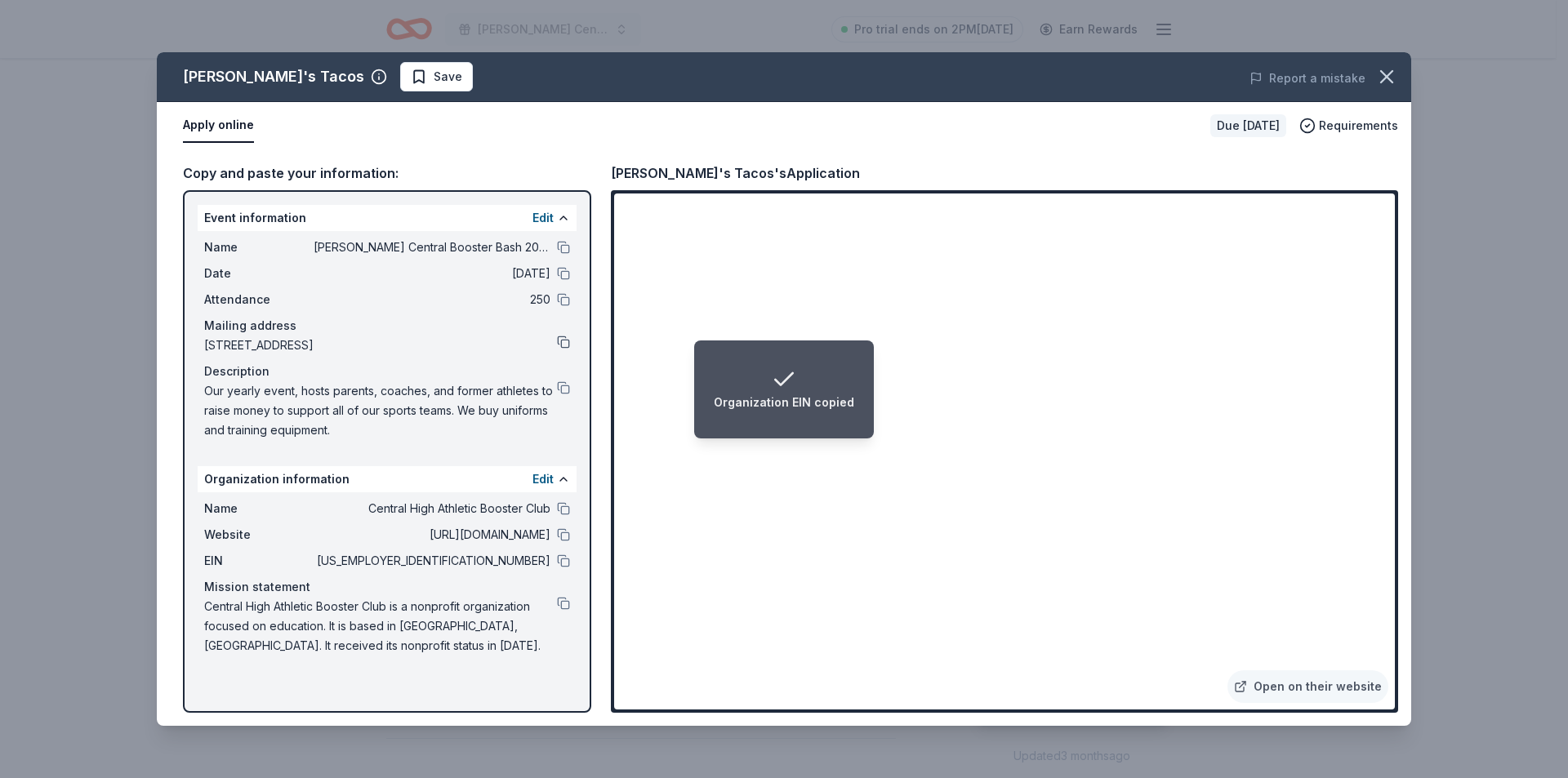
click at [561, 337] on button at bounding box center [563, 342] width 13 height 13
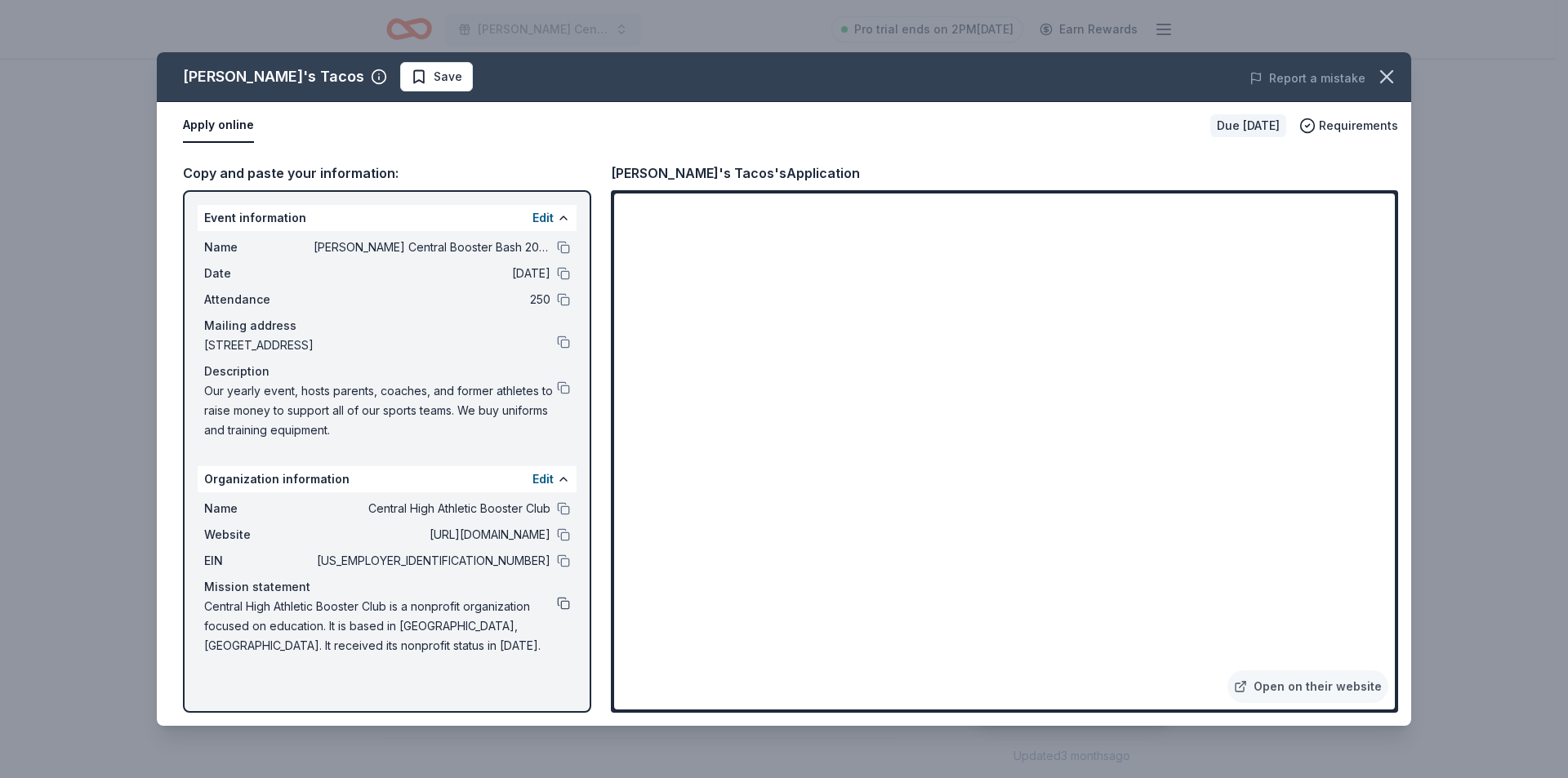
click at [558, 605] on button at bounding box center [563, 603] width 13 height 13
click at [562, 387] on button at bounding box center [563, 388] width 13 height 13
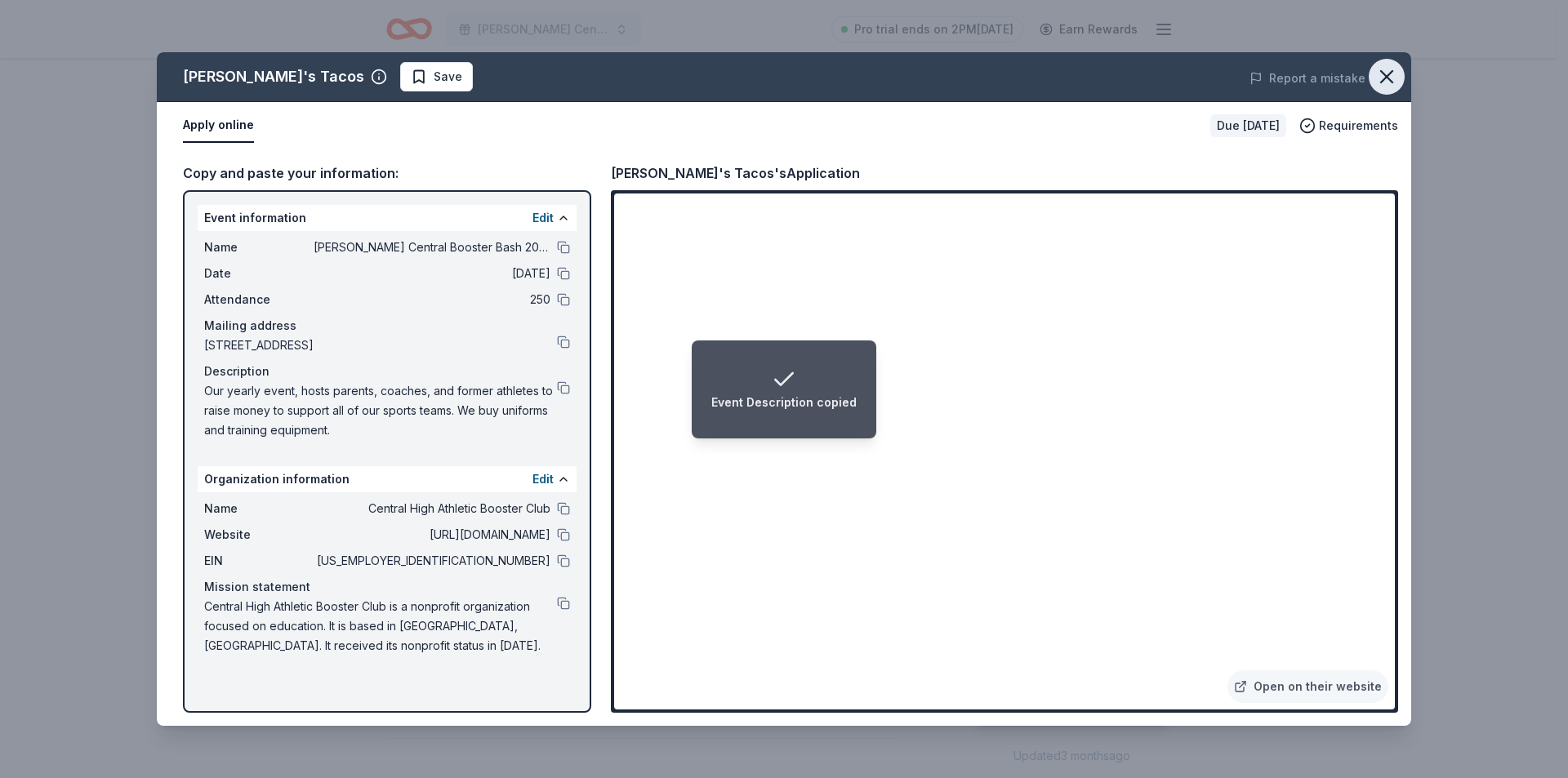
click at [1388, 74] on icon "button" at bounding box center [1387, 77] width 23 height 23
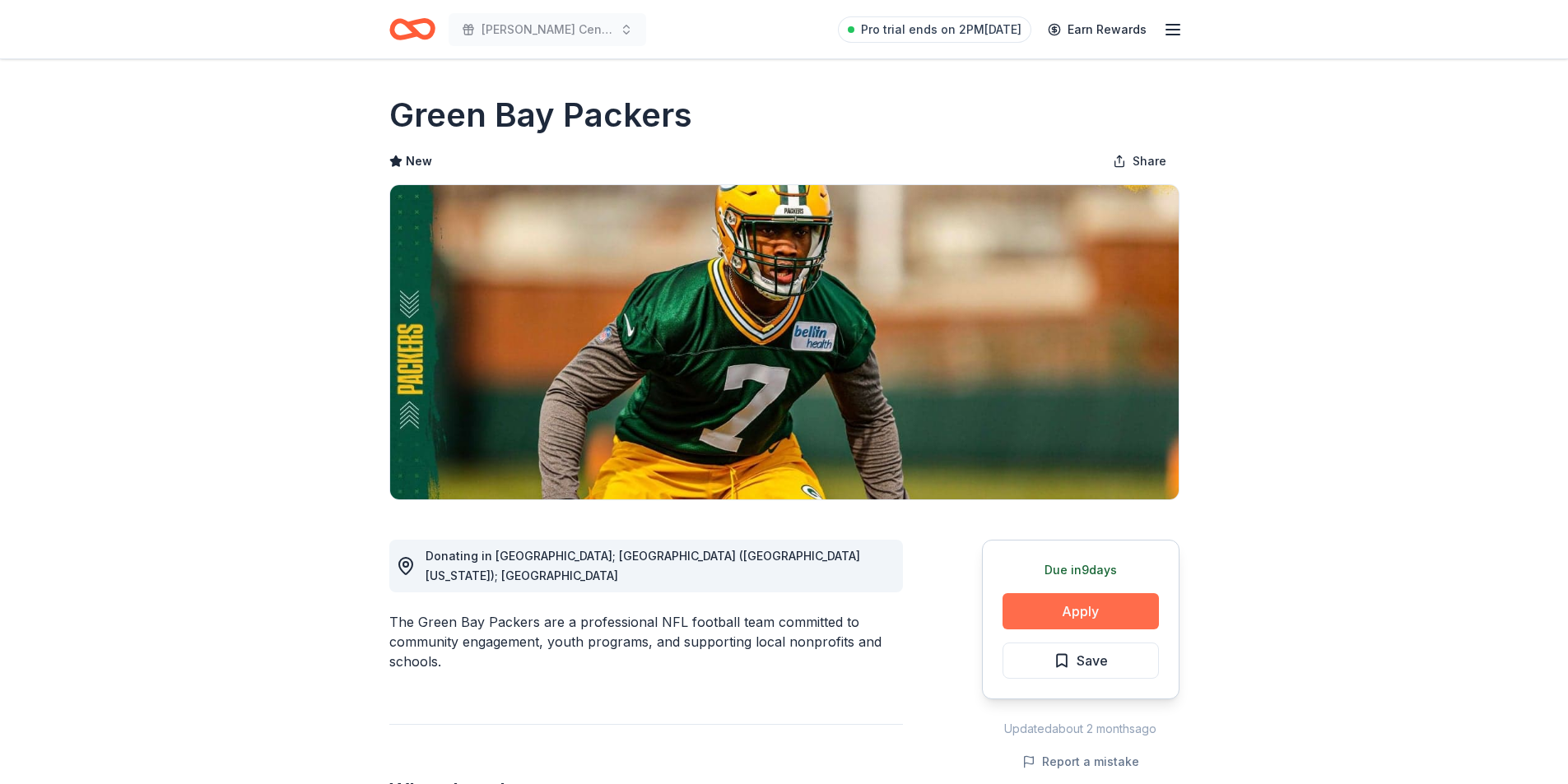
click at [1048, 607] on button "Apply" at bounding box center [1080, 610] width 157 height 36
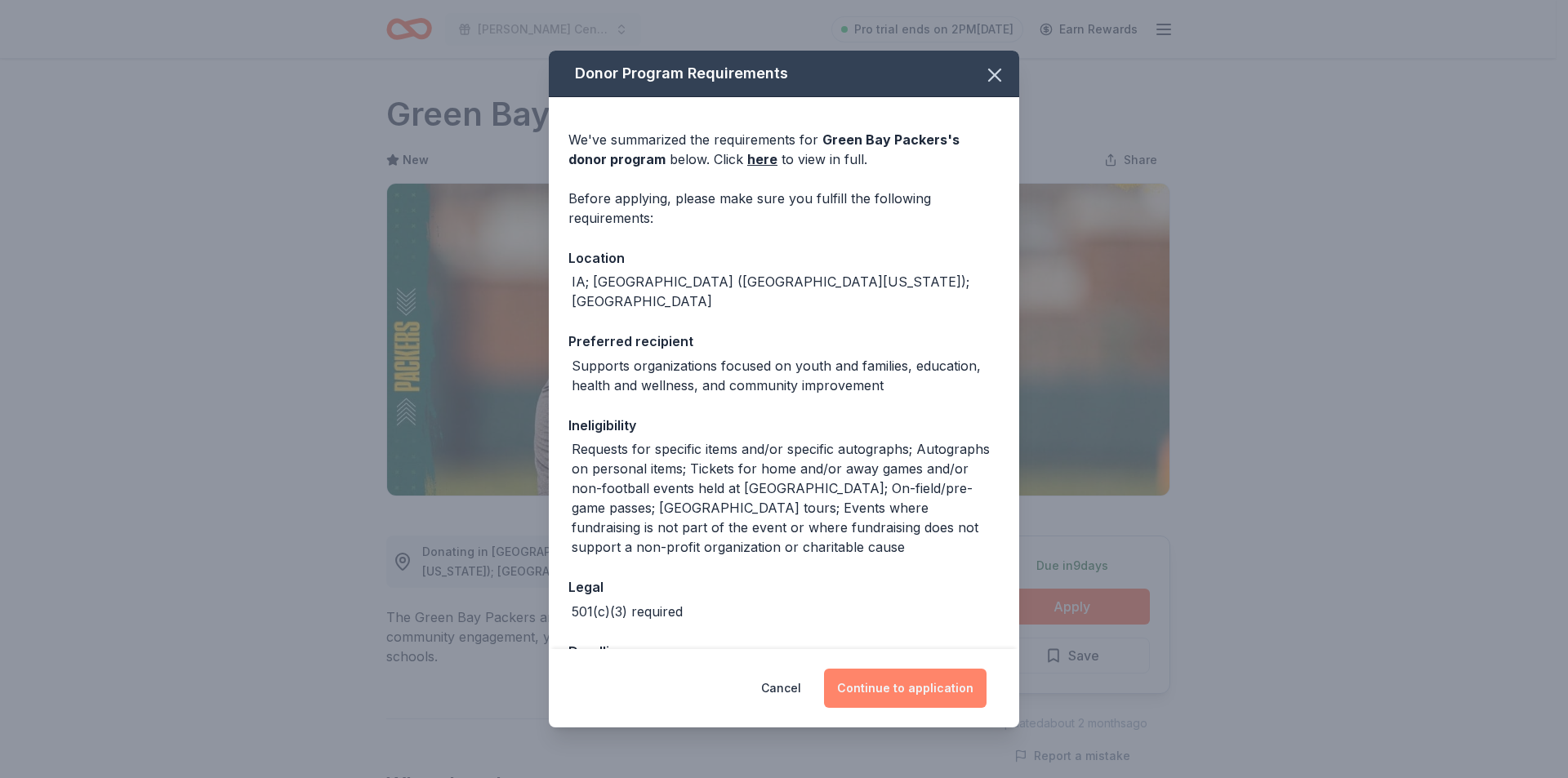
click at [895, 702] on button "Continue to application" at bounding box center [905, 688] width 162 height 39
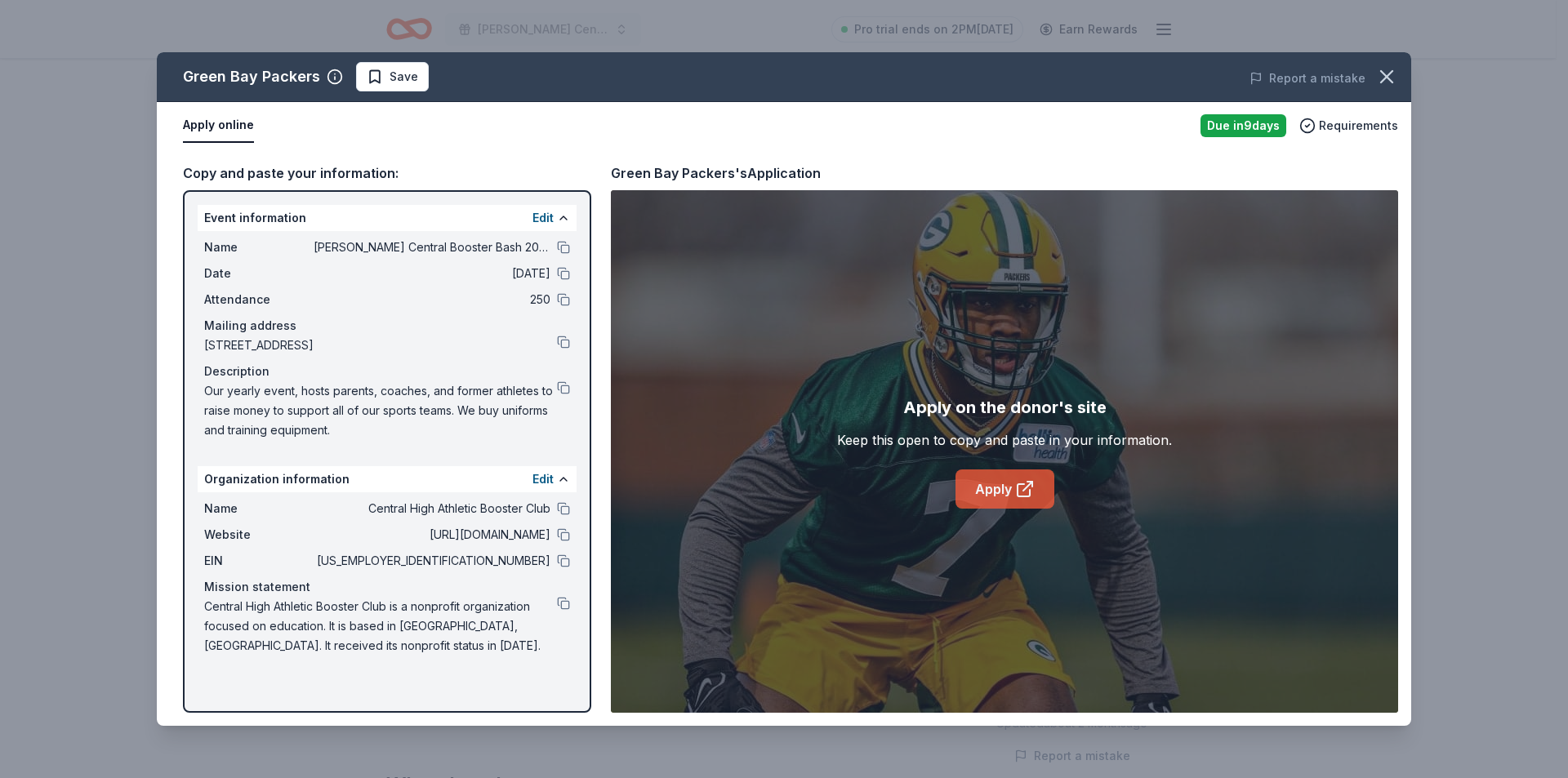
click at [999, 493] on link "Apply" at bounding box center [1005, 488] width 99 height 39
click at [998, 498] on link "Apply" at bounding box center [1005, 488] width 99 height 39
click at [566, 536] on button at bounding box center [563, 535] width 13 height 13
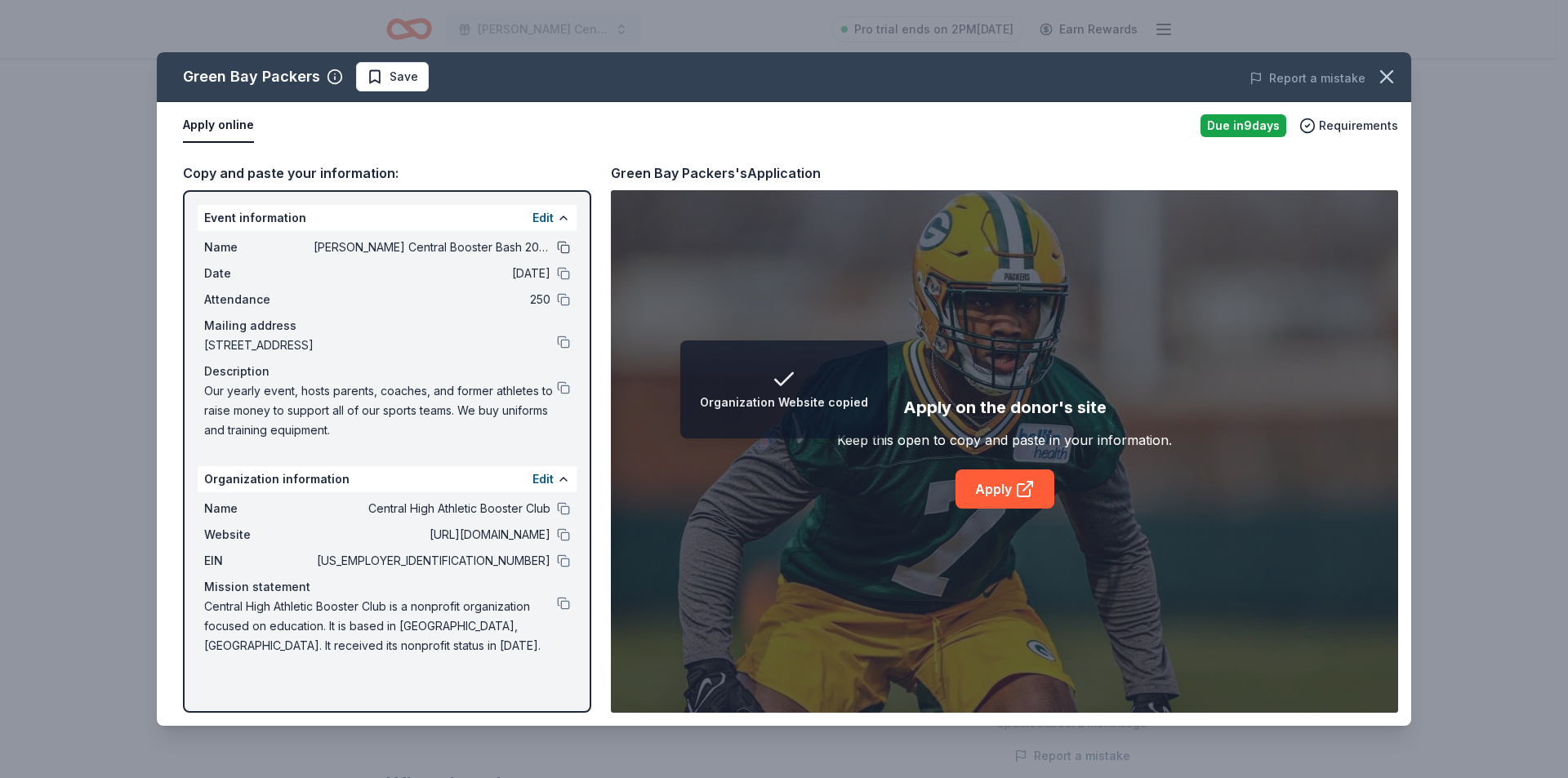
click at [560, 245] on button at bounding box center [563, 248] width 13 height 13
click at [559, 339] on button at bounding box center [563, 342] width 13 height 13
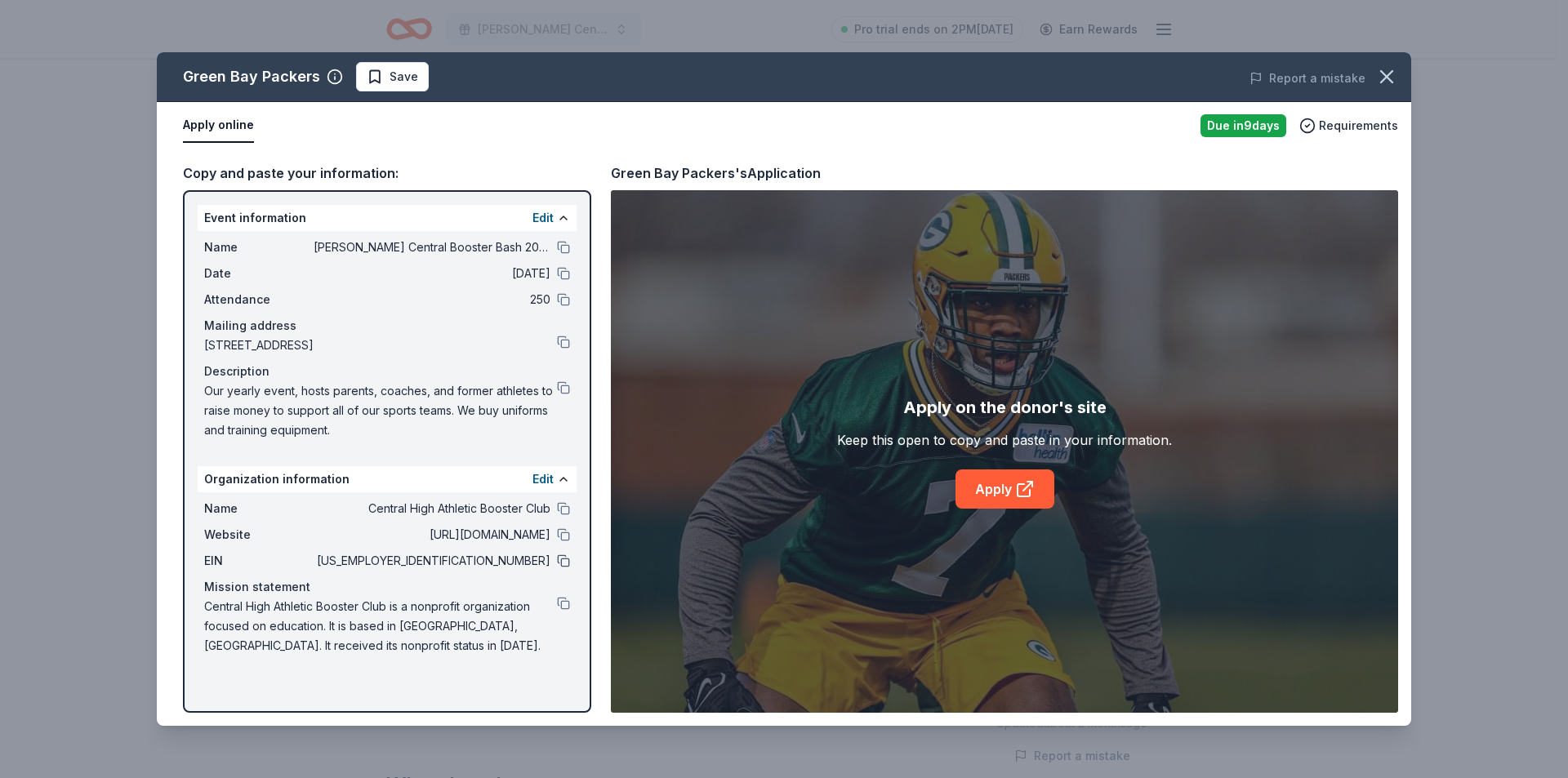
click at [560, 555] on button at bounding box center [563, 561] width 13 height 13
click at [561, 385] on button at bounding box center [563, 388] width 13 height 13
click at [561, 507] on button at bounding box center [563, 508] width 13 height 13
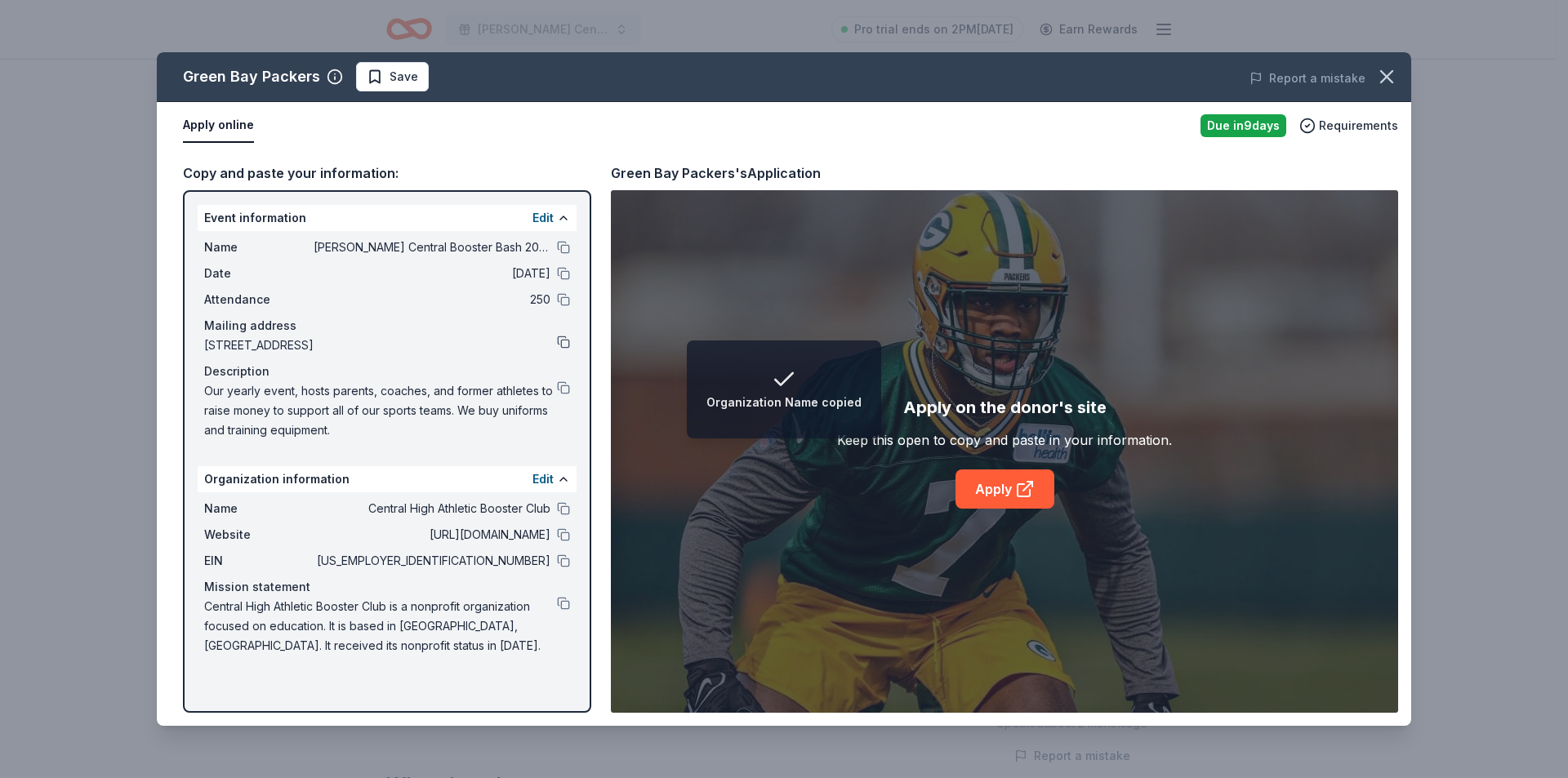
click at [566, 337] on button at bounding box center [563, 342] width 13 height 13
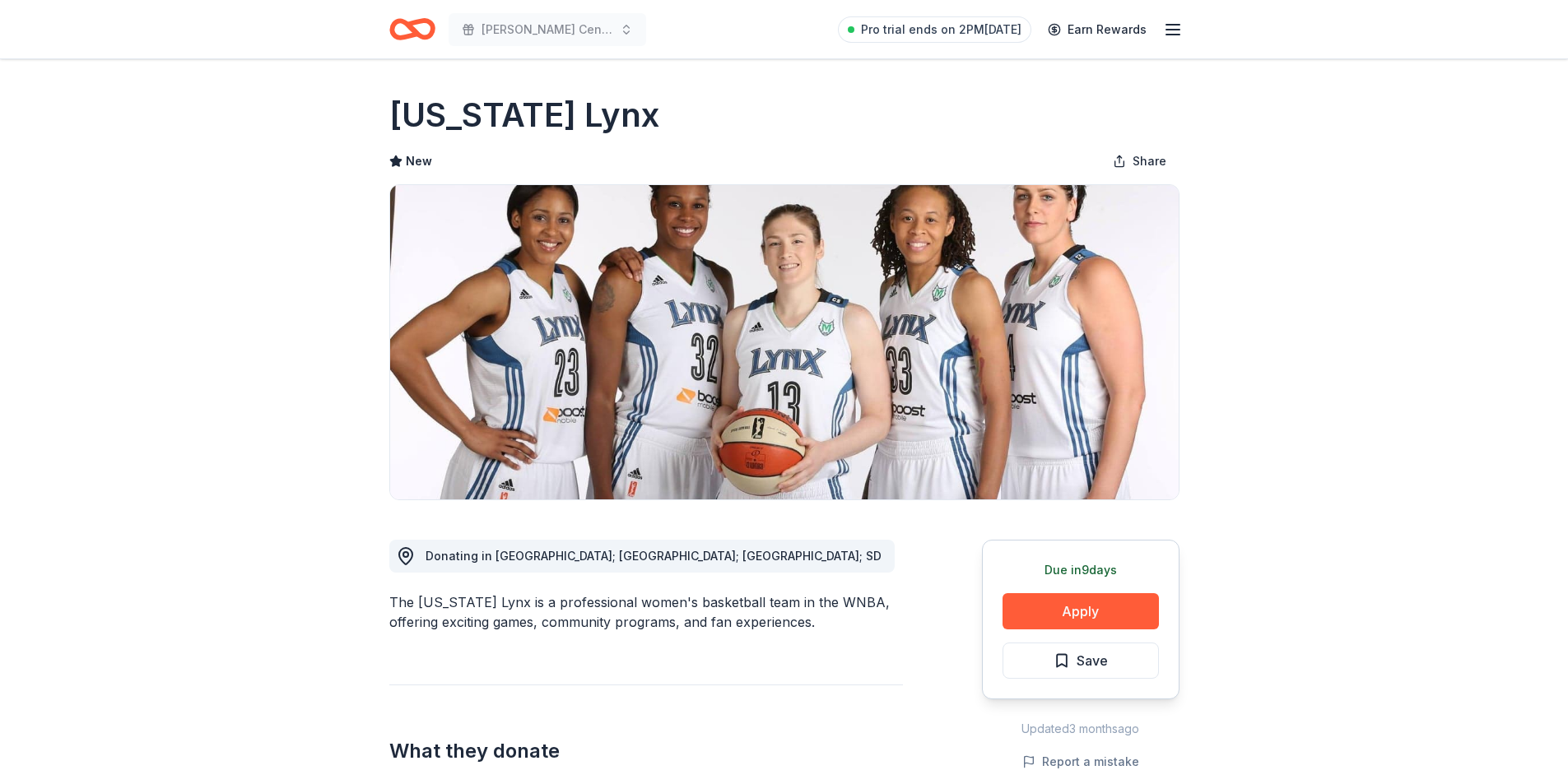
click at [1045, 588] on div "Due [DATE] Apply Save" at bounding box center [1080, 619] width 197 height 160
click at [1047, 593] on div "Due [DATE] Apply Save" at bounding box center [1080, 619] width 197 height 160
click at [1048, 604] on button "Apply" at bounding box center [1080, 610] width 157 height 36
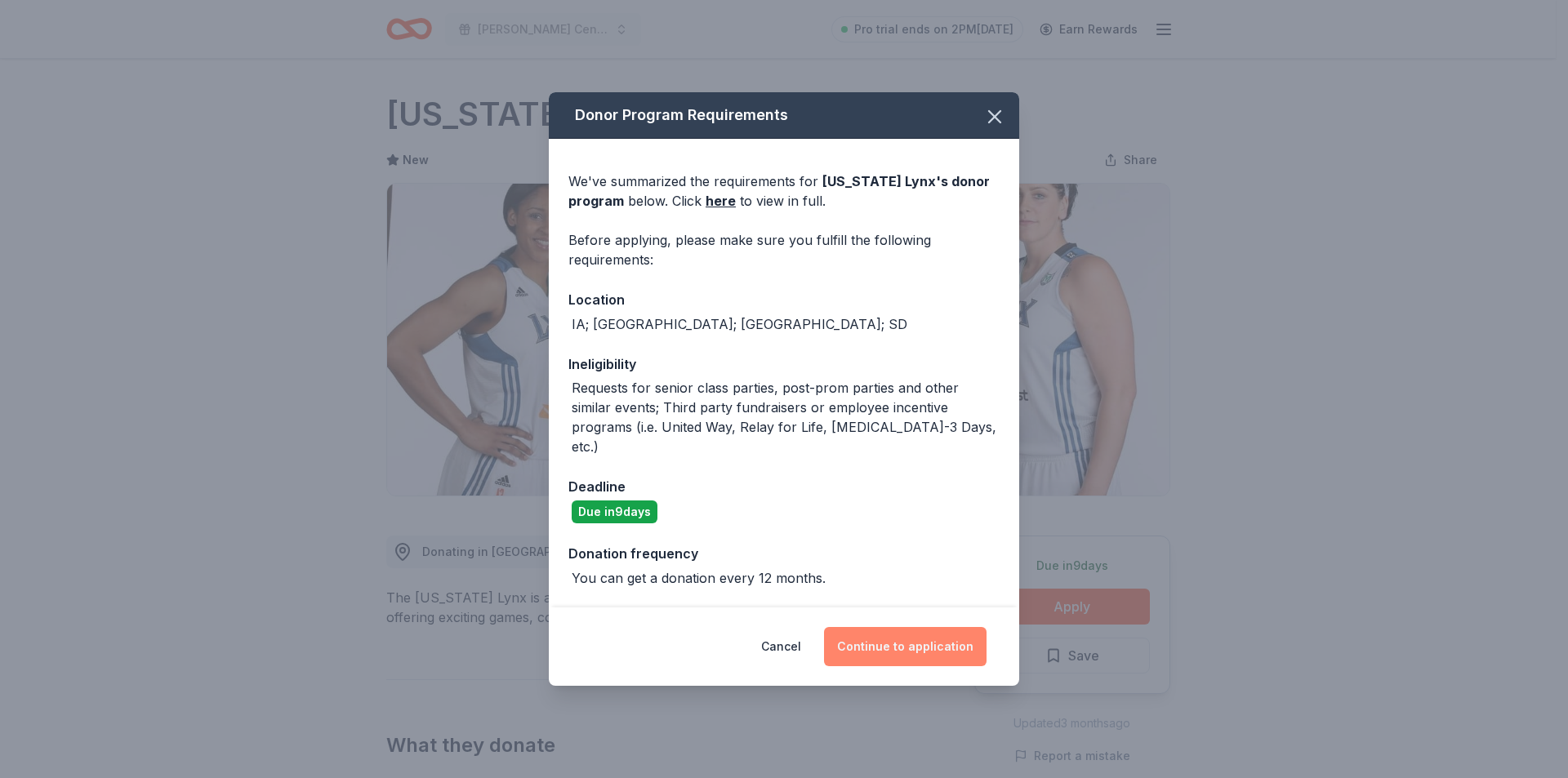
click at [885, 648] on button "Continue to application" at bounding box center [905, 646] width 162 height 39
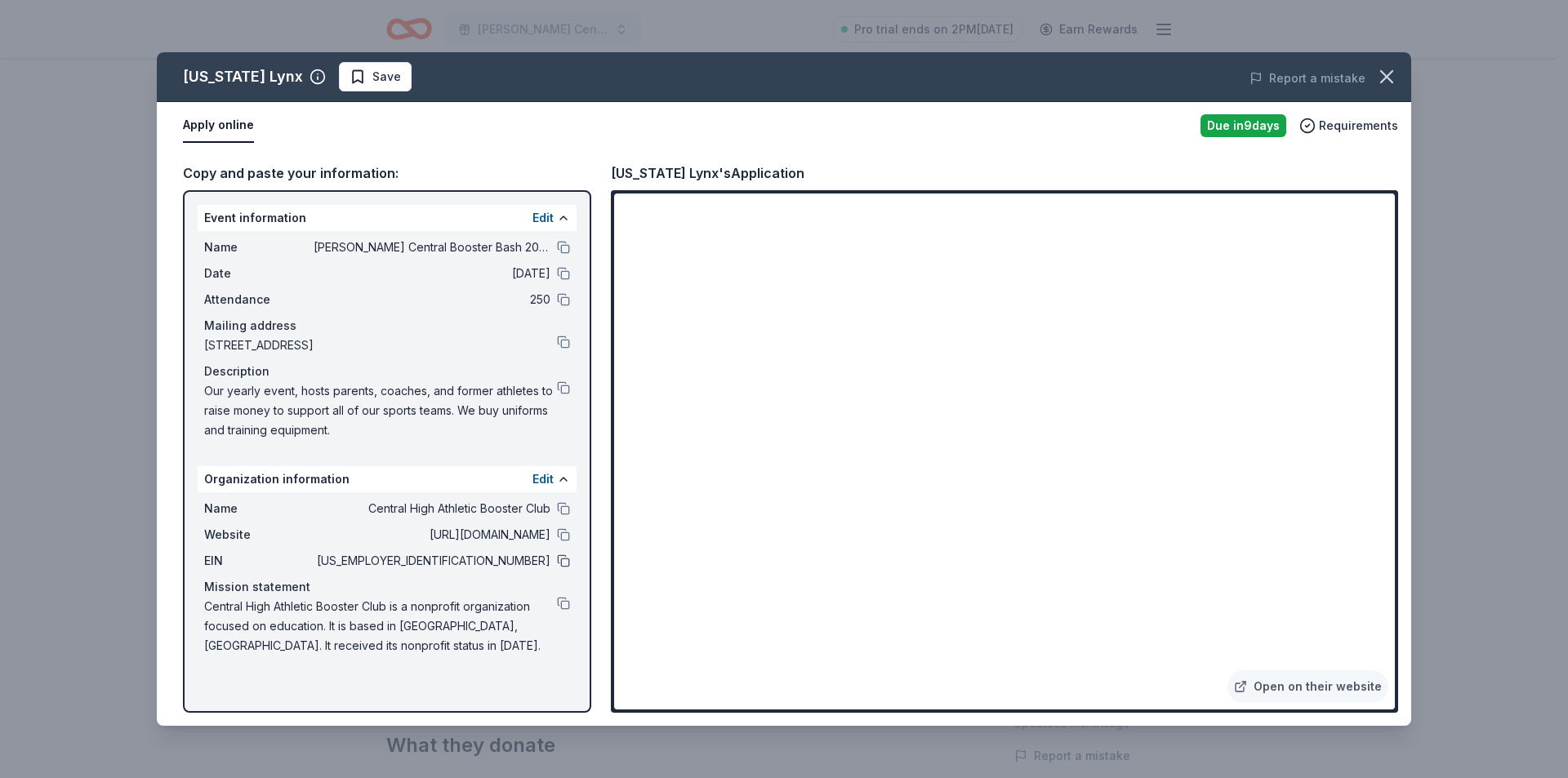
click at [561, 562] on button at bounding box center [563, 561] width 13 height 13
click at [565, 386] on button at bounding box center [563, 388] width 13 height 13
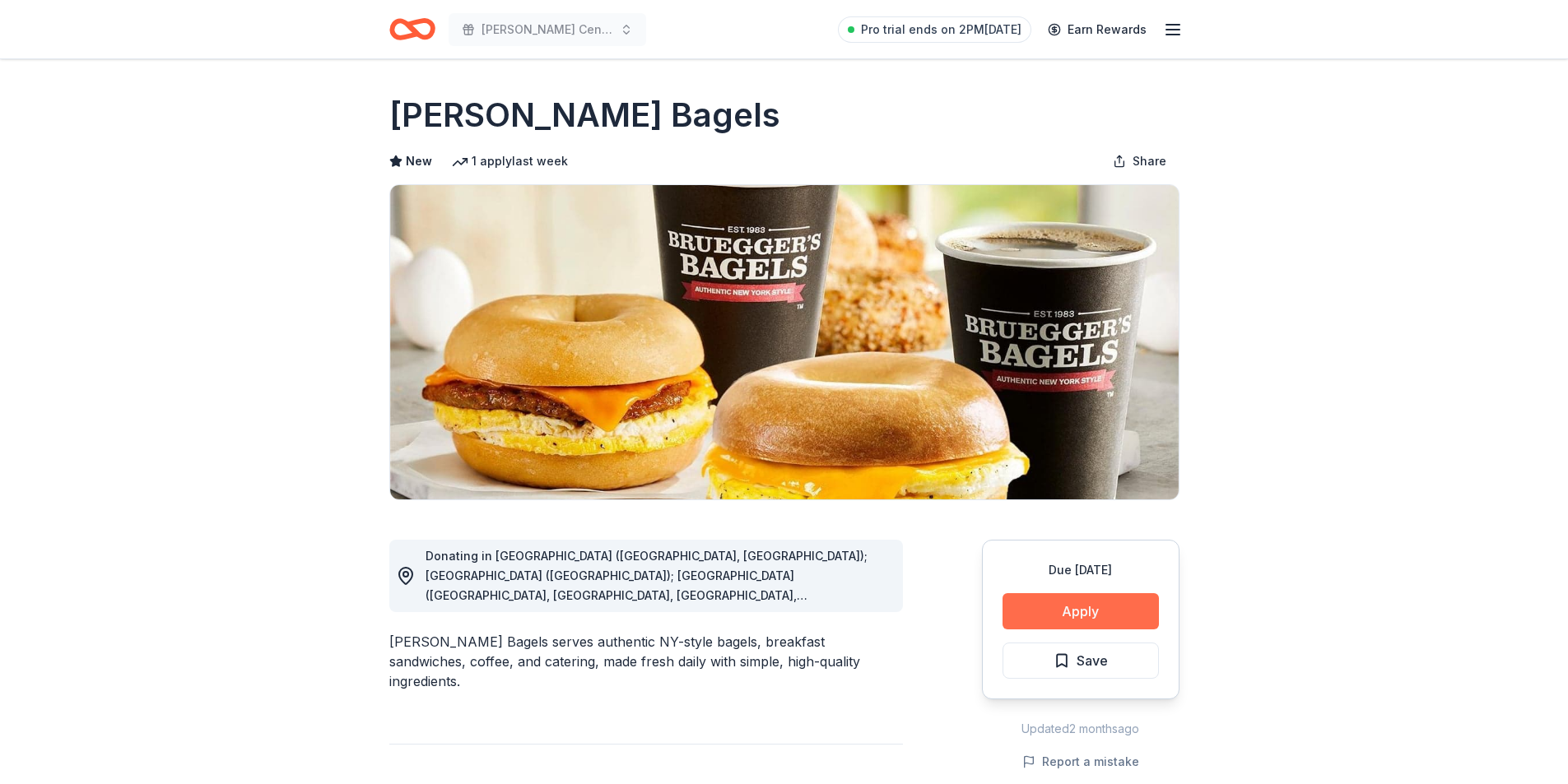
click at [1079, 601] on button "Apply" at bounding box center [1080, 610] width 157 height 36
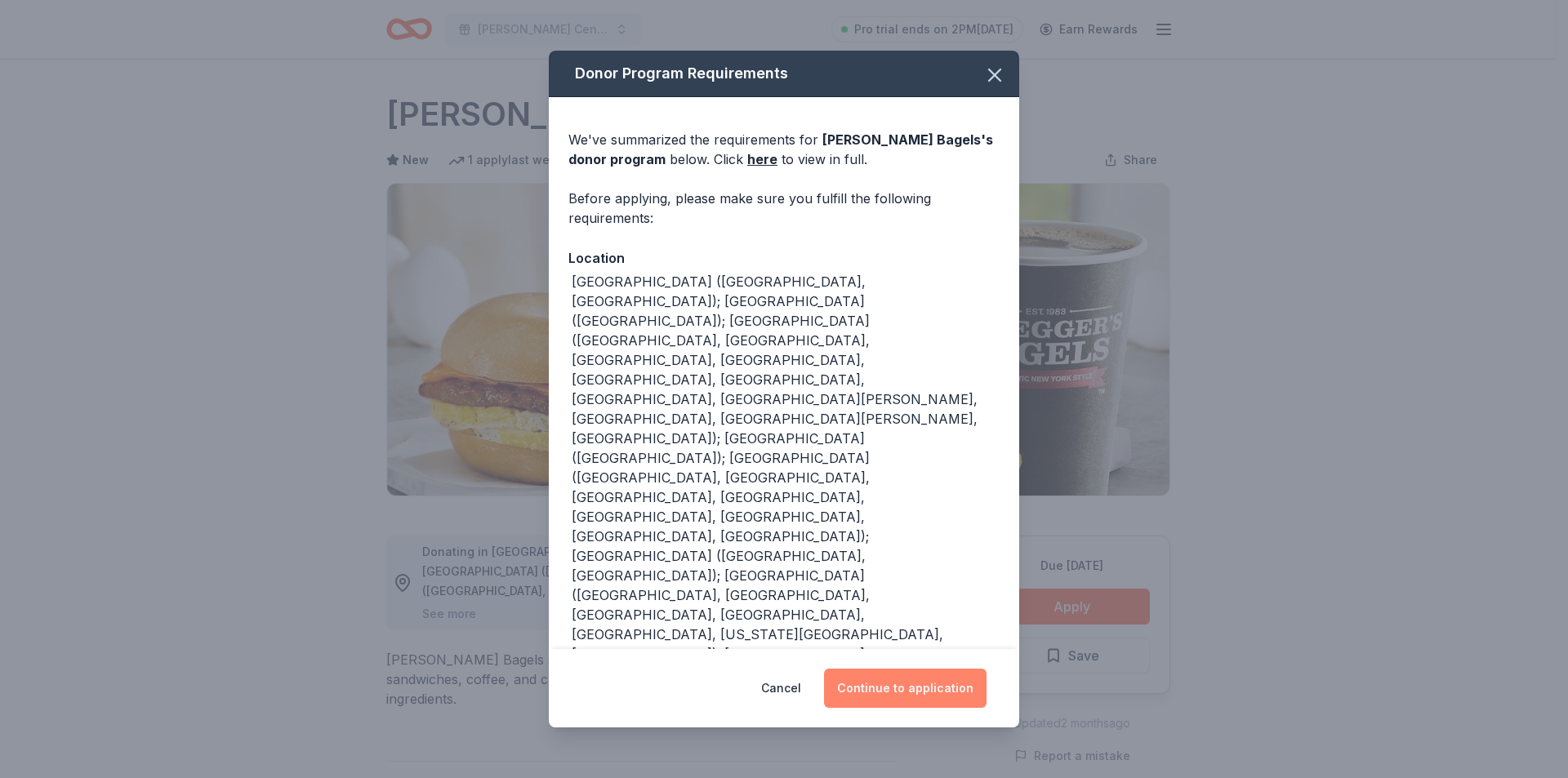
click at [921, 692] on button "Continue to application" at bounding box center [905, 688] width 162 height 39
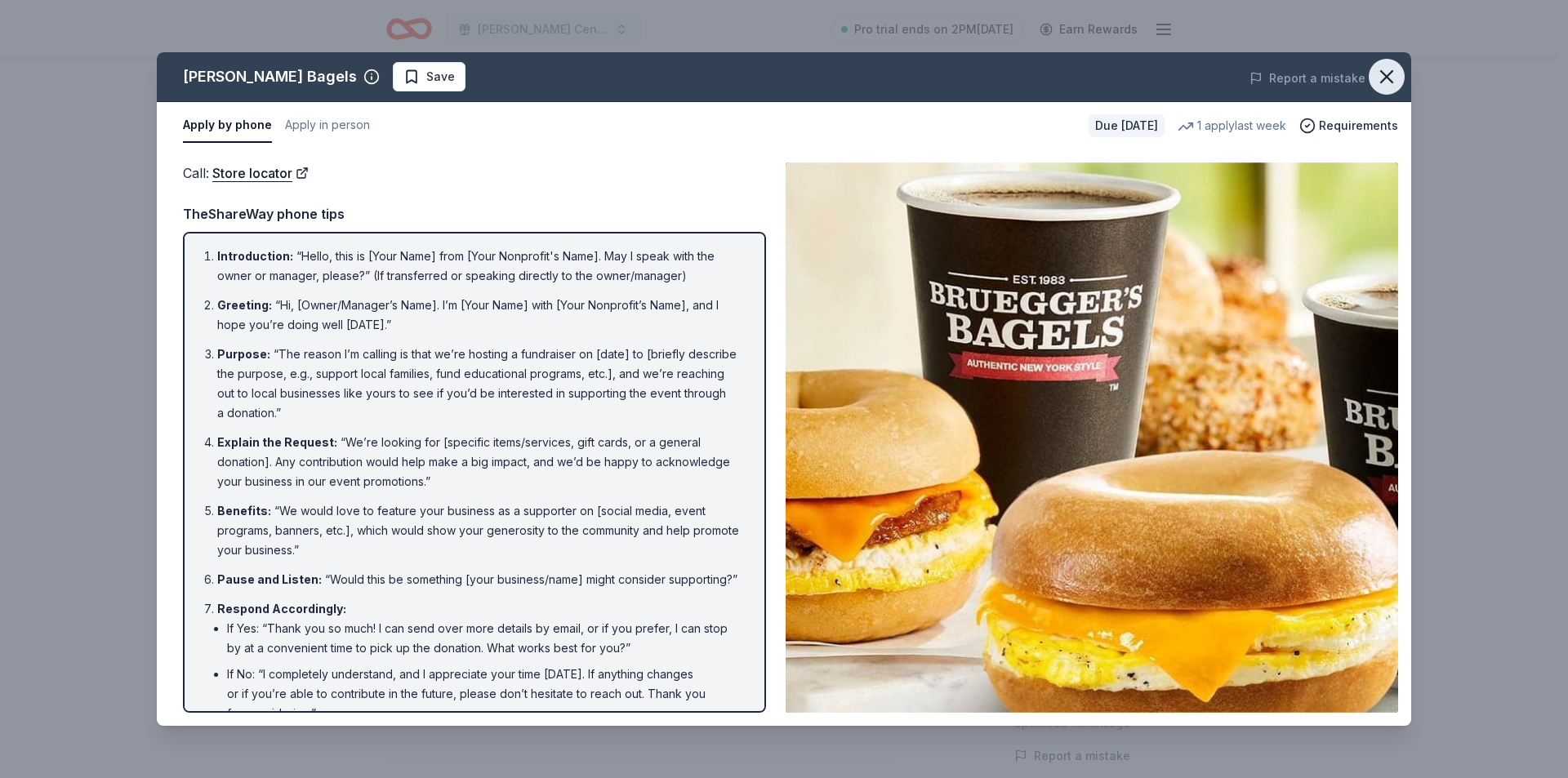
click at [1388, 68] on icon "button" at bounding box center [1387, 77] width 23 height 23
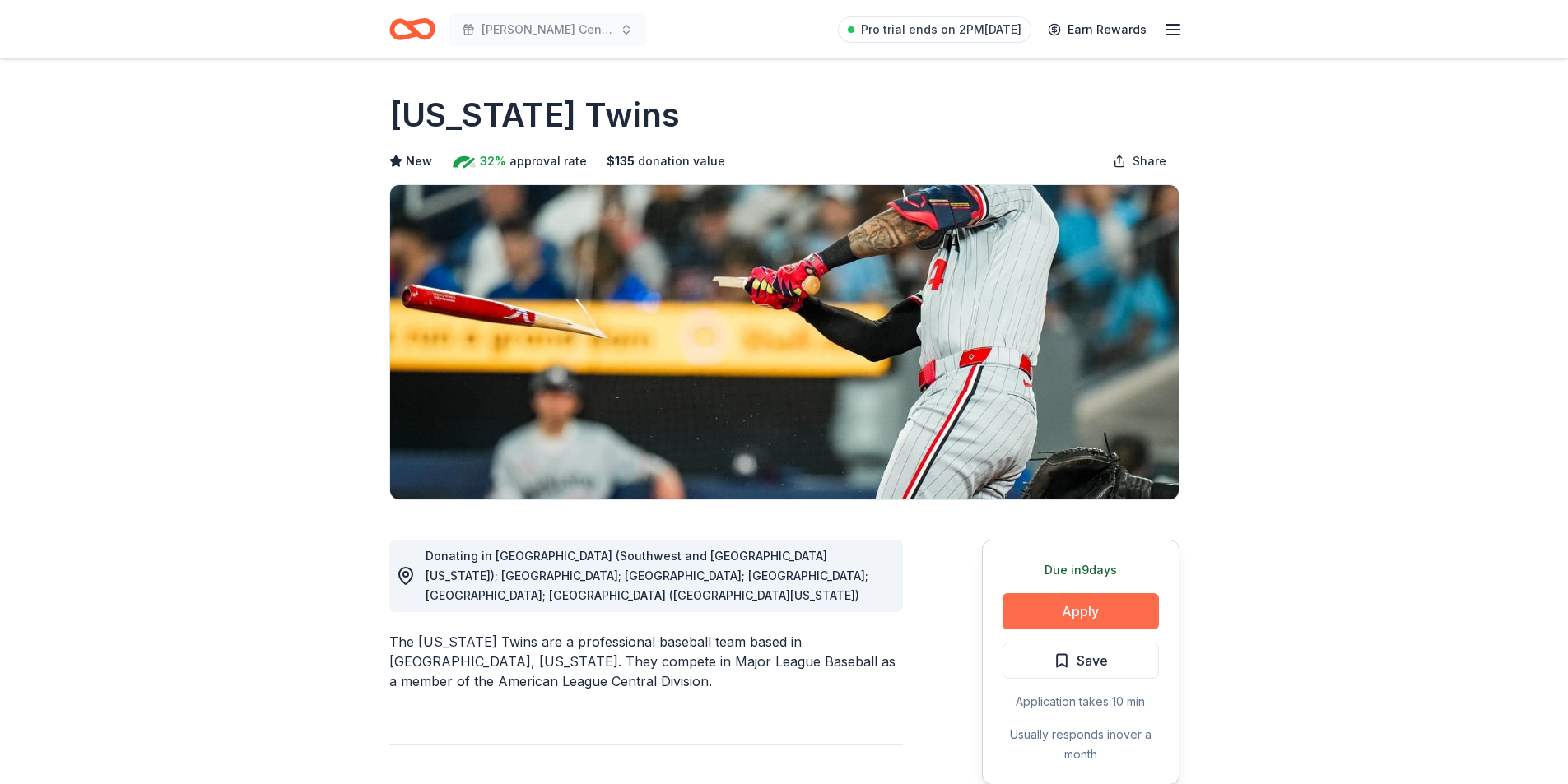
click at [1034, 594] on button "Apply" at bounding box center [1080, 610] width 157 height 36
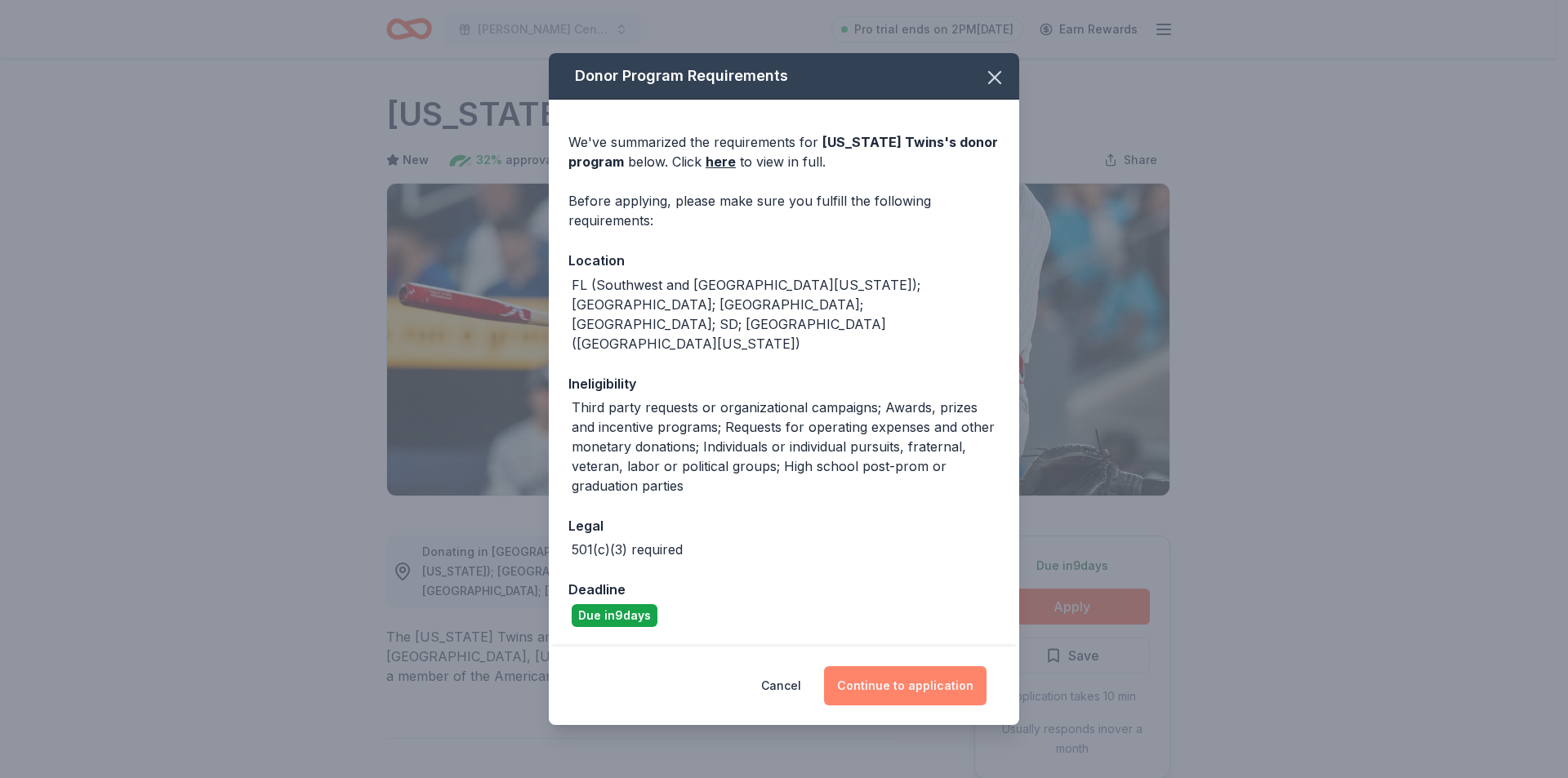
click at [928, 666] on button "Continue to application" at bounding box center [905, 685] width 162 height 39
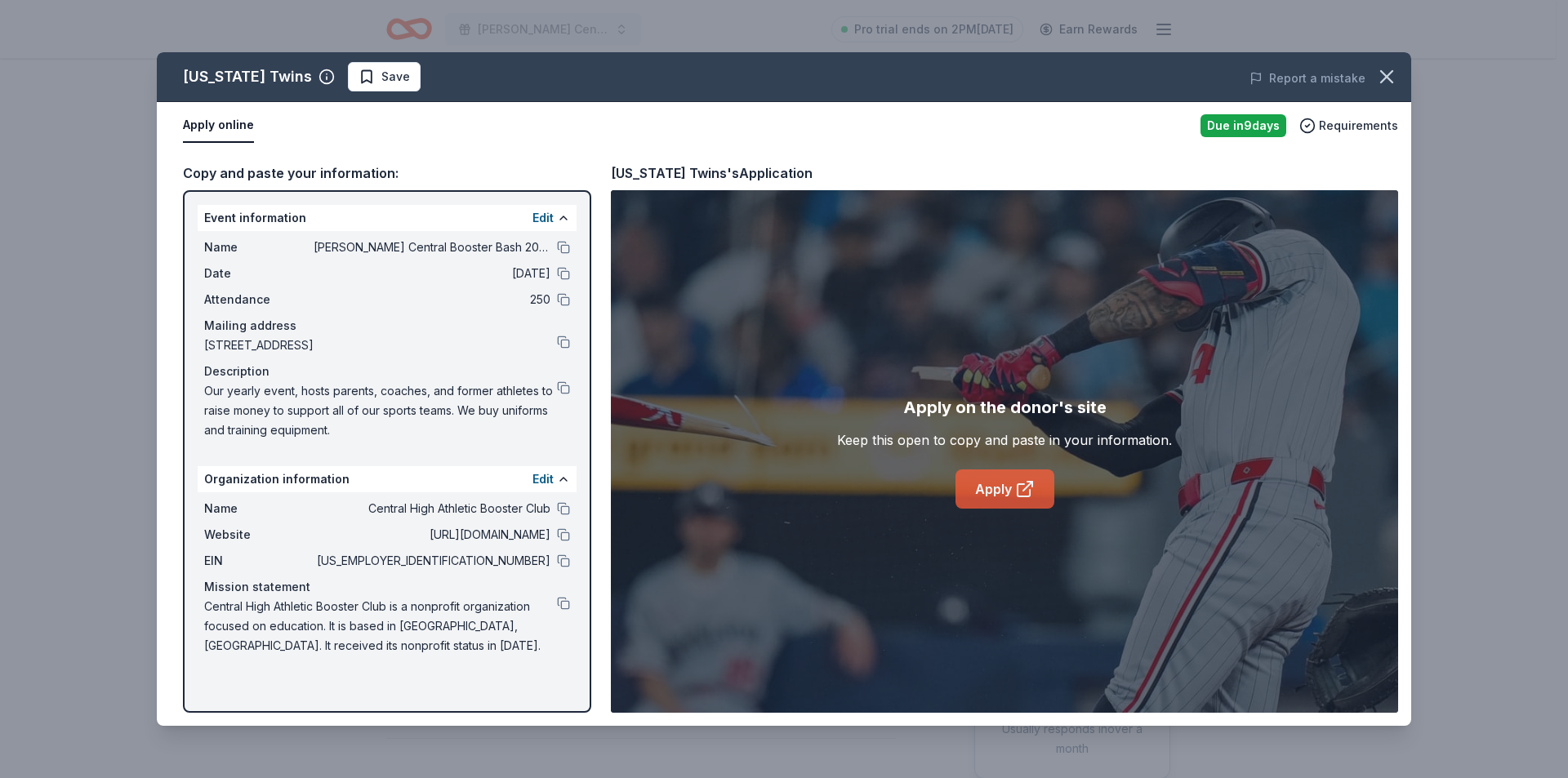
click at [1015, 490] on icon at bounding box center [1025, 488] width 19 height 19
click at [1386, 66] on icon "button" at bounding box center [1387, 77] width 23 height 23
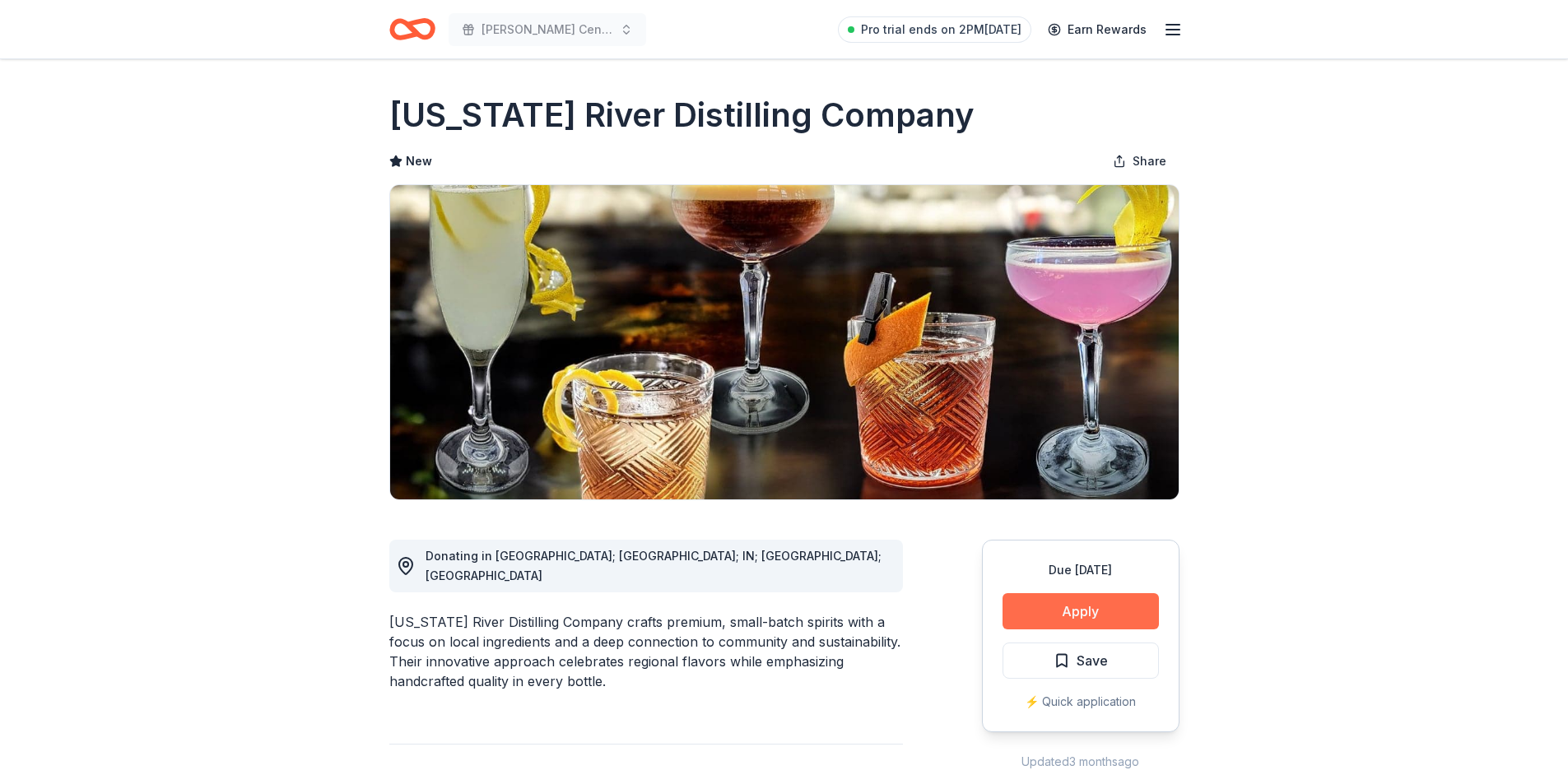
click at [1055, 622] on button "Apply" at bounding box center [1080, 610] width 157 height 36
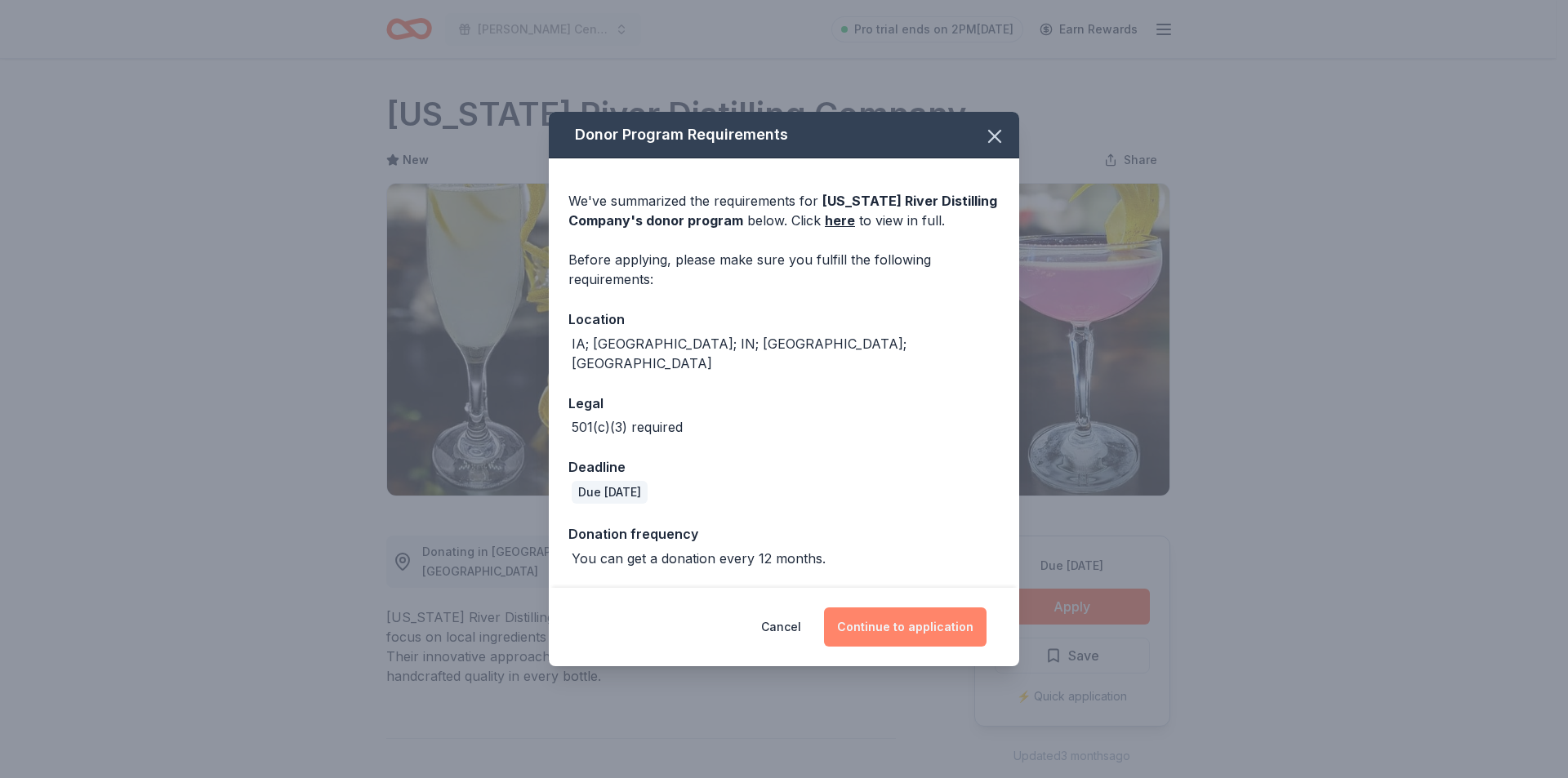
click at [905, 619] on button "Continue to application" at bounding box center [905, 626] width 162 height 39
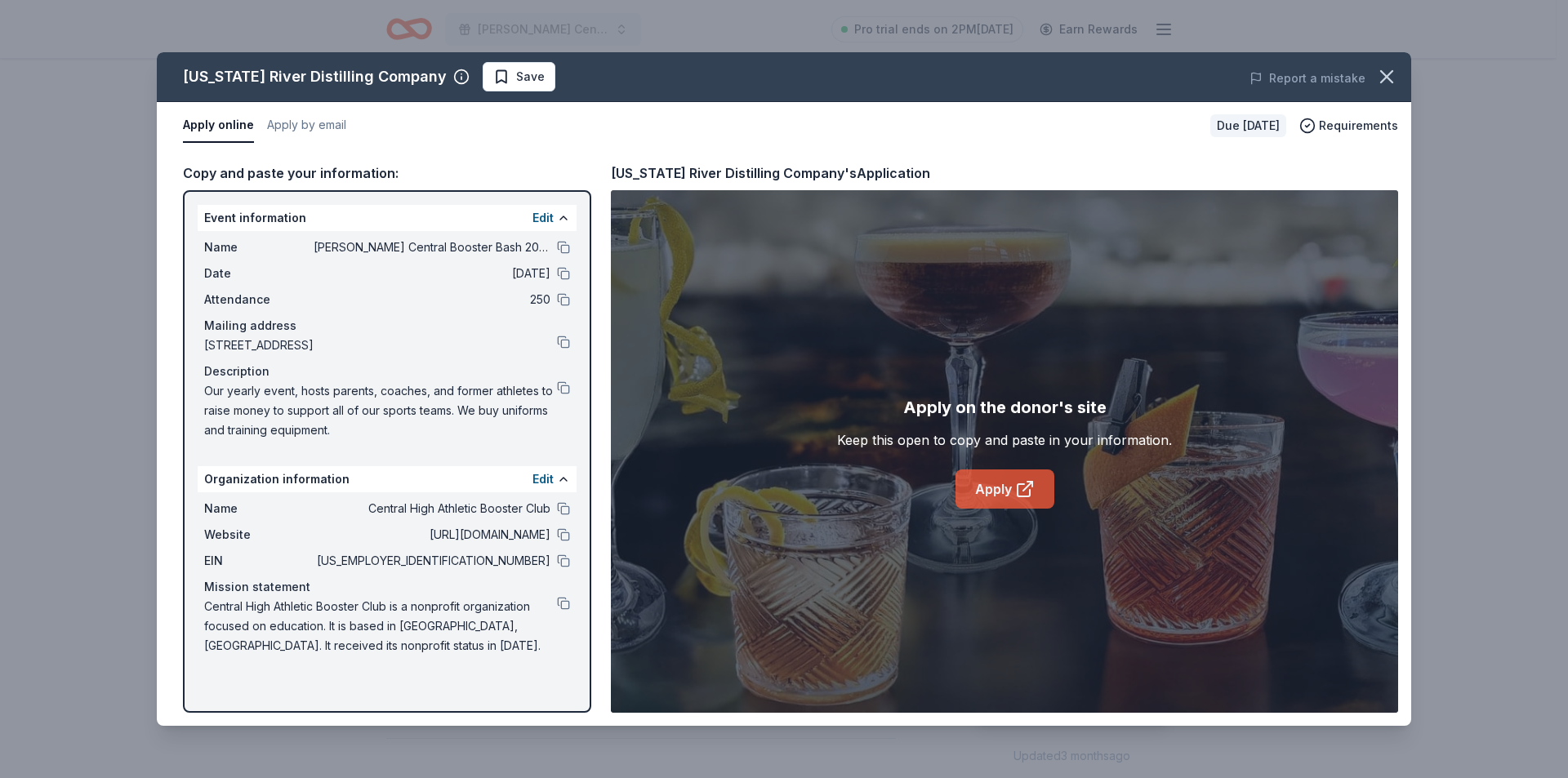
click at [992, 487] on link "Apply" at bounding box center [1005, 488] width 99 height 39
click at [563, 249] on button at bounding box center [563, 248] width 13 height 13
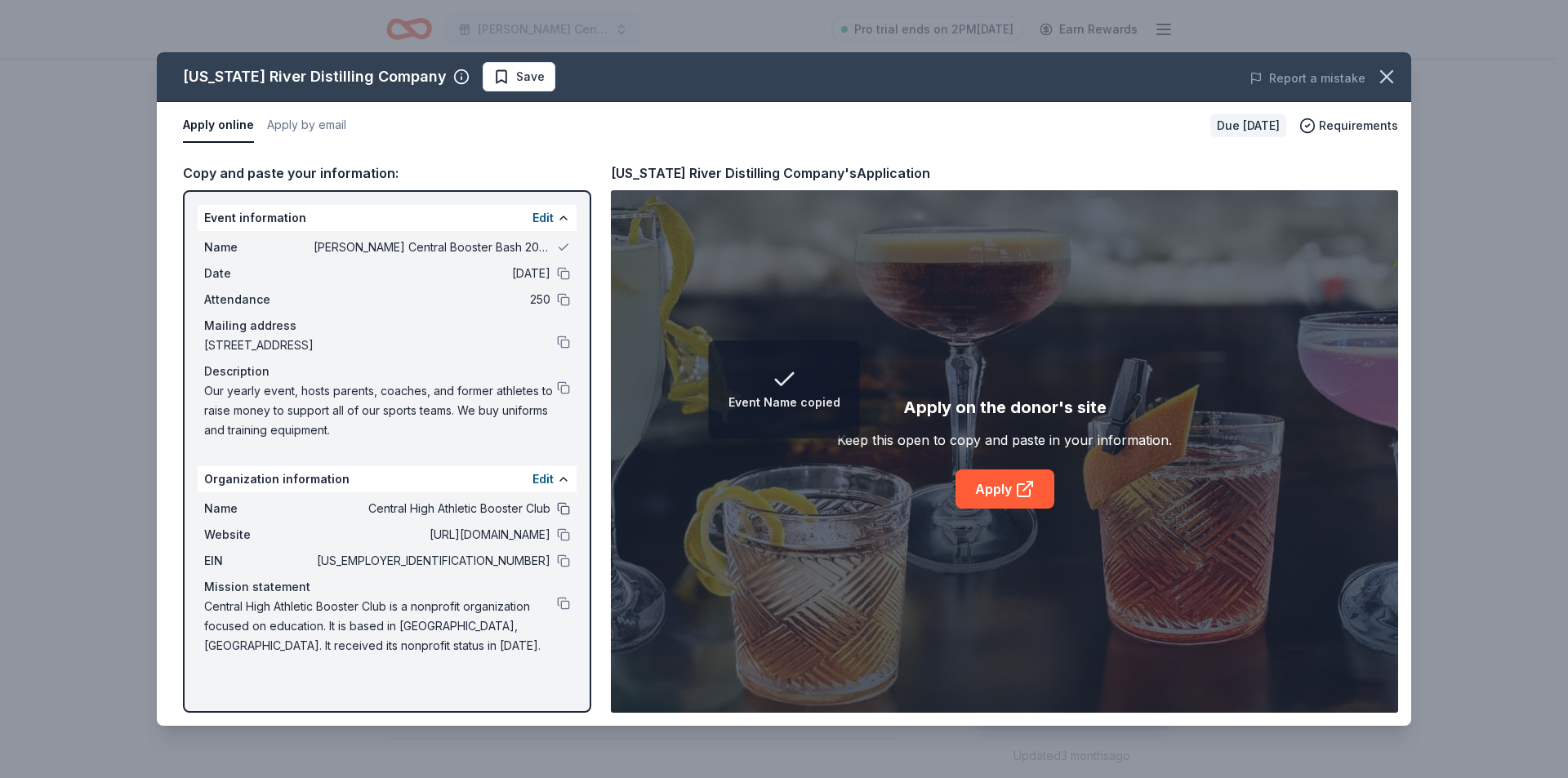
click at [561, 507] on button at bounding box center [563, 508] width 13 height 13
click at [563, 388] on button at bounding box center [563, 388] width 13 height 13
click at [558, 339] on button at bounding box center [563, 342] width 13 height 13
click at [563, 242] on button at bounding box center [563, 248] width 13 height 13
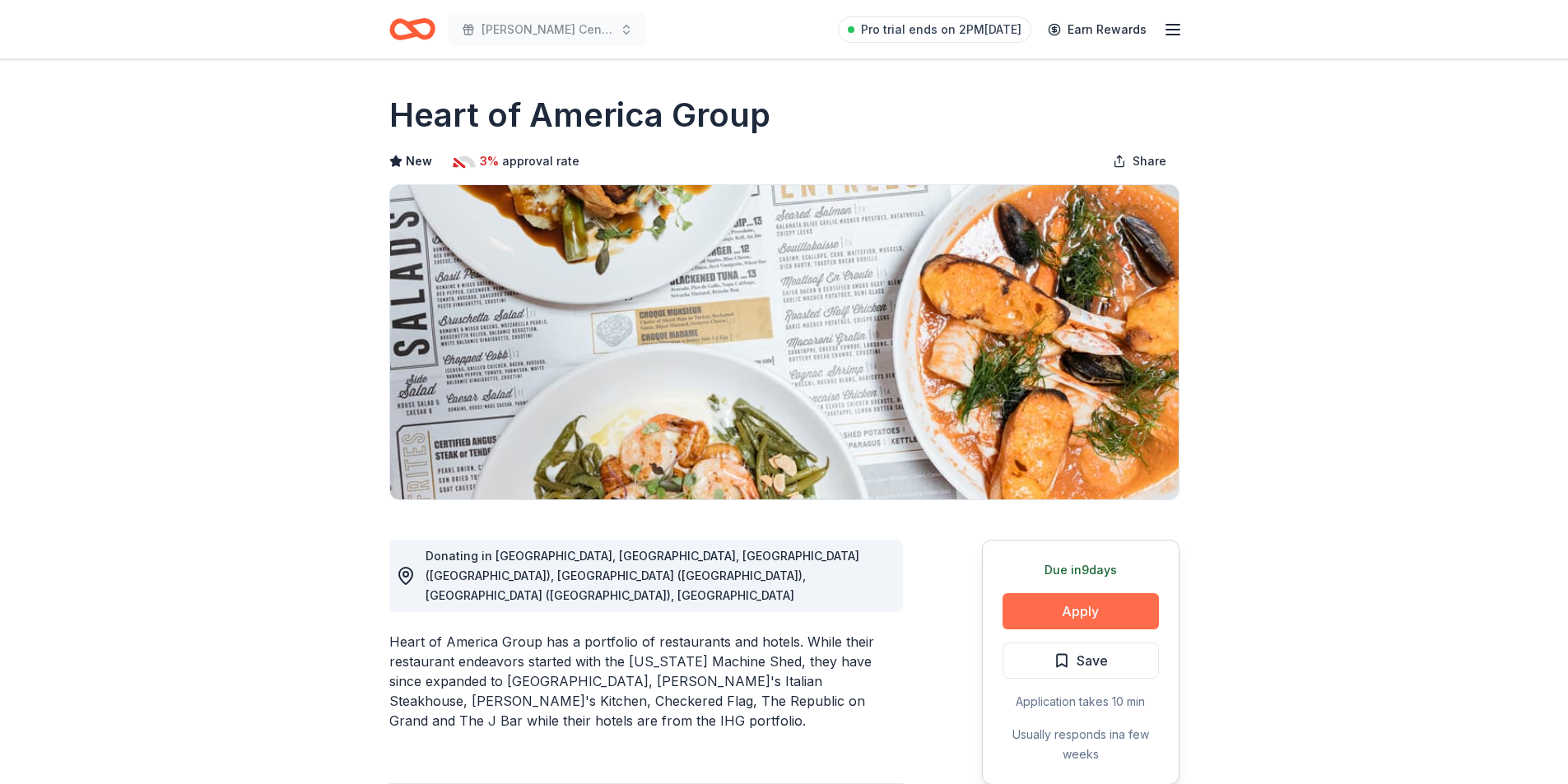
click at [1079, 604] on button "Apply" at bounding box center [1080, 610] width 157 height 36
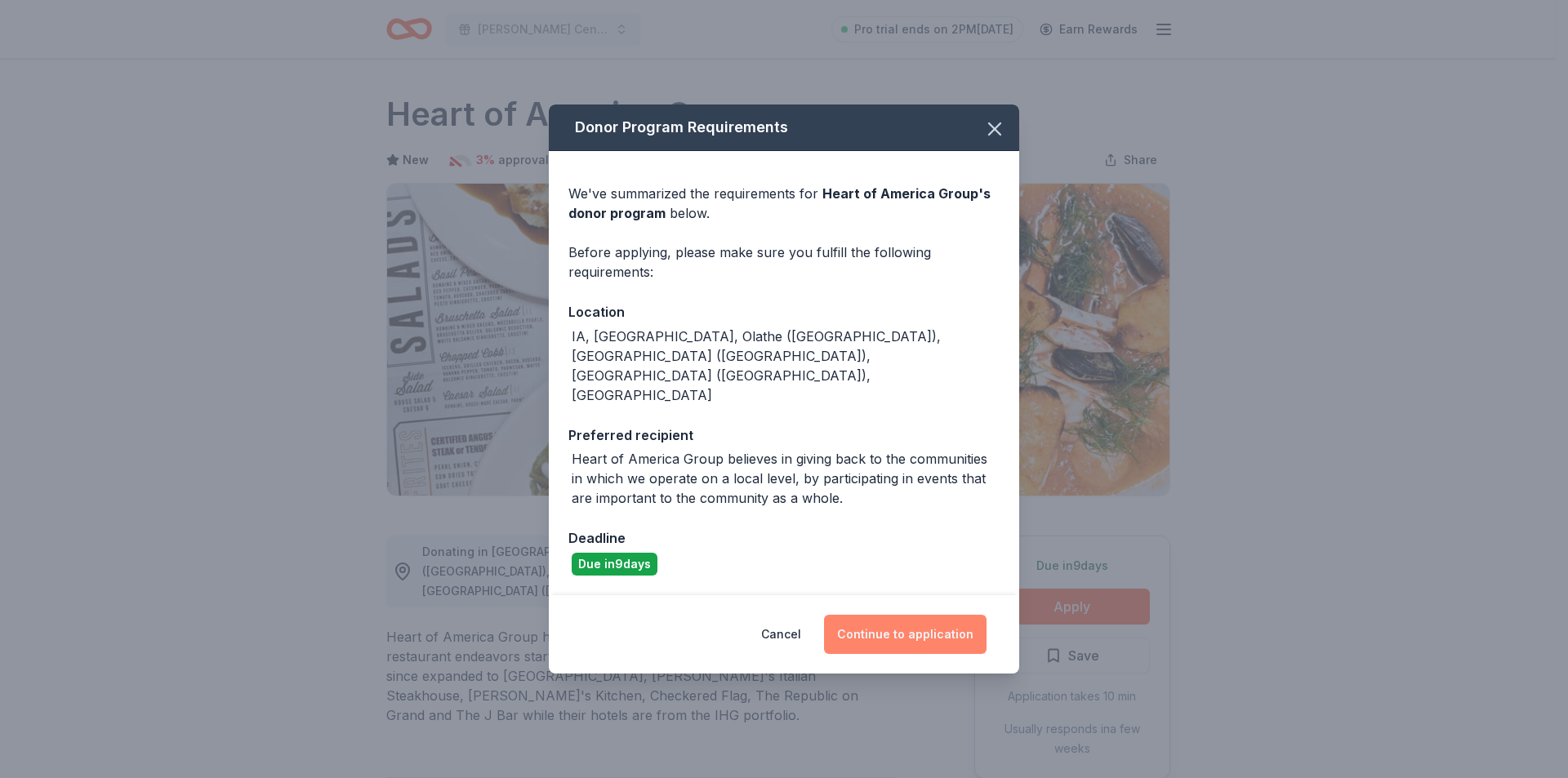
click at [927, 615] on button "Continue to application" at bounding box center [905, 634] width 162 height 39
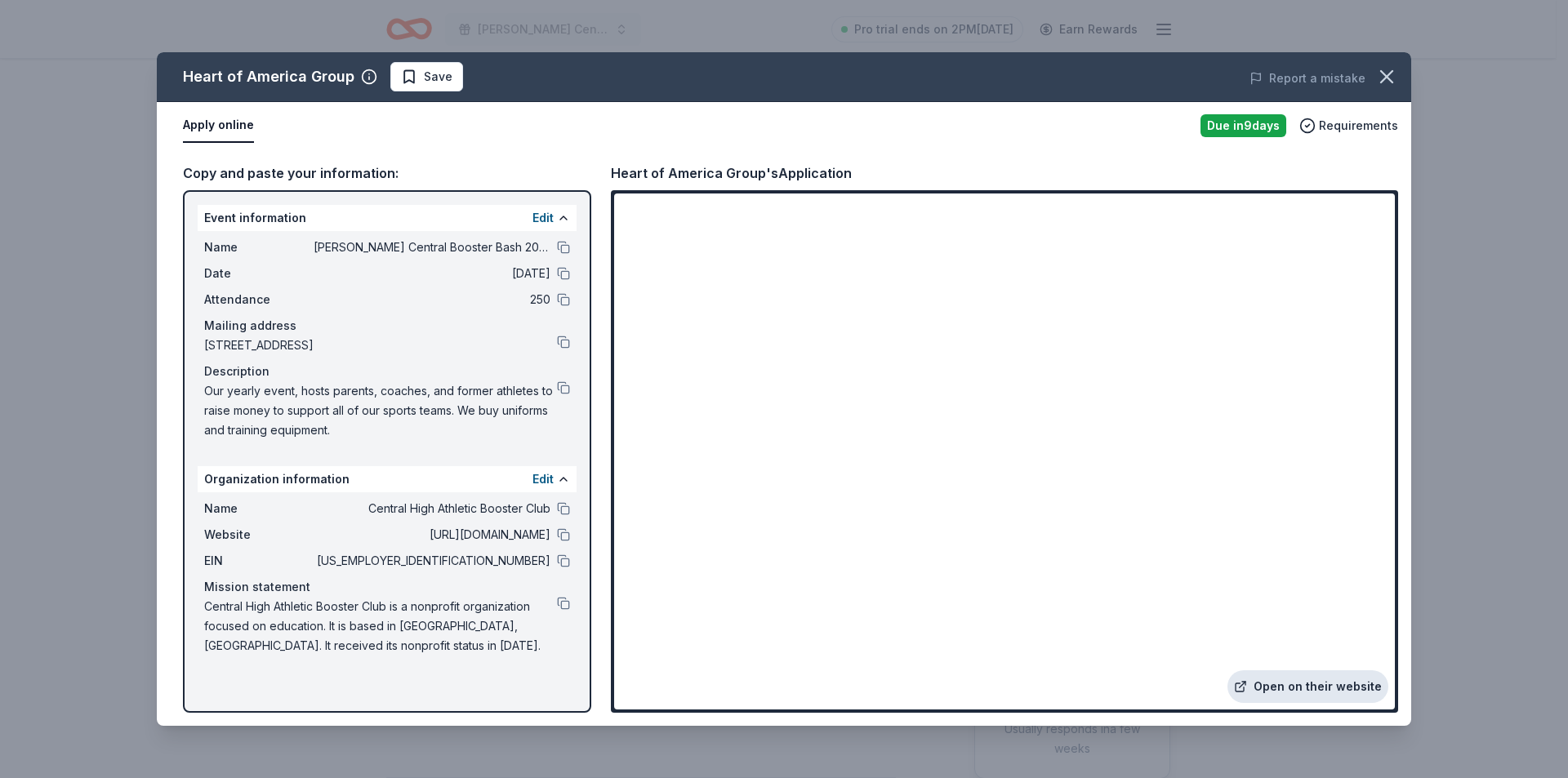
click at [1320, 684] on link "Open on their website" at bounding box center [1308, 687] width 161 height 33
click at [561, 559] on button at bounding box center [563, 561] width 13 height 13
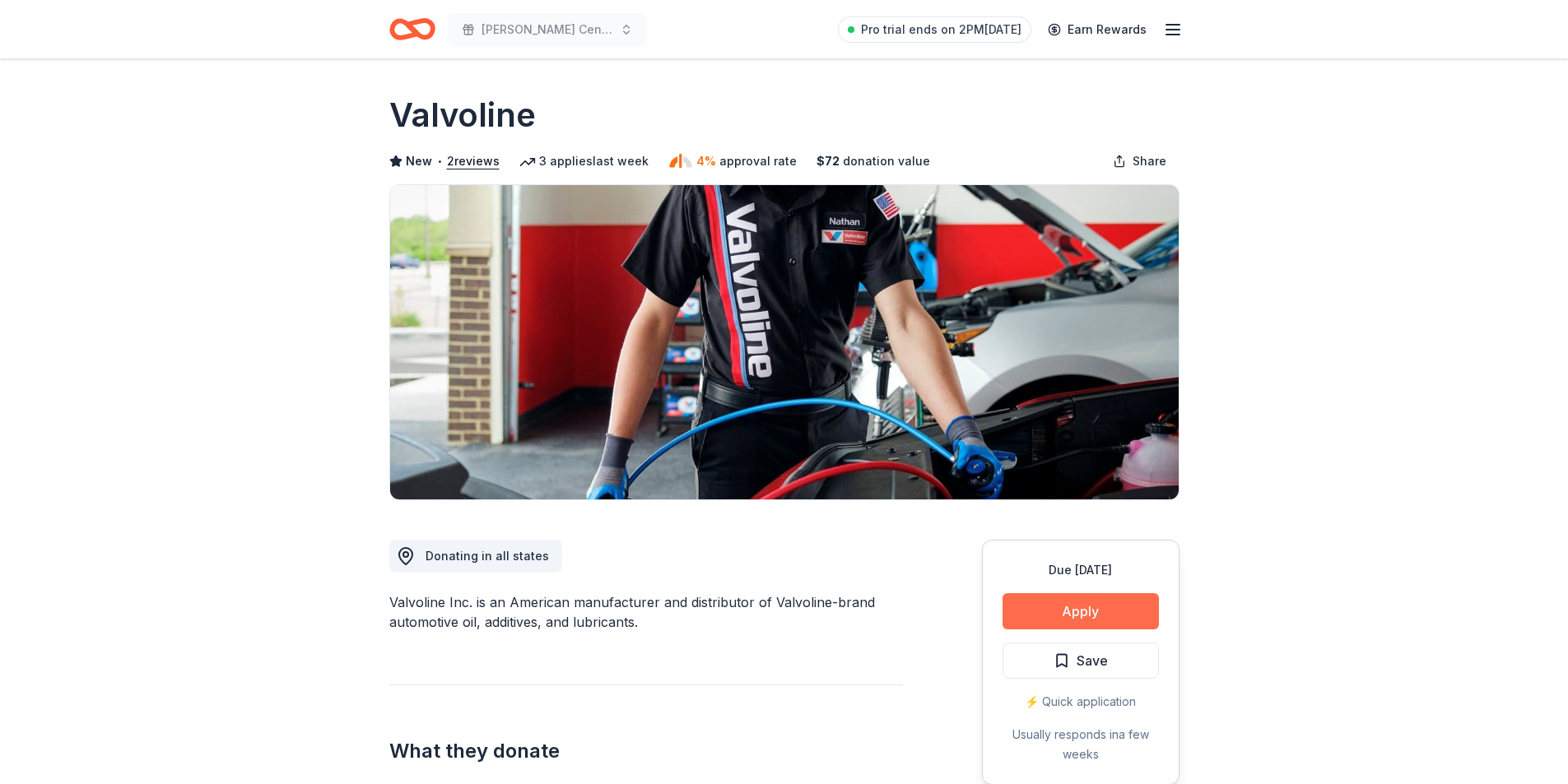
click at [1057, 604] on button "Apply" at bounding box center [1080, 610] width 157 height 36
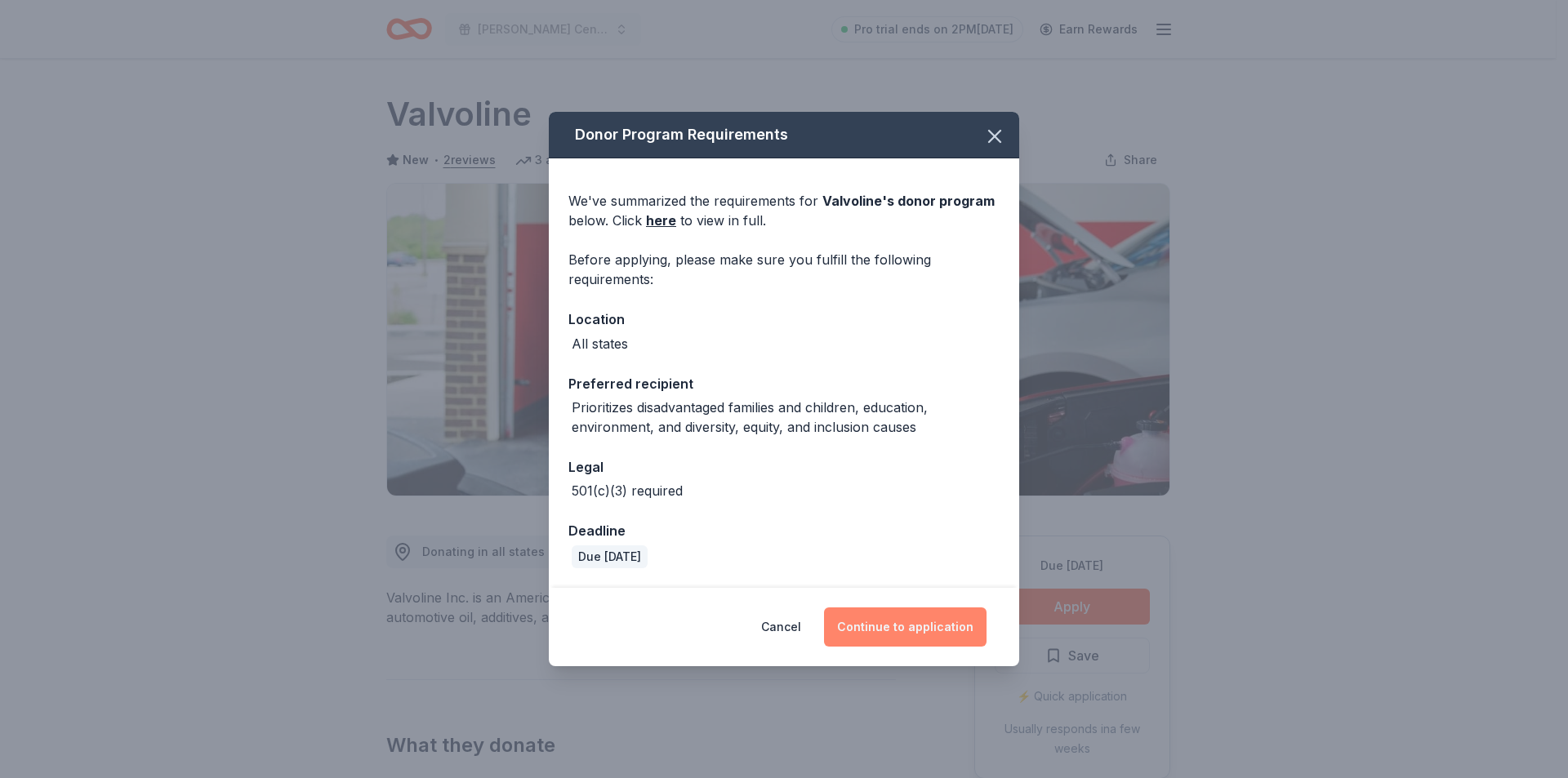
click at [911, 631] on button "Continue to application" at bounding box center [905, 626] width 162 height 39
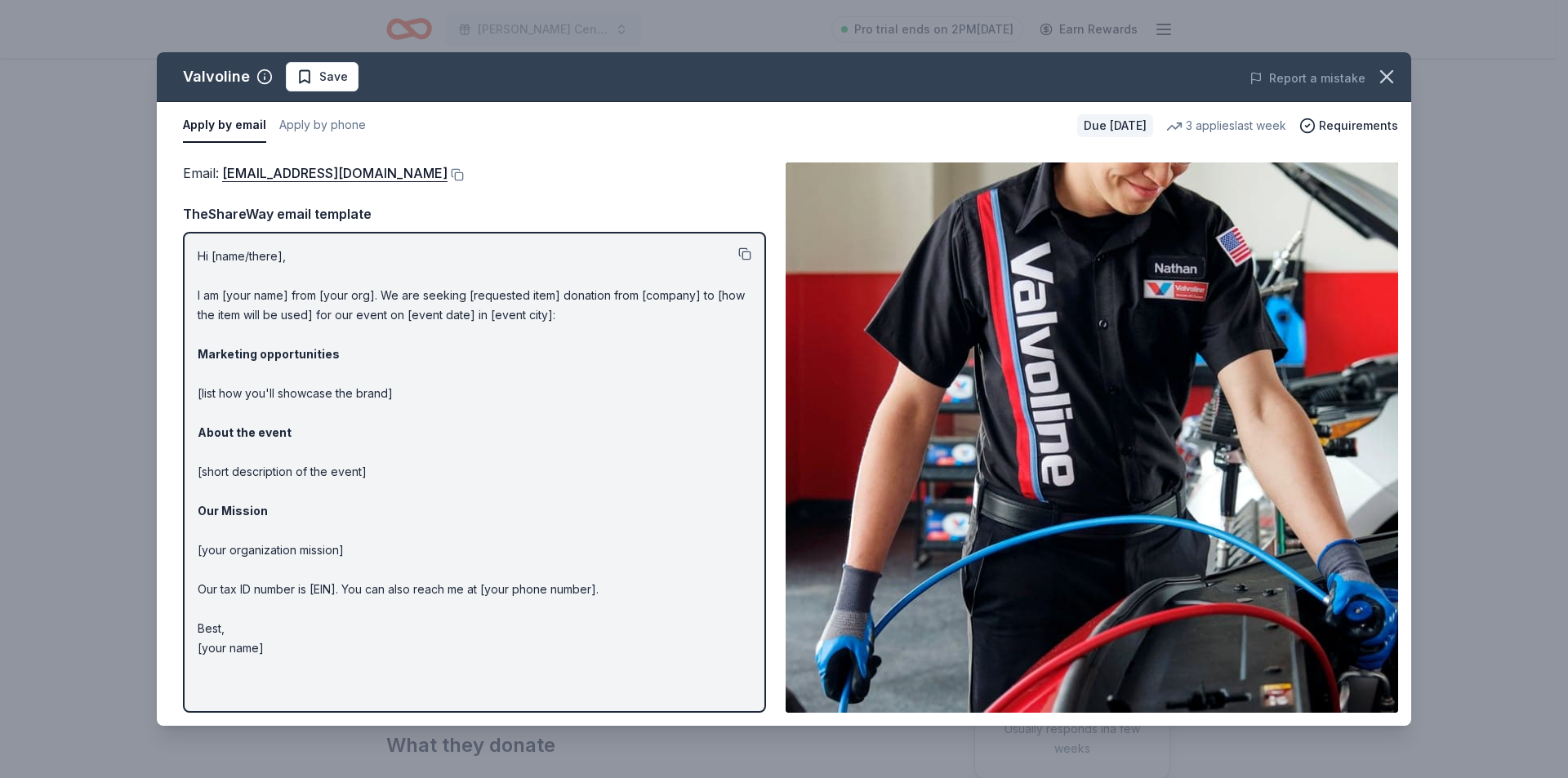
click at [746, 253] on button at bounding box center [745, 254] width 13 height 13
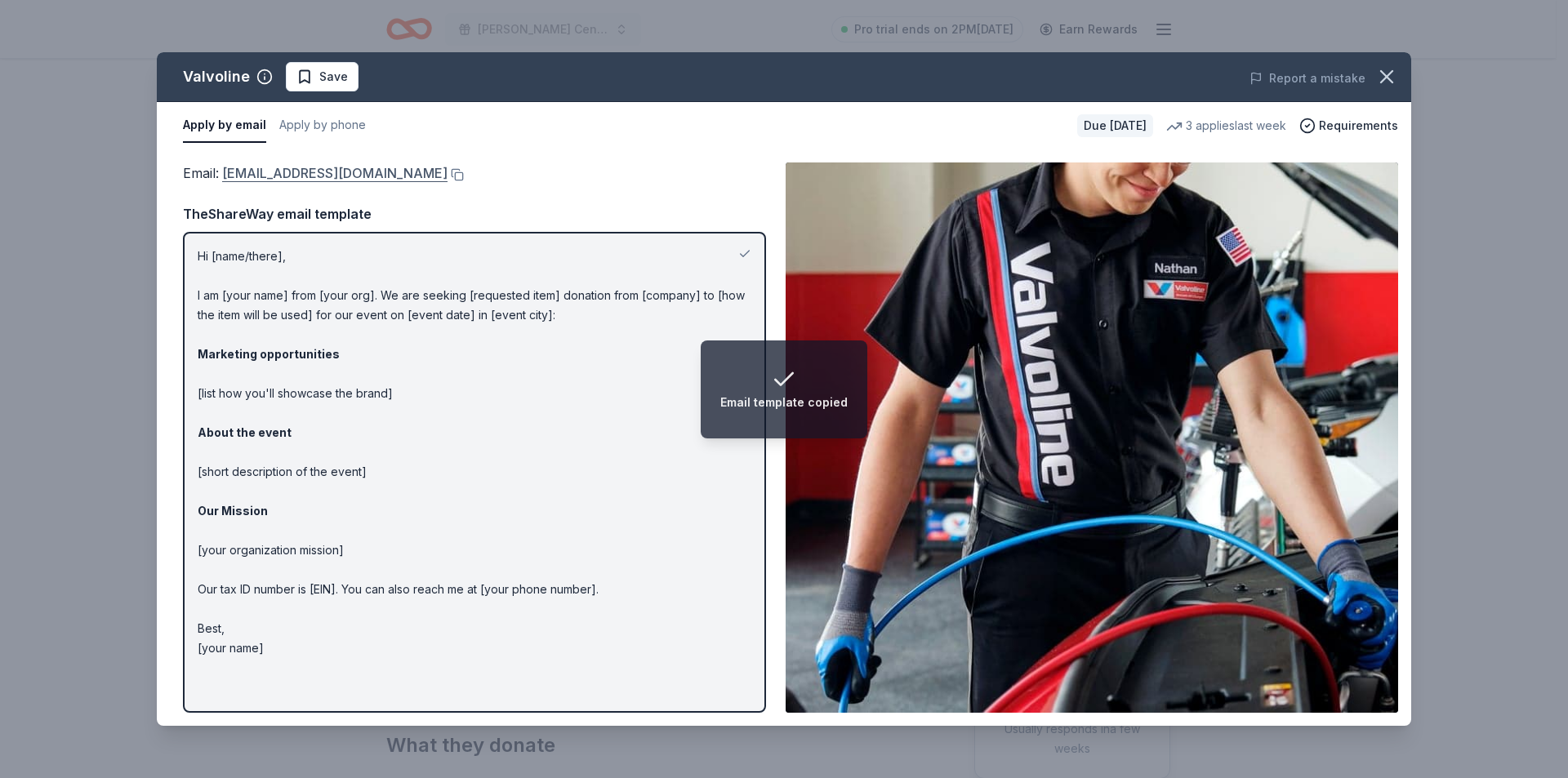
click at [304, 177] on link "contributions@valvoline.com" at bounding box center [334, 173] width 226 height 21
click at [315, 174] on link "contributions@valvoline.com" at bounding box center [334, 173] width 226 height 21
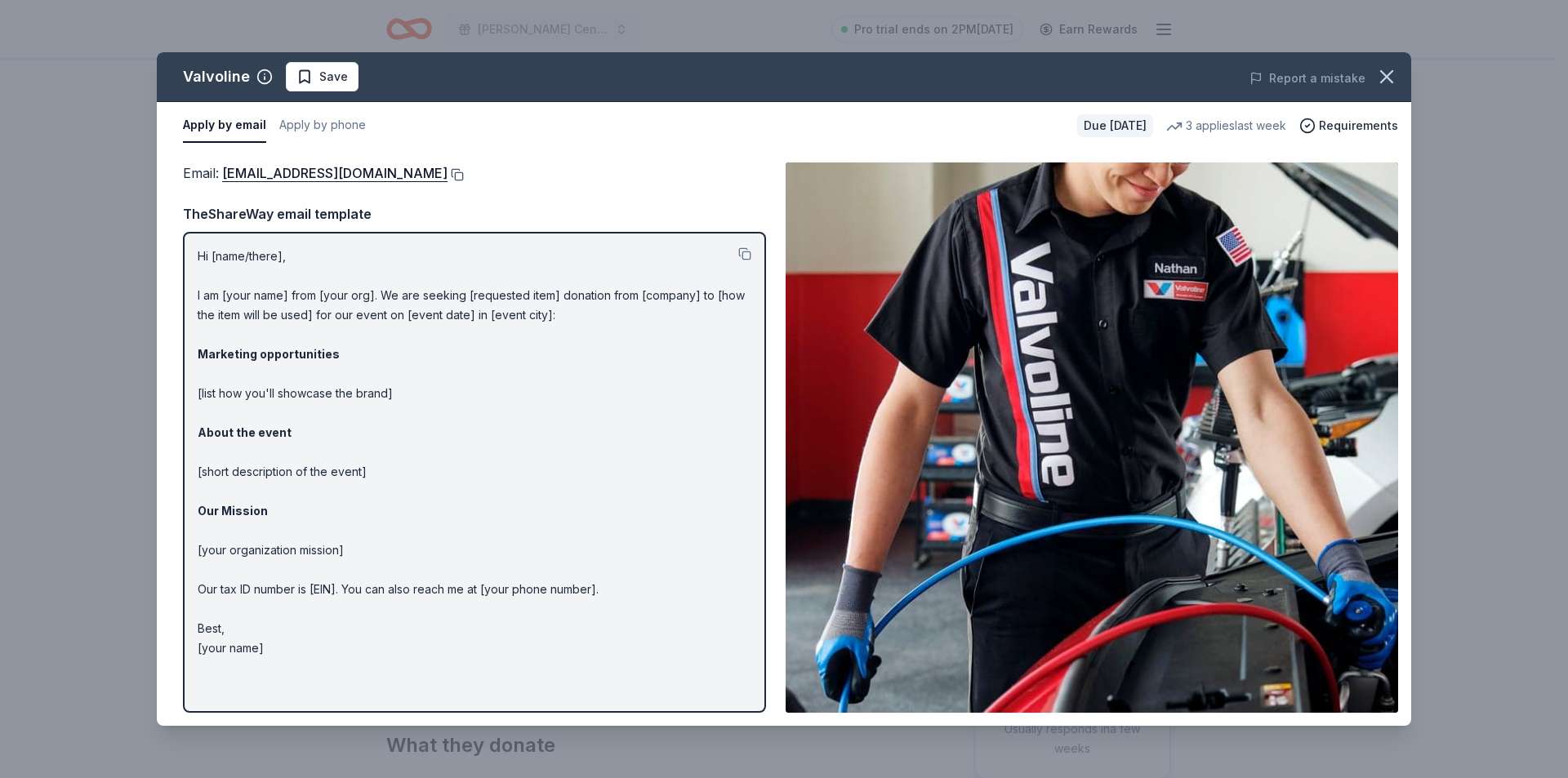
click at [447, 177] on button at bounding box center [455, 175] width 16 height 13
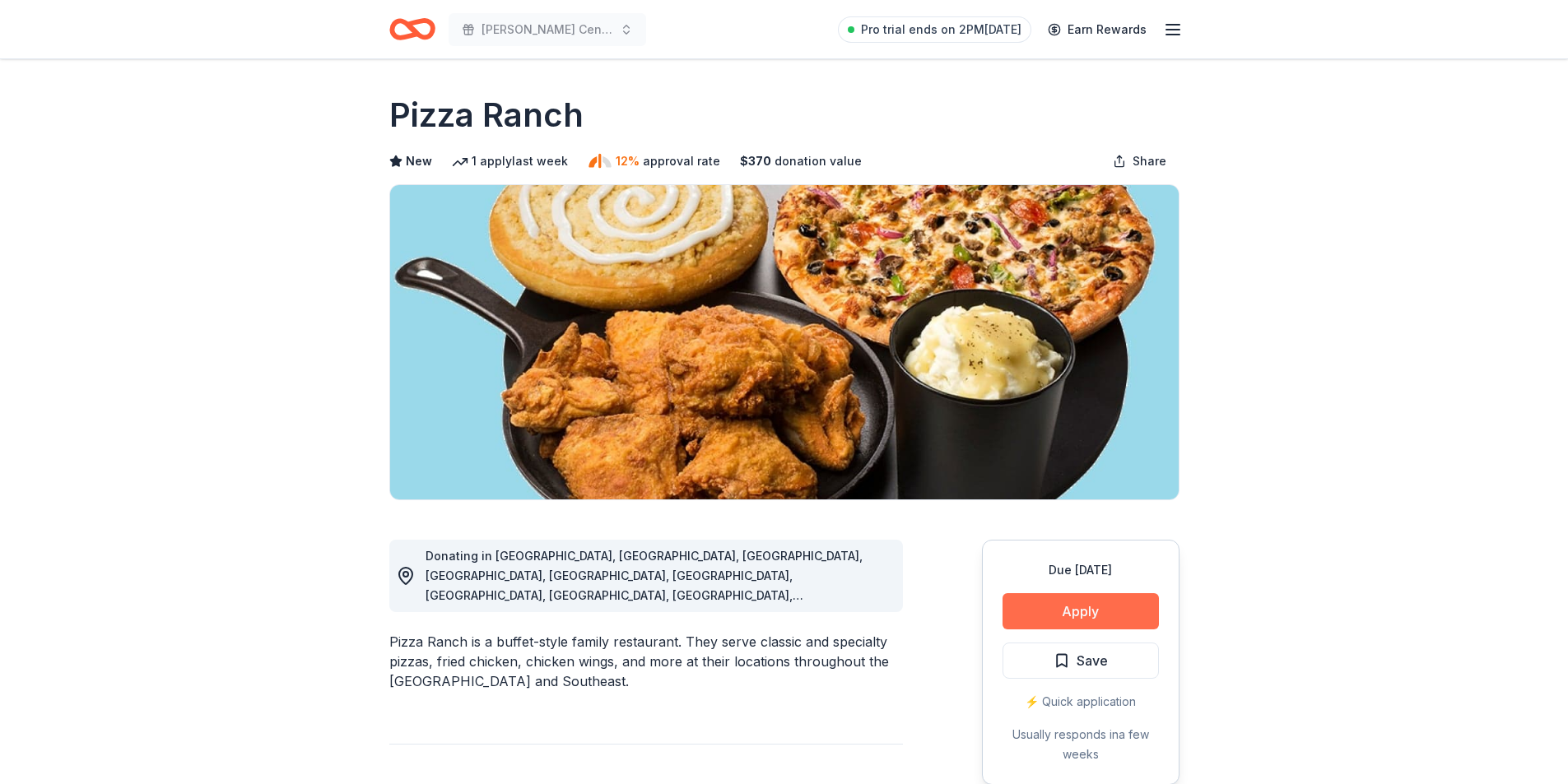
click at [1089, 605] on button "Apply" at bounding box center [1080, 610] width 157 height 36
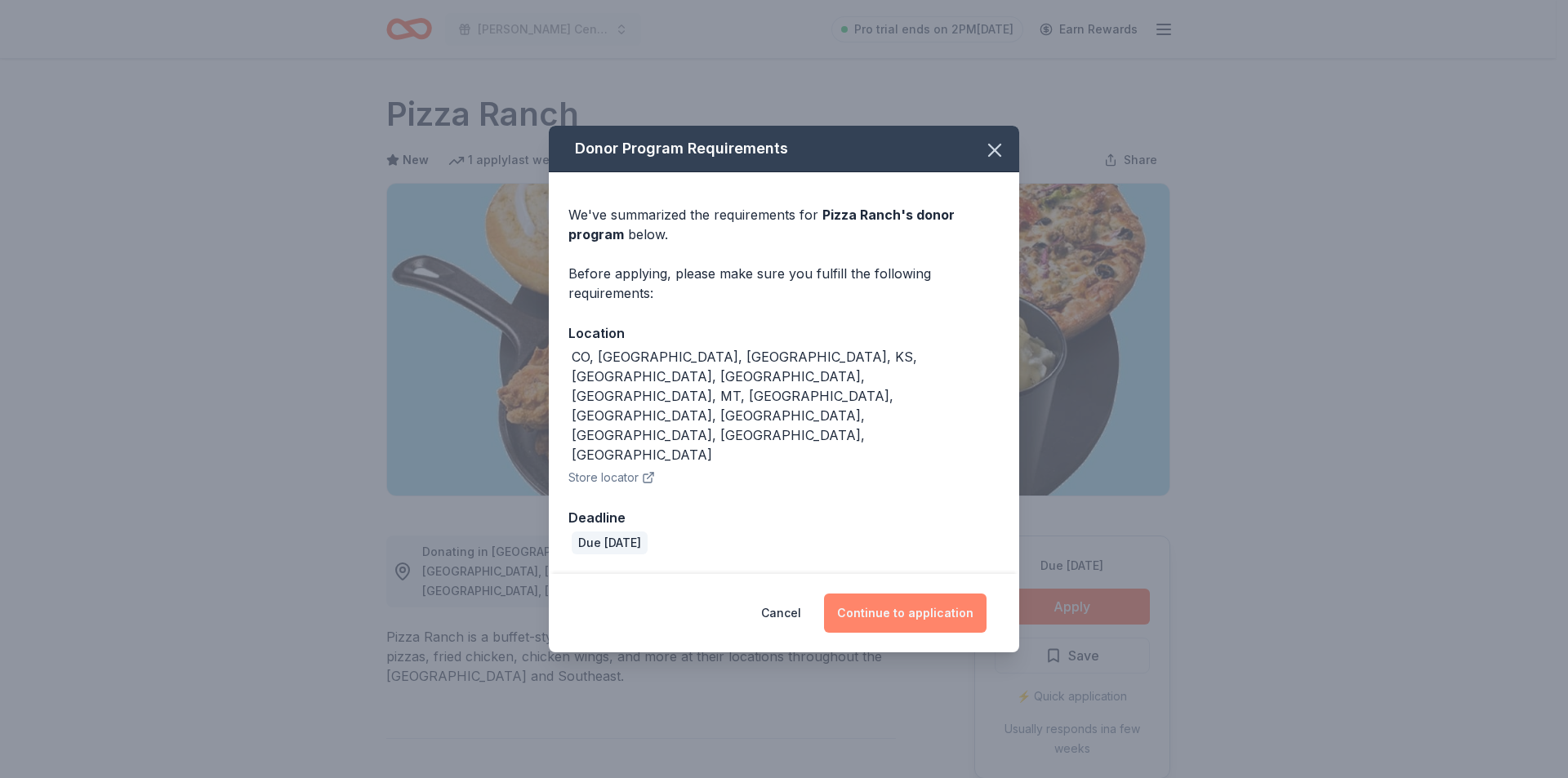
click at [912, 594] on button "Continue to application" at bounding box center [905, 613] width 162 height 39
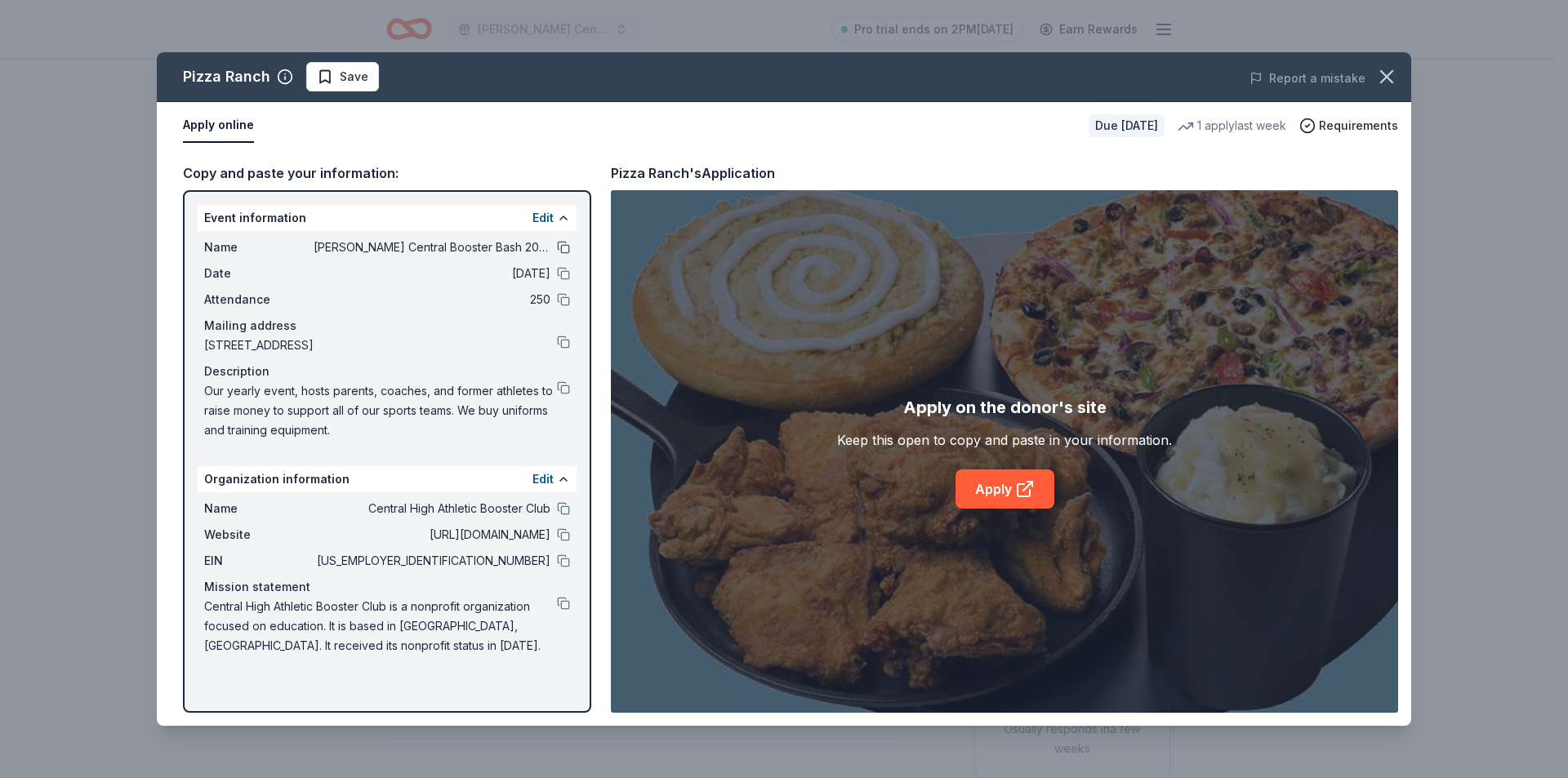
click at [558, 251] on button at bounding box center [563, 248] width 13 height 13
click at [557, 384] on div "Our yearly event, hosts parents, coaches, and former athletes to raise money to…" at bounding box center [387, 410] width 366 height 59
click at [564, 383] on button at bounding box center [563, 388] width 13 height 13
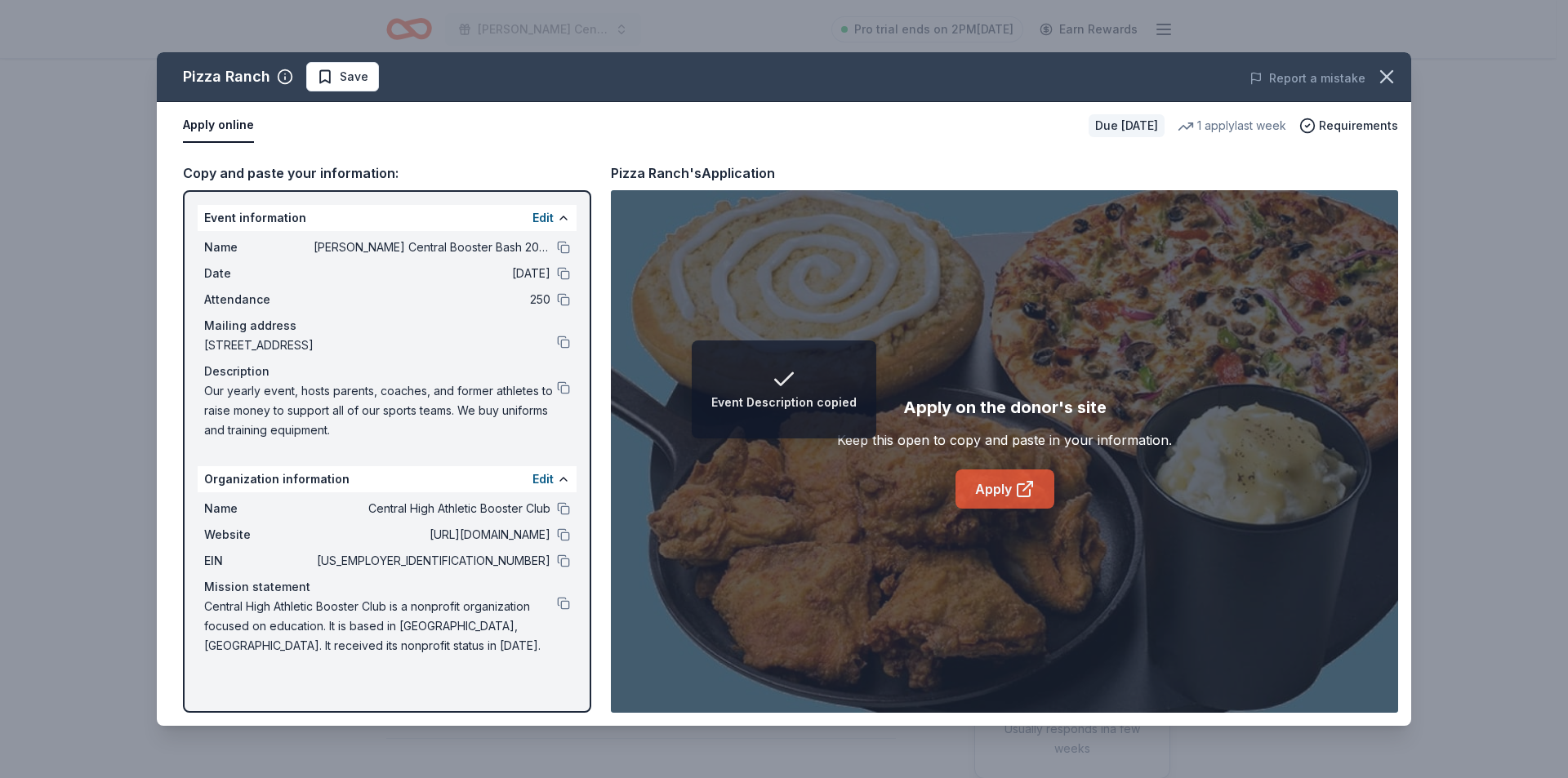
click at [1000, 484] on link "Apply" at bounding box center [1005, 488] width 99 height 39
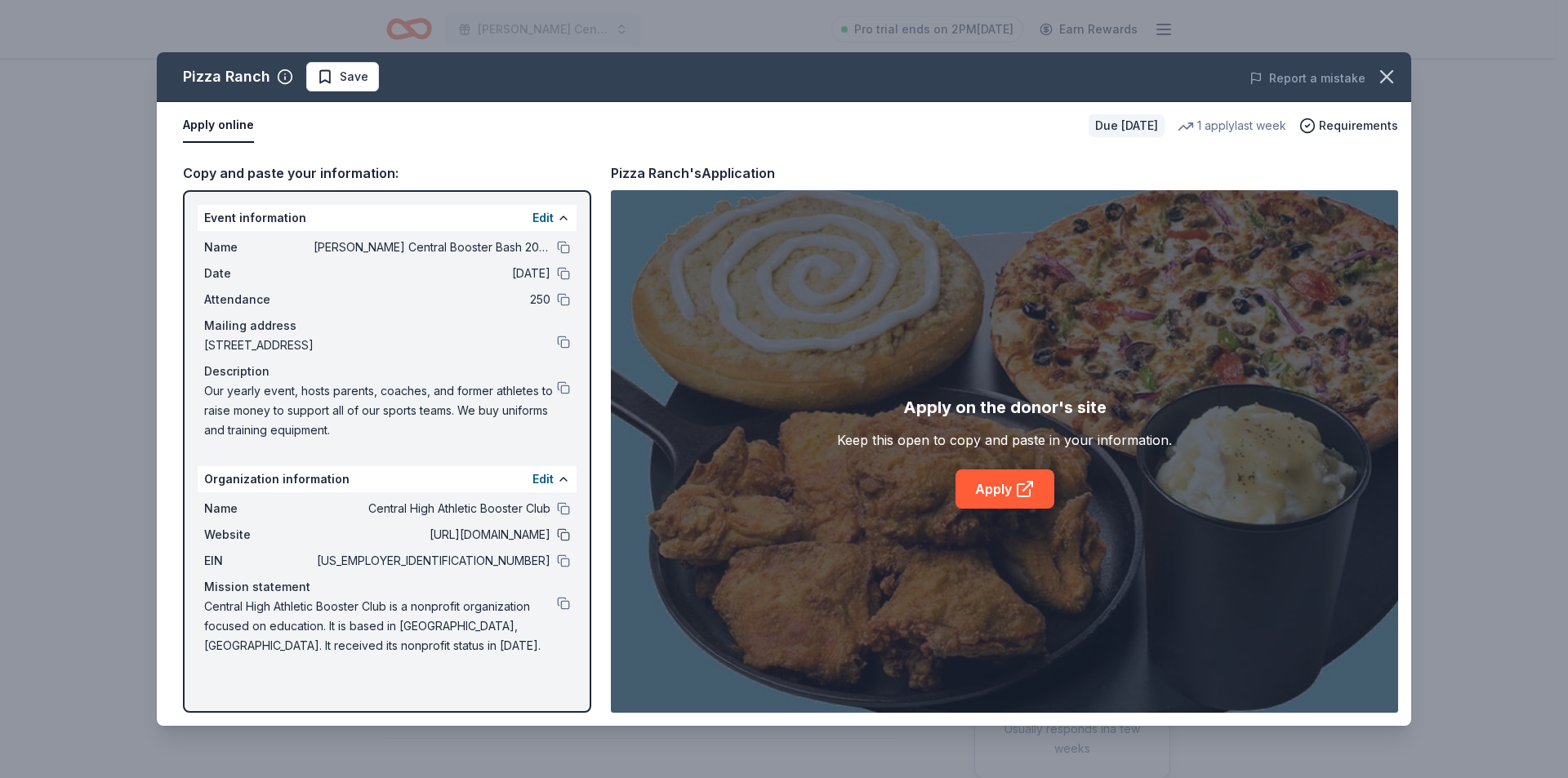
click at [559, 535] on button at bounding box center [563, 535] width 13 height 13
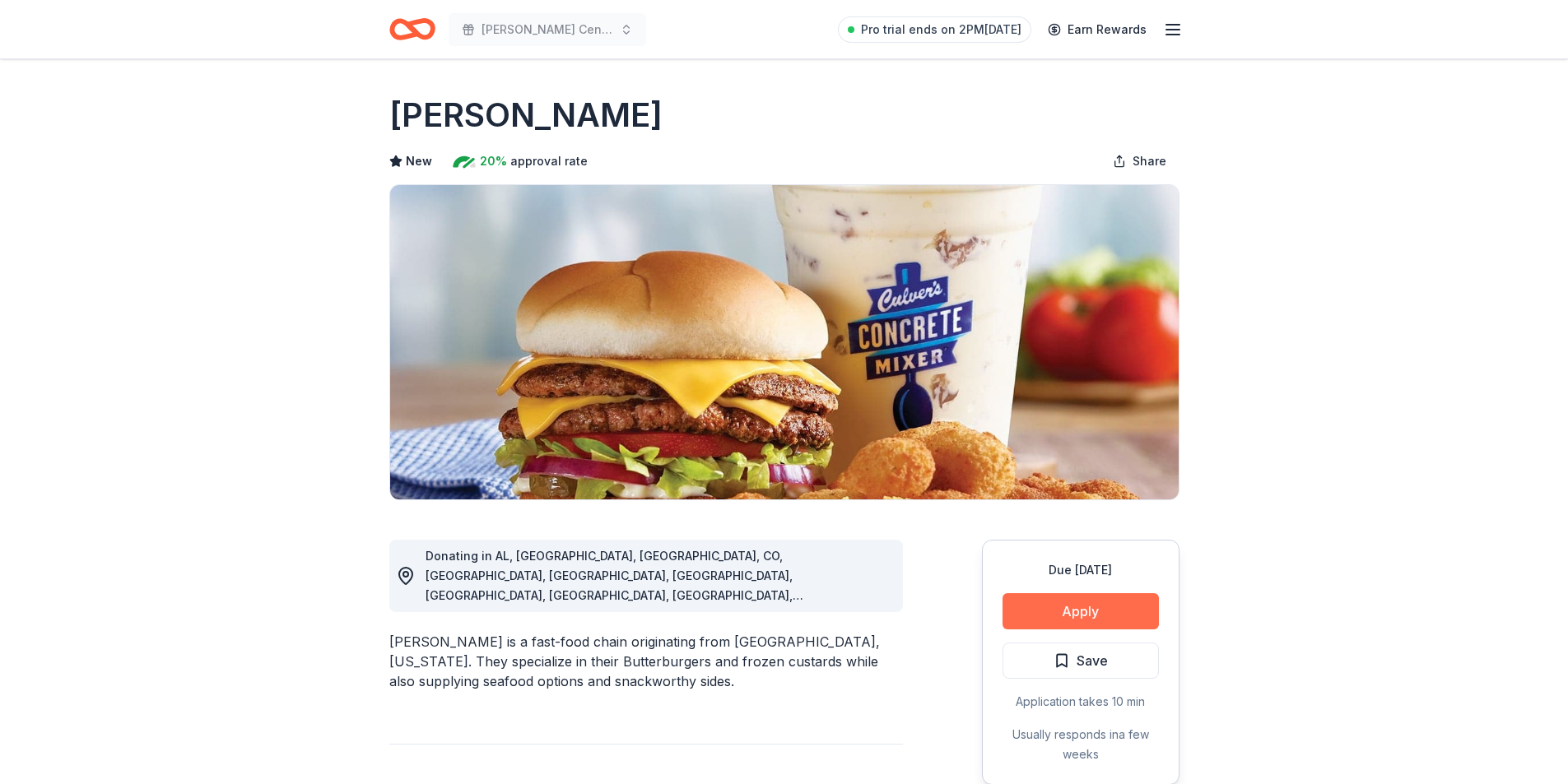
click at [1079, 603] on button "Apply" at bounding box center [1080, 610] width 157 height 36
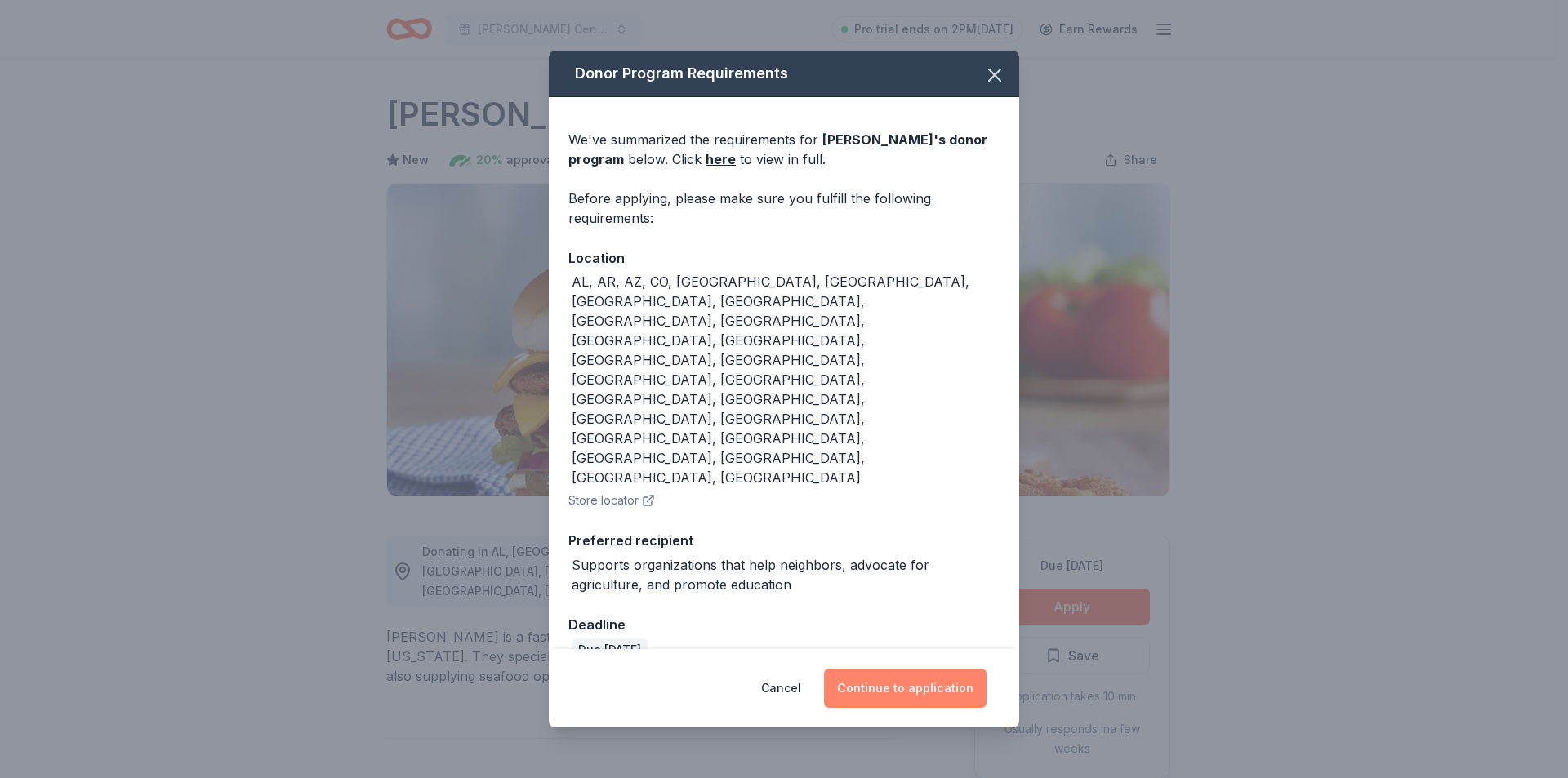
click at [867, 669] on button "Continue to application" at bounding box center [905, 688] width 162 height 39
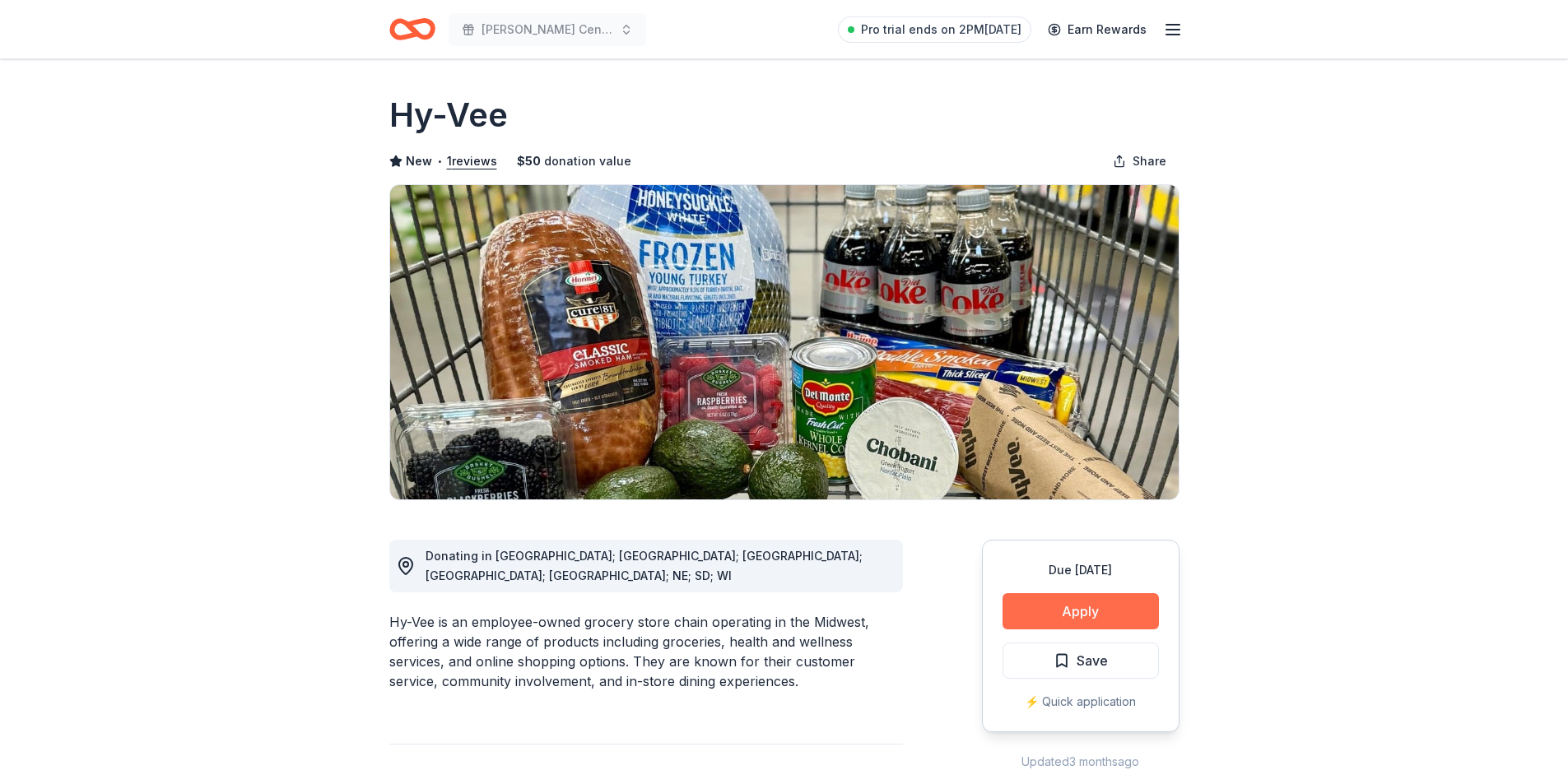
click at [1038, 621] on button "Apply" at bounding box center [1080, 610] width 157 height 36
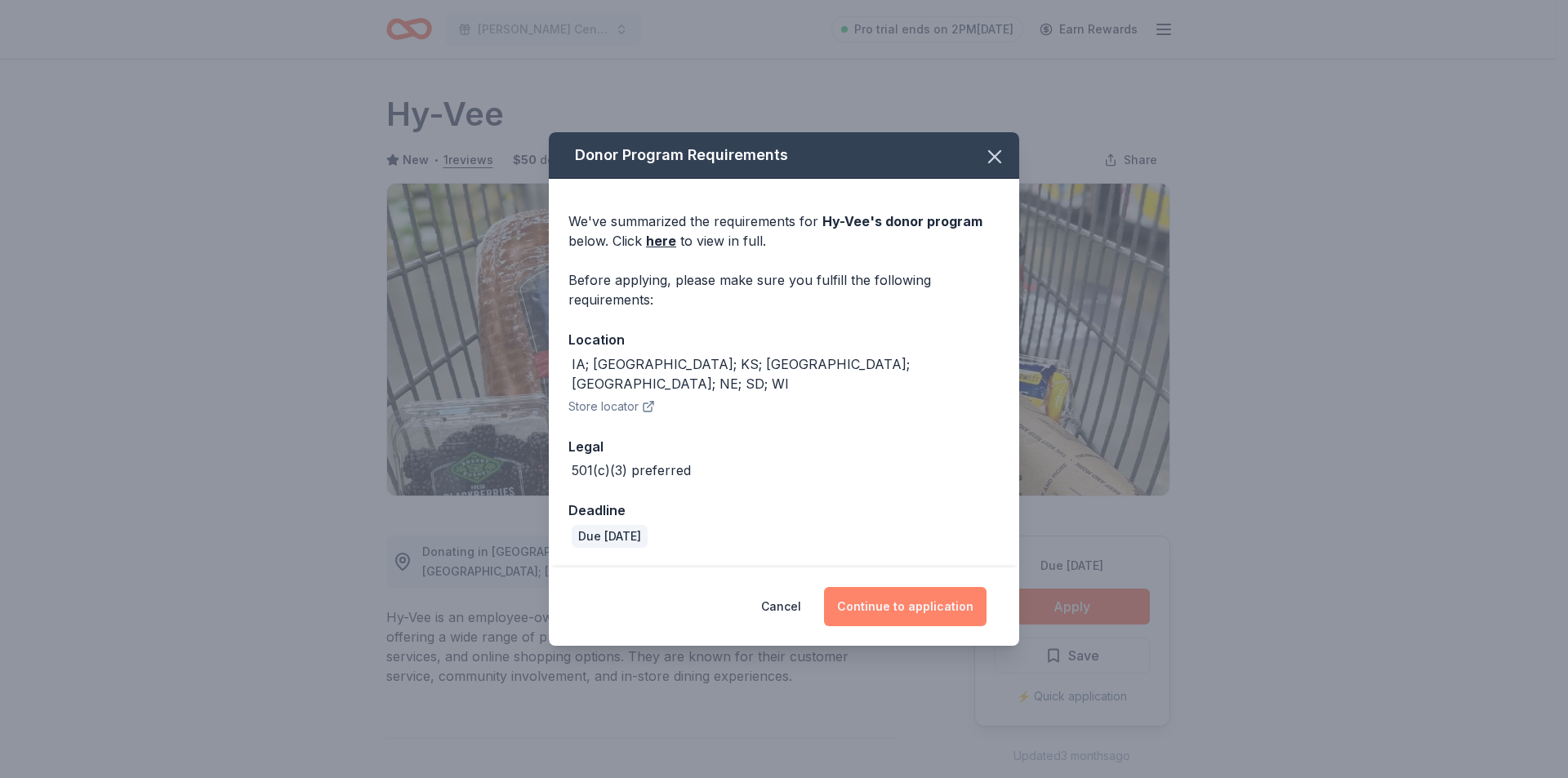
click at [912, 604] on button "Continue to application" at bounding box center [905, 606] width 162 height 39
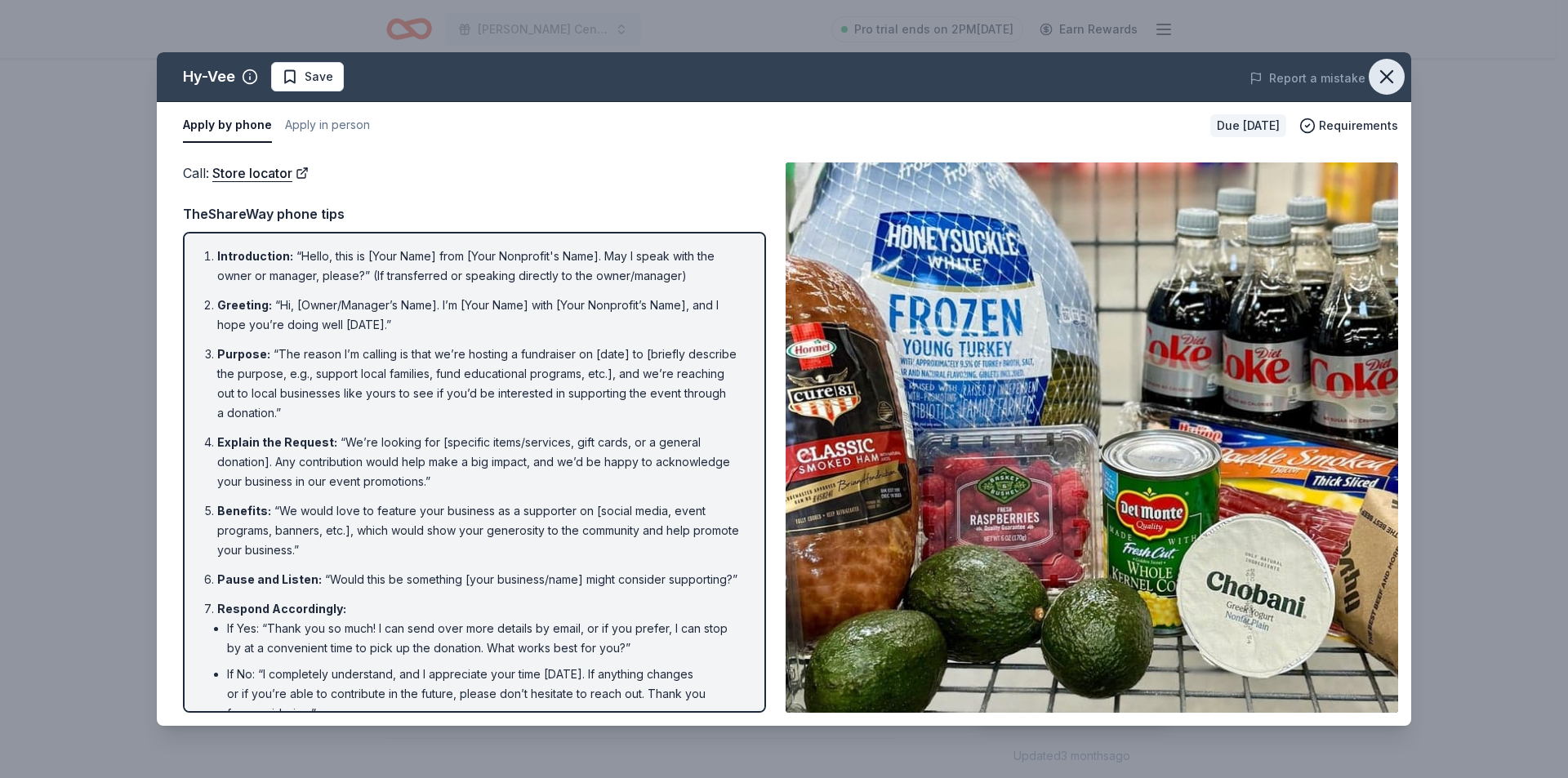
click at [1375, 78] on icon "button" at bounding box center [1387, 77] width 23 height 23
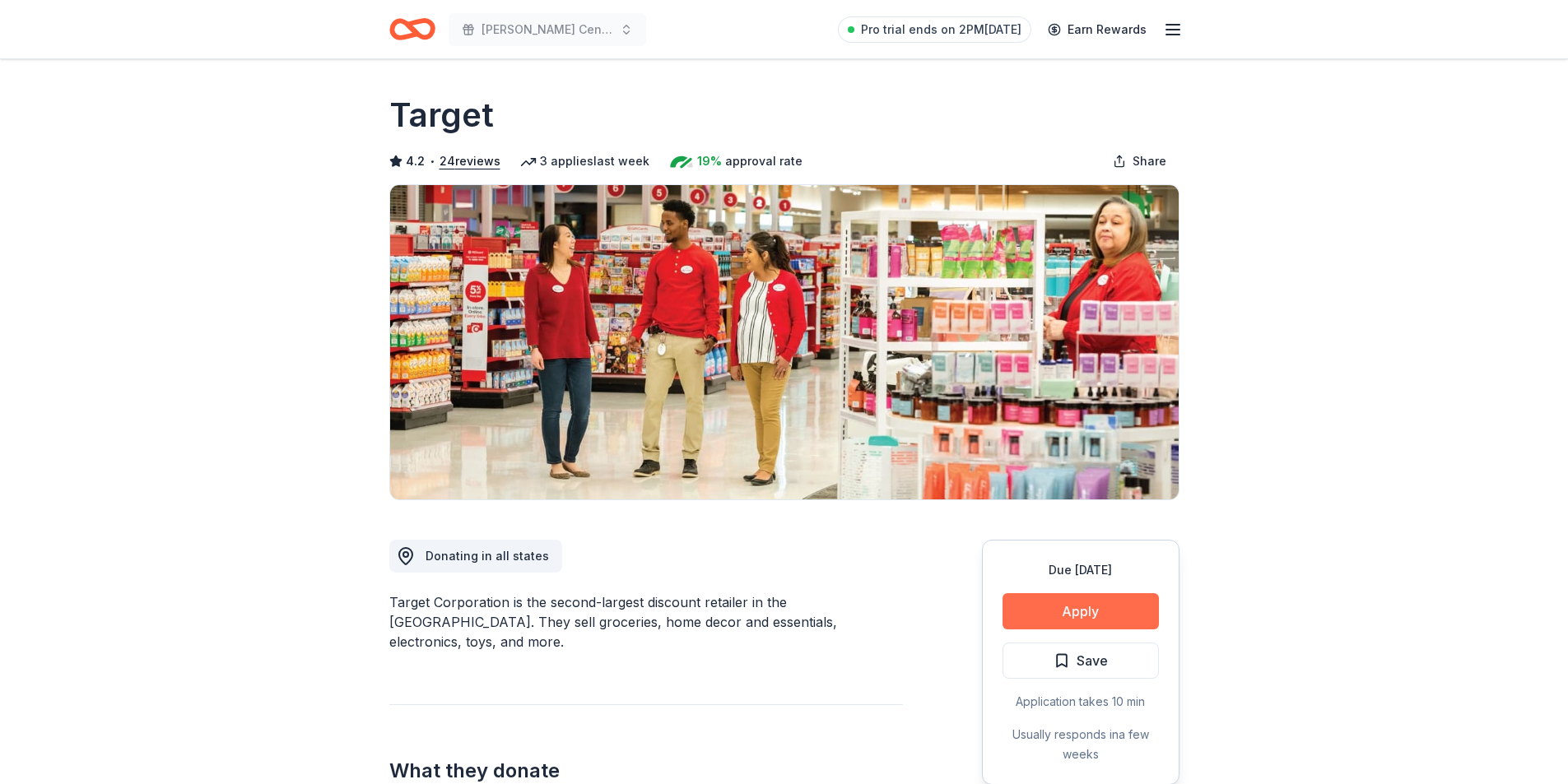
click at [1031, 609] on button "Apply" at bounding box center [1080, 610] width 157 height 36
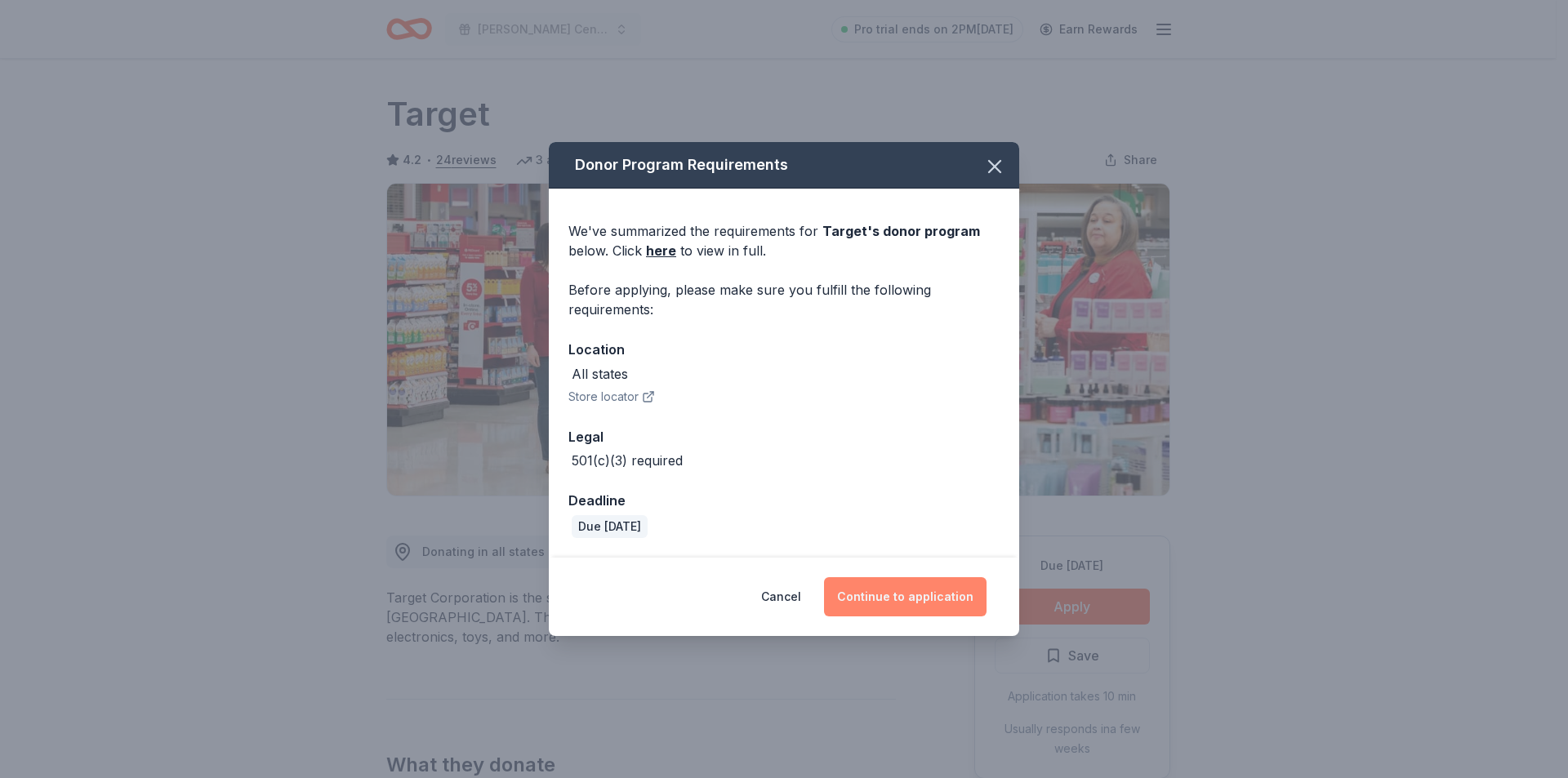
click at [884, 595] on button "Continue to application" at bounding box center [905, 597] width 162 height 39
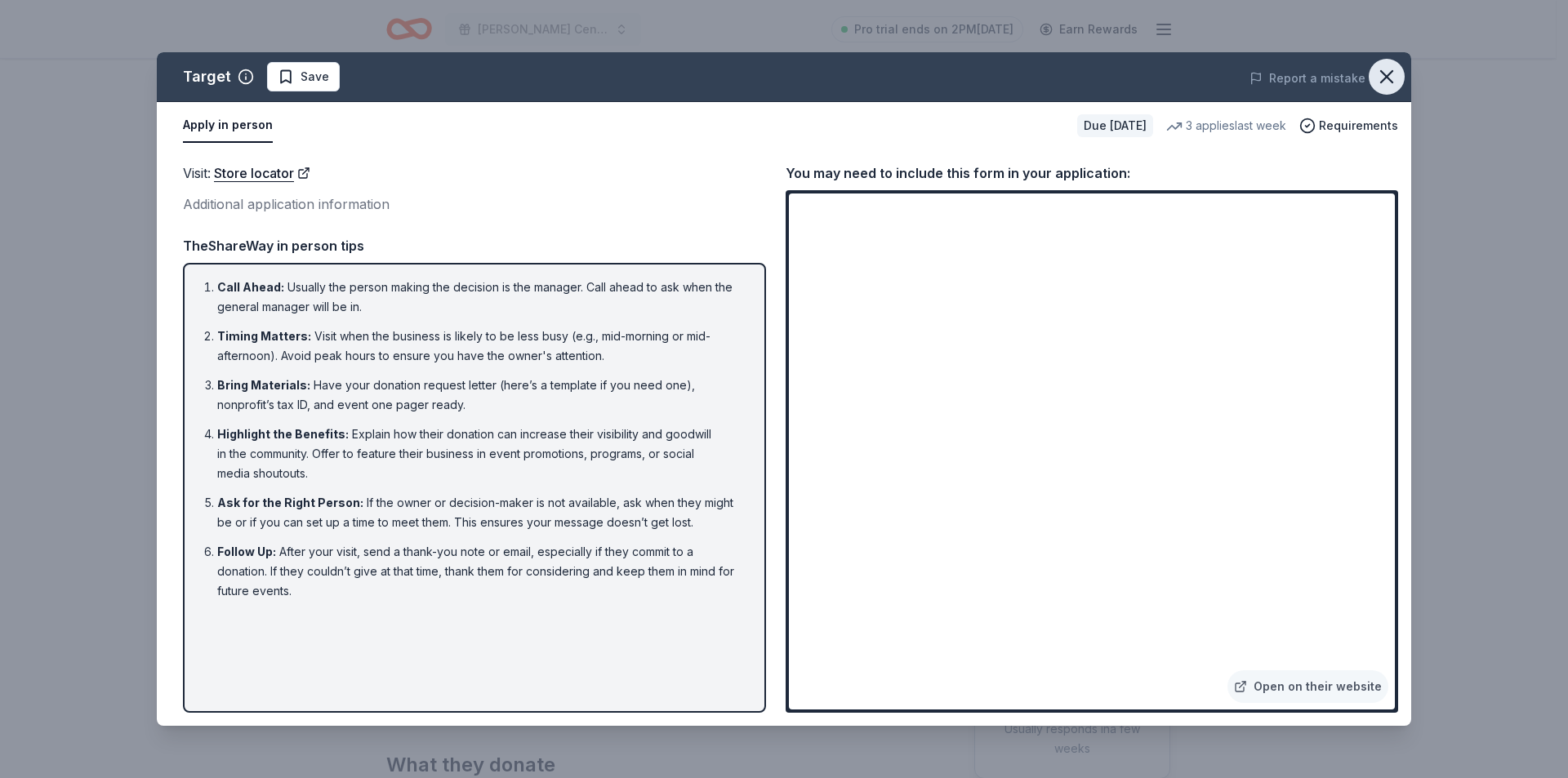
click at [1382, 75] on icon "button" at bounding box center [1387, 77] width 23 height 23
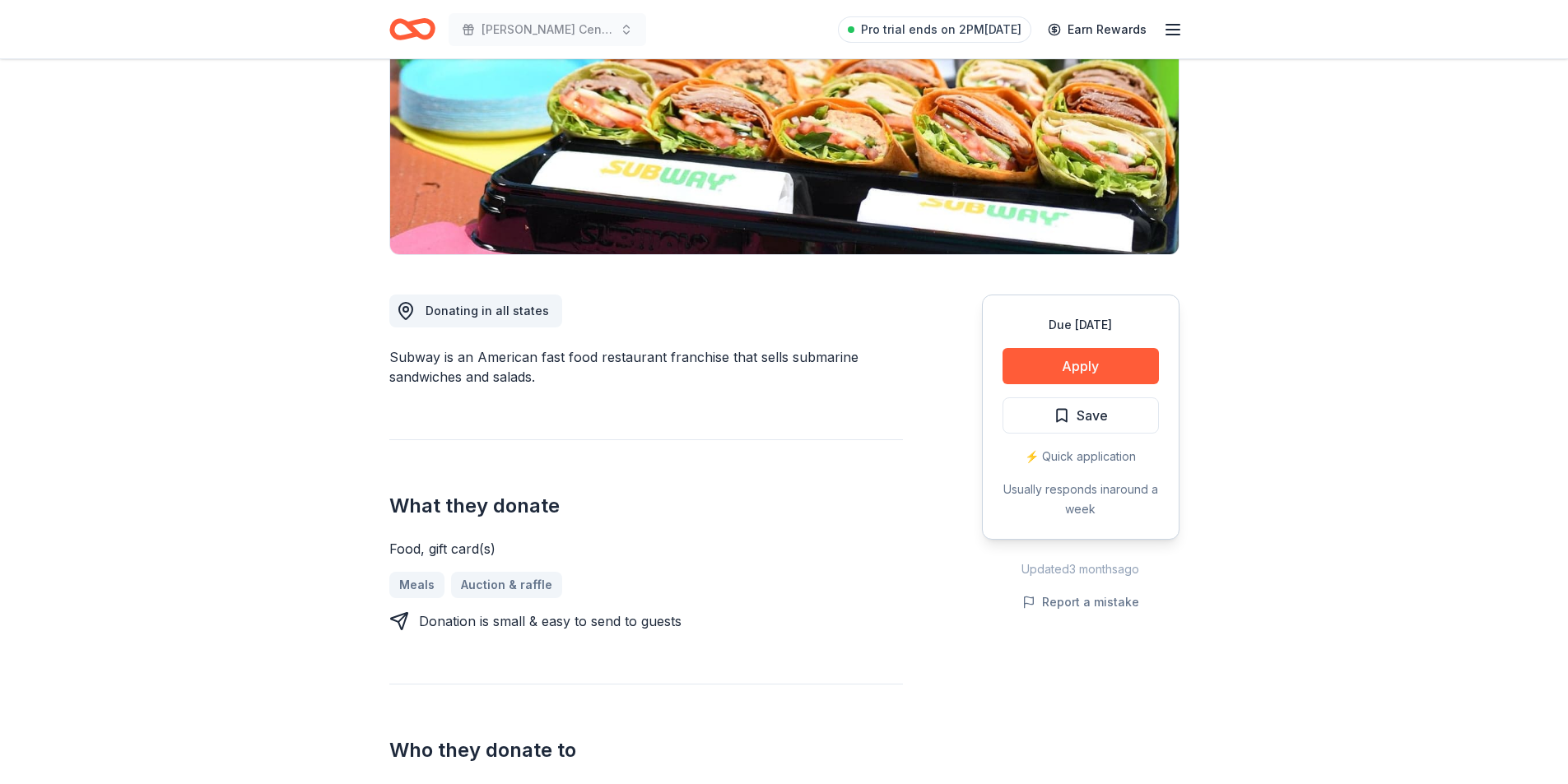
scroll to position [247, 0]
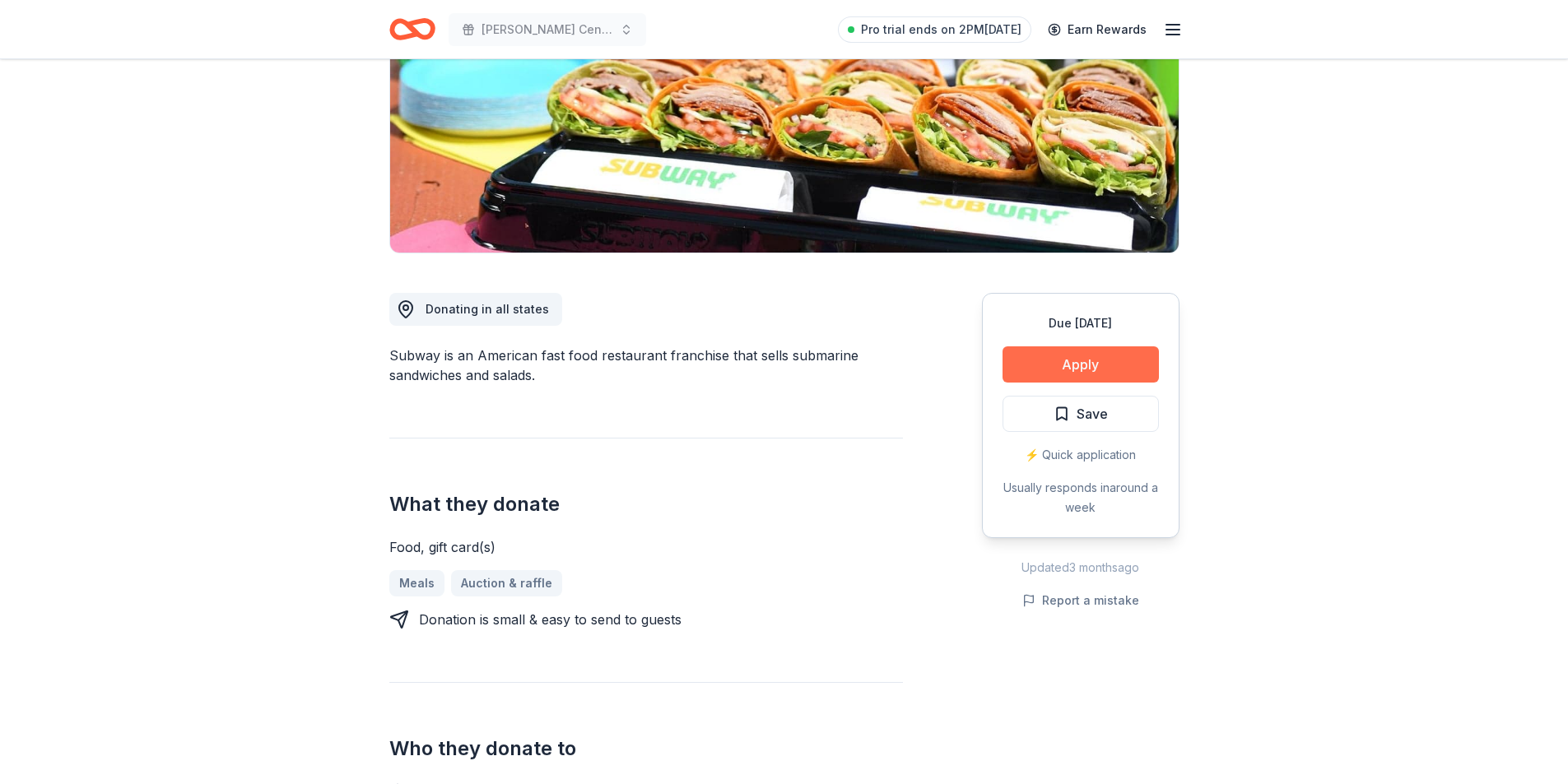
click at [1108, 367] on button "Apply" at bounding box center [1080, 363] width 157 height 36
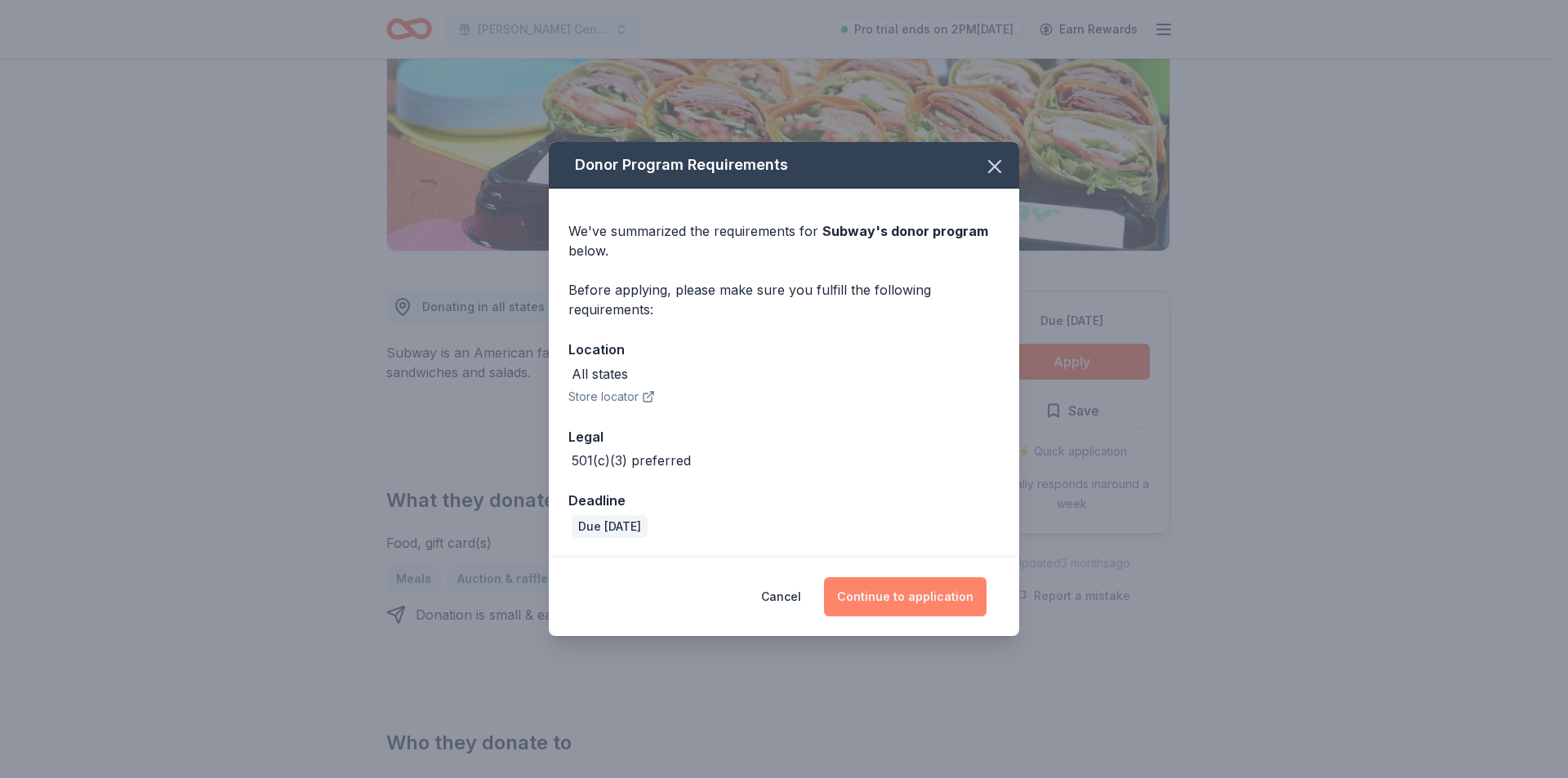
click at [915, 601] on button "Continue to application" at bounding box center [905, 597] width 162 height 39
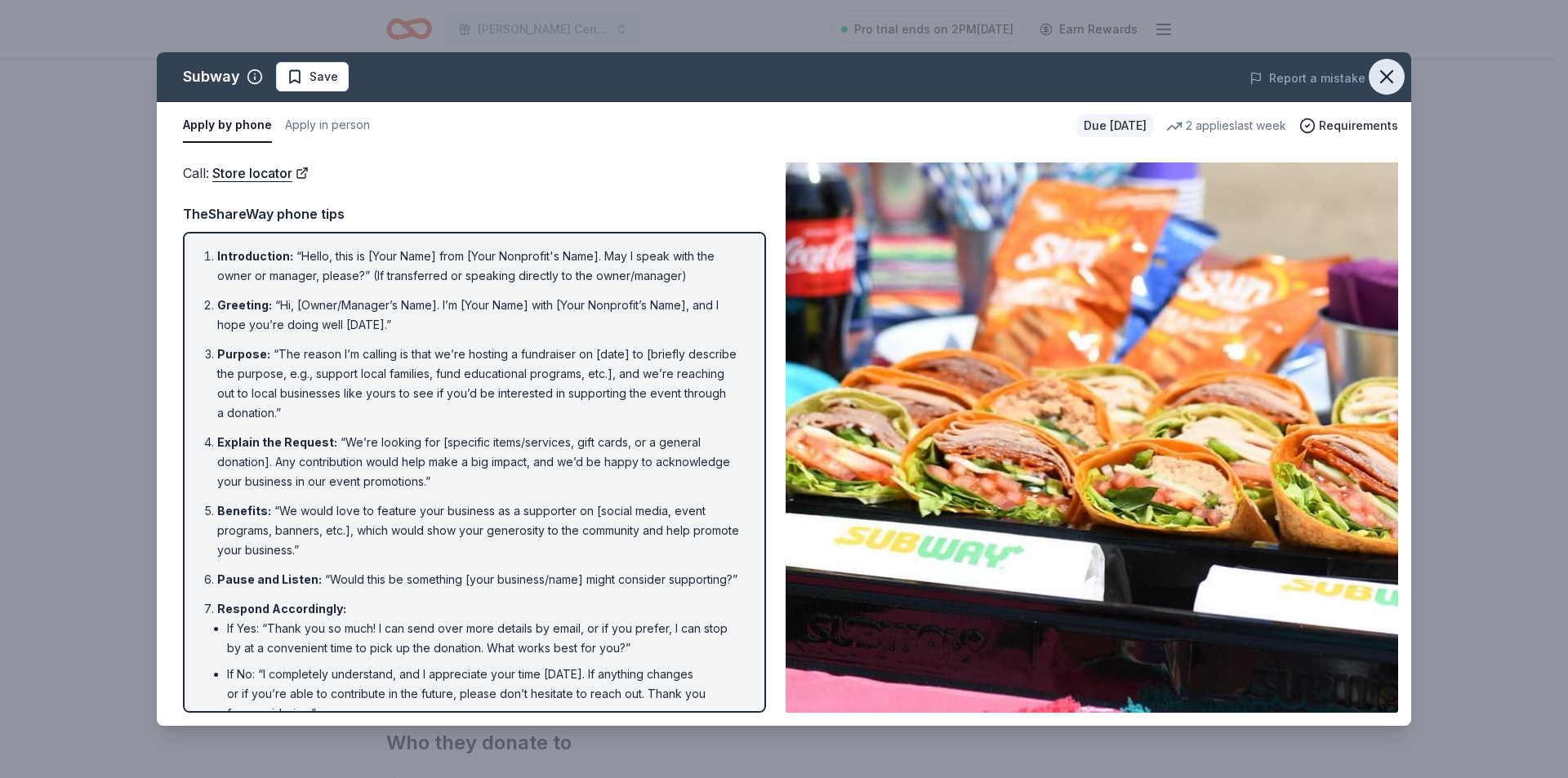
click at [1389, 73] on icon "button" at bounding box center [1387, 77] width 23 height 23
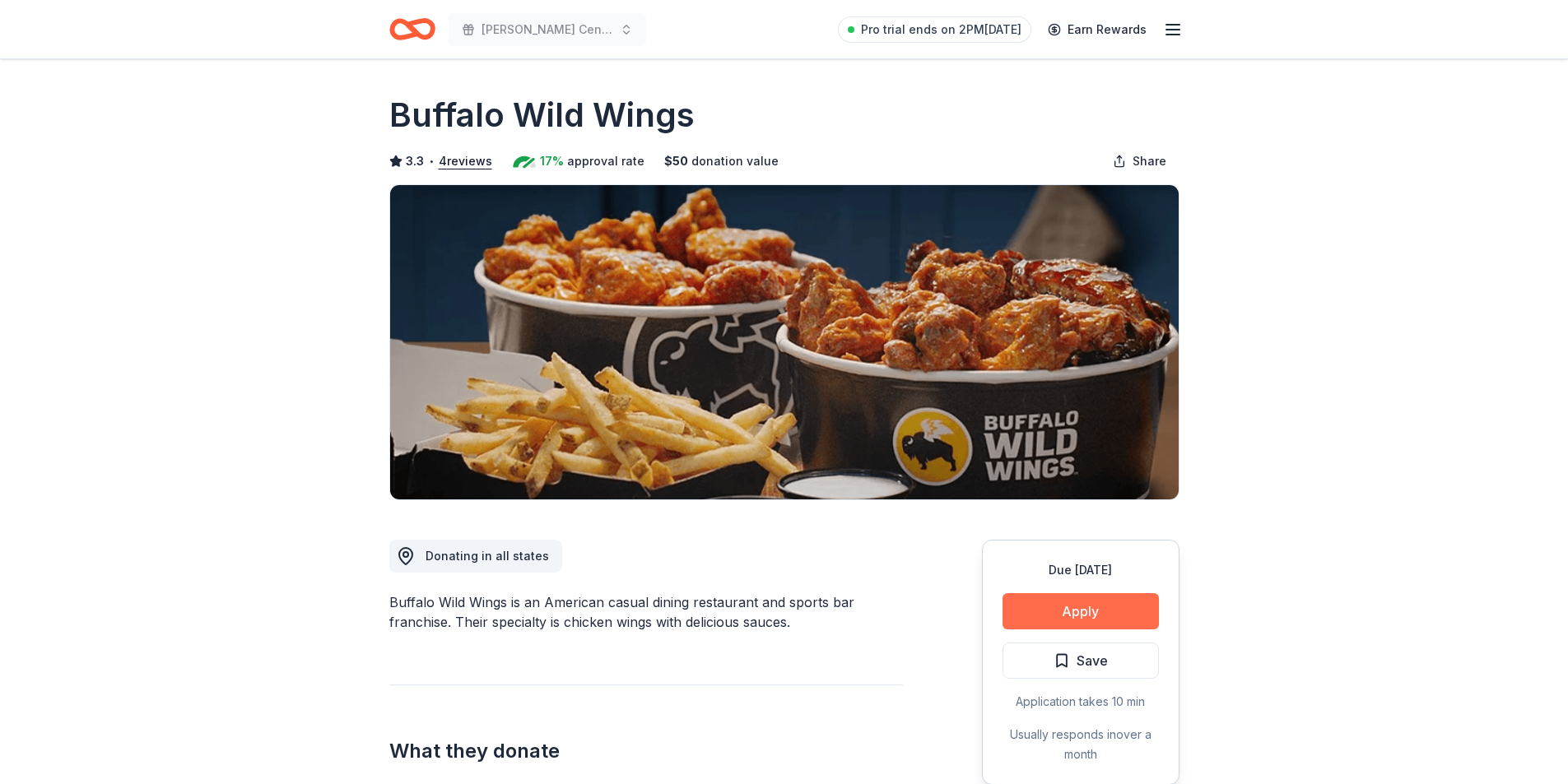
click at [1090, 615] on button "Apply" at bounding box center [1080, 610] width 157 height 36
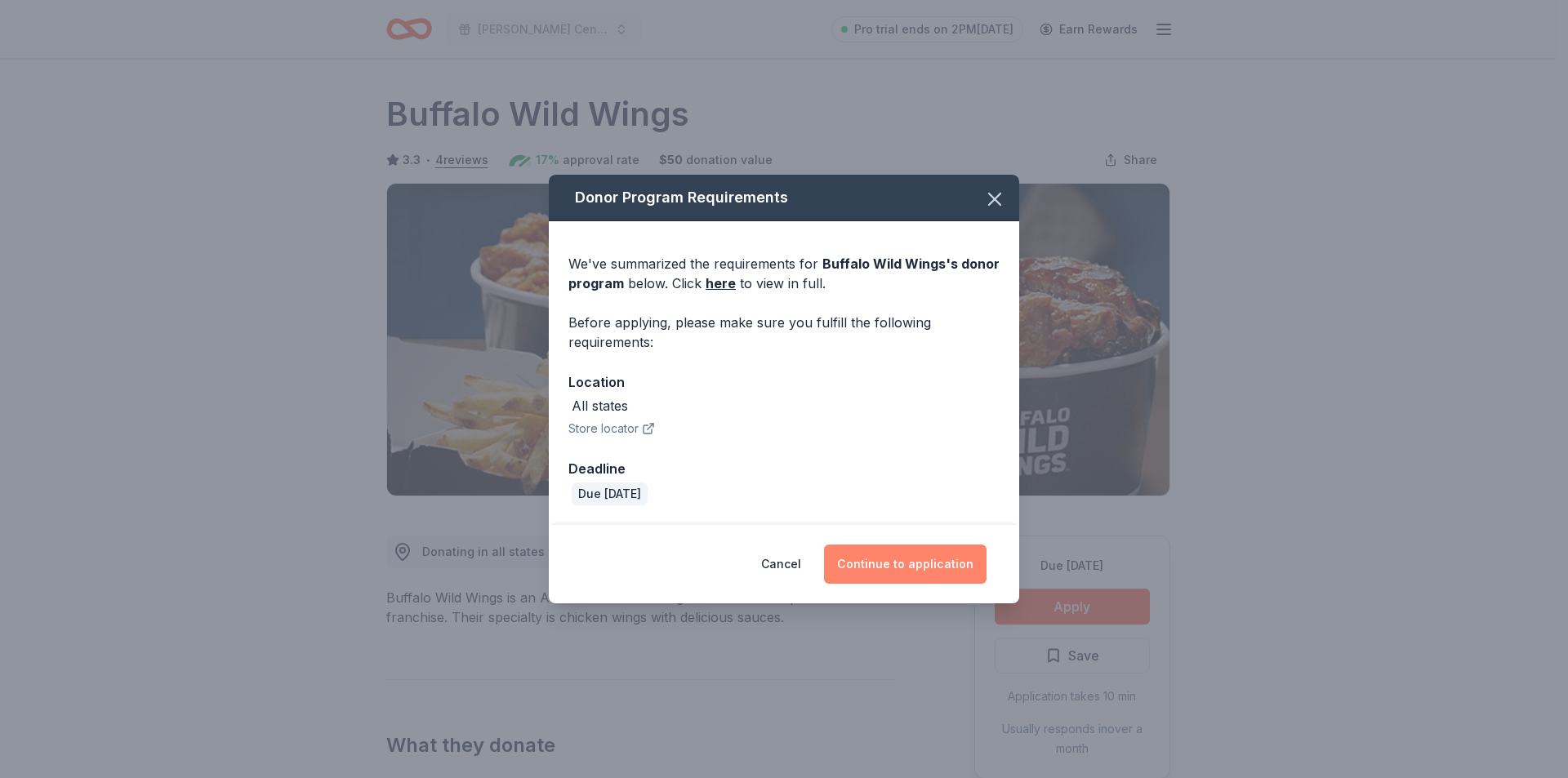
click at [914, 555] on button "Continue to application" at bounding box center [905, 564] width 162 height 39
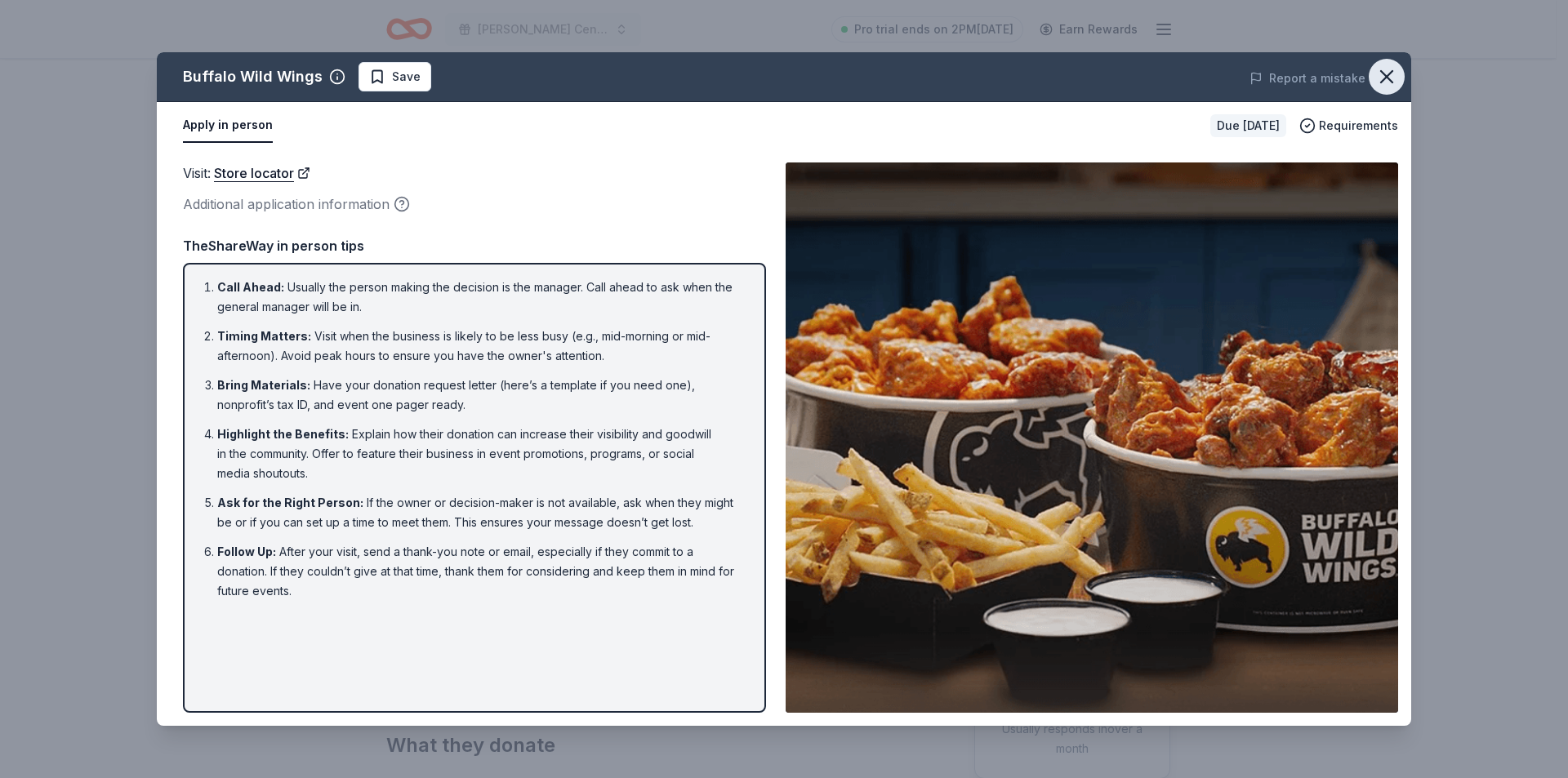
click at [1388, 71] on icon "button" at bounding box center [1387, 77] width 23 height 23
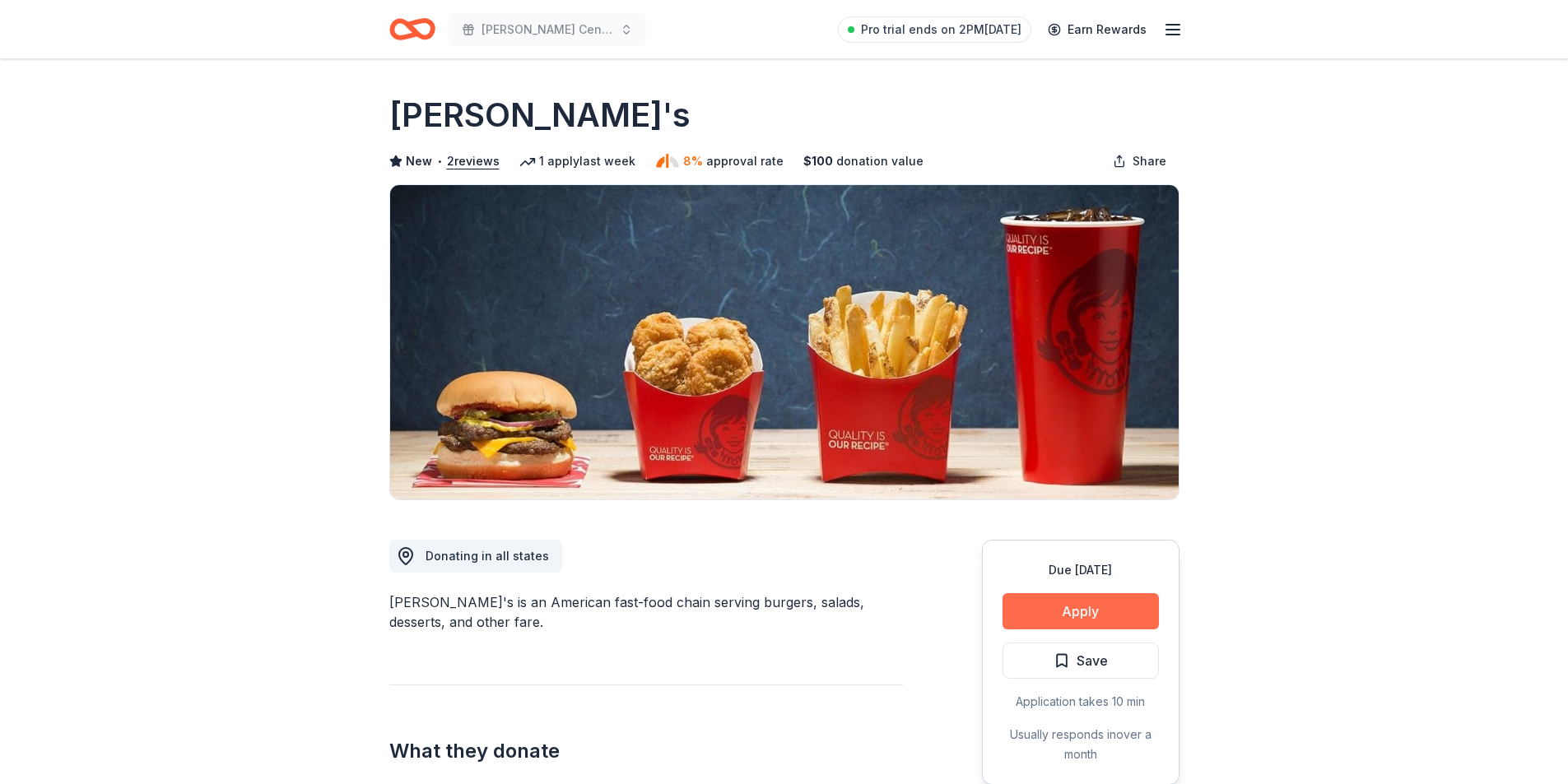
click at [1074, 611] on button "Apply" at bounding box center [1080, 610] width 157 height 36
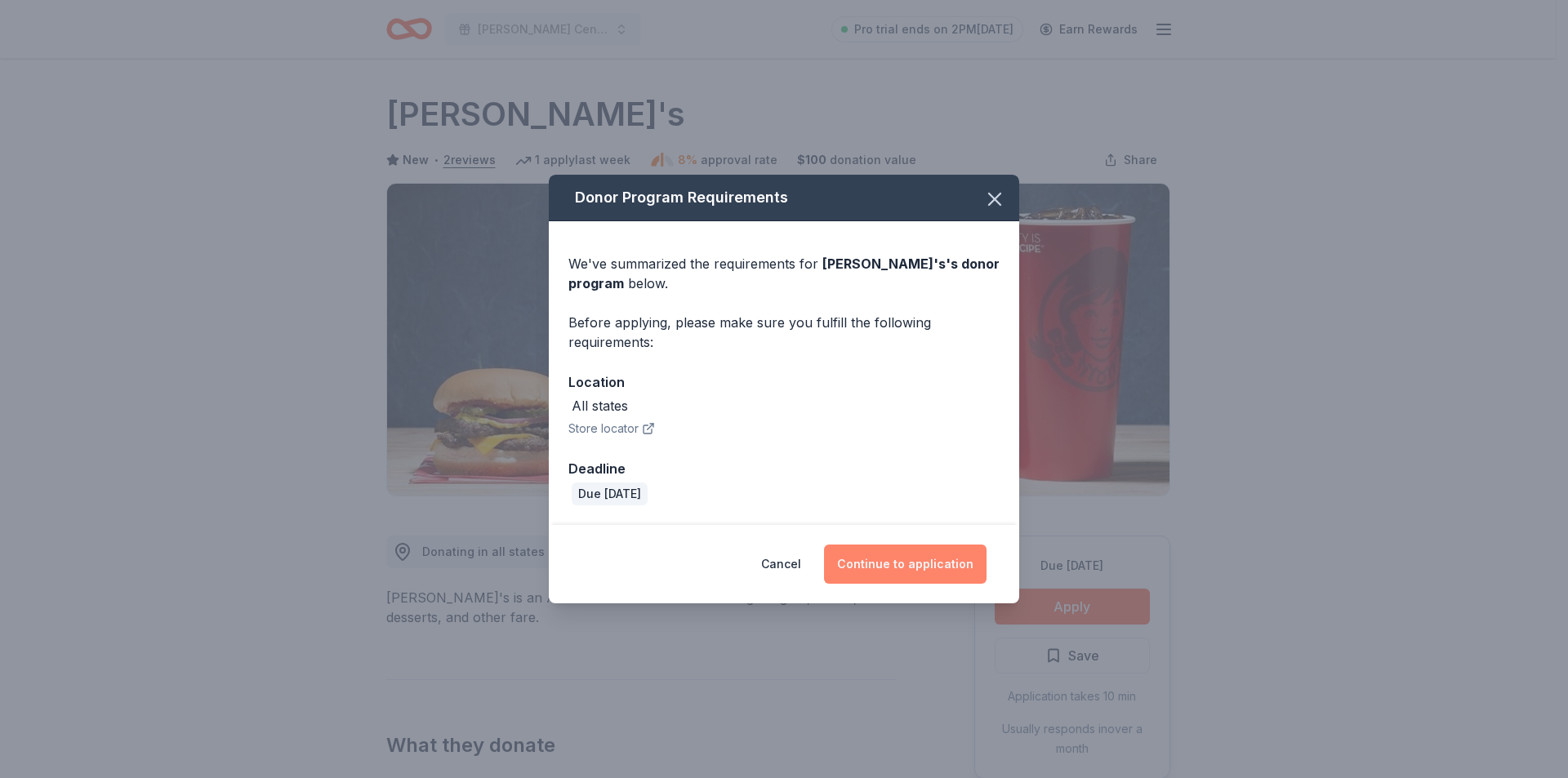
click at [867, 558] on button "Continue to application" at bounding box center [905, 564] width 162 height 39
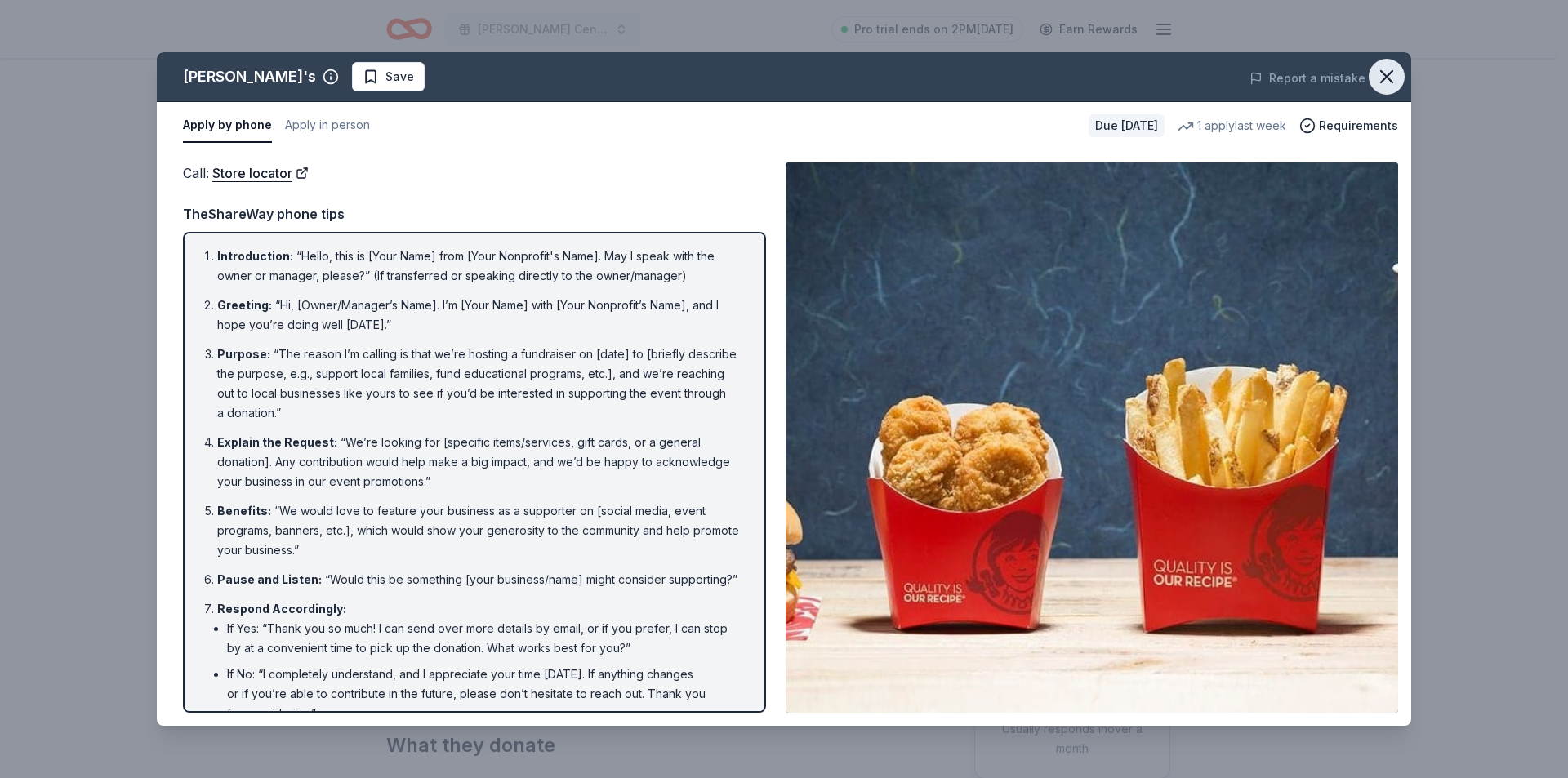
click at [1394, 68] on icon "button" at bounding box center [1387, 77] width 23 height 23
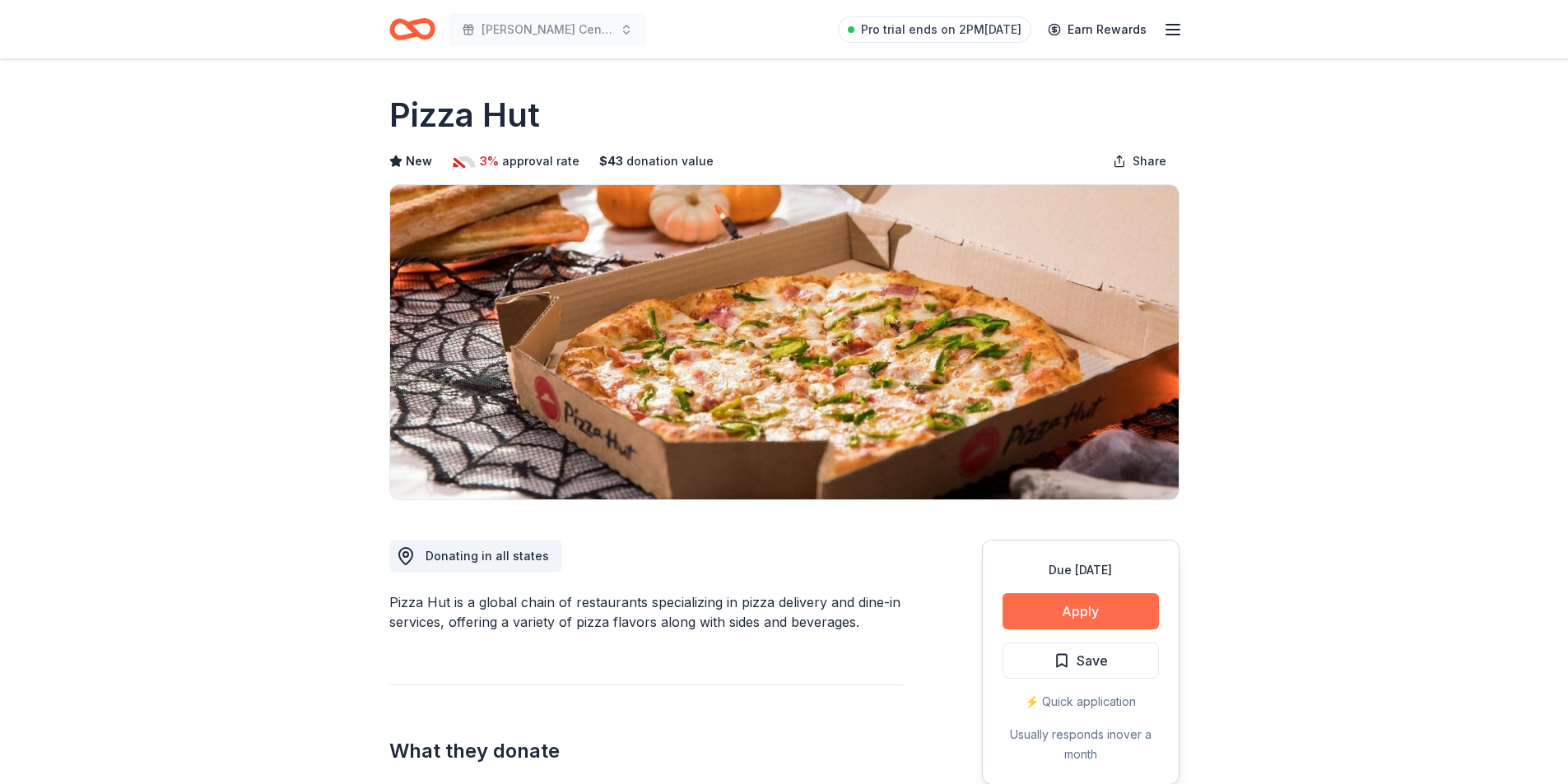
click at [1034, 603] on button "Apply" at bounding box center [1080, 610] width 157 height 36
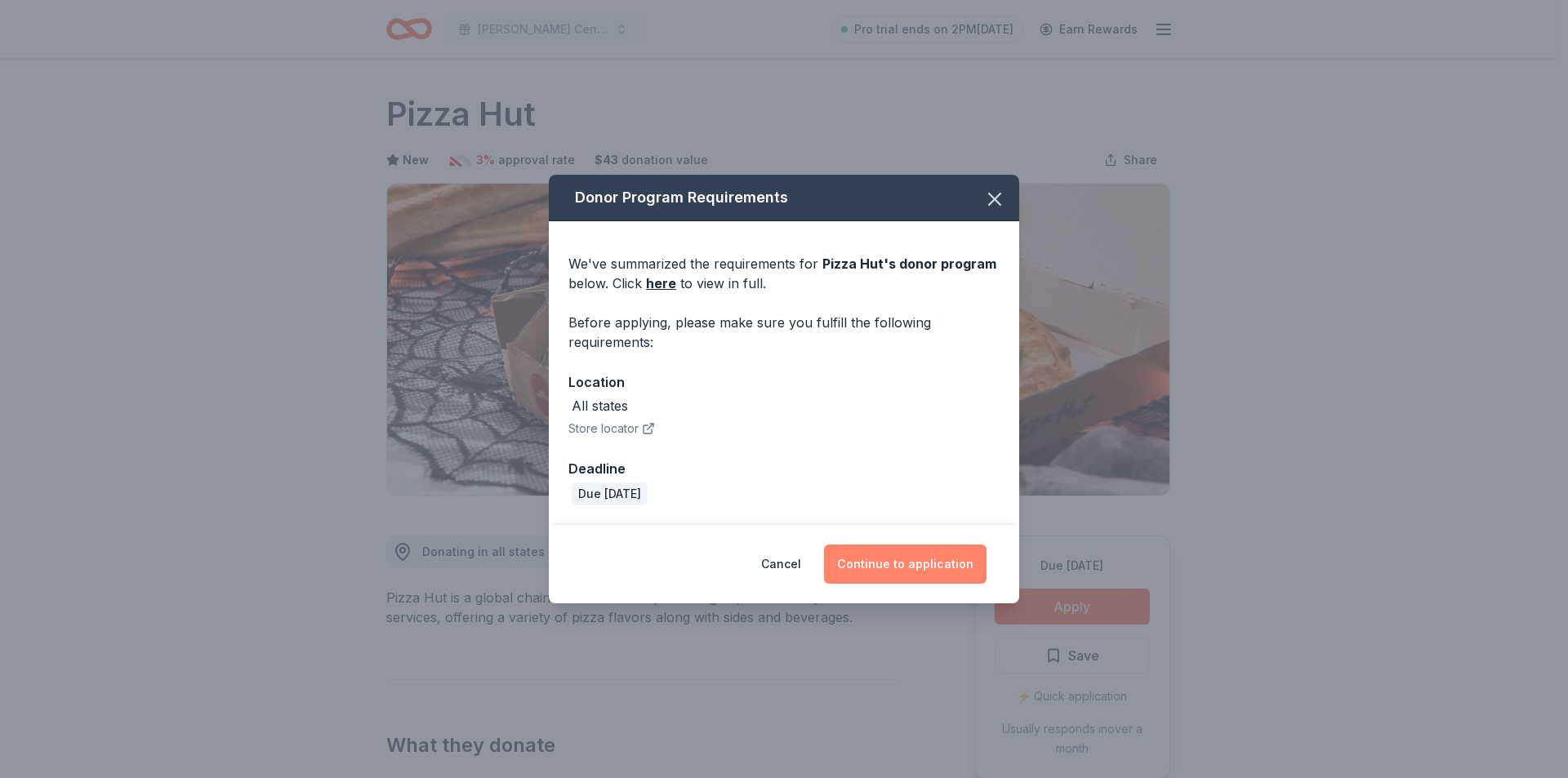
click at [910, 574] on button "Continue to application" at bounding box center [905, 564] width 162 height 39
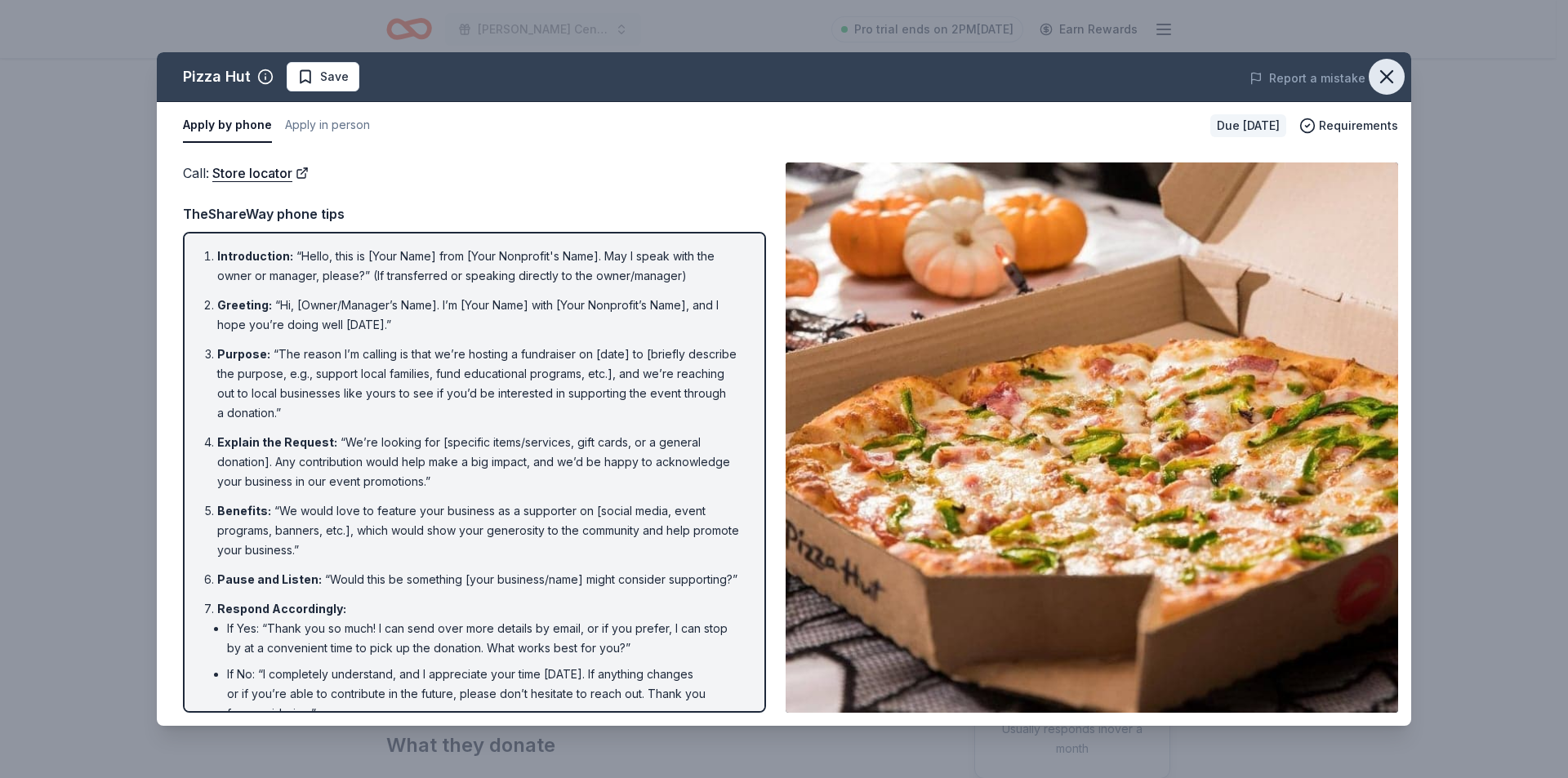
click at [1383, 80] on icon "button" at bounding box center [1387, 77] width 12 height 12
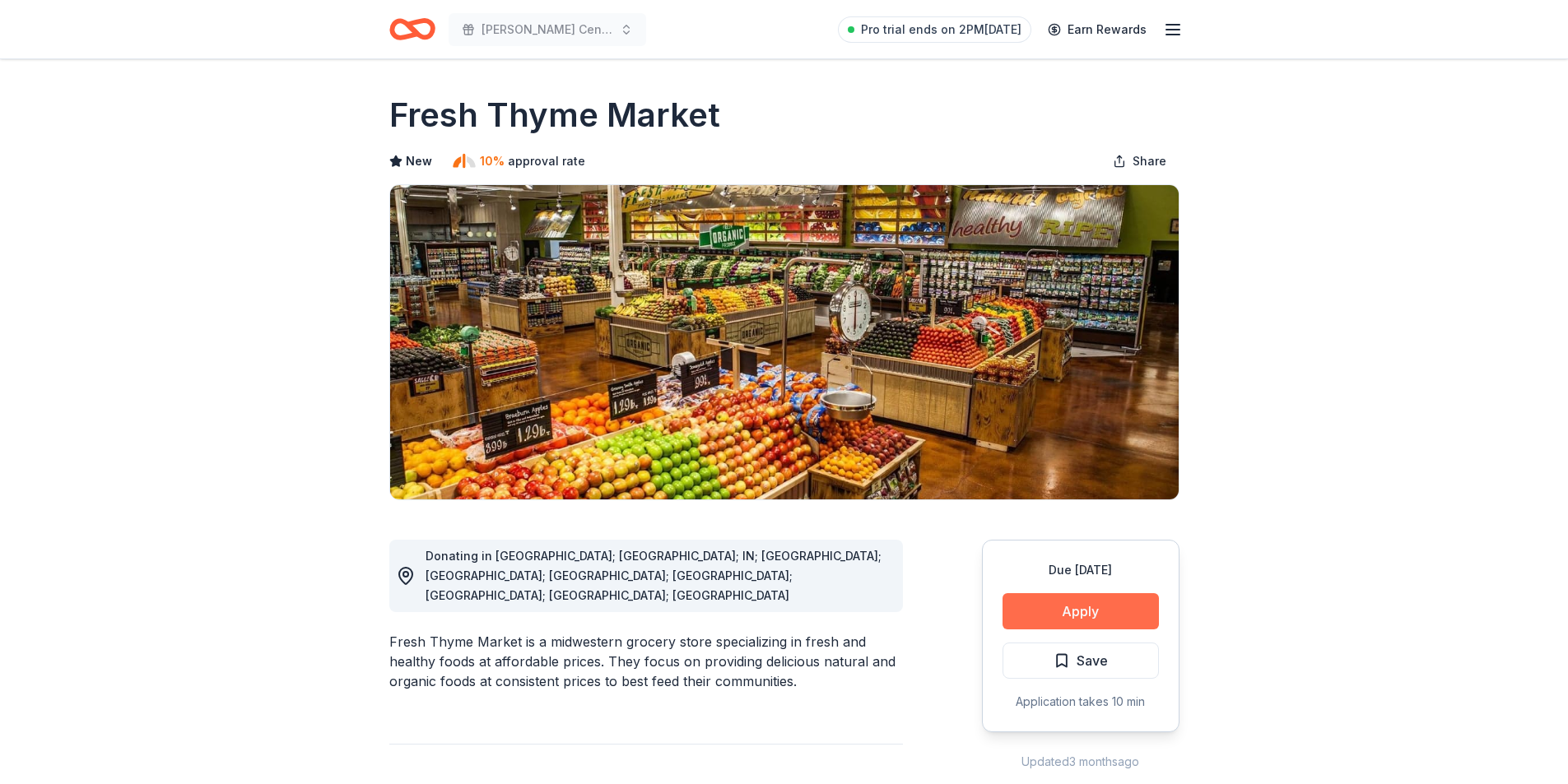
click at [1051, 609] on button "Apply" at bounding box center [1080, 610] width 157 height 36
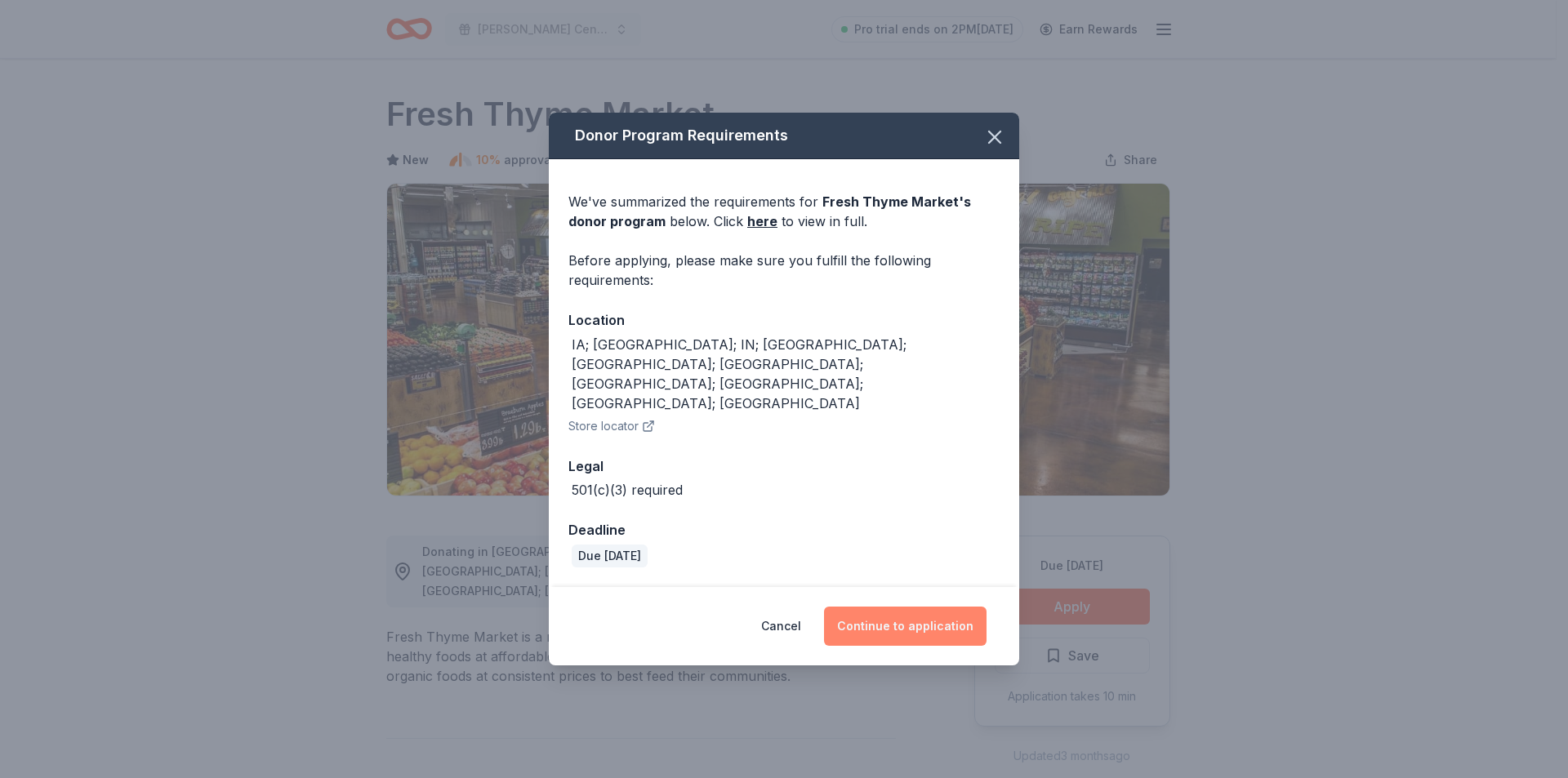
click at [905, 606] on button "Continue to application" at bounding box center [905, 625] width 162 height 39
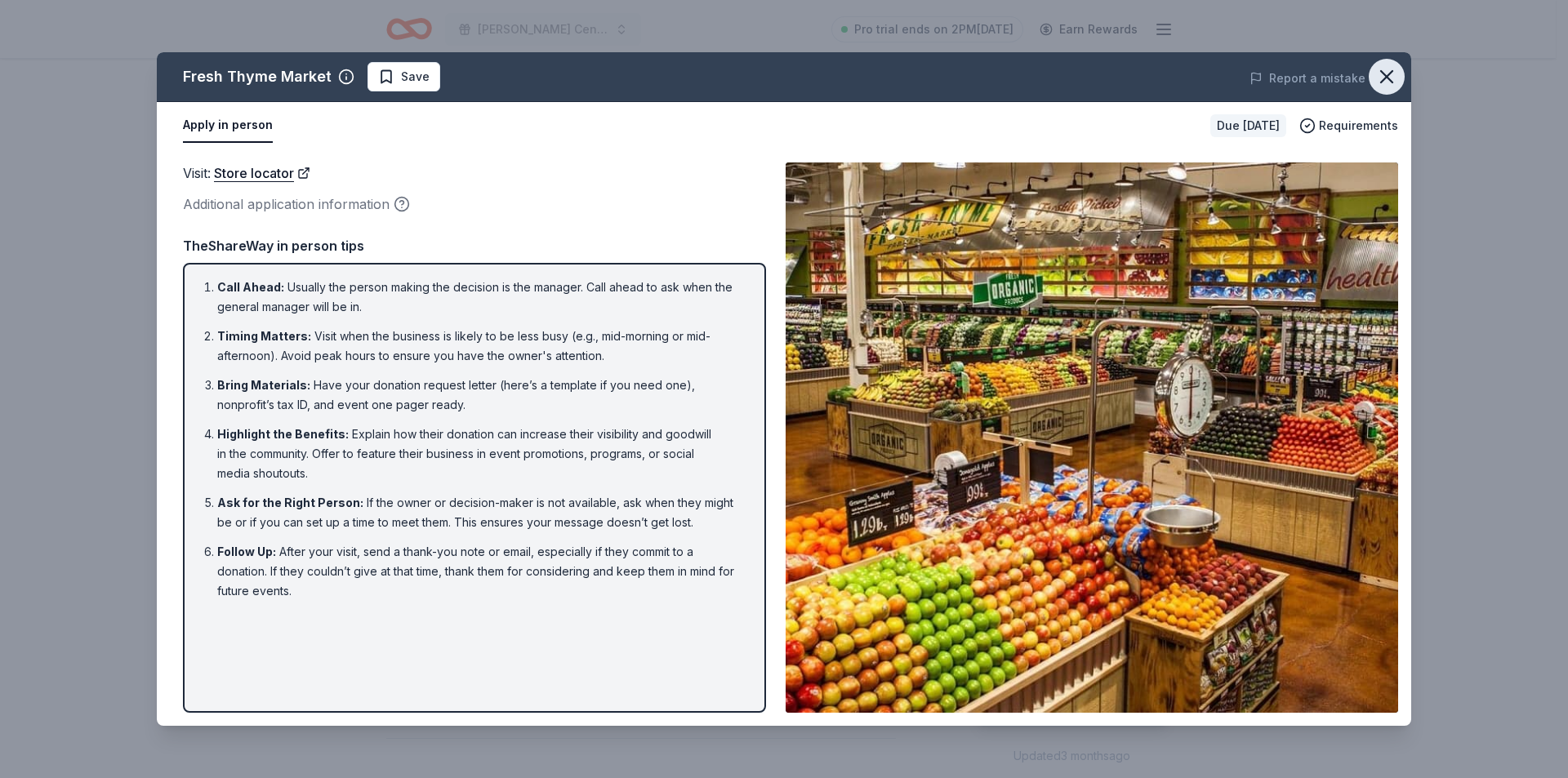
click at [1381, 74] on icon "button" at bounding box center [1387, 77] width 23 height 23
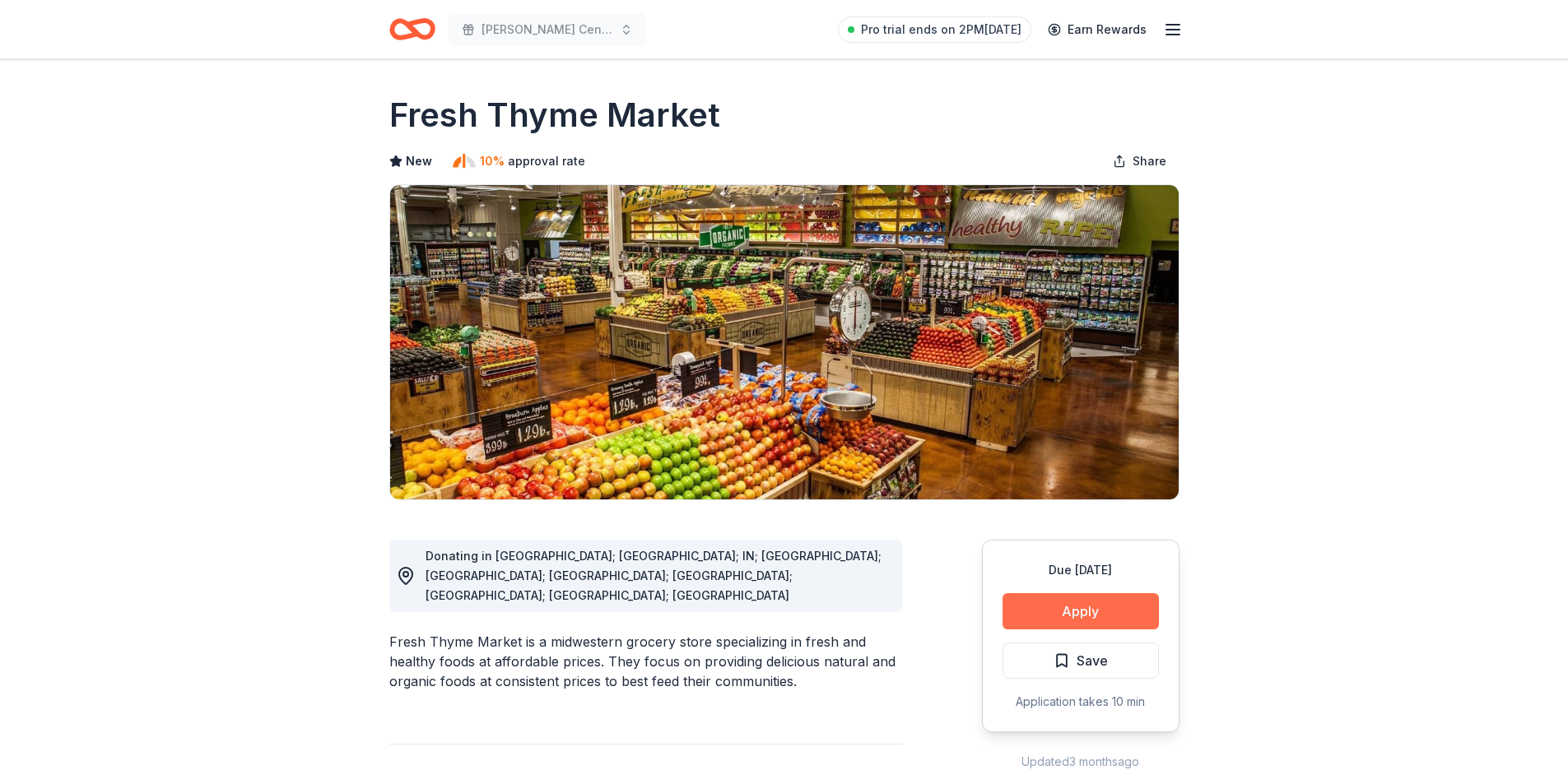
click at [1041, 601] on button "Apply" at bounding box center [1080, 610] width 157 height 36
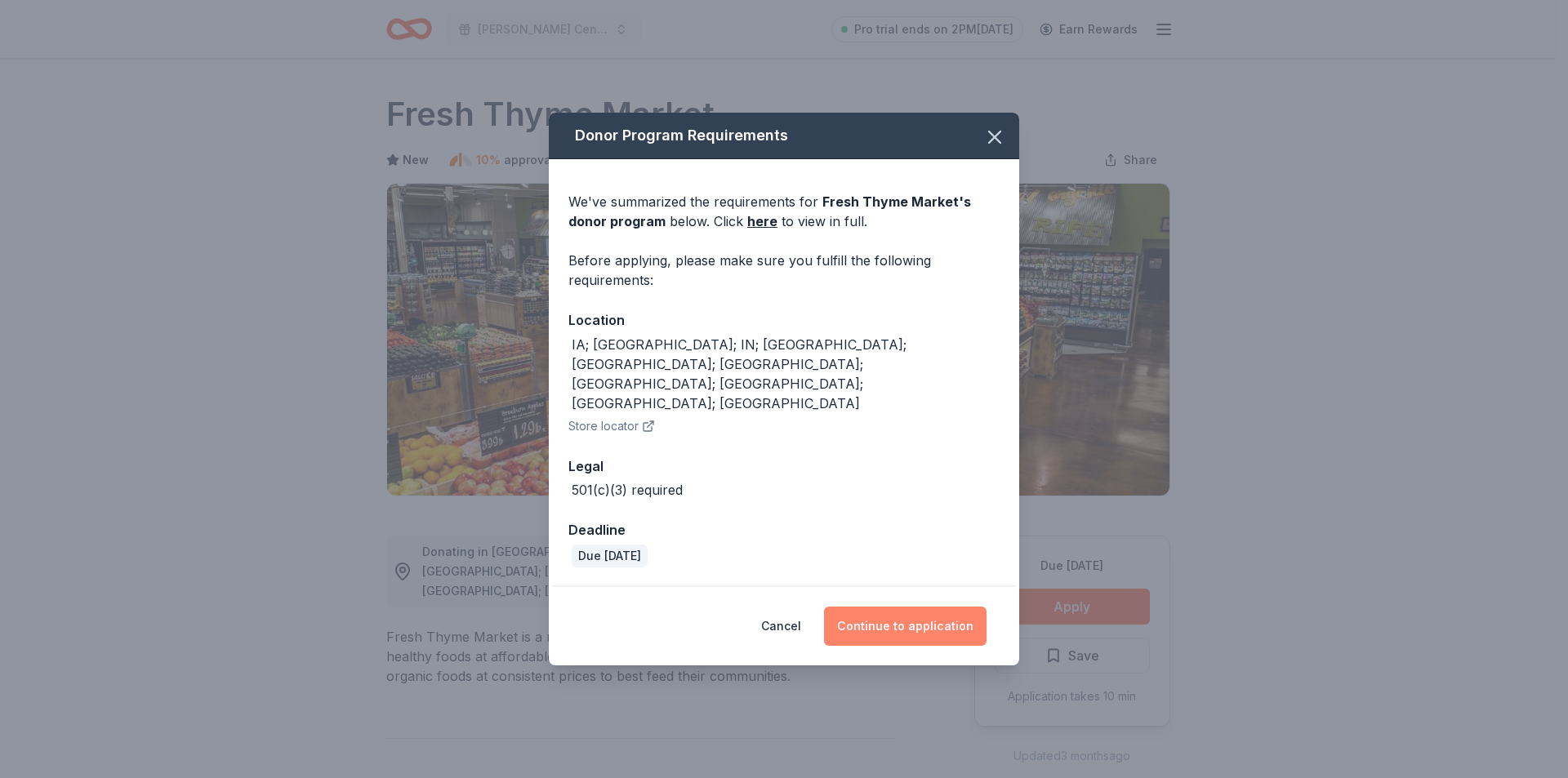
click at [892, 606] on button "Continue to application" at bounding box center [905, 625] width 162 height 39
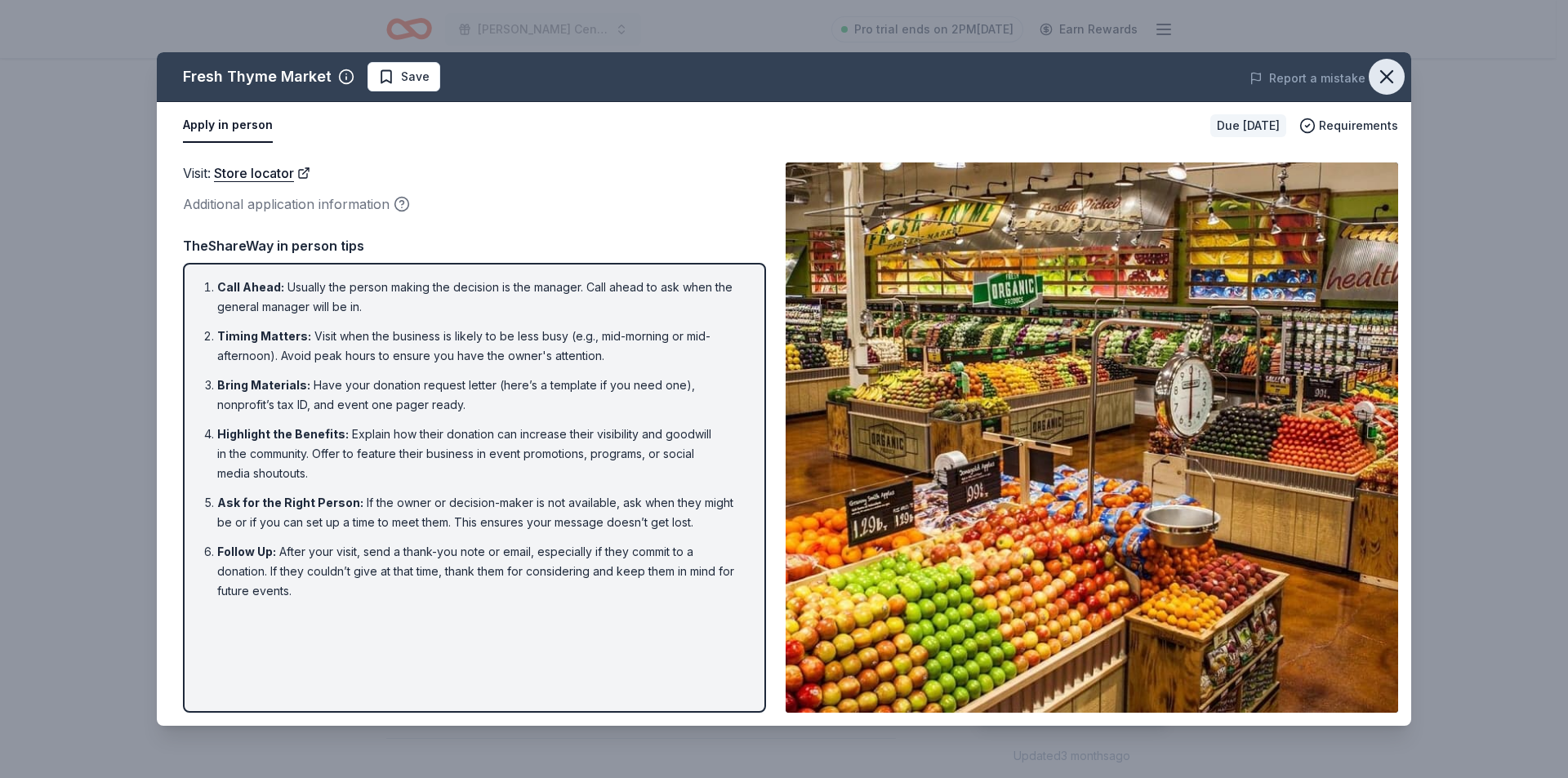
click at [1381, 73] on icon "button" at bounding box center [1387, 77] width 23 height 23
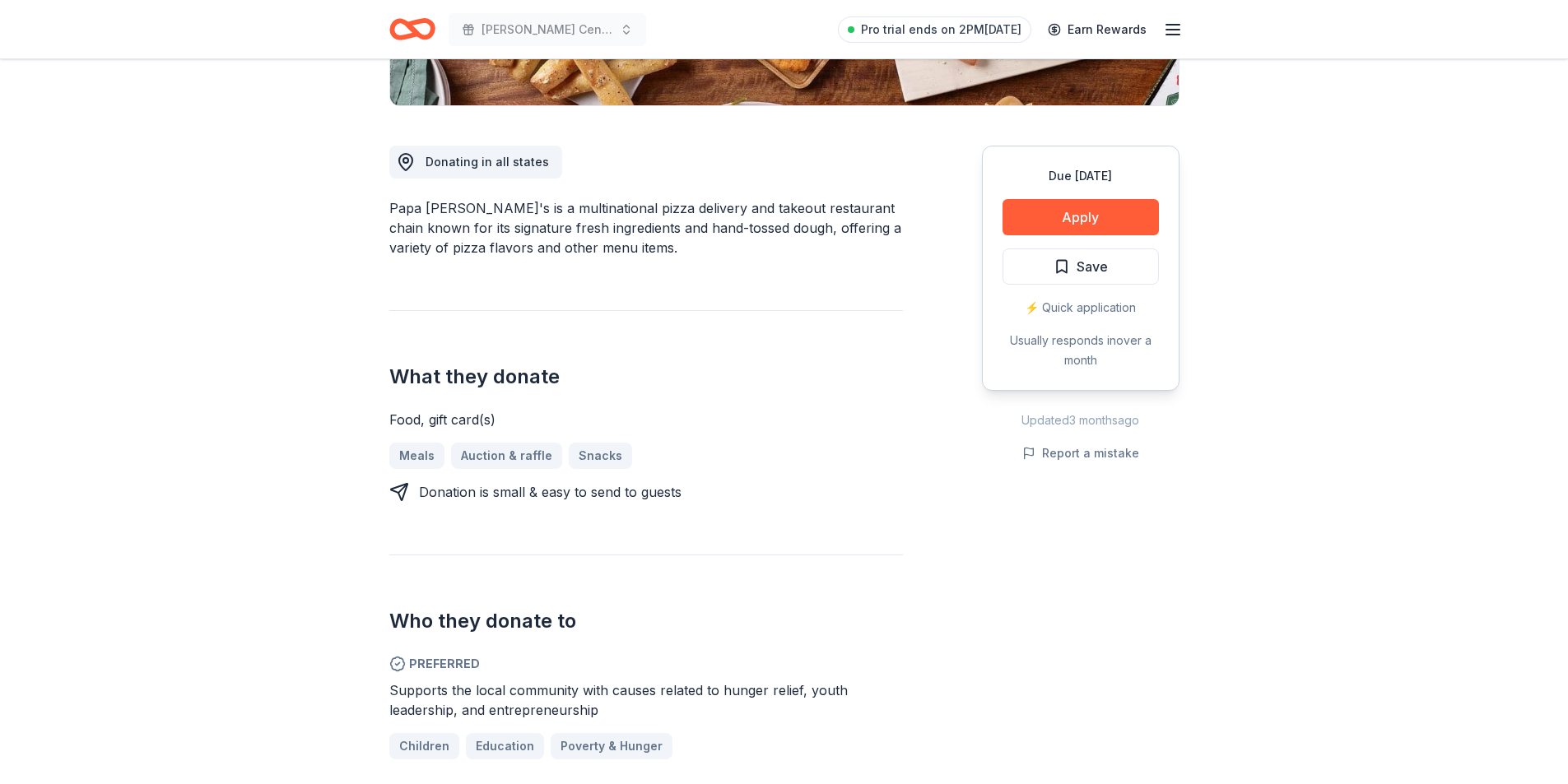
scroll to position [411, 0]
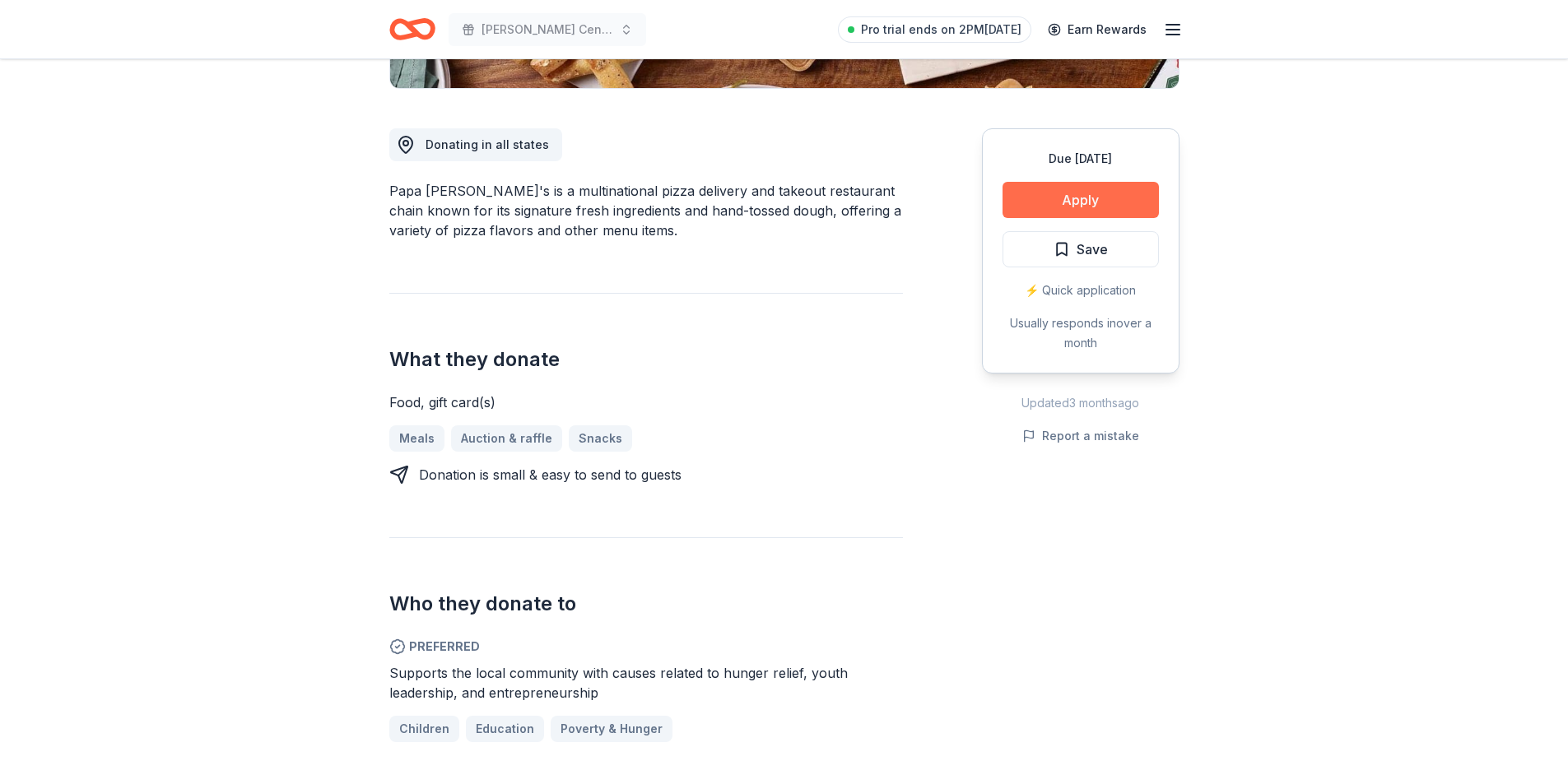
click at [1059, 209] on button "Apply" at bounding box center [1080, 199] width 157 height 36
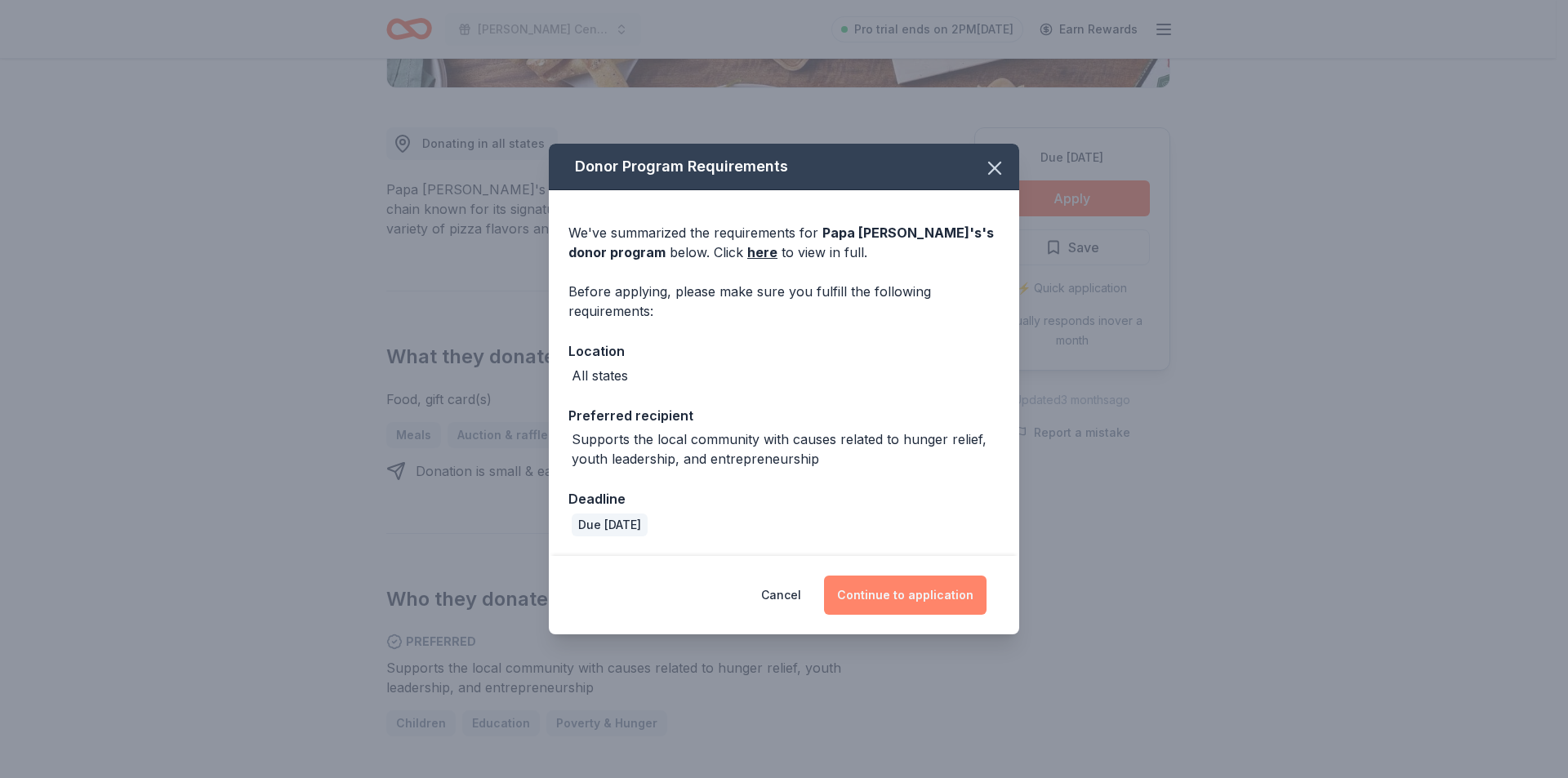
click at [922, 595] on button "Continue to application" at bounding box center [905, 595] width 162 height 39
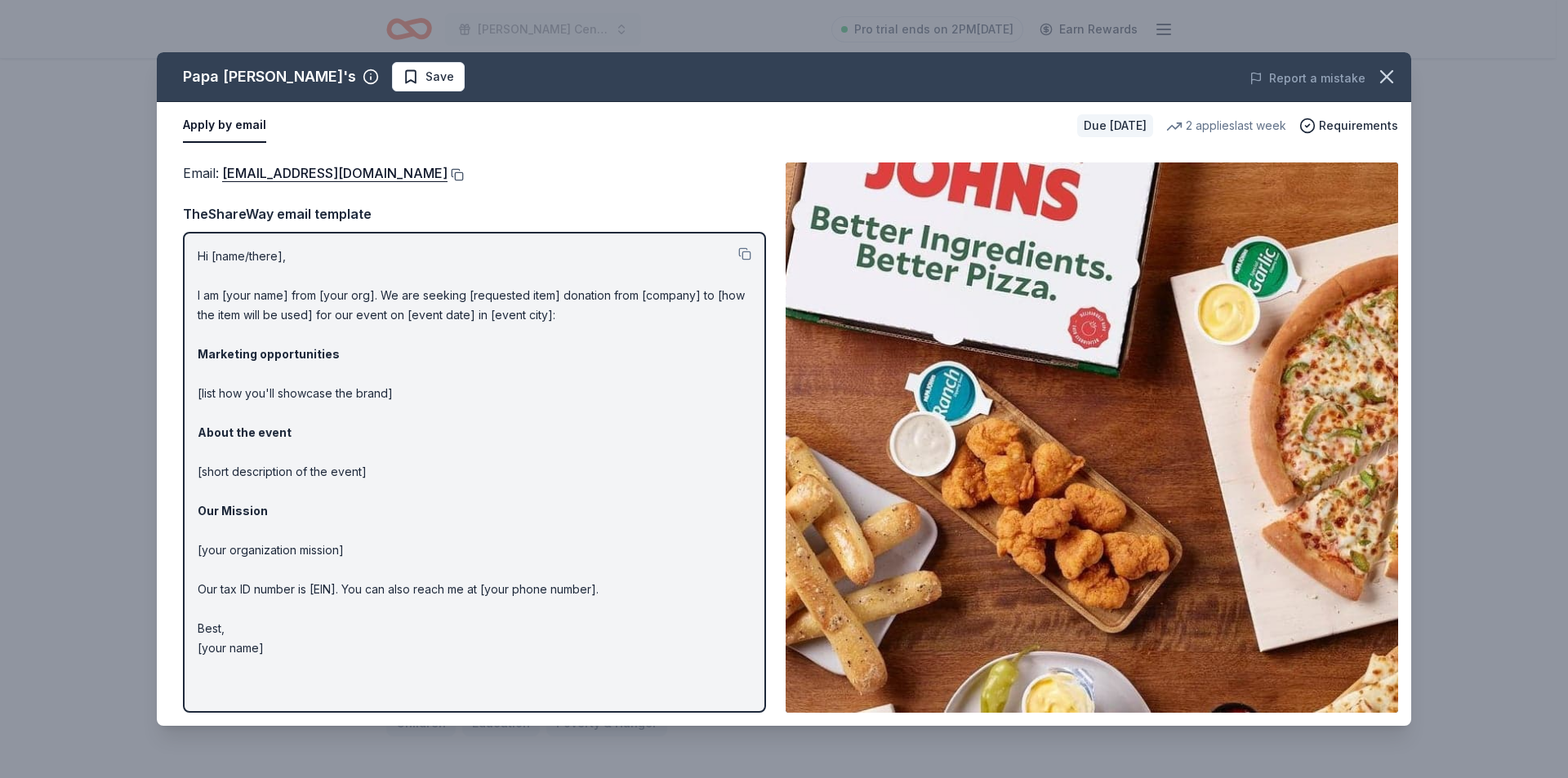
click at [447, 173] on button at bounding box center [455, 175] width 16 height 13
click at [747, 254] on button at bounding box center [745, 254] width 13 height 13
click at [1383, 78] on icon "button" at bounding box center [1387, 77] width 23 height 23
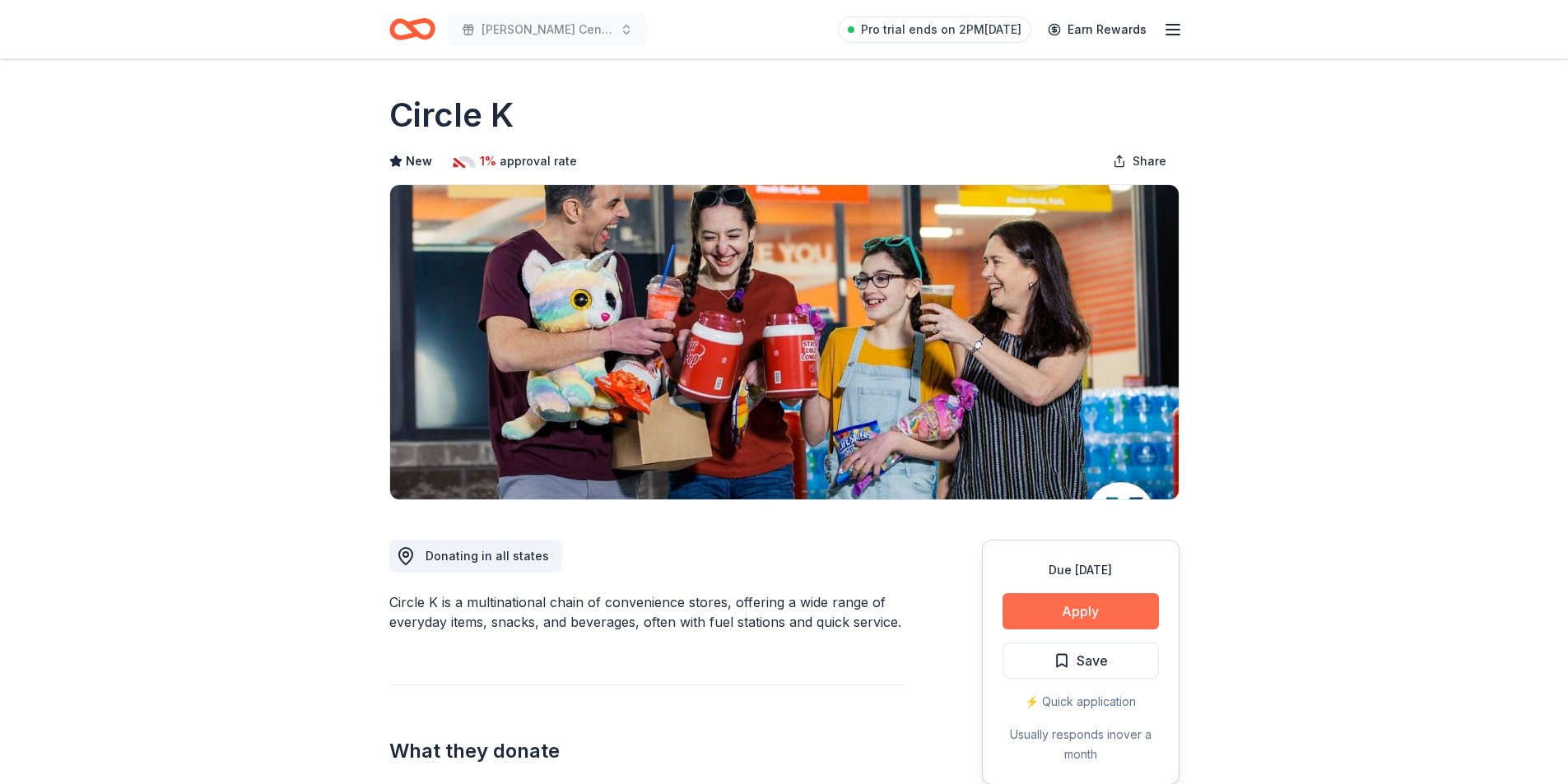
click at [1075, 612] on button "Apply" at bounding box center [1080, 610] width 157 height 36
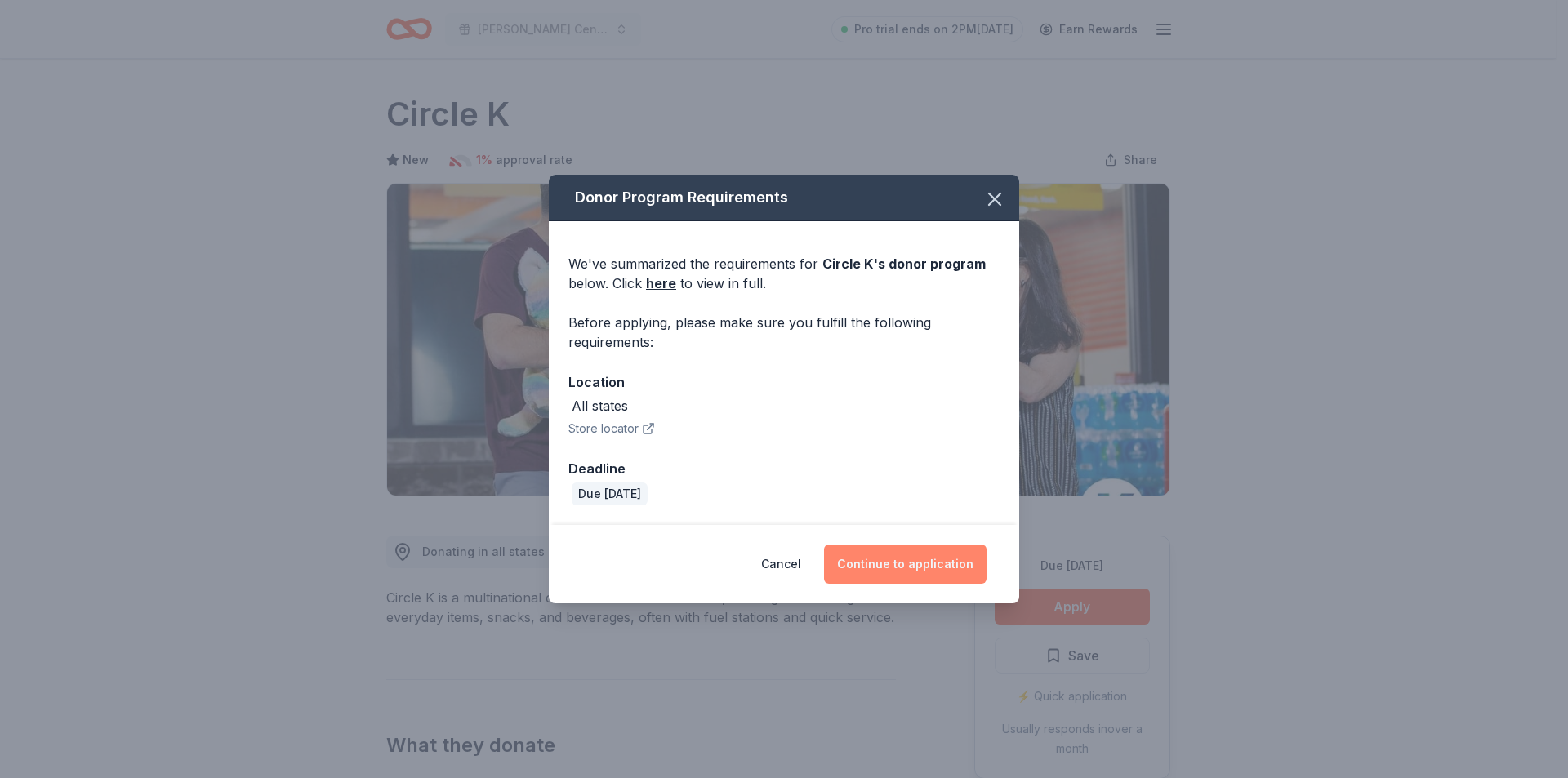
click at [867, 569] on button "Continue to application" at bounding box center [905, 564] width 162 height 39
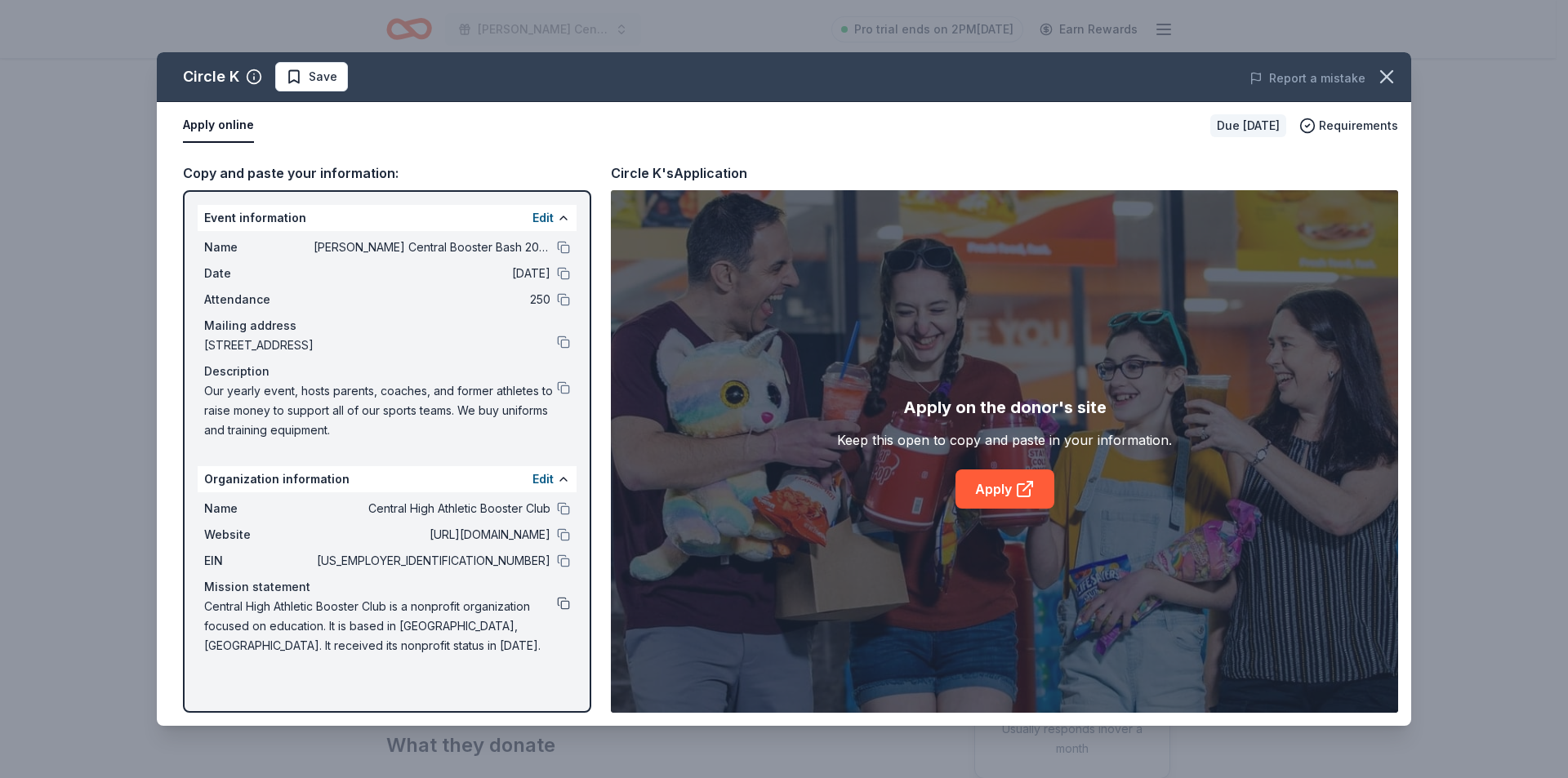
click at [566, 607] on button at bounding box center [563, 603] width 13 height 13
click at [562, 560] on button at bounding box center [563, 561] width 13 height 13
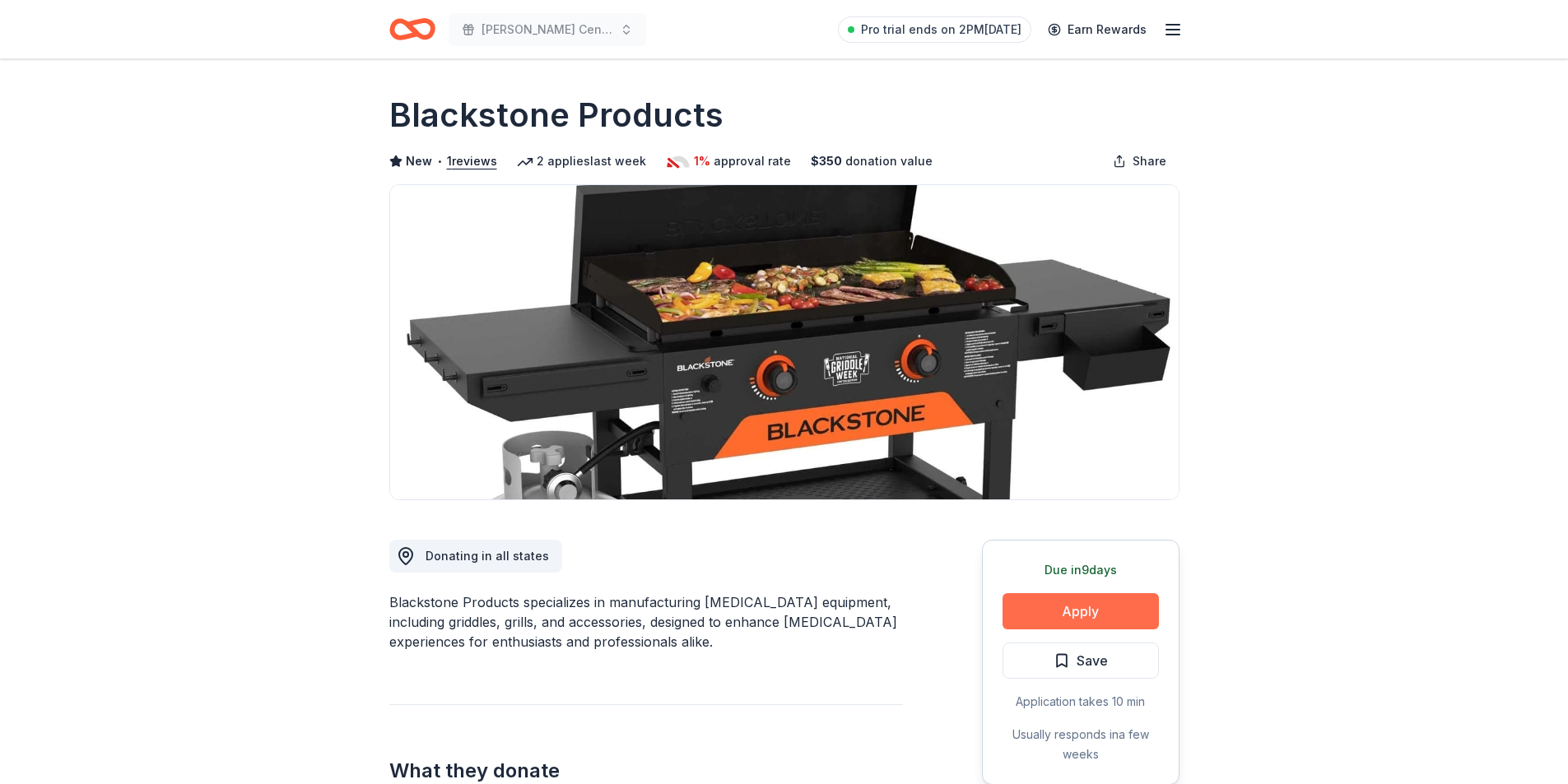
click at [1042, 604] on button "Apply" at bounding box center [1080, 610] width 157 height 36
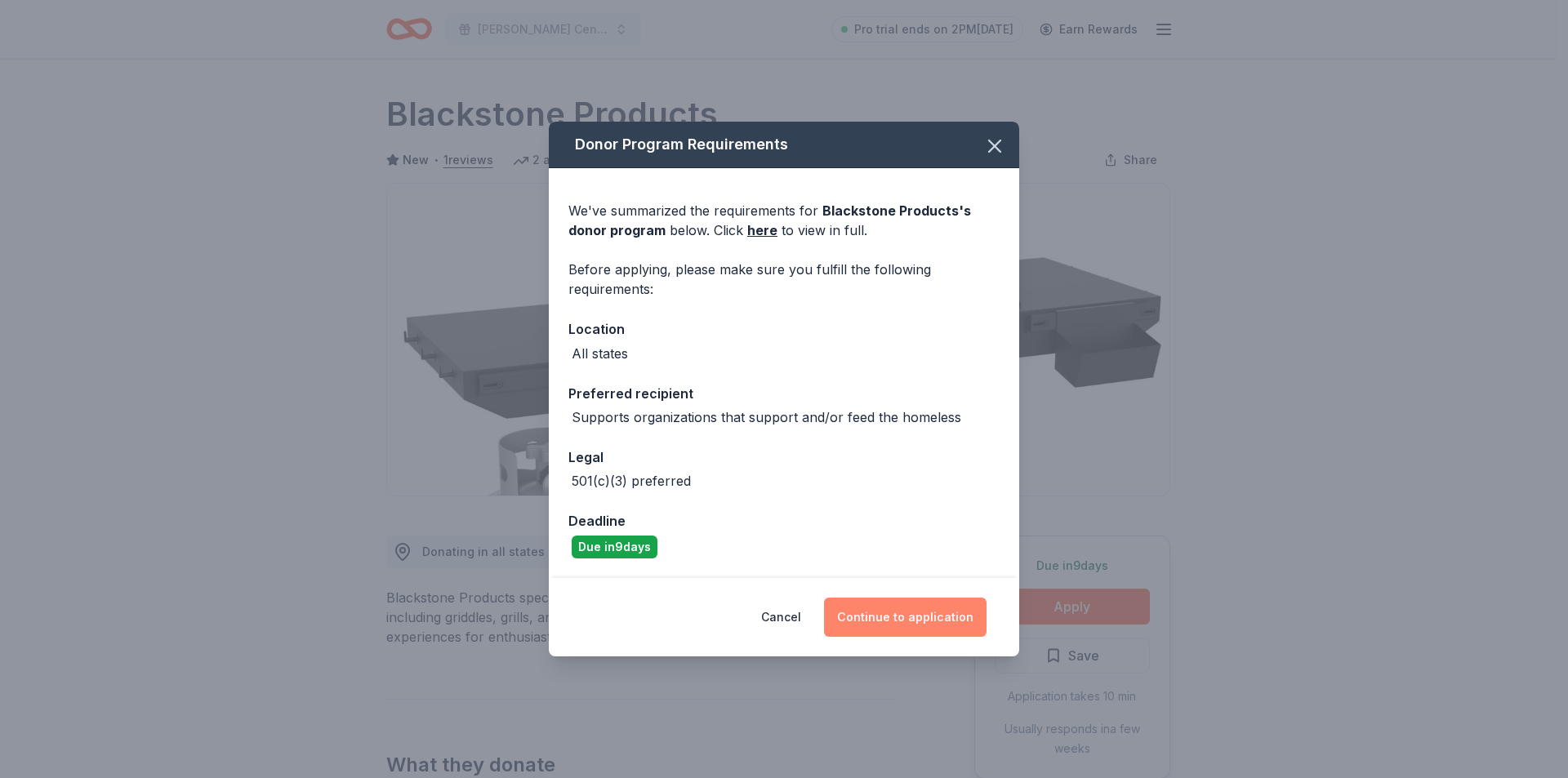
click at [876, 631] on button "Continue to application" at bounding box center [905, 617] width 162 height 39
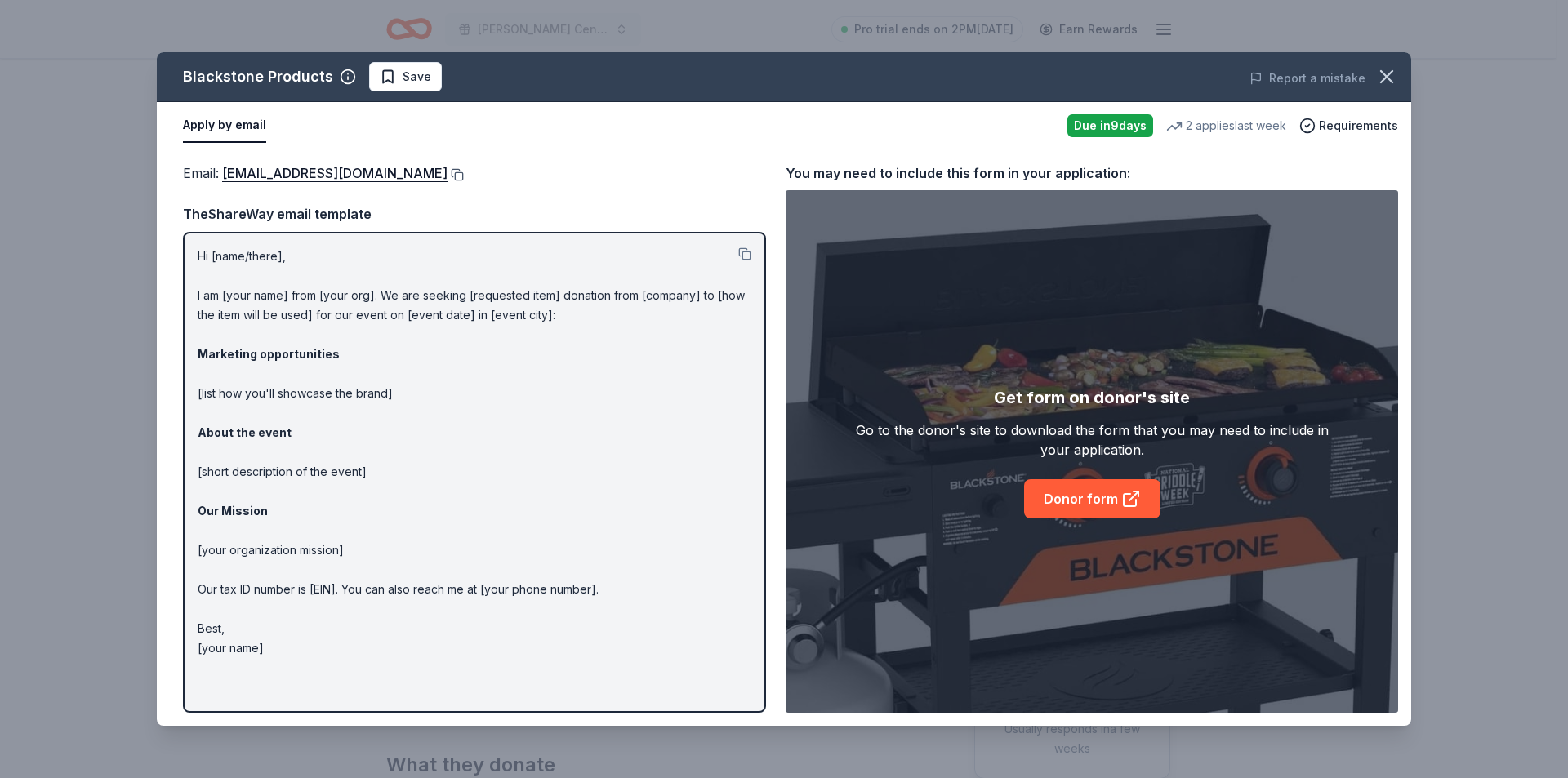
click at [463, 177] on button at bounding box center [455, 175] width 16 height 13
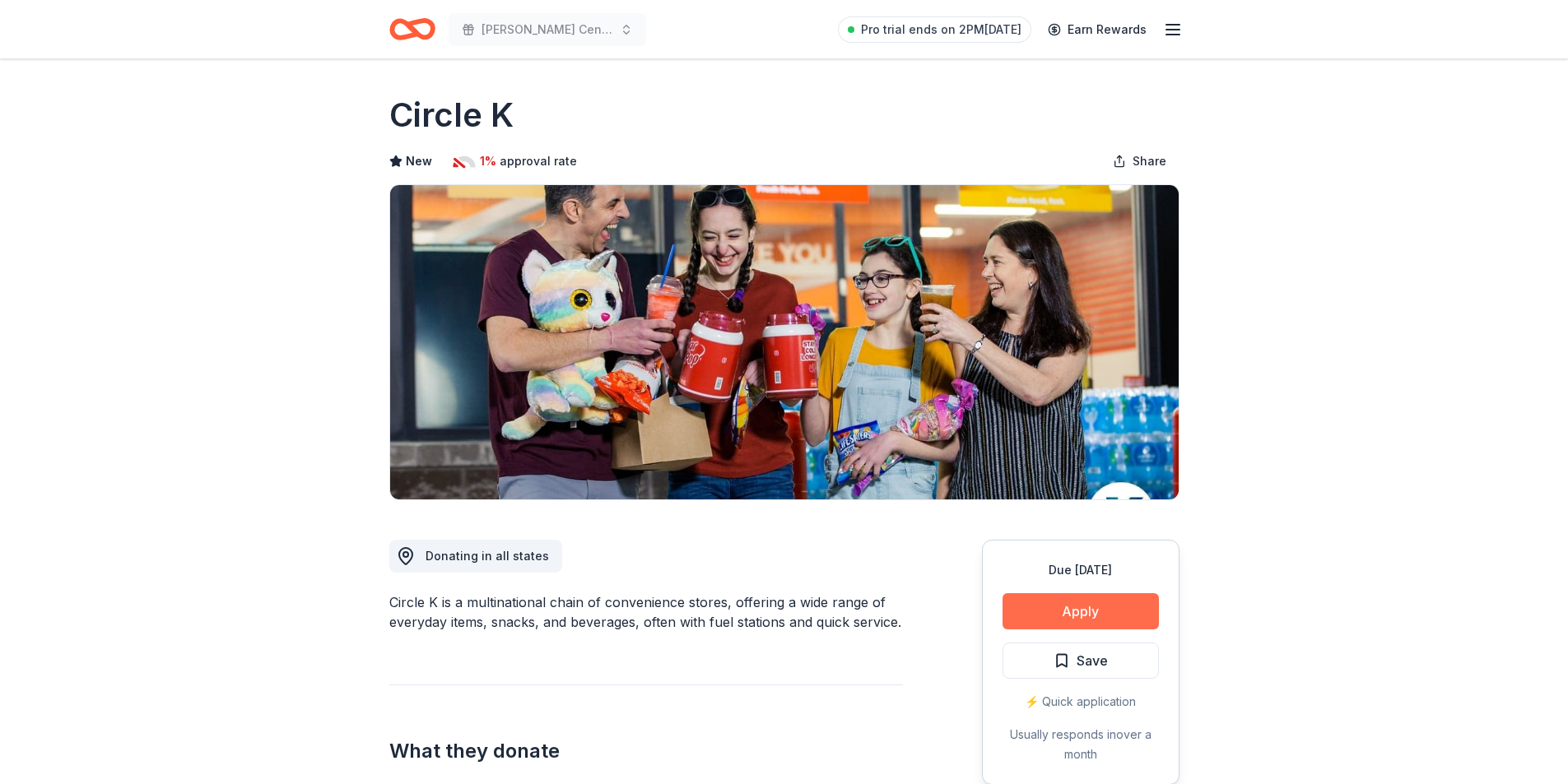
click at [1055, 613] on button "Apply" at bounding box center [1080, 610] width 157 height 36
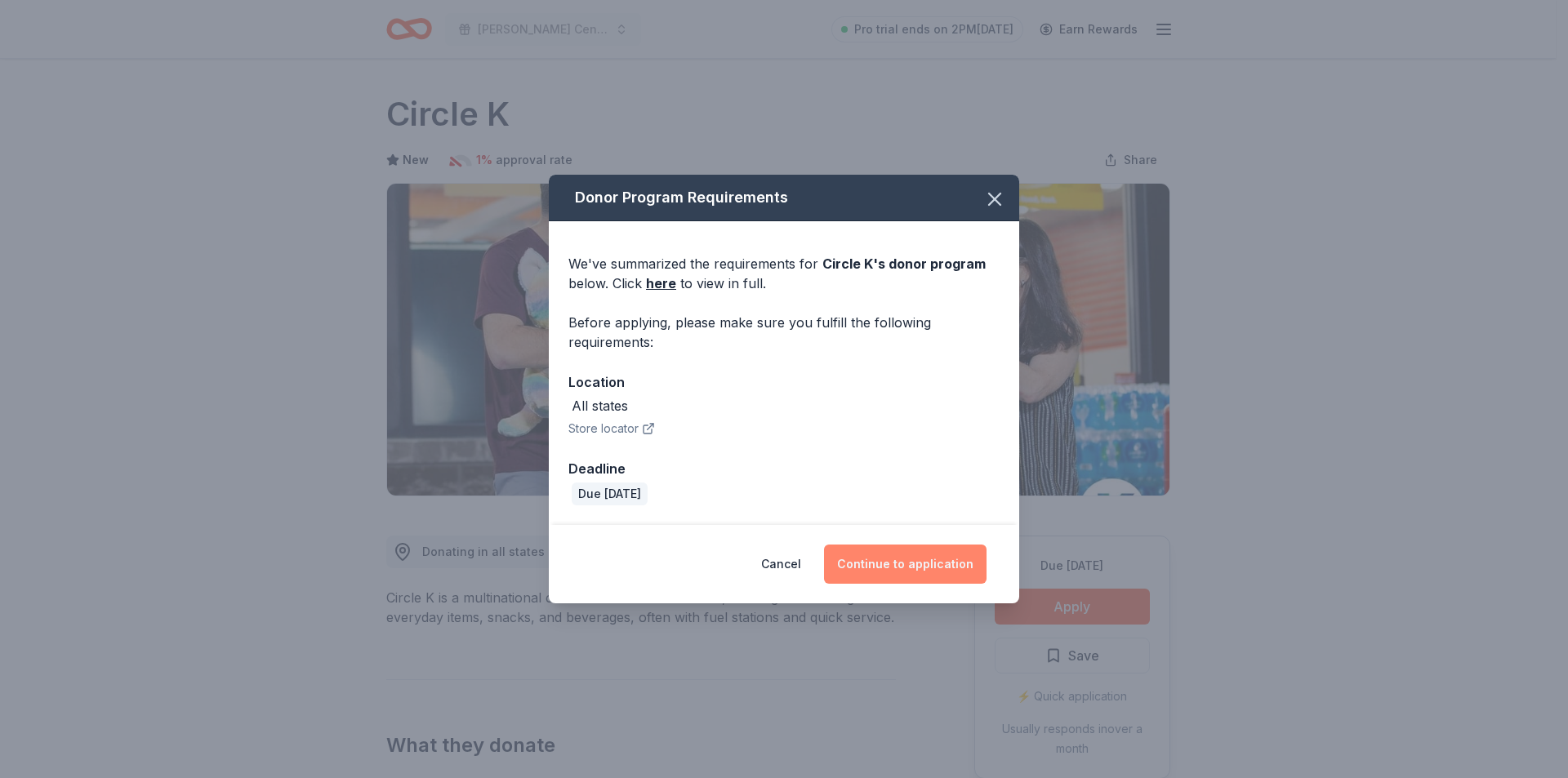
click at [885, 559] on button "Continue to application" at bounding box center [905, 564] width 162 height 39
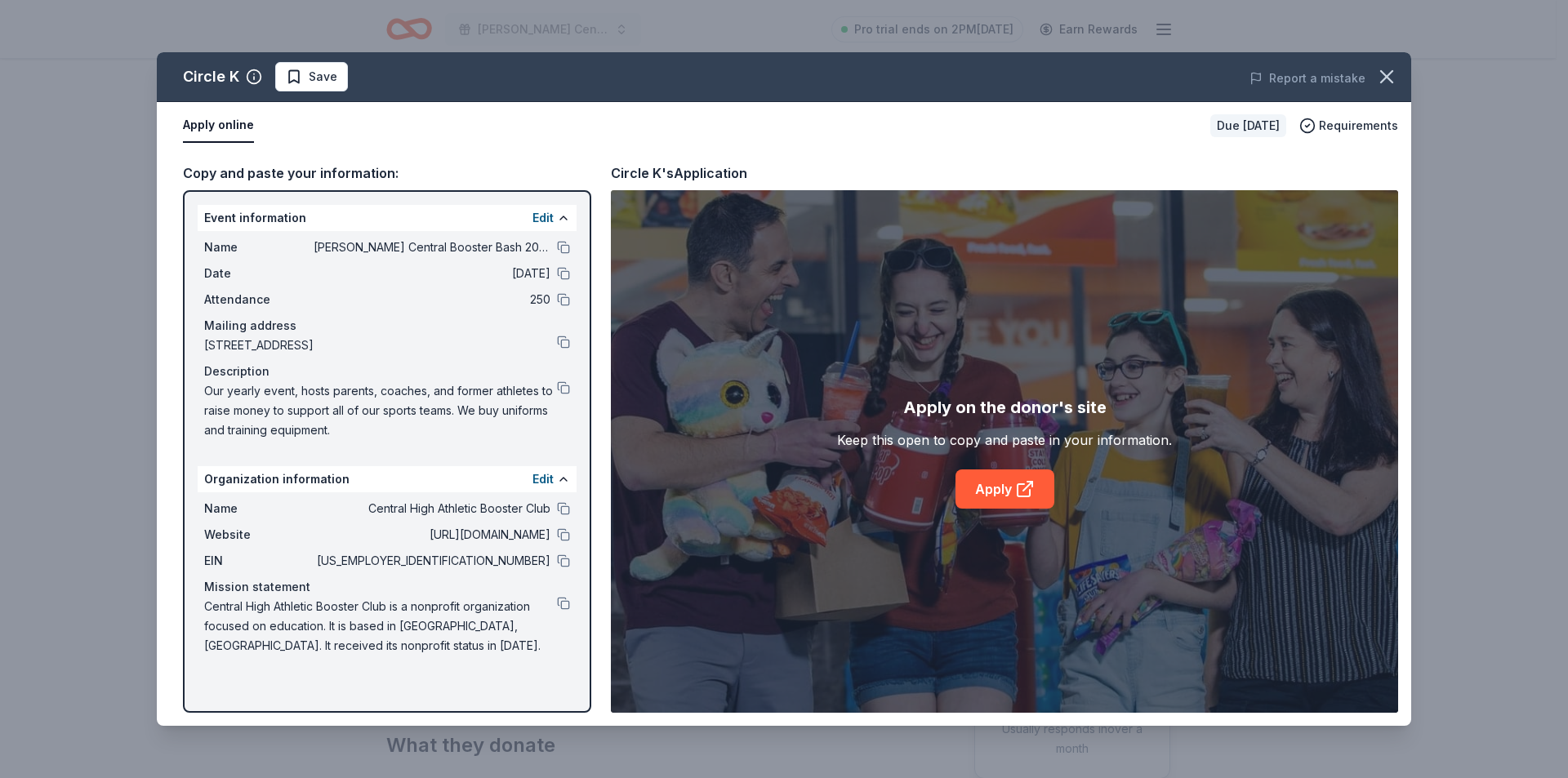
click at [995, 467] on div "Apply on the donor's site Keep this open to copy and paste in your information.…" at bounding box center [1004, 451] width 335 height 114
click at [996, 484] on link "Apply" at bounding box center [1005, 488] width 99 height 39
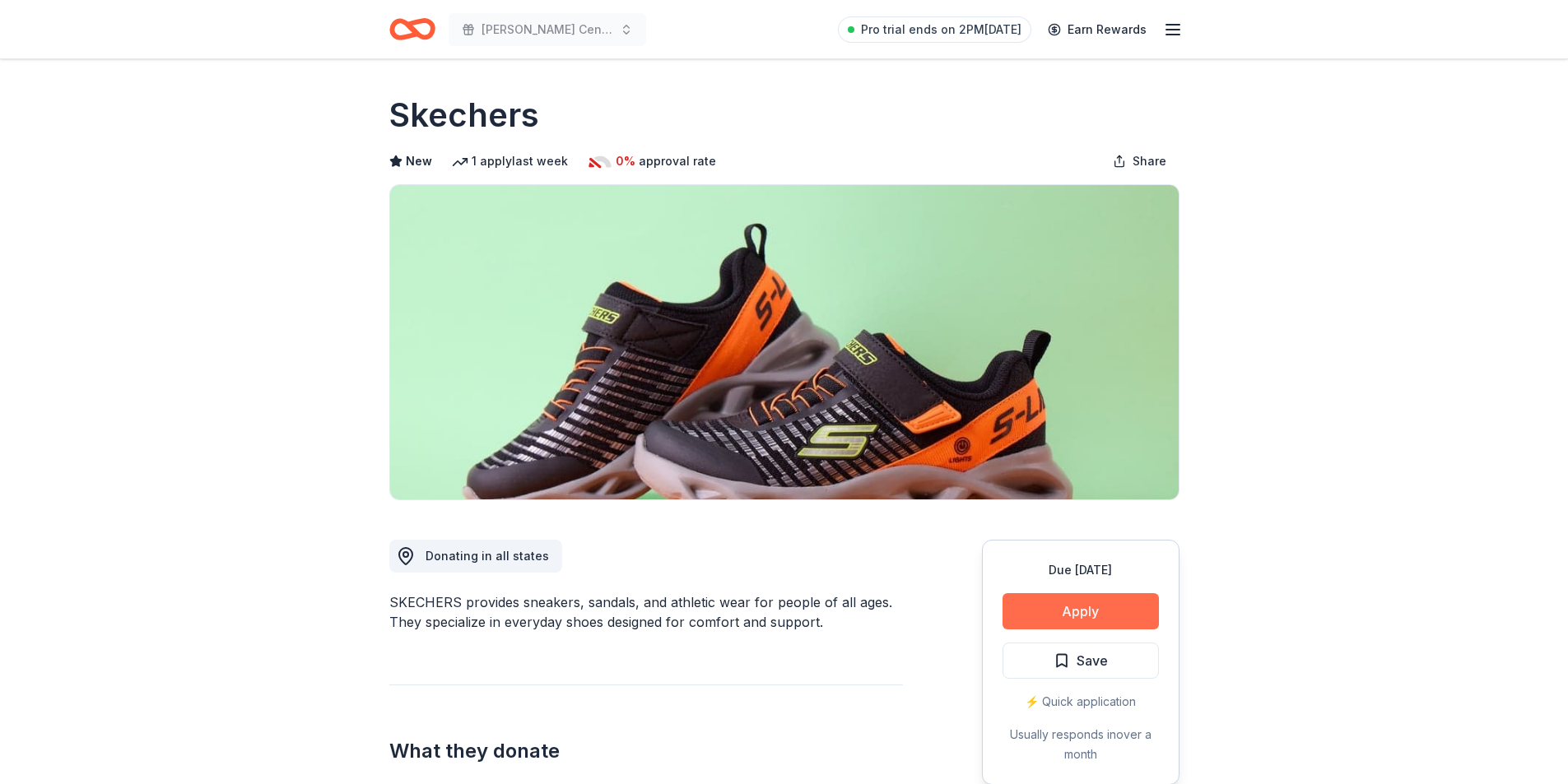
click at [1046, 599] on button "Apply" at bounding box center [1080, 610] width 157 height 36
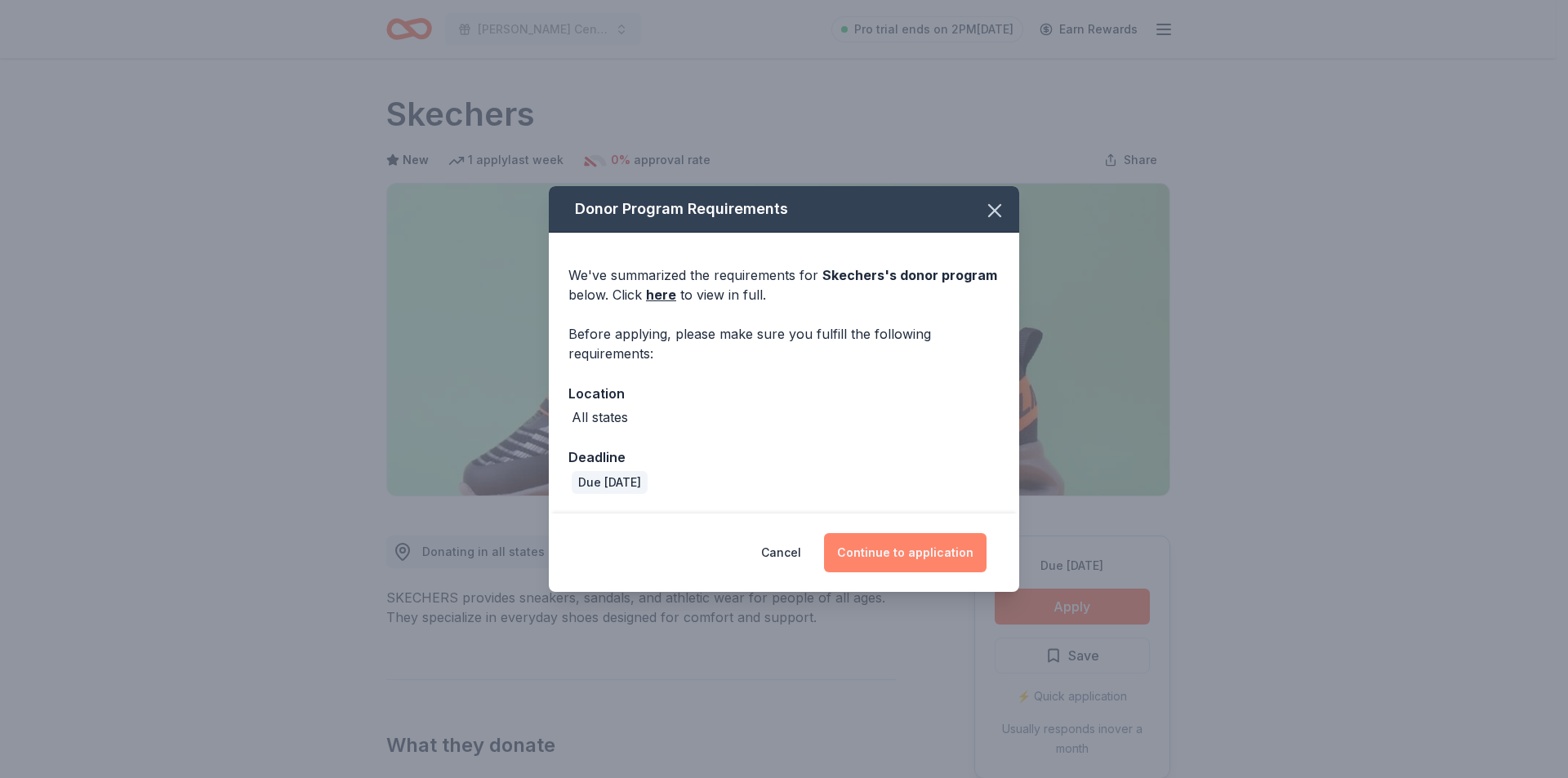
click at [890, 545] on button "Continue to application" at bounding box center [905, 553] width 162 height 39
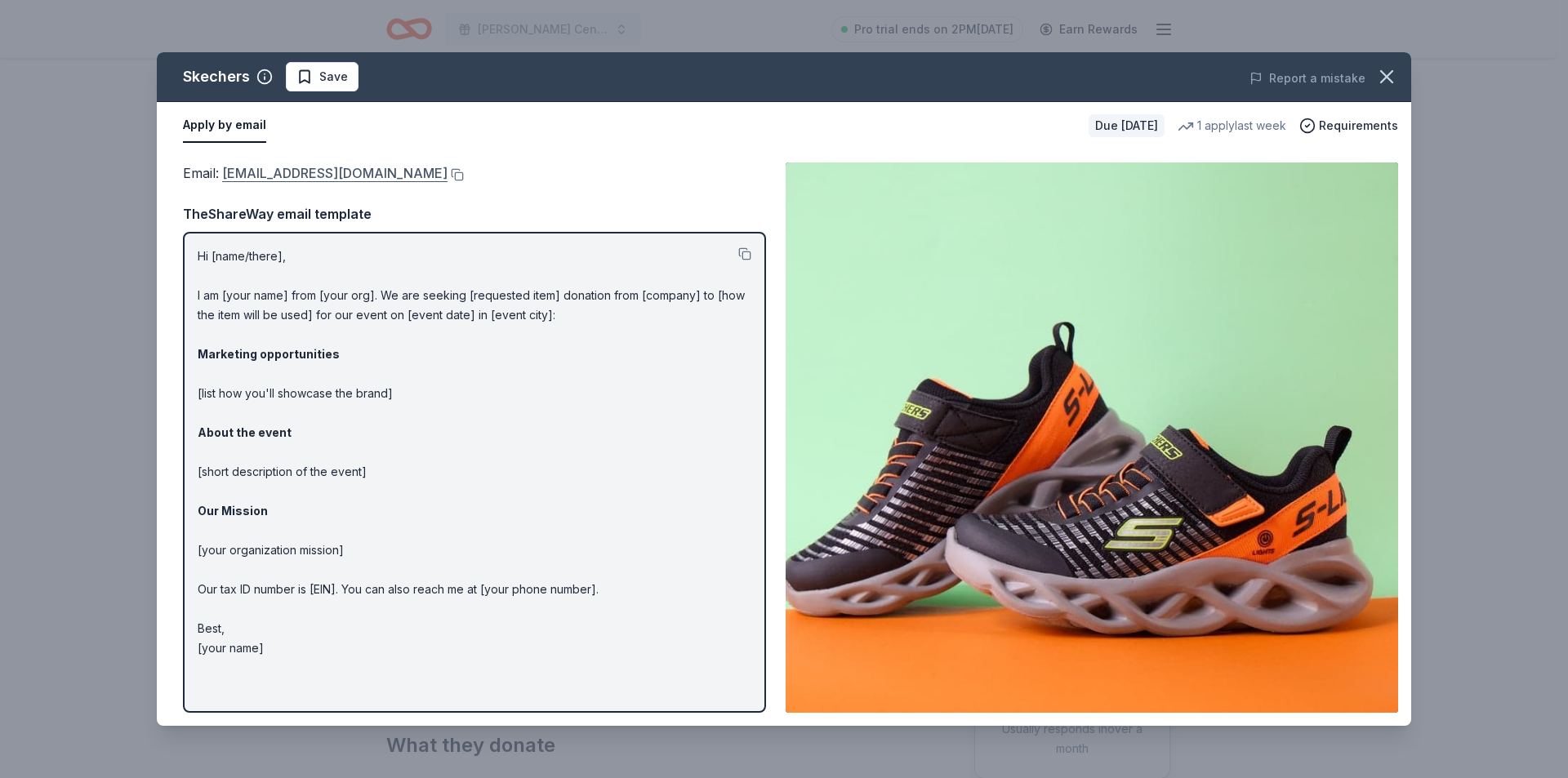
click at [271, 173] on link "foundation@skechers.com" at bounding box center [334, 173] width 226 height 21
click at [447, 170] on button at bounding box center [455, 175] width 16 height 13
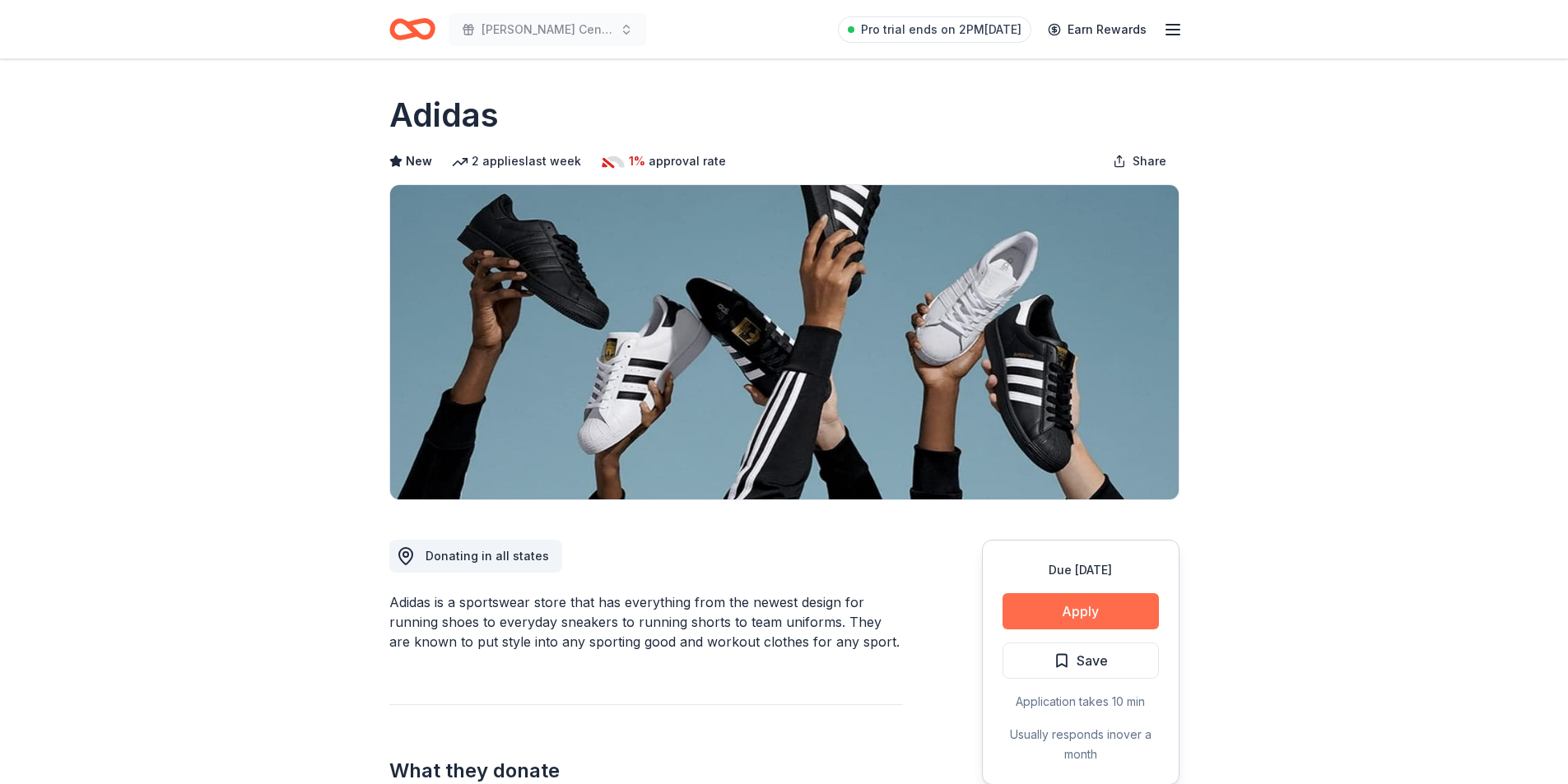
click at [1031, 607] on button "Apply" at bounding box center [1080, 610] width 157 height 36
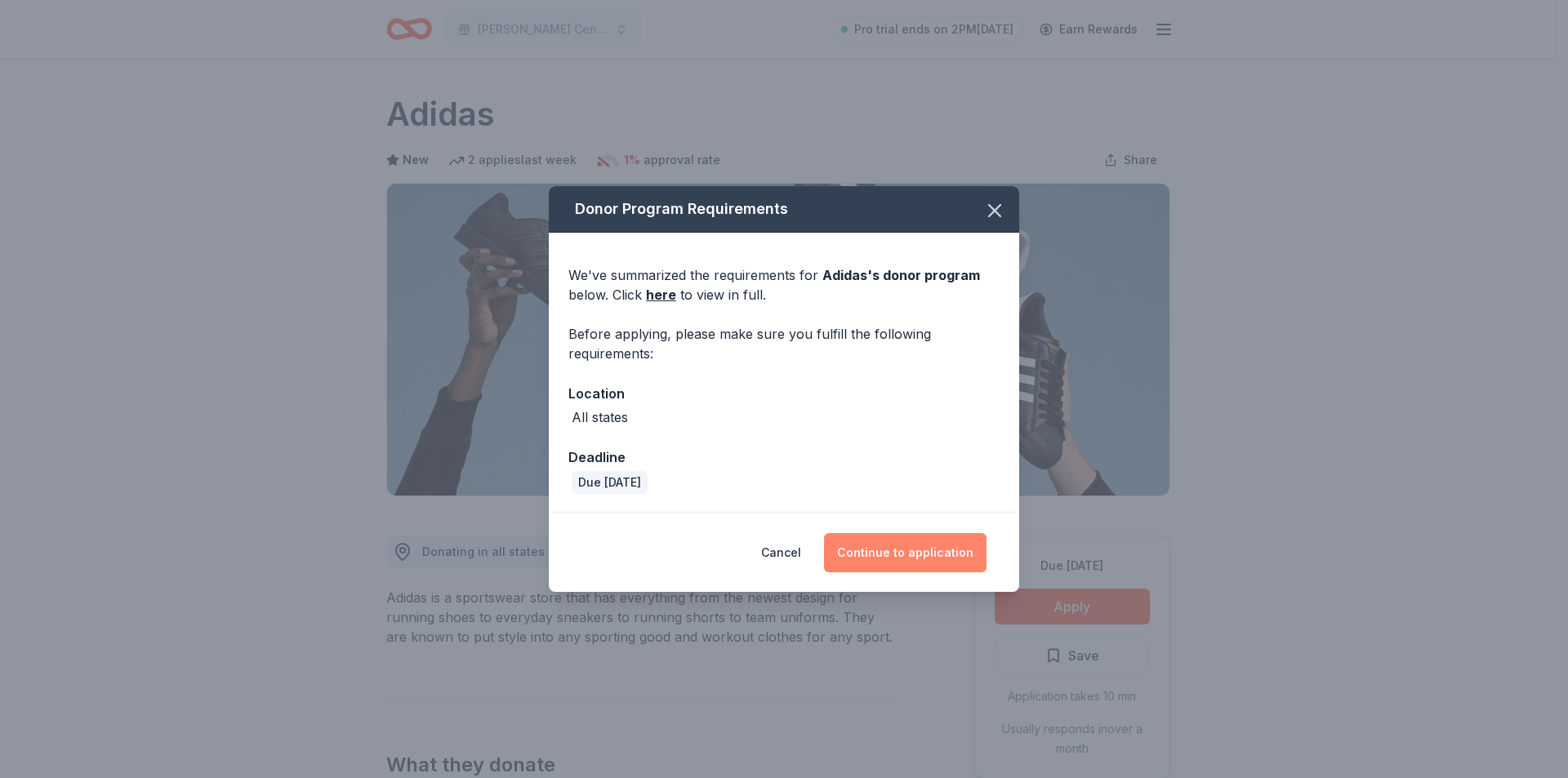
click at [895, 557] on button "Continue to application" at bounding box center [905, 553] width 162 height 39
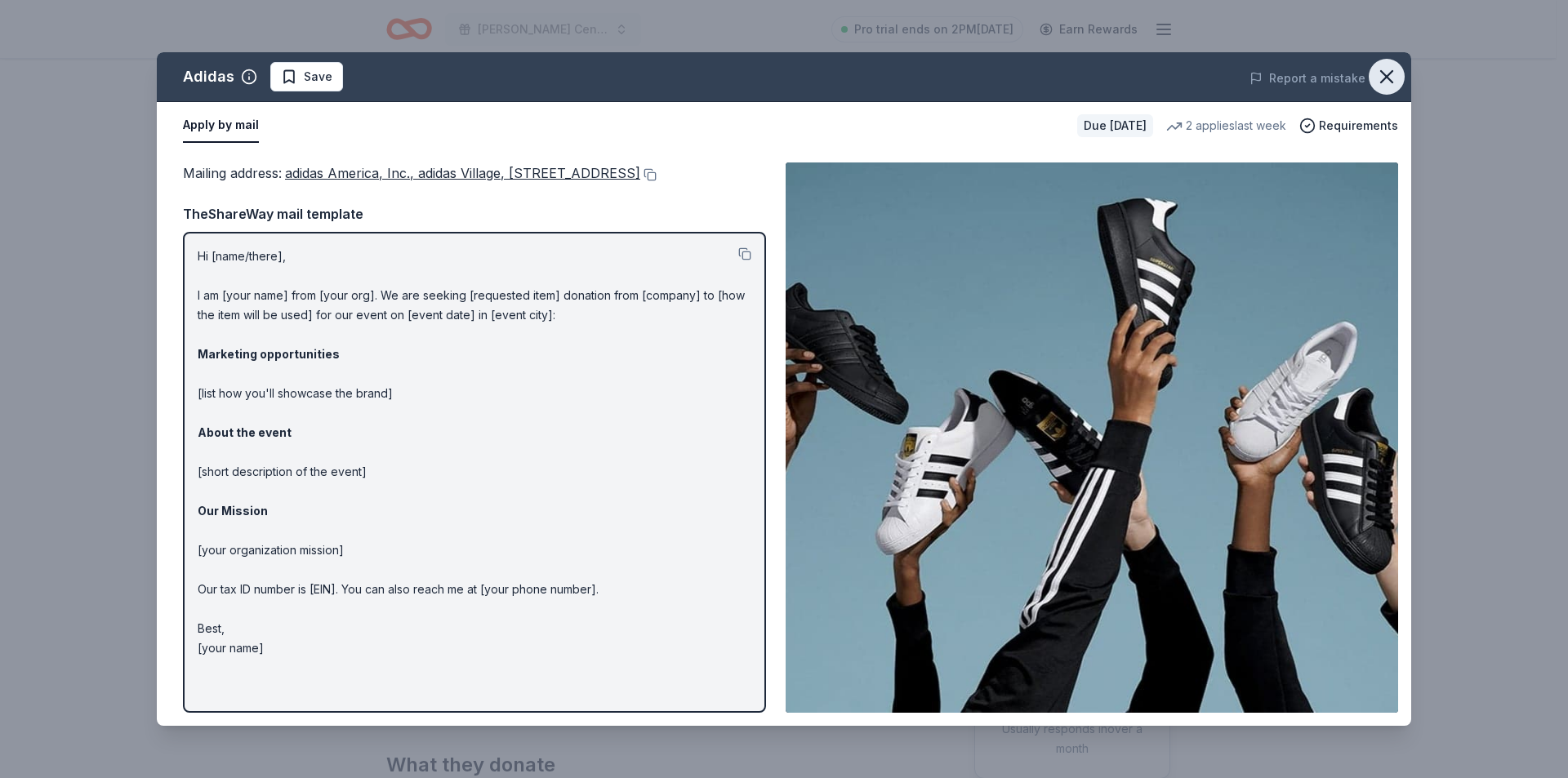
click at [1392, 79] on icon "button" at bounding box center [1387, 77] width 23 height 23
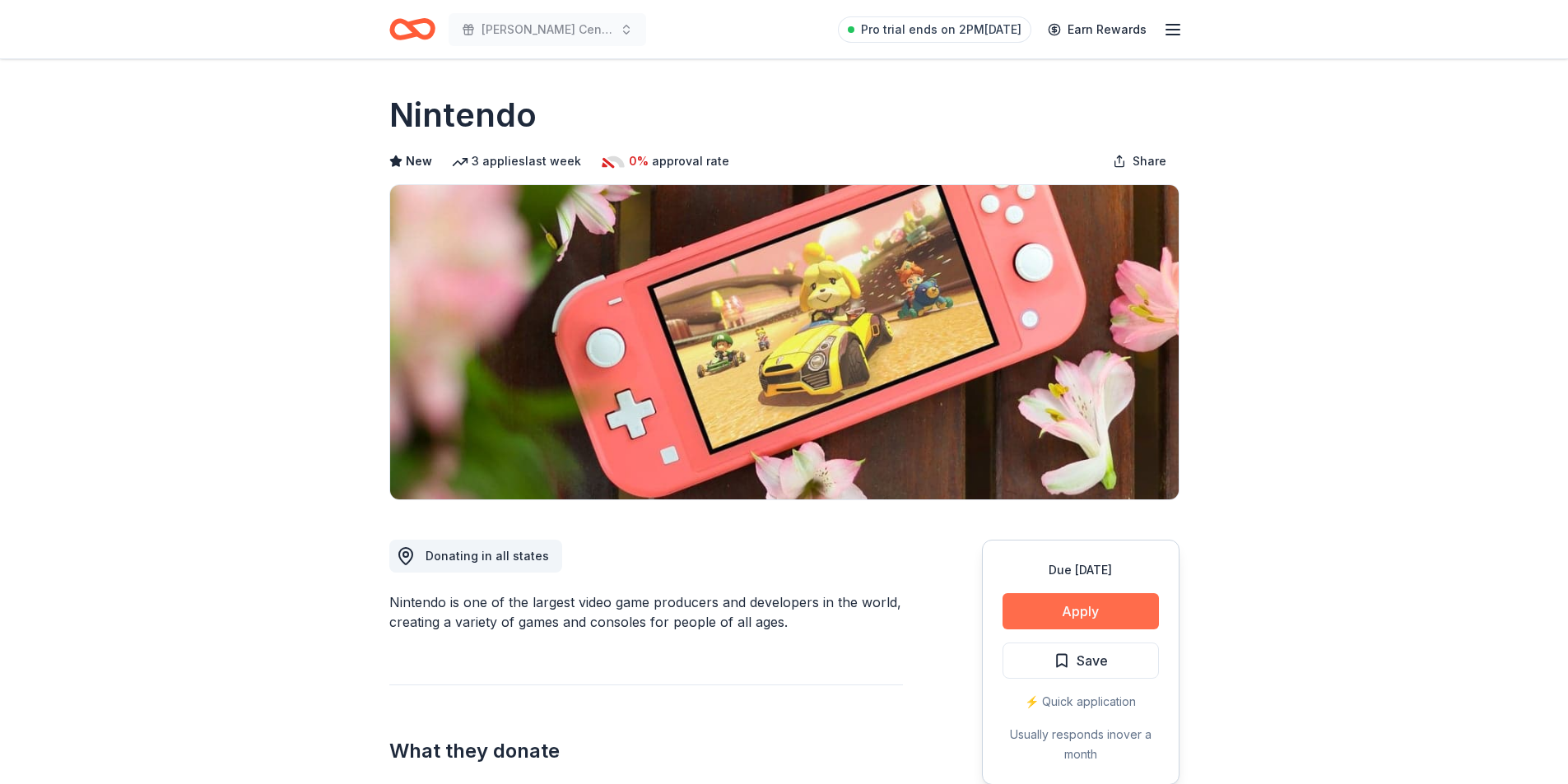
click at [1101, 611] on button "Apply" at bounding box center [1080, 610] width 157 height 36
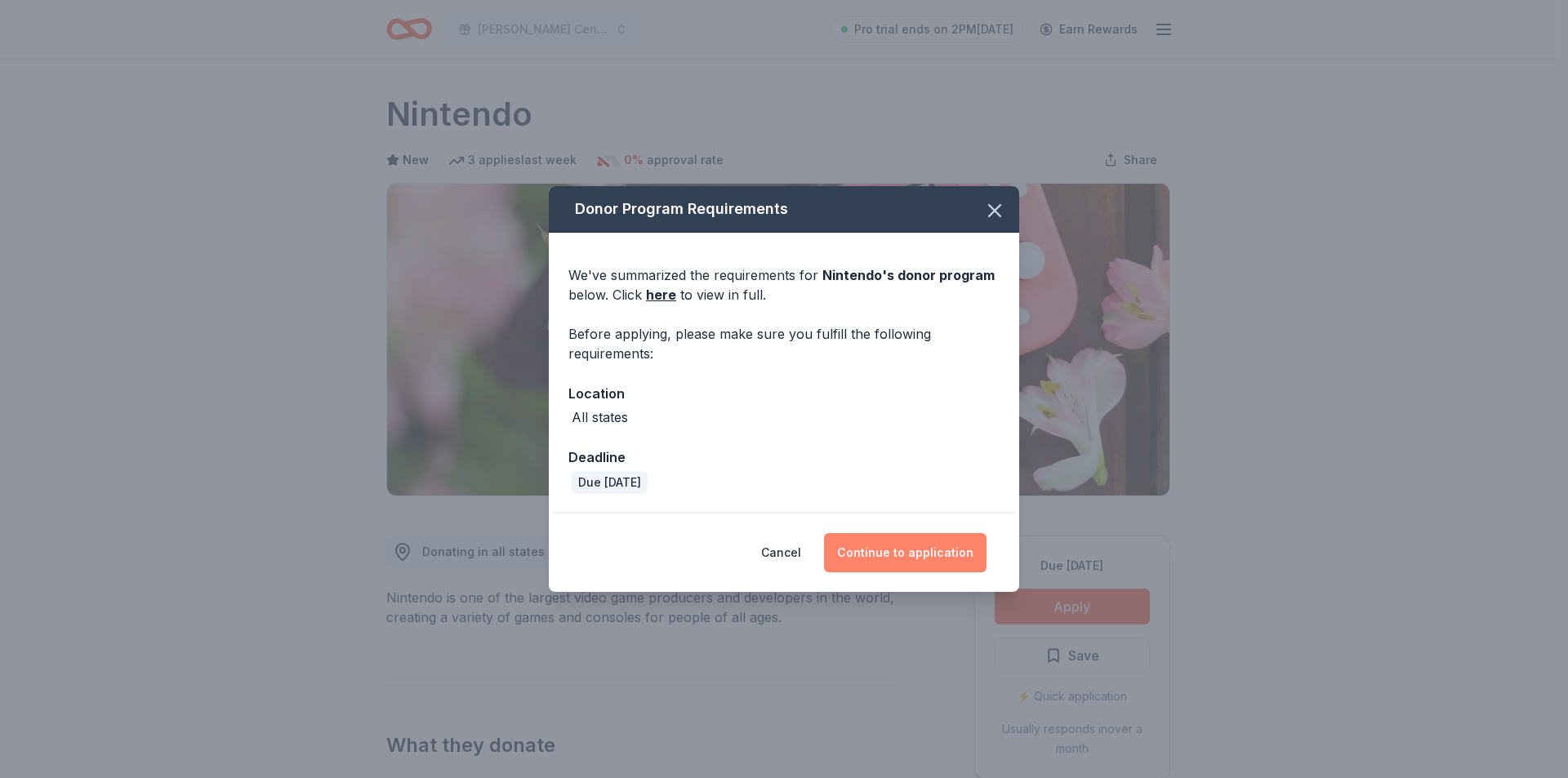
click at [919, 547] on button "Continue to application" at bounding box center [905, 553] width 162 height 39
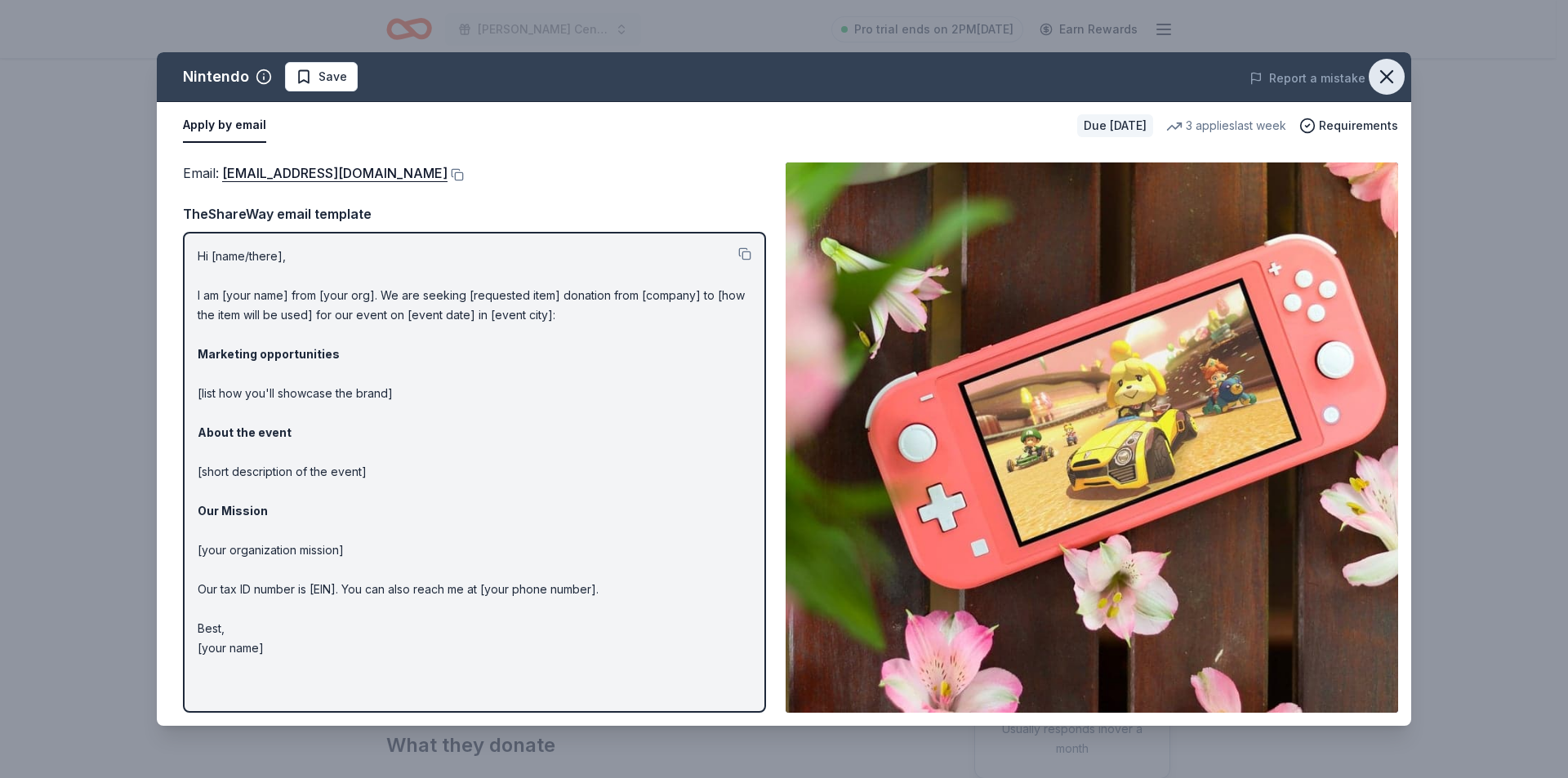
click at [1397, 74] on icon "button" at bounding box center [1387, 77] width 23 height 23
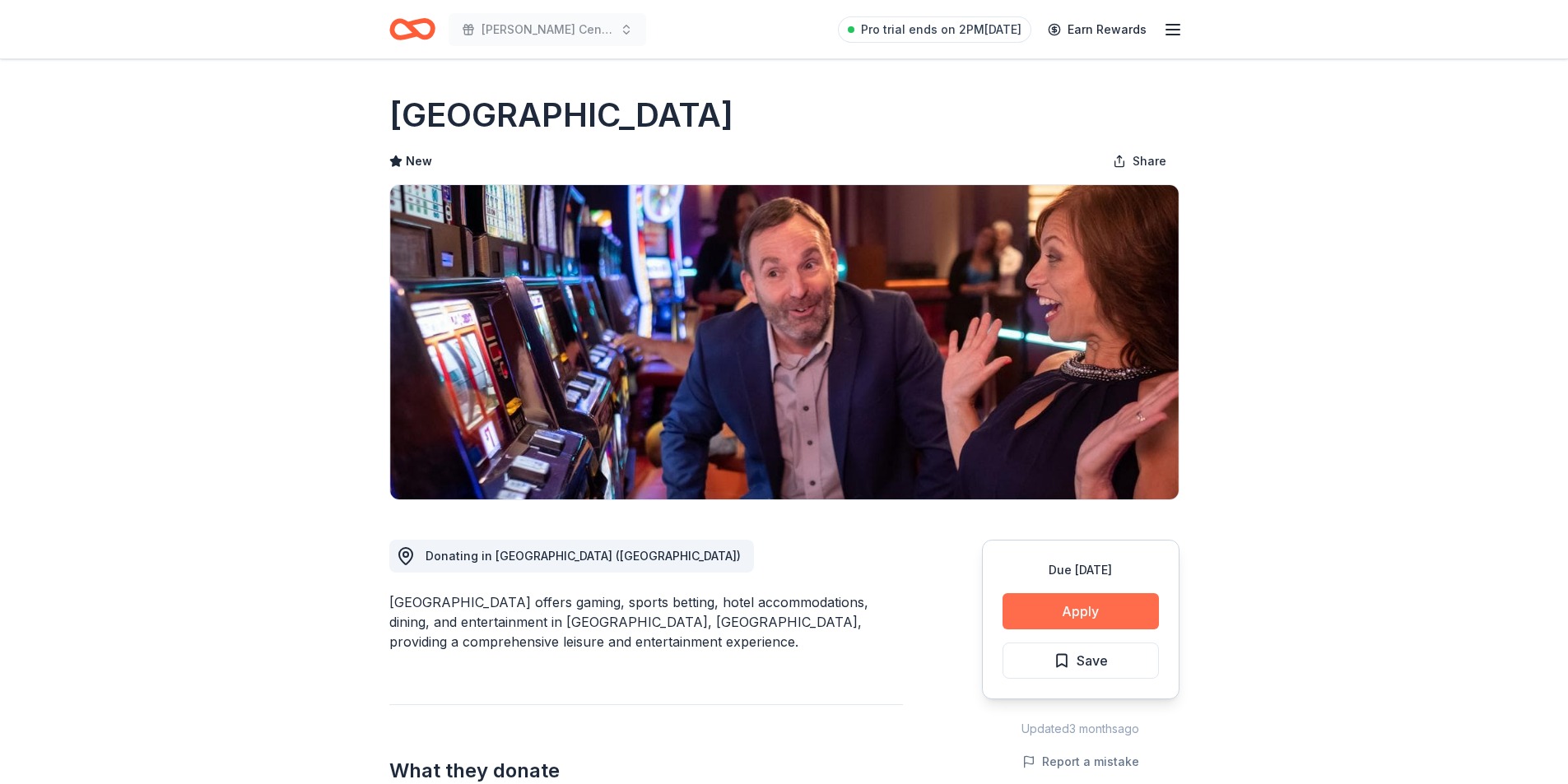
click at [1064, 609] on button "Apply" at bounding box center [1080, 610] width 157 height 36
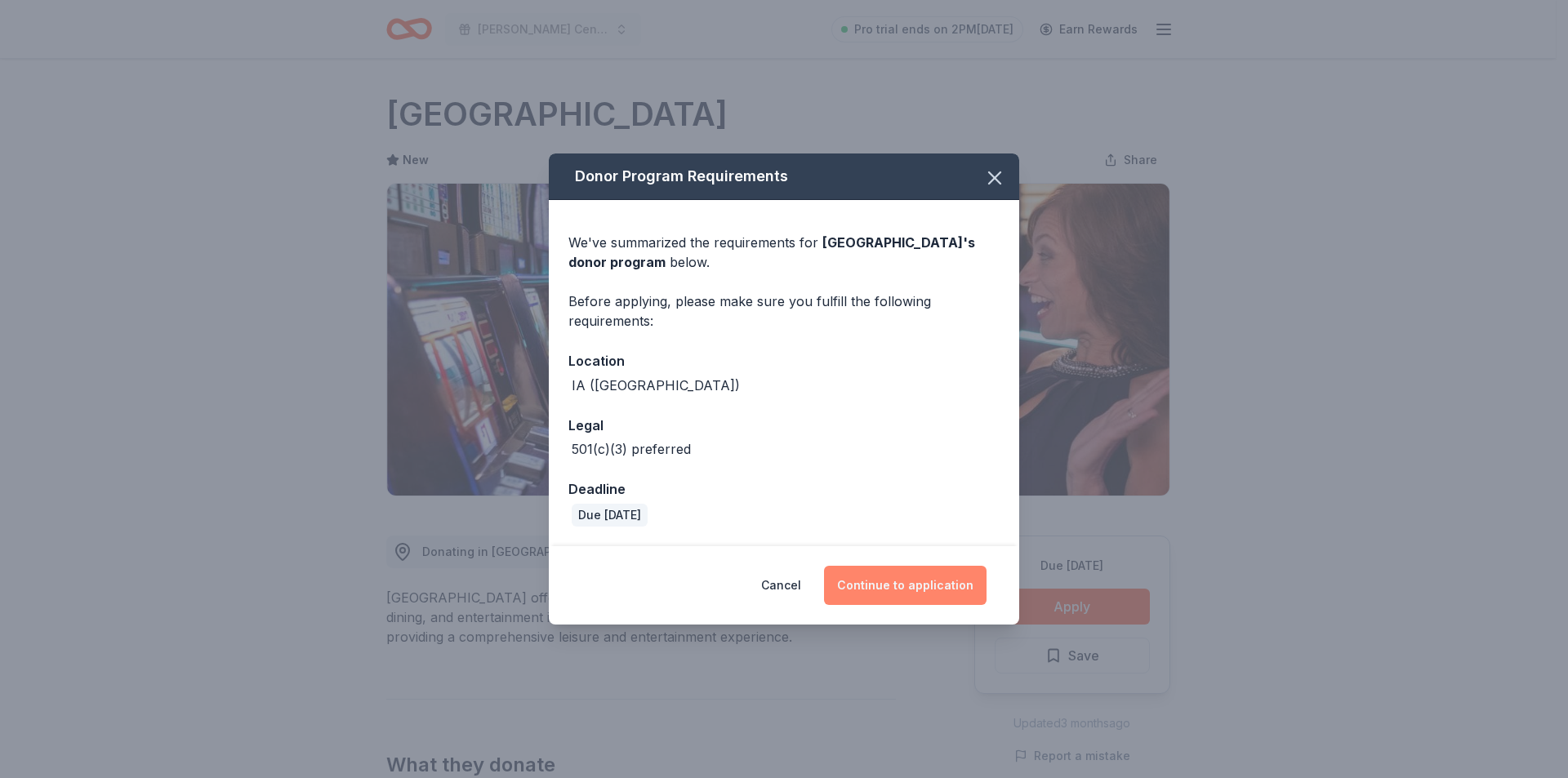
click at [879, 588] on button "Continue to application" at bounding box center [905, 585] width 162 height 39
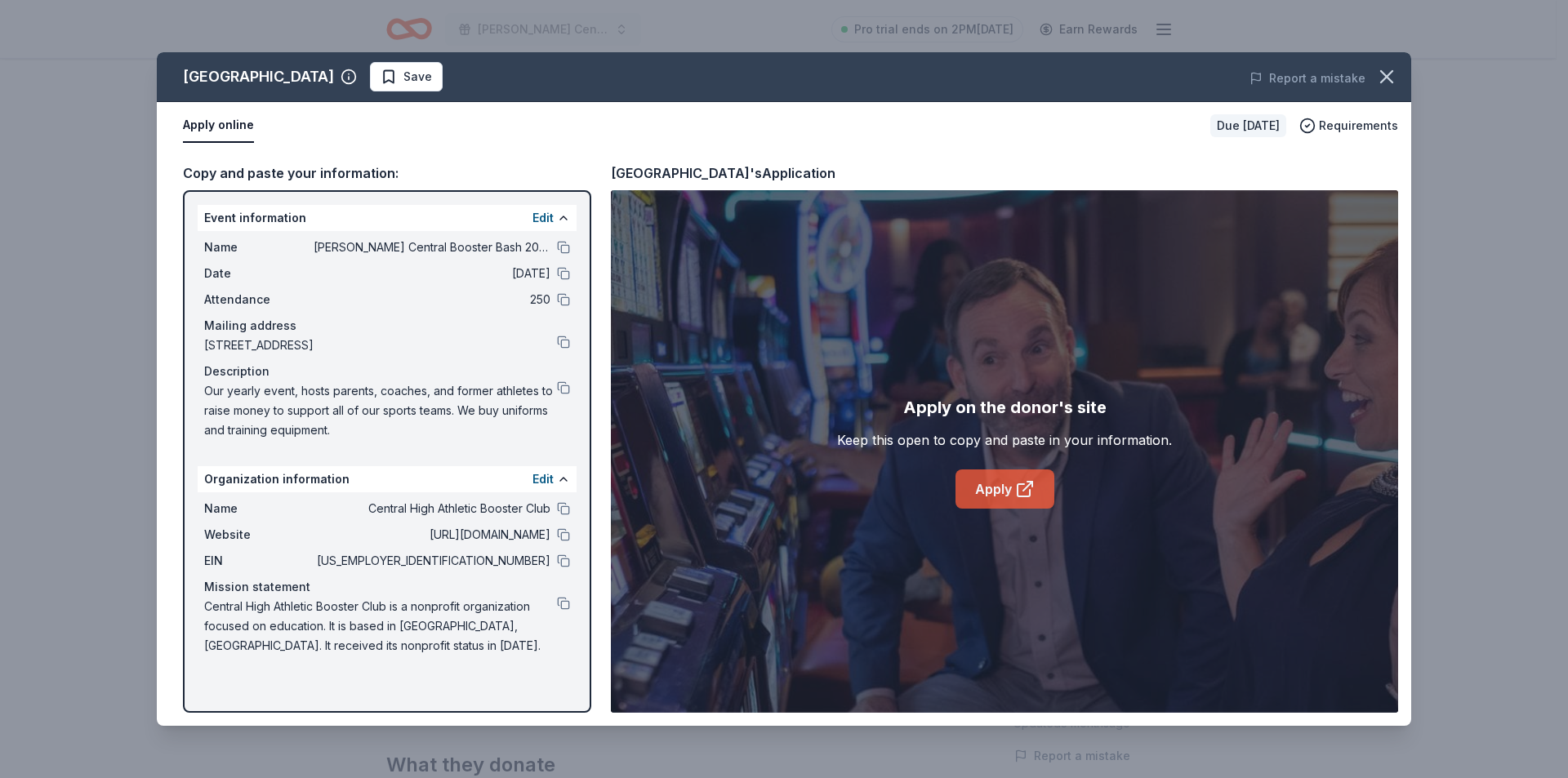
click at [1021, 493] on icon at bounding box center [1025, 488] width 19 height 19
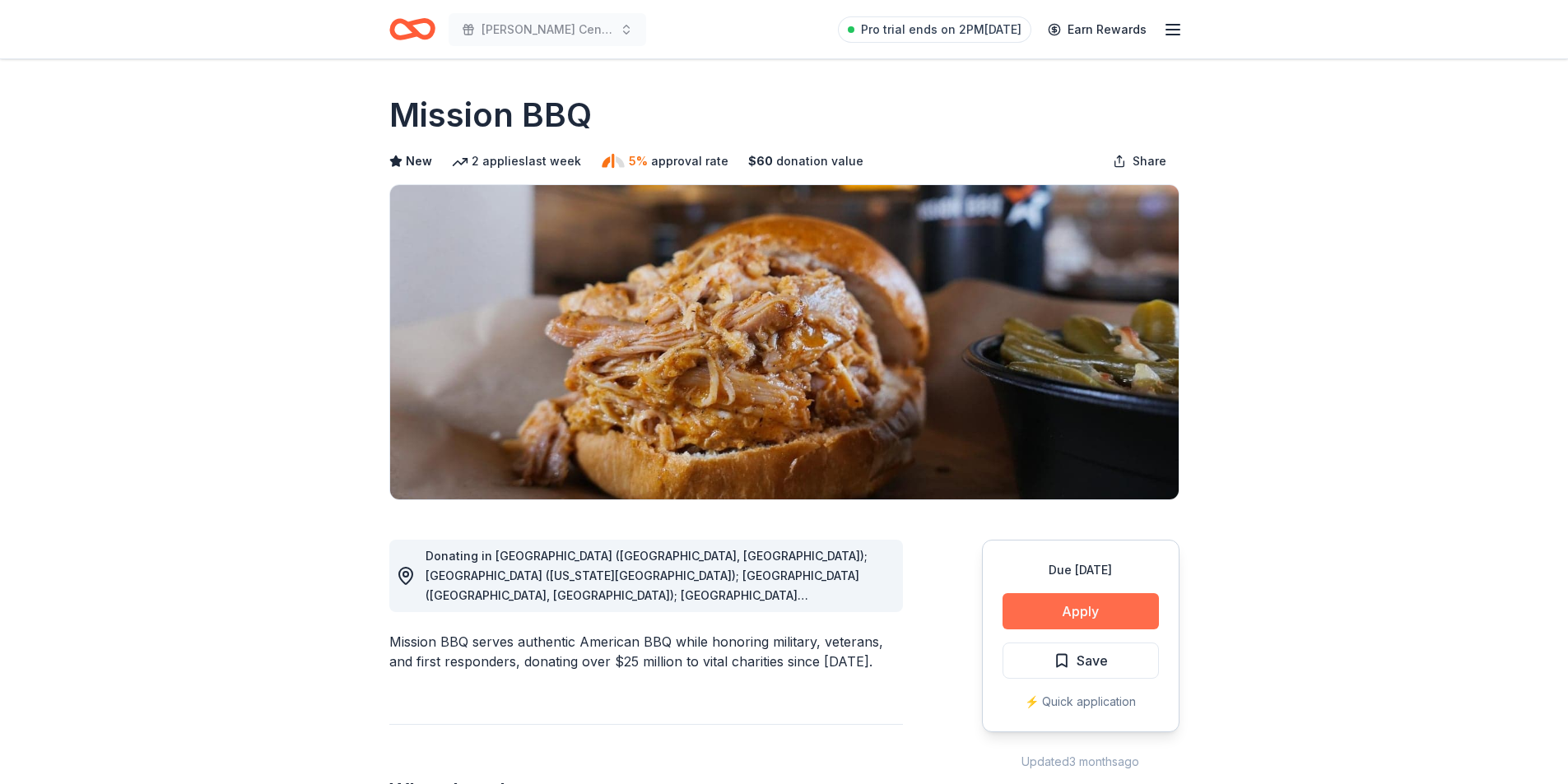
click at [1045, 611] on button "Apply" at bounding box center [1080, 610] width 157 height 36
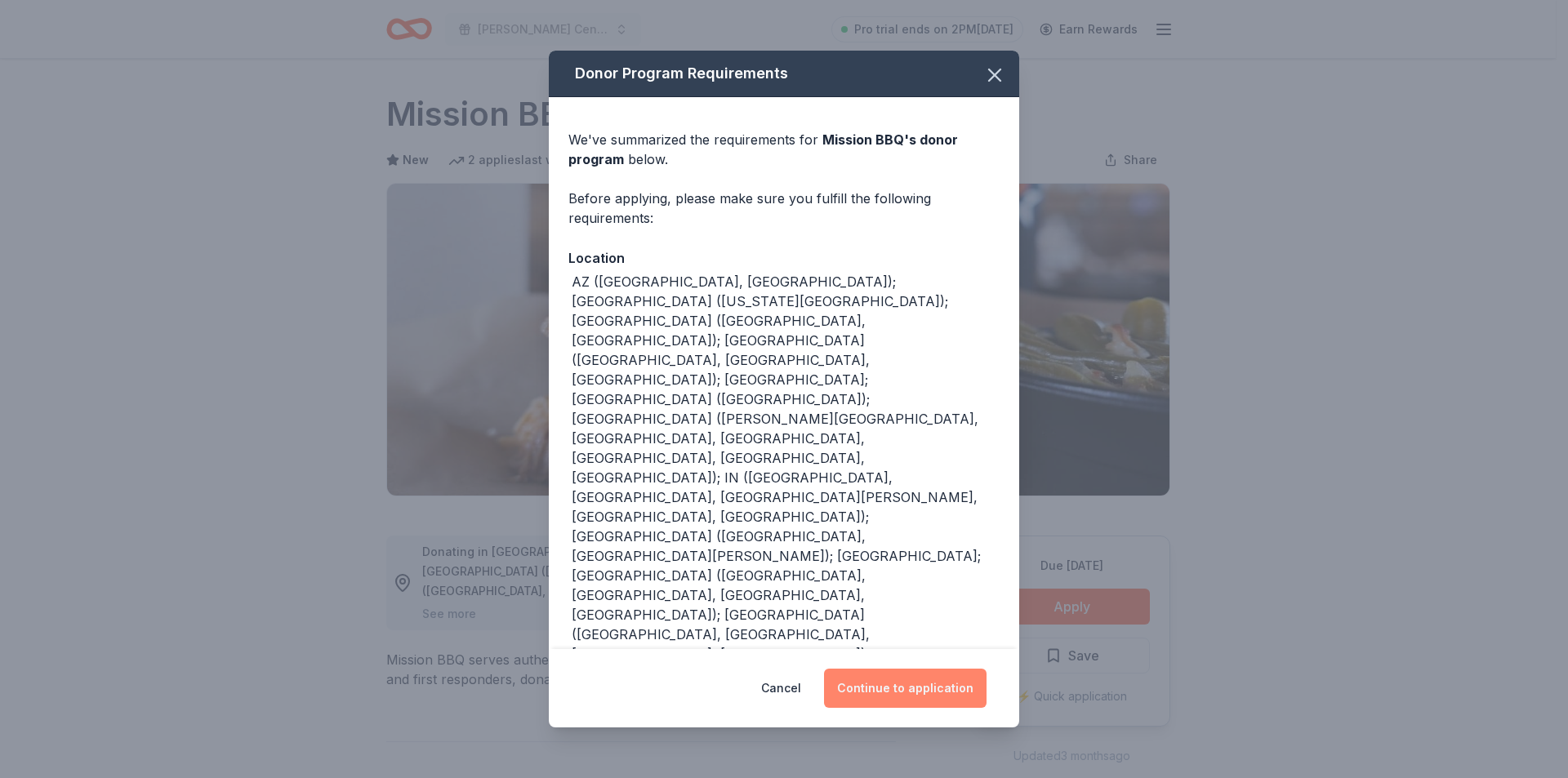
click at [898, 701] on button "Continue to application" at bounding box center [905, 688] width 162 height 39
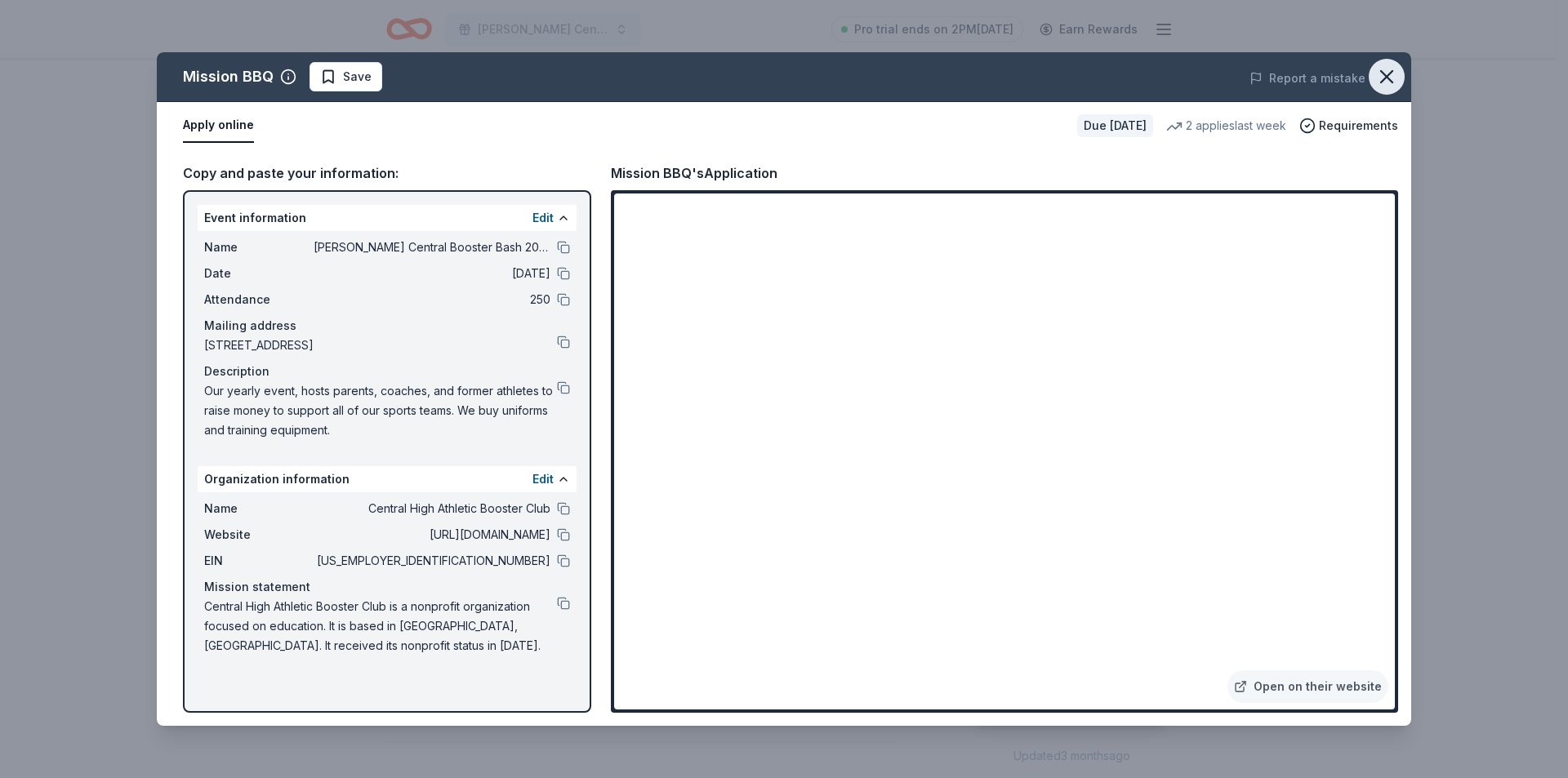
click at [1385, 80] on icon "button" at bounding box center [1387, 77] width 12 height 12
